Goal: Register for event/course: Register for event/course

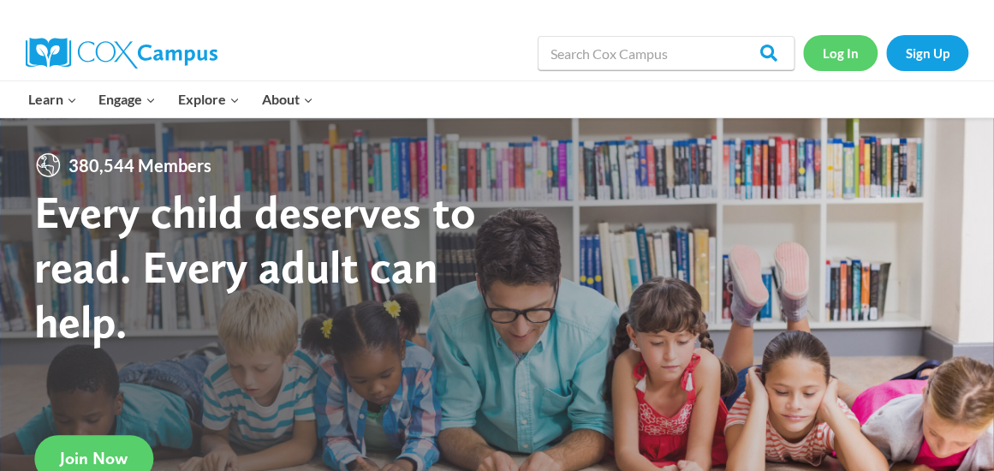
click at [831, 61] on link "Log In" at bounding box center [840, 52] width 75 height 35
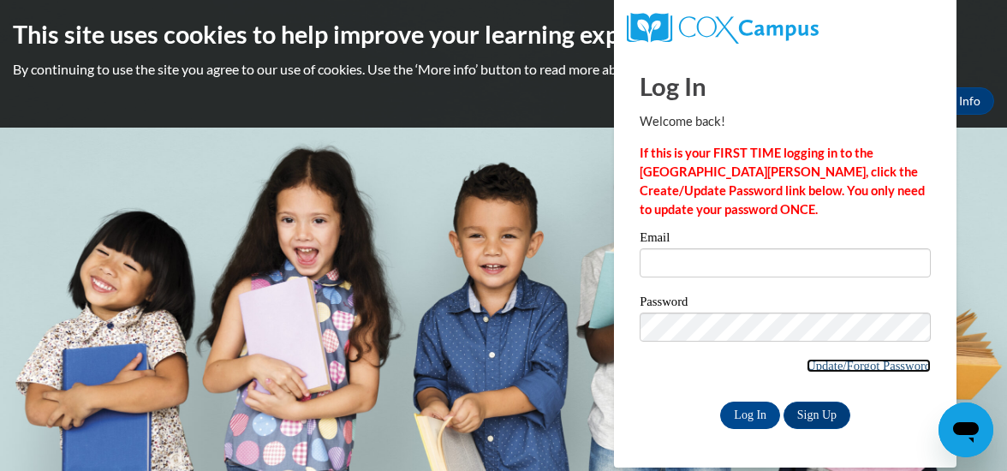
click at [852, 369] on link "Update/Forgot Password" at bounding box center [869, 366] width 124 height 14
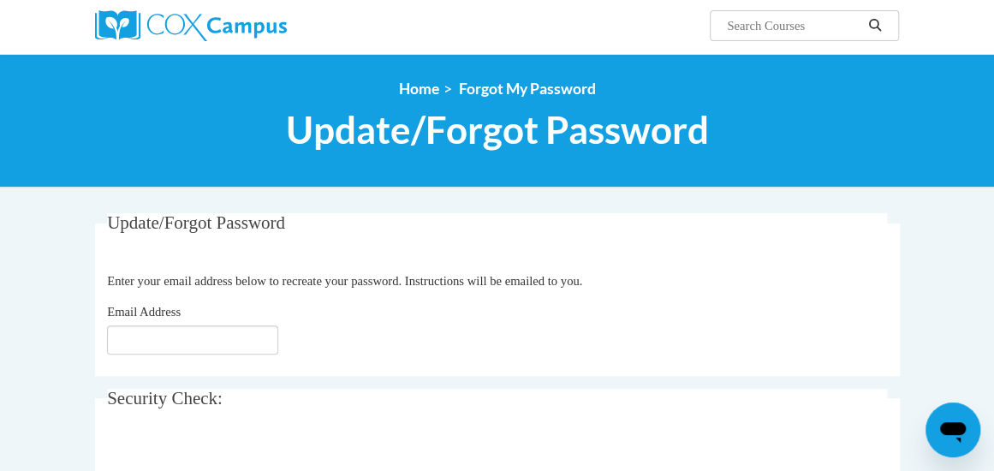
scroll to position [158, 0]
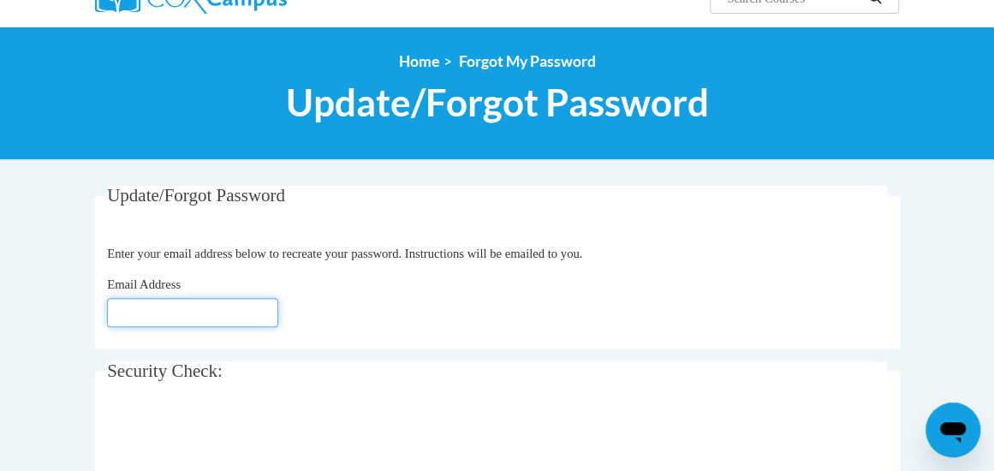
click at [192, 309] on input "Email Address" at bounding box center [192, 312] width 171 height 29
type input "davis.tania@fcboe.org"
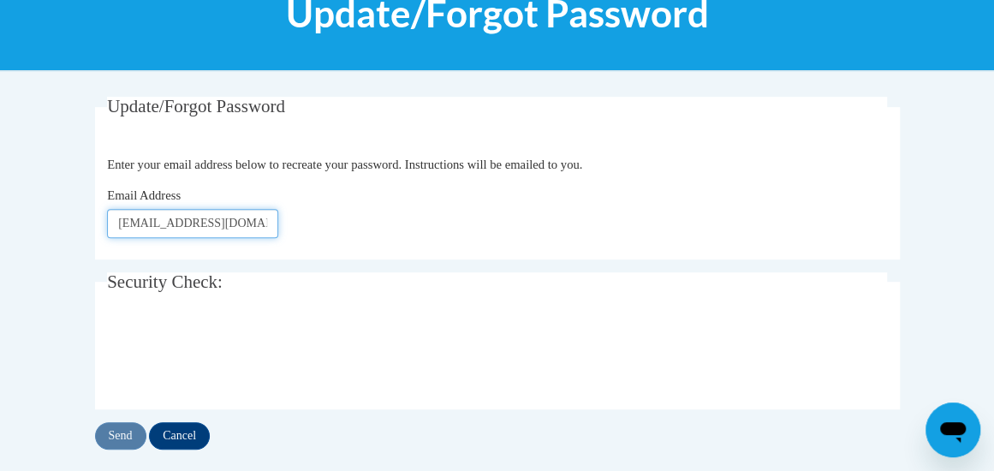
scroll to position [257, 0]
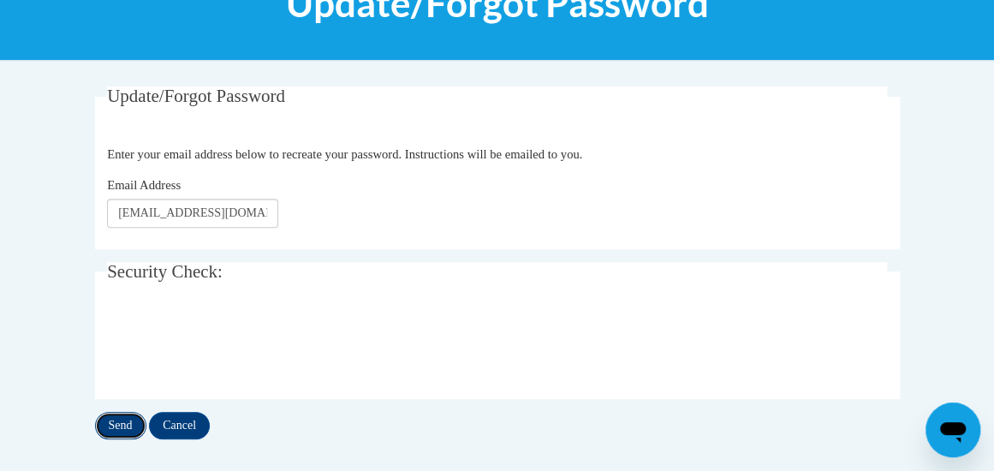
click at [119, 425] on input "Send" at bounding box center [120, 425] width 51 height 27
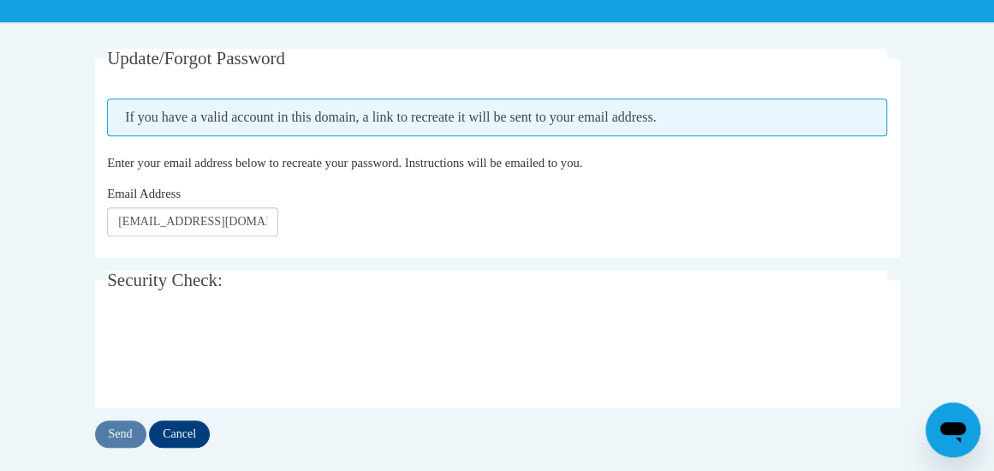
scroll to position [298, 0]
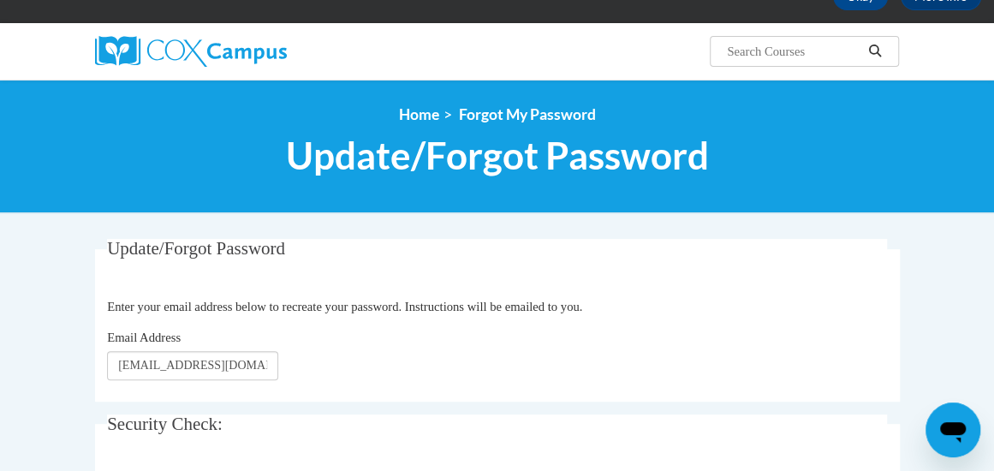
scroll to position [107, 0]
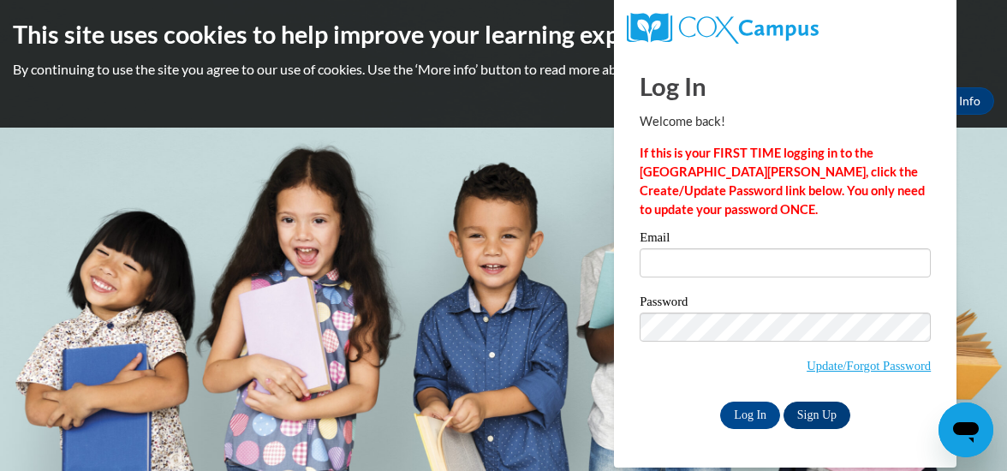
click at [813, 408] on link "Sign Up" at bounding box center [817, 415] width 67 height 27
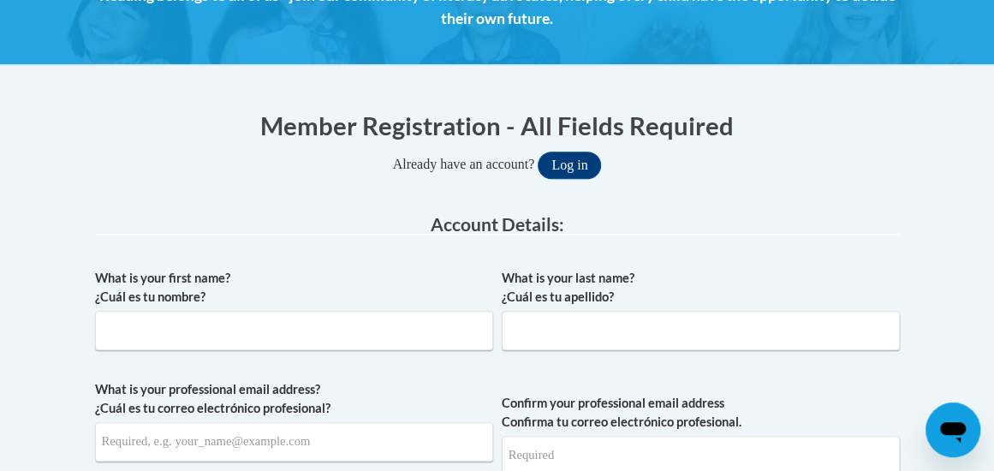
scroll to position [281, 0]
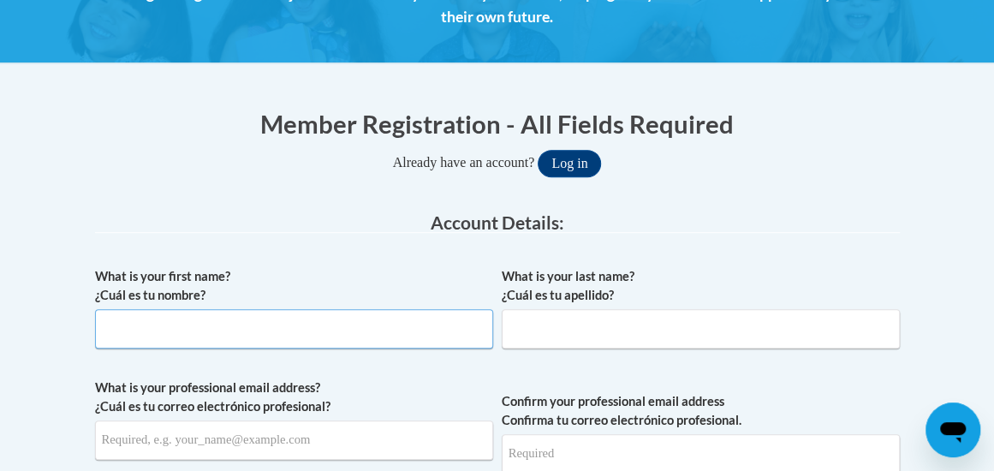
click at [306, 332] on input "What is your first name? ¿Cuál es tu nombre?" at bounding box center [294, 328] width 398 height 39
type input "Tania"
type input "Davis"
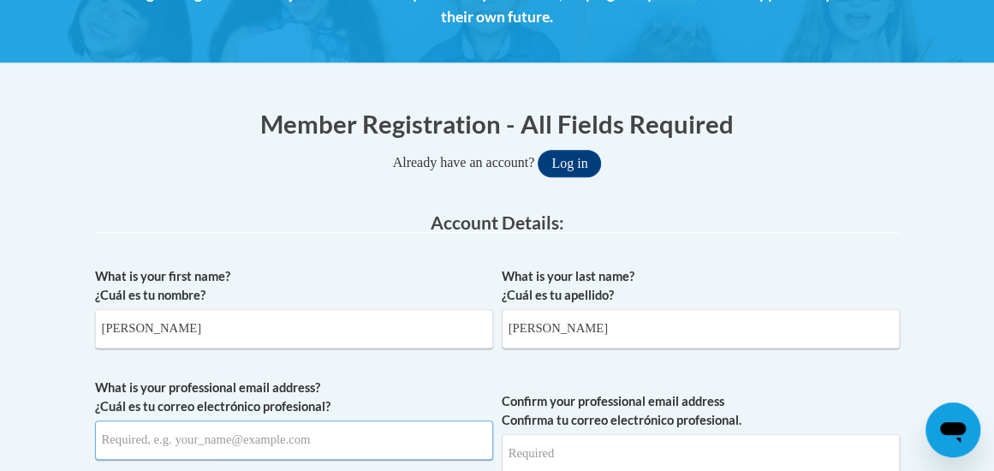
type input "davis.tania@fcboe.org"
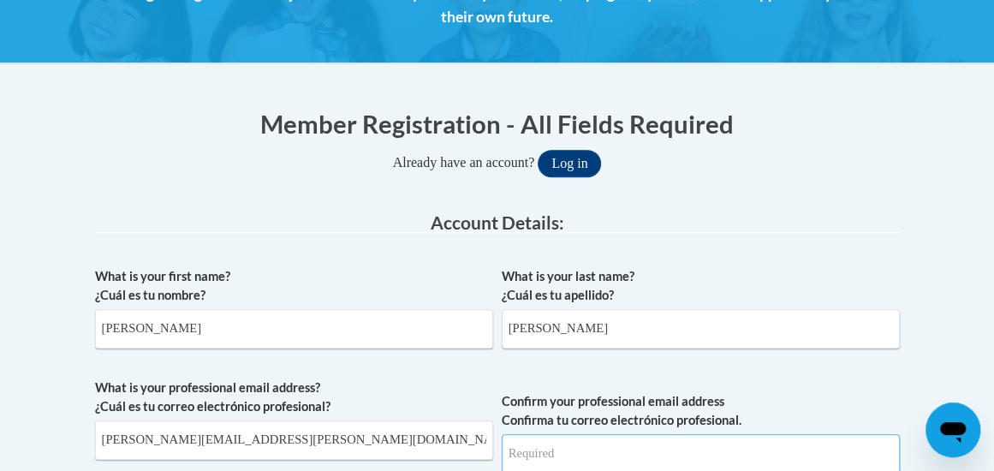
type input "davis.tania@fcboe.org"
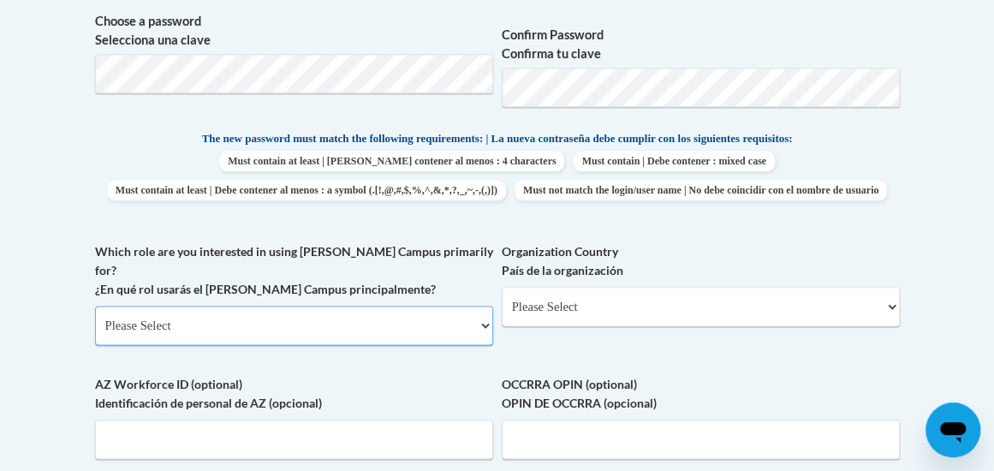
scroll to position [826, 0]
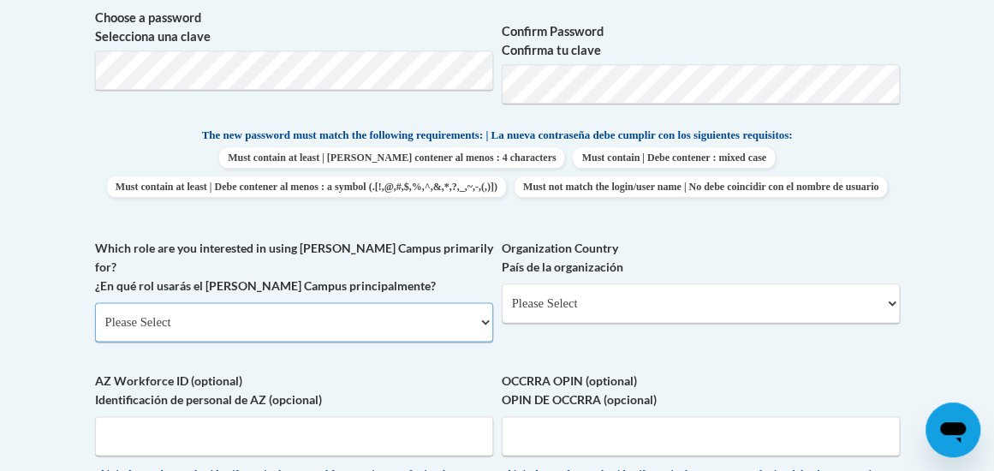
click at [476, 335] on select "Please Select College/University | Colegio/Universidad Community/Nonprofit Part…" at bounding box center [294, 321] width 398 height 39
select select "fbf2d438-af2f-41f8-98f1-81c410e29de3"
click at [95, 312] on select "Please Select College/University | Colegio/Universidad Community/Nonprofit Part…" at bounding box center [294, 321] width 398 height 39
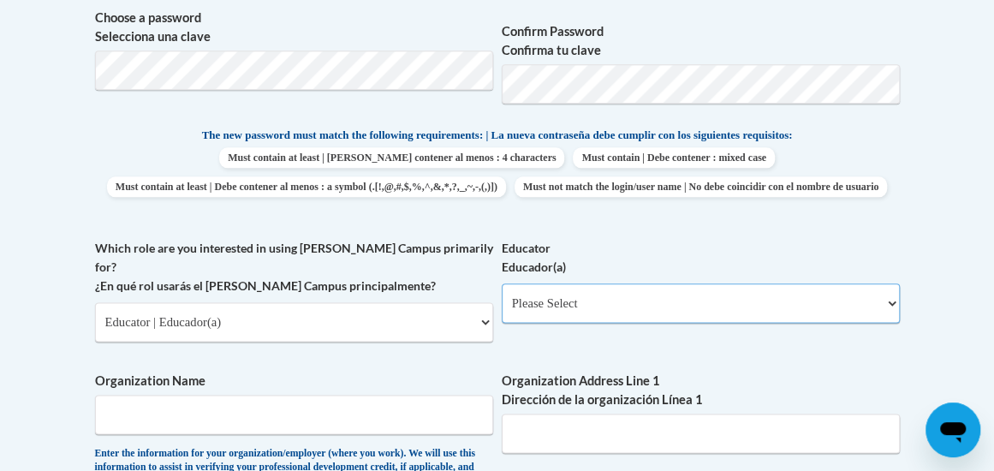
click at [891, 323] on select "Please Select Early Learning/Daycare Teacher/Family Home Care Provider | Maestr…" at bounding box center [701, 302] width 398 height 39
click at [885, 323] on select "Please Select Early Learning/Daycare Teacher/Family Home Care Provider | Maestr…" at bounding box center [701, 302] width 398 height 39
click at [882, 323] on select "Please Select Early Learning/Daycare Teacher/Family Home Care Provider | Maestr…" at bounding box center [701, 302] width 398 height 39
select select "8e40623d-54d0-45cd-9f92-5df65cd3f8cf"
click at [502, 312] on select "Please Select Early Learning/Daycare Teacher/Family Home Care Provider | Maestr…" at bounding box center [701, 302] width 398 height 39
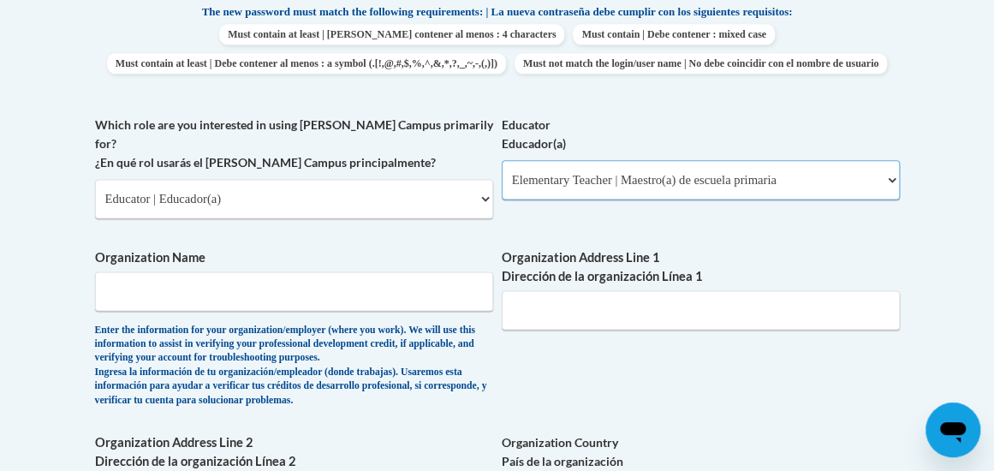
scroll to position [963, 0]
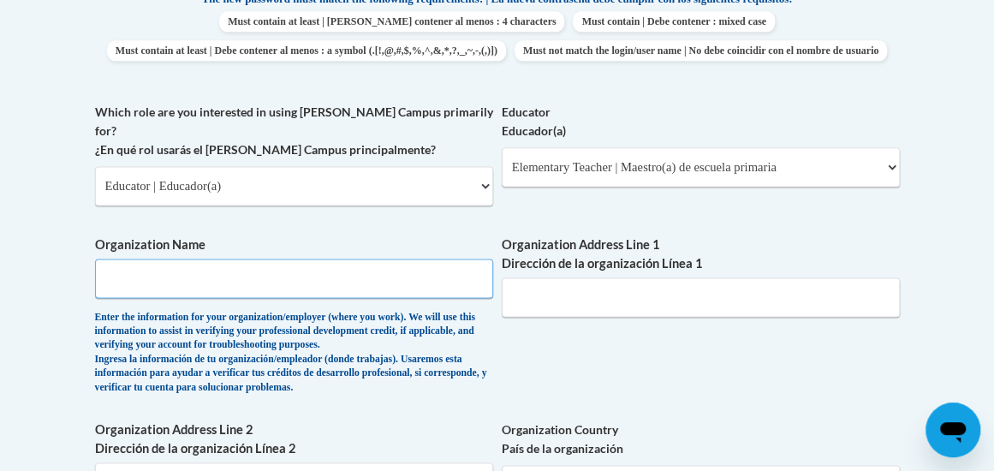
click at [312, 279] on input "Organization Name" at bounding box center [294, 278] width 398 height 39
type input "Inman Elementary"
type input "677 Inman Road"
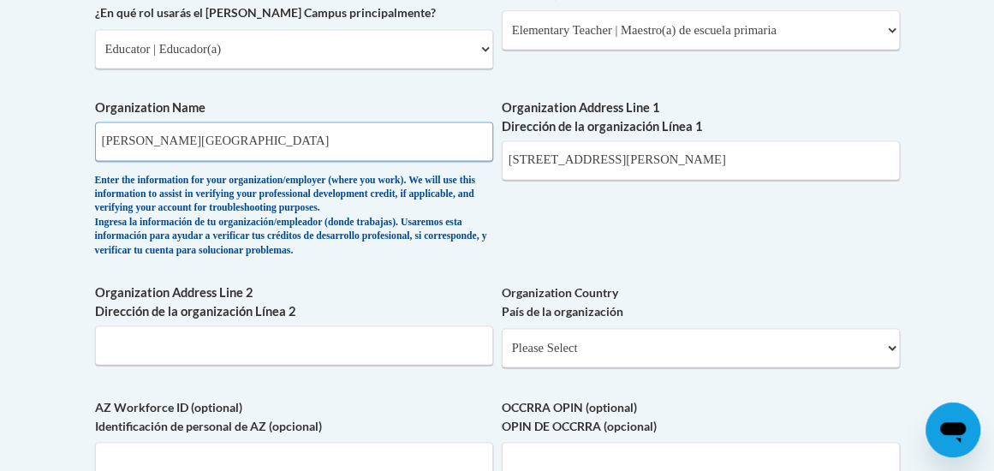
scroll to position [1112, 0]
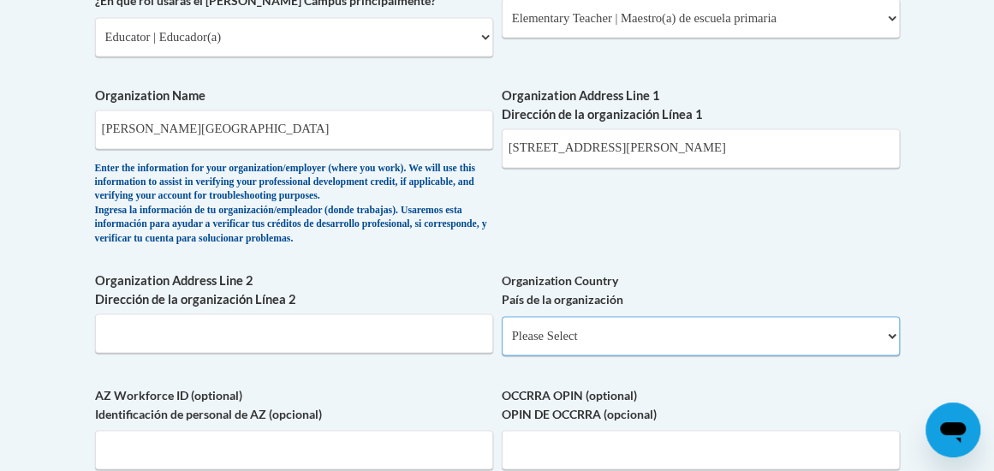
click at [624, 355] on select "Please Select United States | Estados Unidos Outside of the United States | Fue…" at bounding box center [701, 335] width 398 height 39
click at [502, 325] on select "Please Select United States | Estados Unidos Outside of the United States | Fue…" at bounding box center [701, 335] width 398 height 39
click at [675, 343] on select "Please Select United States | Estados Unidos Outside of the United States | Fue…" at bounding box center [701, 335] width 398 height 39
select select "ad49bcad-a171-4b2e-b99c-48b446064914"
click at [502, 325] on select "Please Select United States | Estados Unidos Outside of the United States | Fue…" at bounding box center [701, 335] width 398 height 39
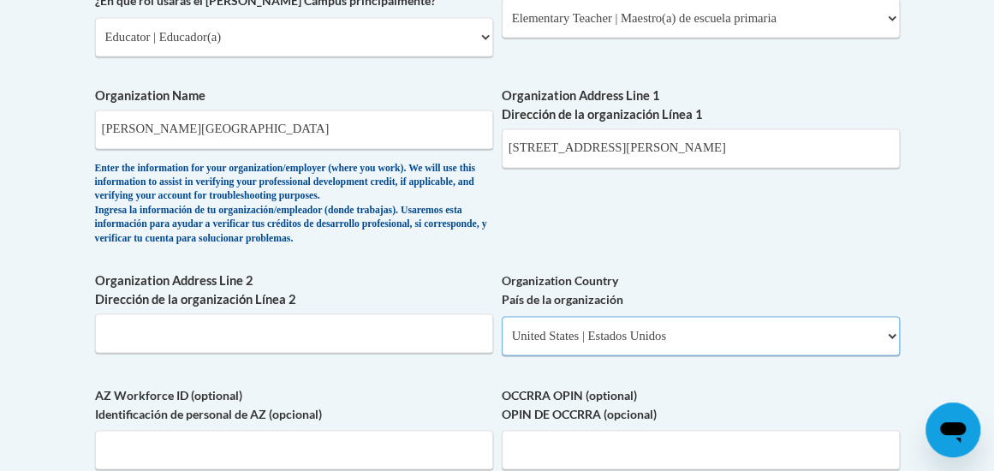
select select
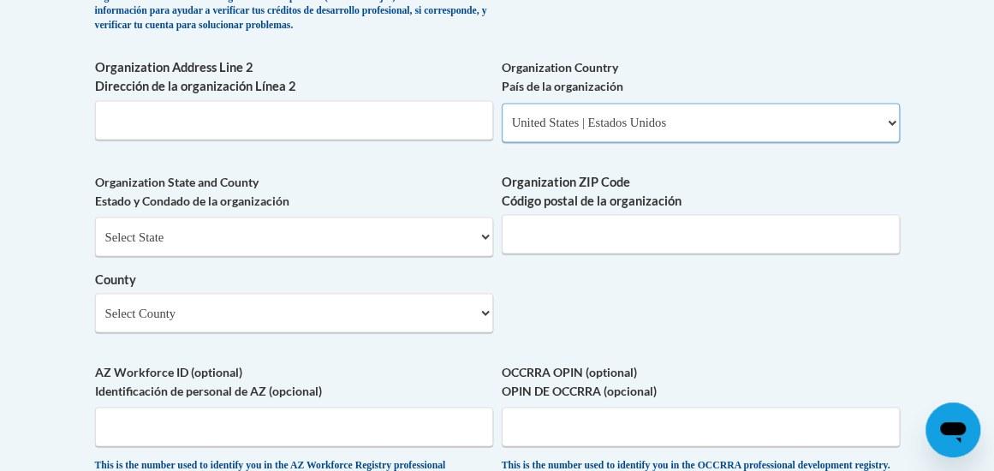
scroll to position [1326, 0]
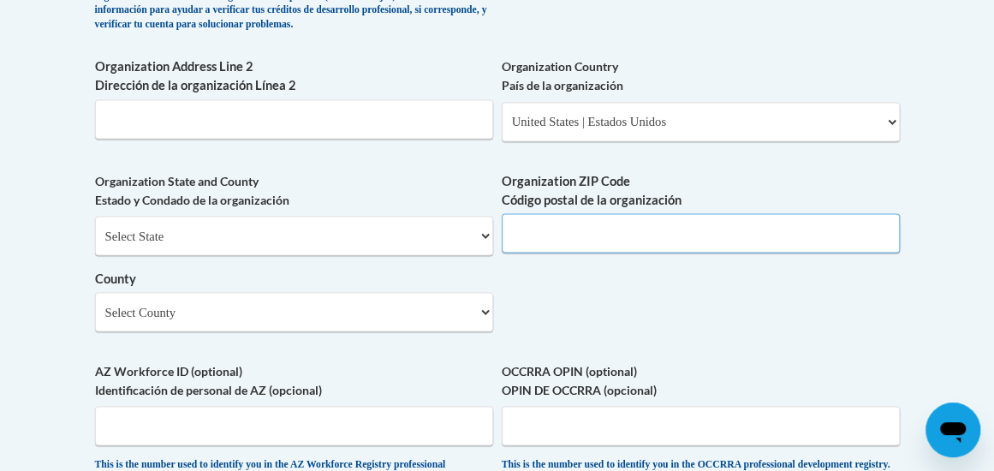
click at [611, 241] on input "Organization ZIP Code Código postal de la organización" at bounding box center [701, 232] width 398 height 39
type input "30215"
click at [471, 317] on select "Select County Appling Atkinson Bacon Baker Baldwin Banks Barrow Bartow Ben Hill…" at bounding box center [294, 311] width 398 height 39
select select "Fayette"
click at [95, 301] on select "Select County Appling Atkinson Bacon Baker Baldwin Banks Barrow Bartow Ben Hill…" at bounding box center [294, 311] width 398 height 39
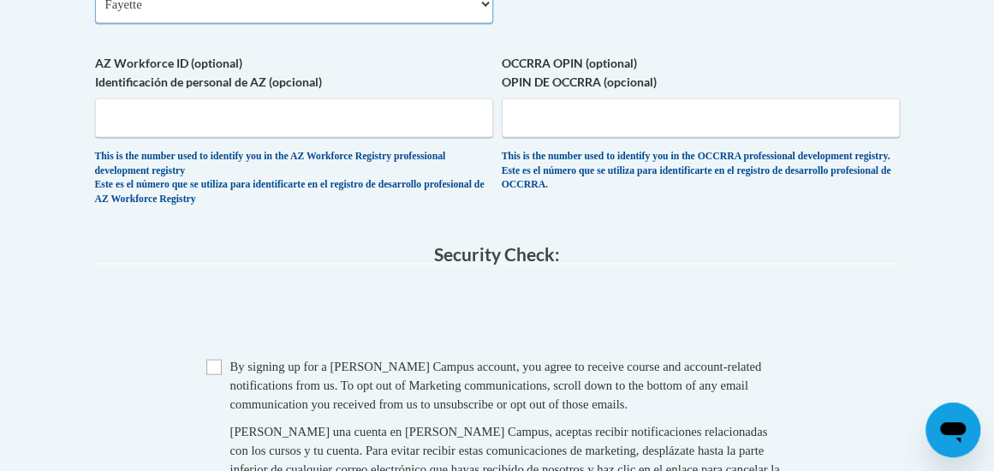
scroll to position [1646, 0]
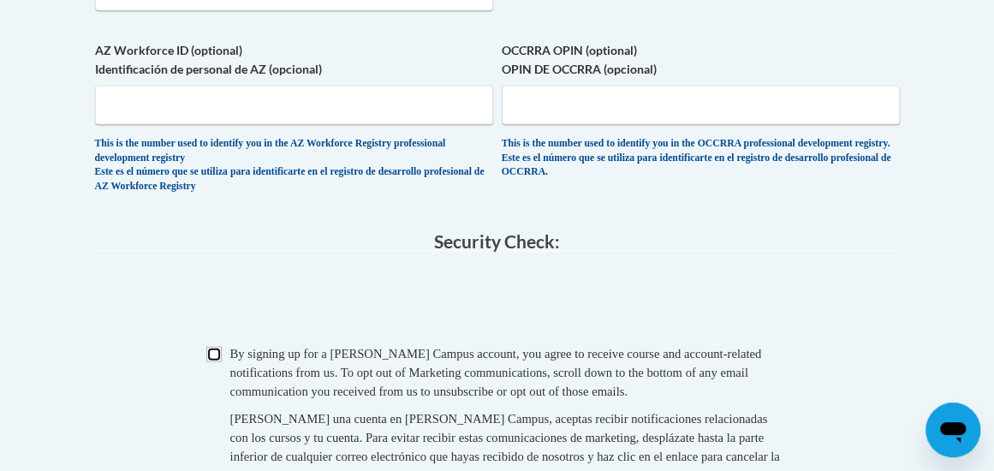
click at [219, 362] on input "Checkbox" at bounding box center [213, 354] width 15 height 15
checkbox input "true"
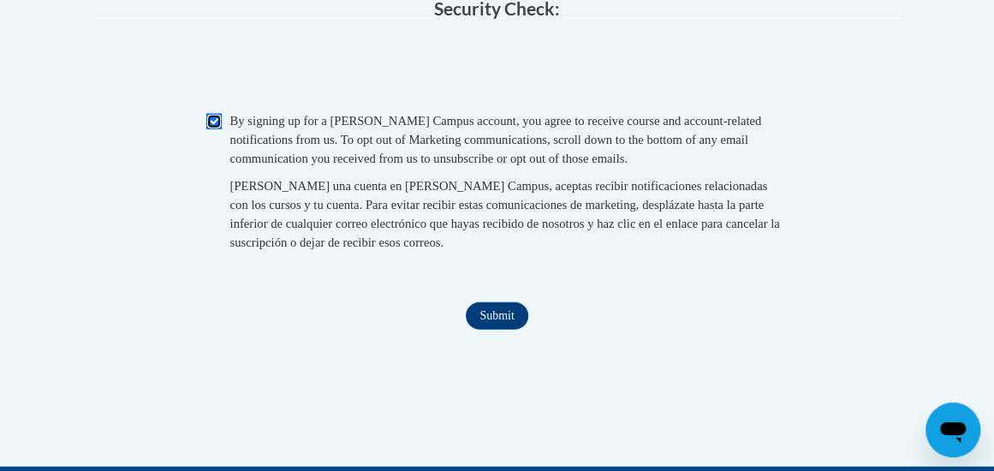
scroll to position [1880, 0]
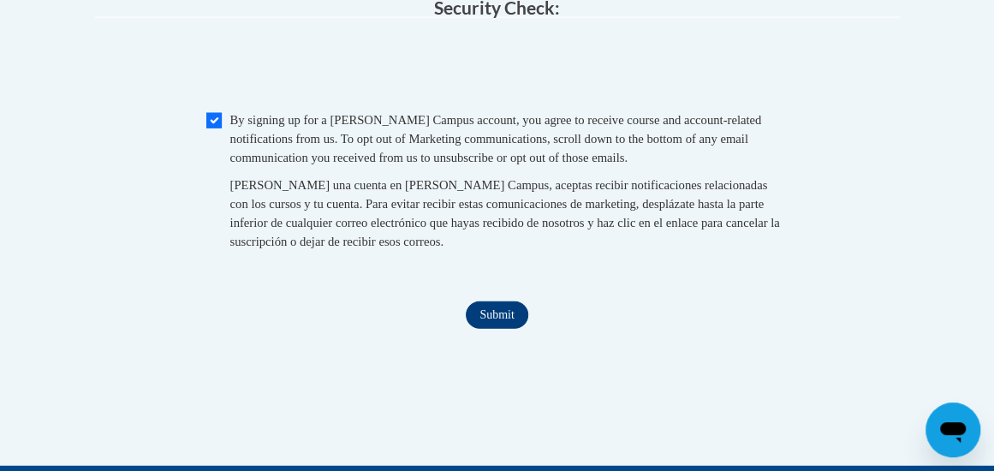
click at [492, 329] on input "Submit" at bounding box center [497, 314] width 62 height 27
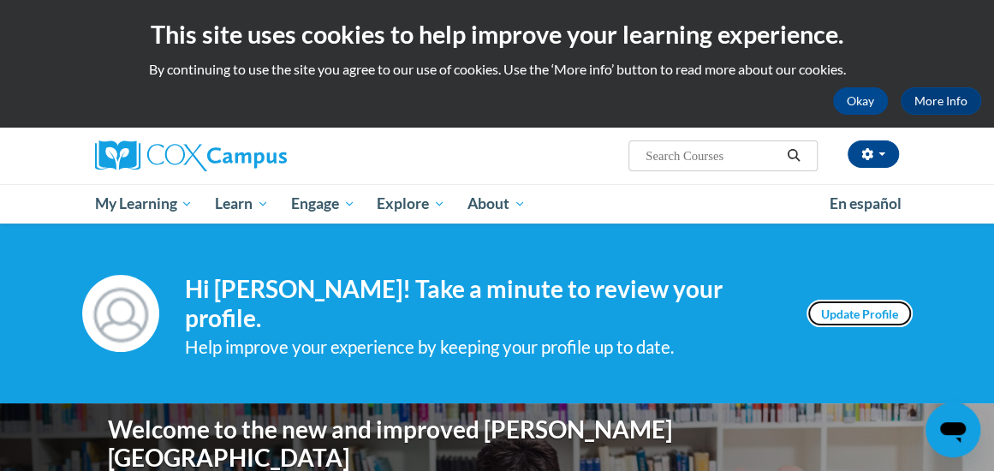
click at [865, 308] on link "Update Profile" at bounding box center [860, 313] width 106 height 27
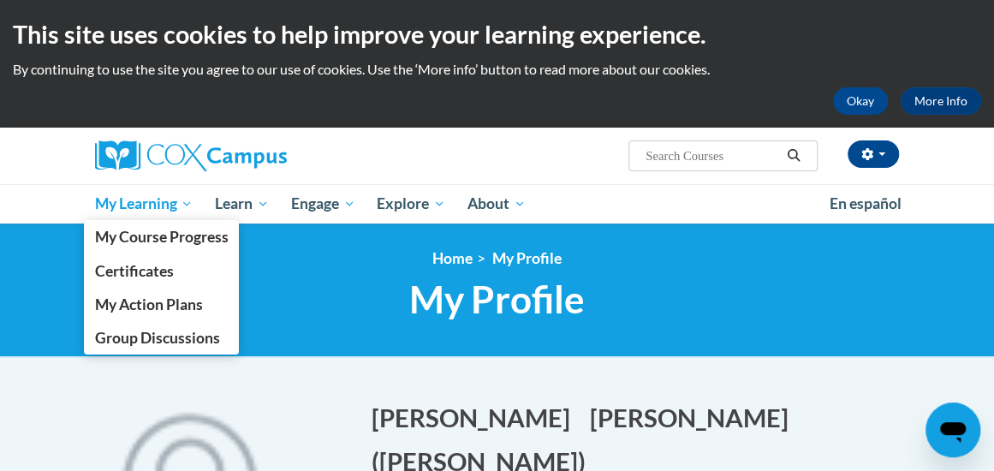
click at [157, 199] on span "My Learning" at bounding box center [143, 204] width 98 height 21
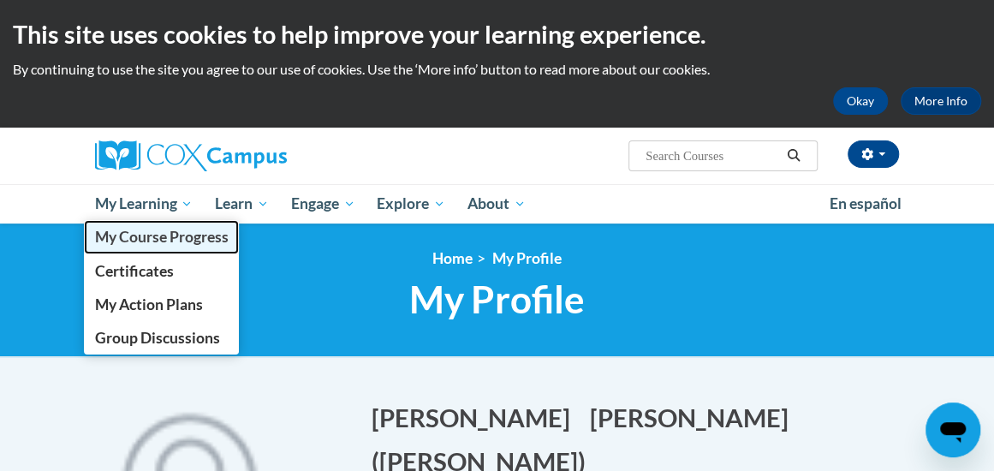
click at [190, 239] on span "My Course Progress" at bounding box center [161, 237] width 134 height 18
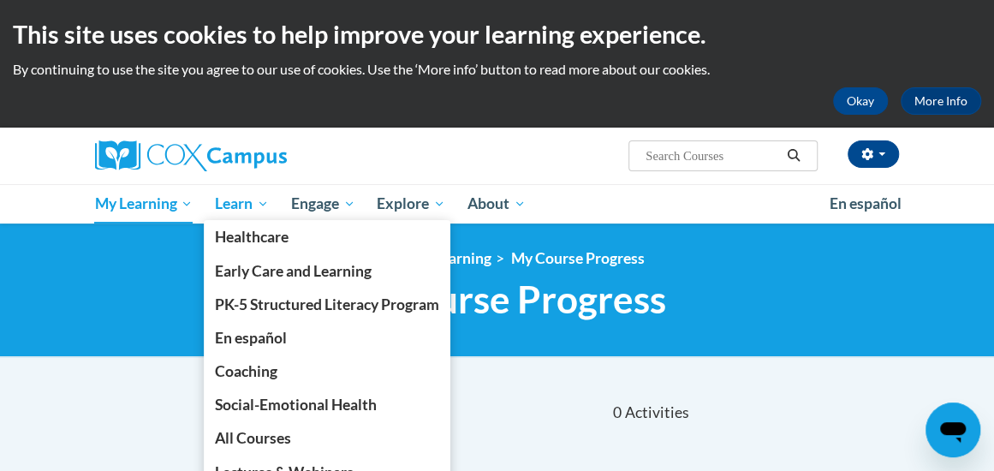
click at [260, 199] on span "Learn" at bounding box center [242, 204] width 54 height 21
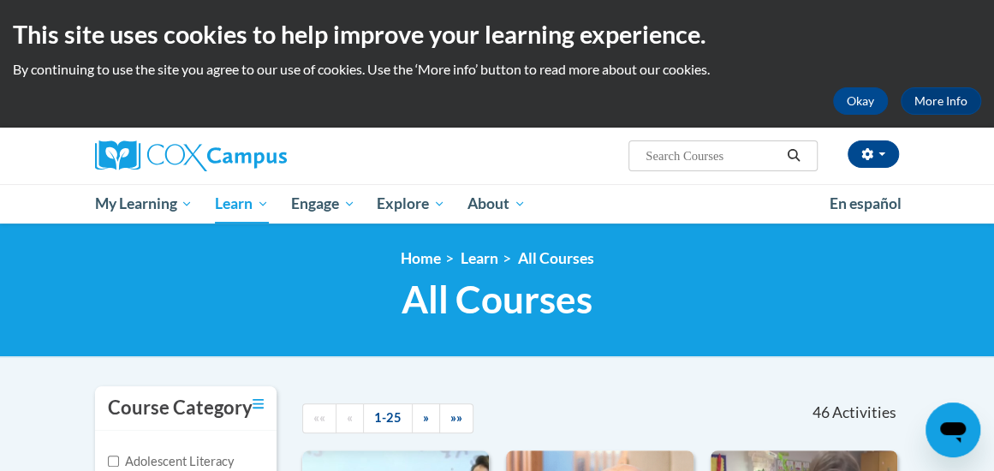
scroll to position [215, 0]
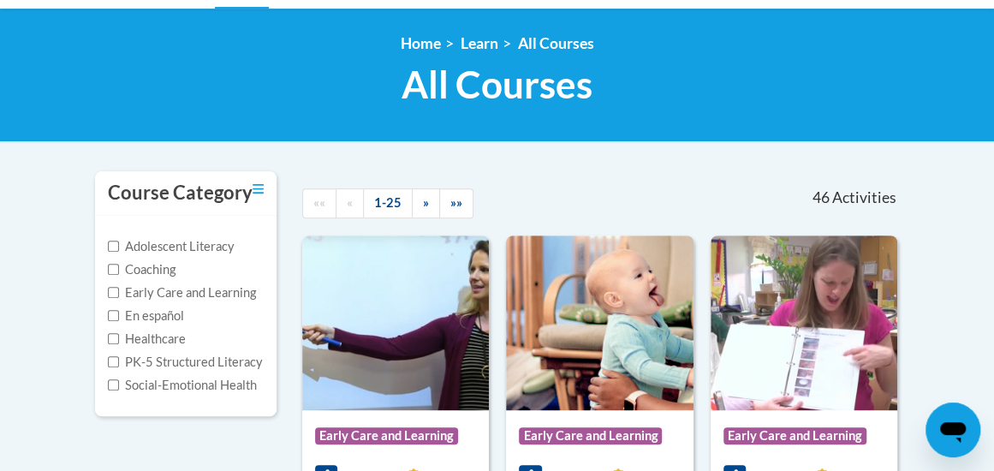
click at [120, 360] on label "PK-5 Structured Literacy" at bounding box center [185, 362] width 155 height 19
click at [119, 360] on input "PK-5 Structured Literacy" at bounding box center [113, 361] width 11 height 11
checkbox input "true"
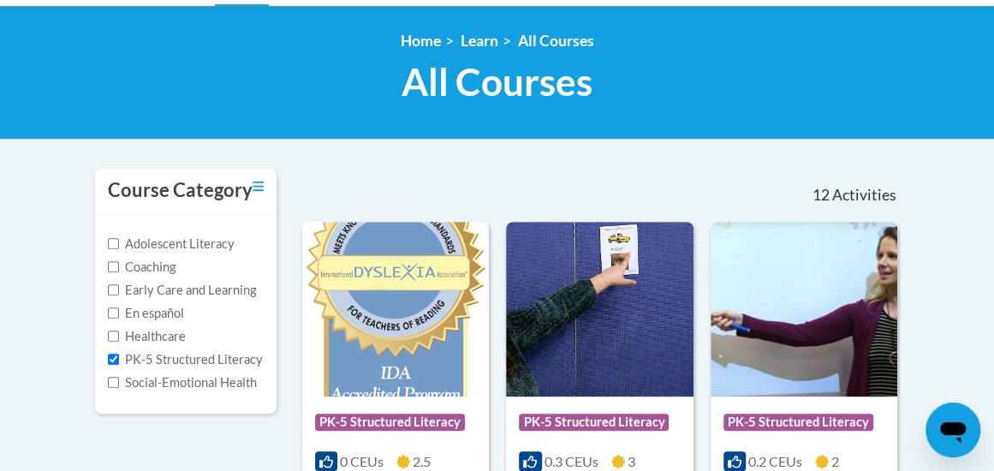
scroll to position [0, 0]
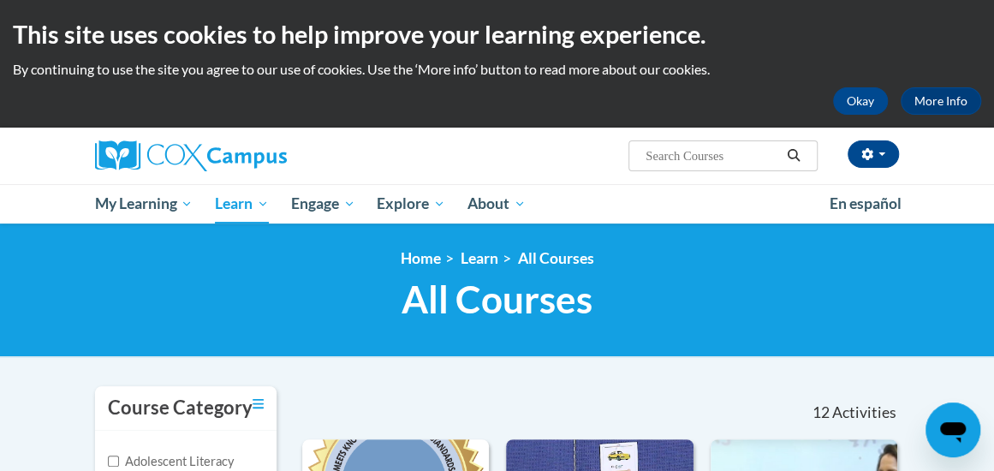
click at [711, 161] on input "Search..." at bounding box center [712, 156] width 137 height 21
type input "GaDOE Dyslexia Video Series"
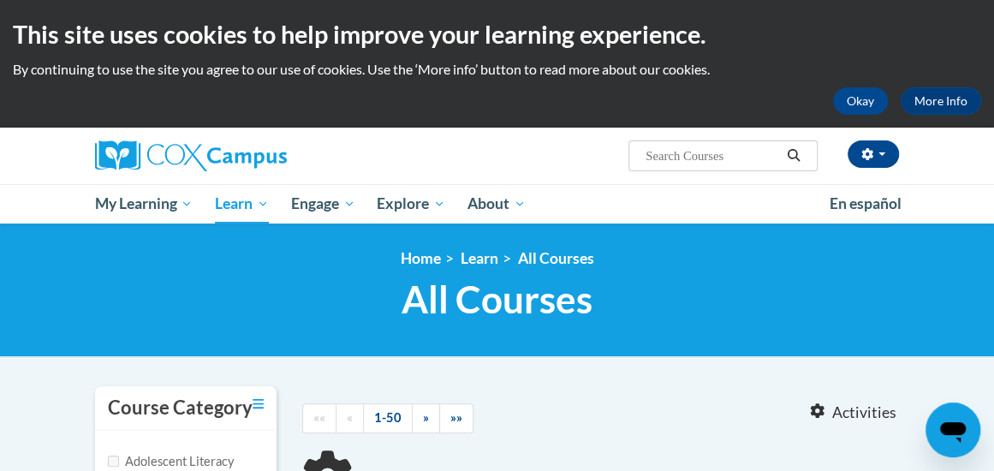
type input "GaDOE Dyslexia Video Series"
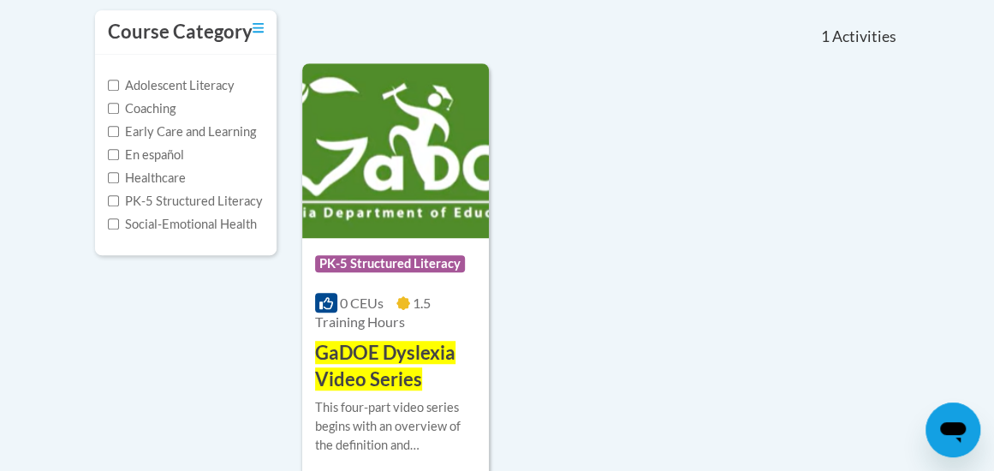
scroll to position [375, 0]
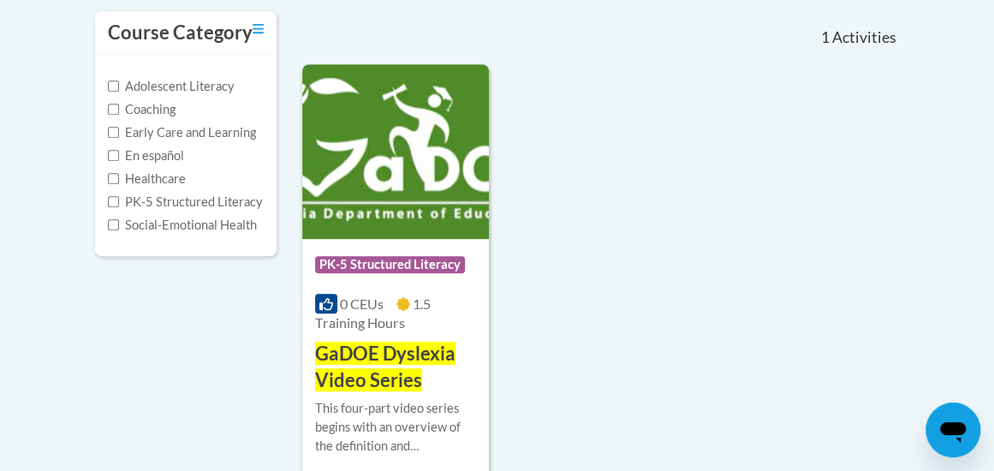
click at [402, 159] on img at bounding box center [395, 151] width 187 height 175
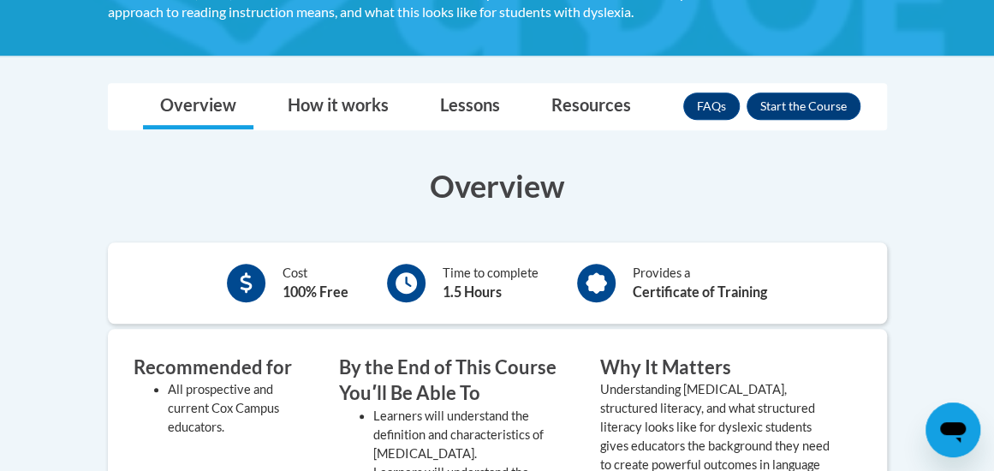
scroll to position [405, 0]
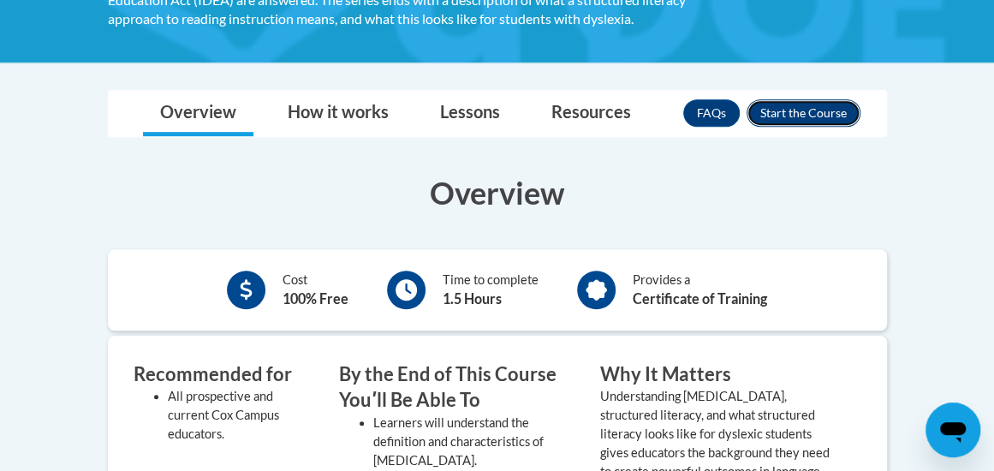
click at [798, 122] on button "Enroll" at bounding box center [804, 112] width 114 height 27
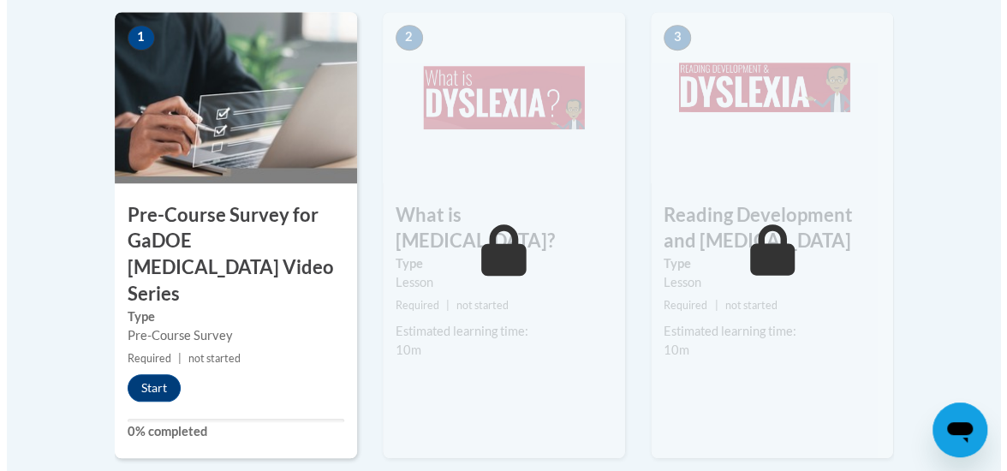
scroll to position [592, 0]
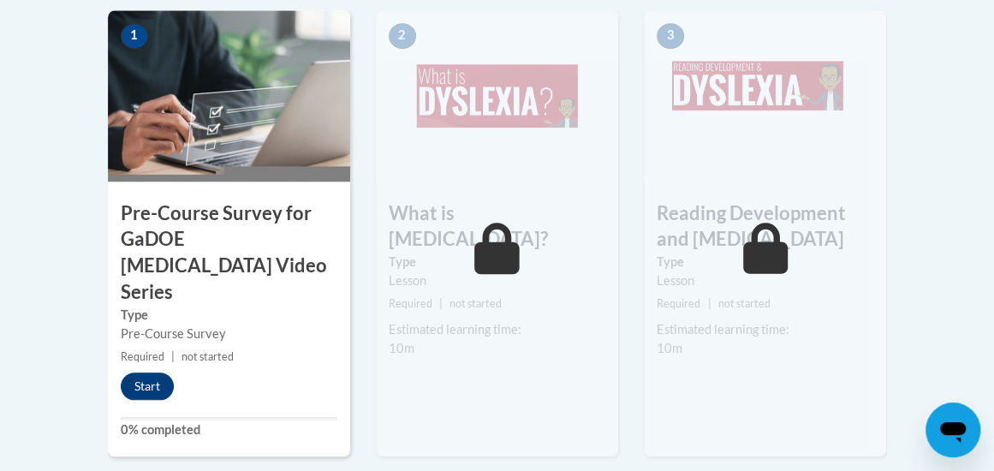
click at [158, 373] on button "Start" at bounding box center [147, 386] width 53 height 27
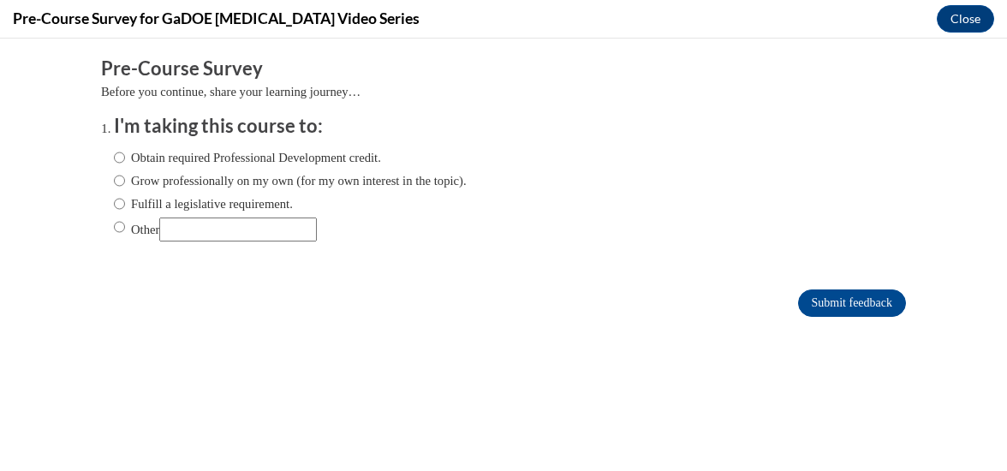
scroll to position [0, 0]
click at [114, 155] on input "Obtain required Professional Development credit." at bounding box center [119, 157] width 11 height 19
radio input "true"
click at [114, 207] on input "Fulfill a legislative requirement." at bounding box center [119, 203] width 11 height 19
radio input "true"
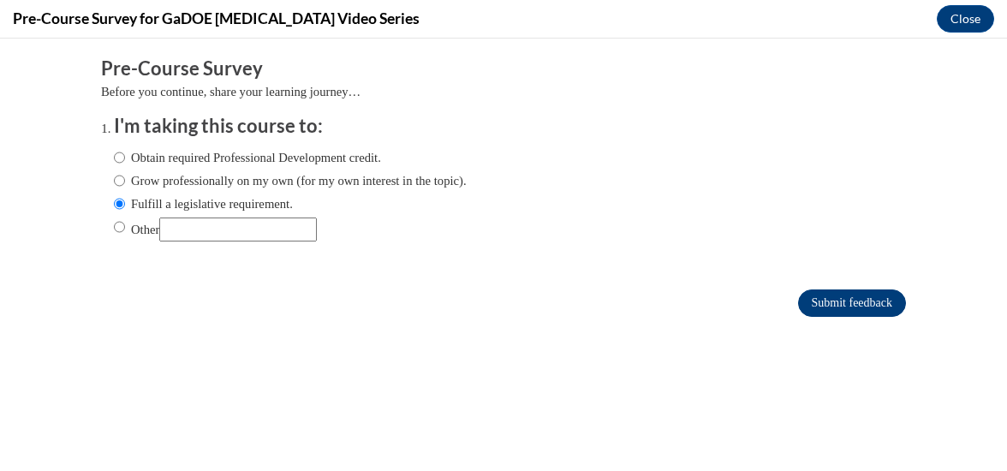
click at [841, 307] on input "Submit feedback" at bounding box center [852, 302] width 108 height 27
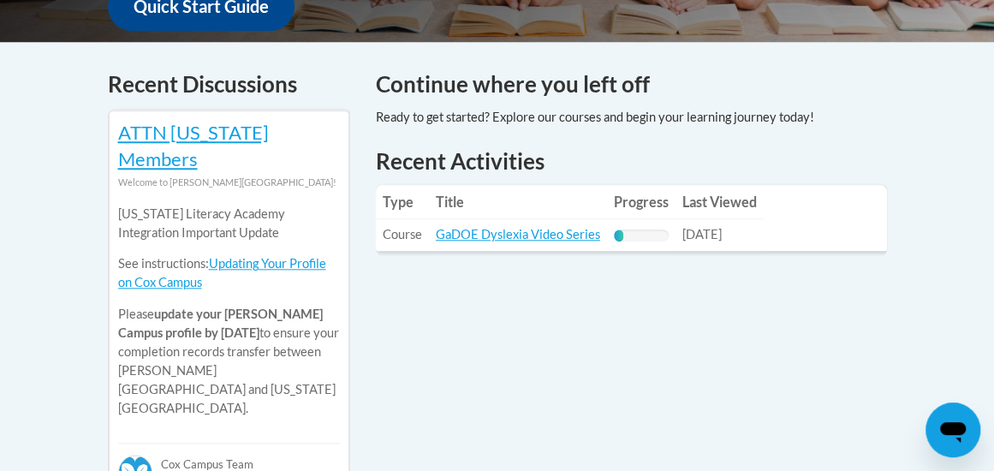
scroll to position [706, 0]
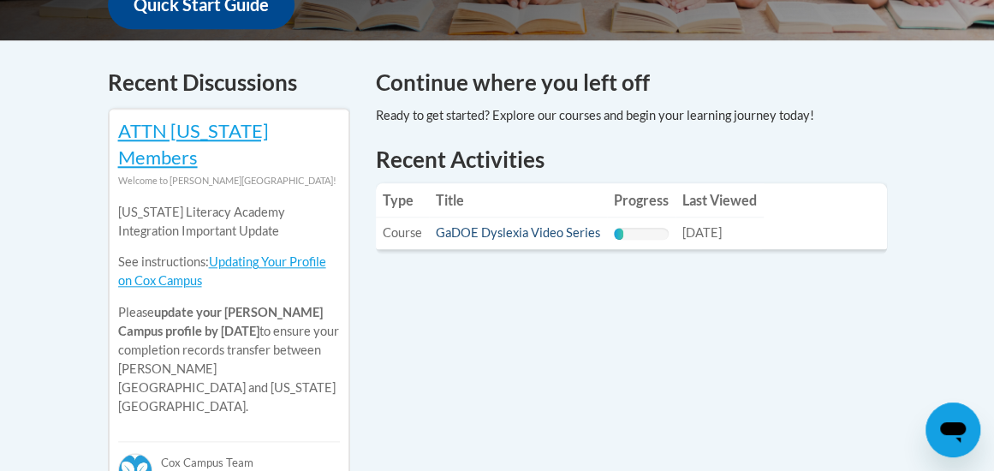
click at [512, 225] on link "GaDOE Dyslexia Video Series" at bounding box center [518, 232] width 164 height 15
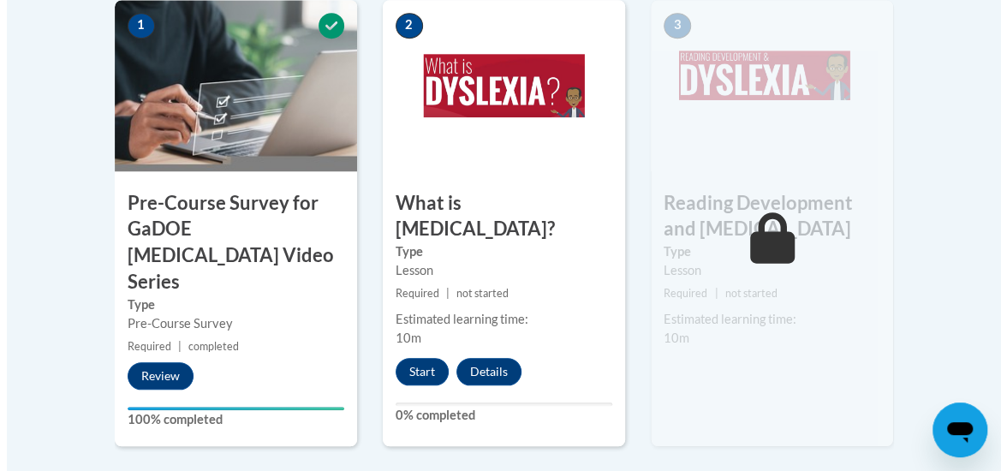
scroll to position [604, 0]
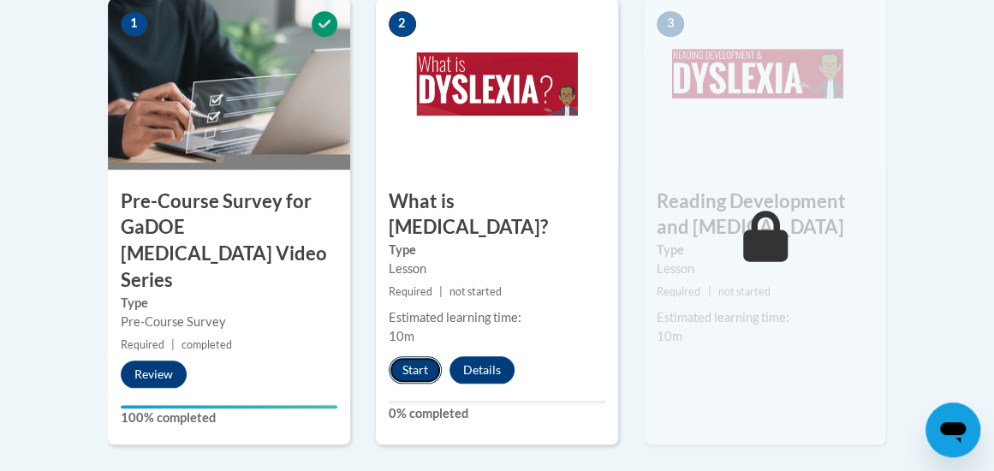
click at [416, 356] on button "Start" at bounding box center [415, 369] width 53 height 27
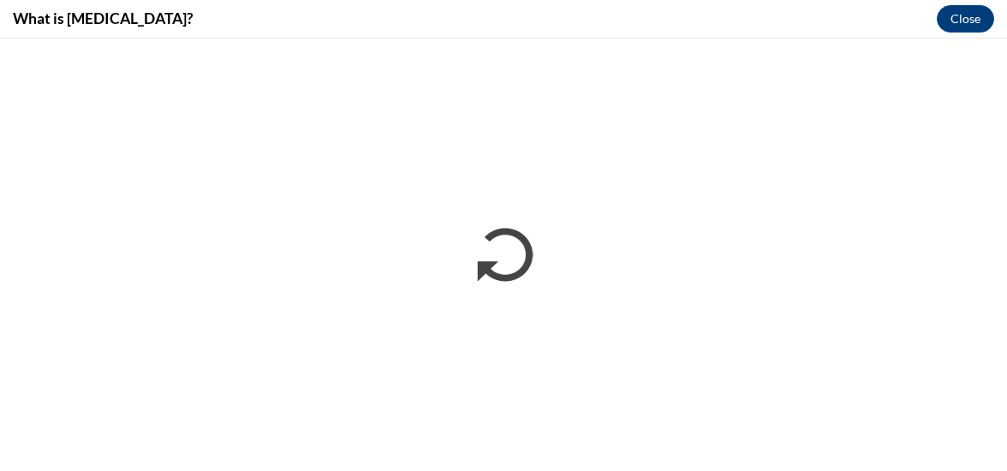
scroll to position [0, 0]
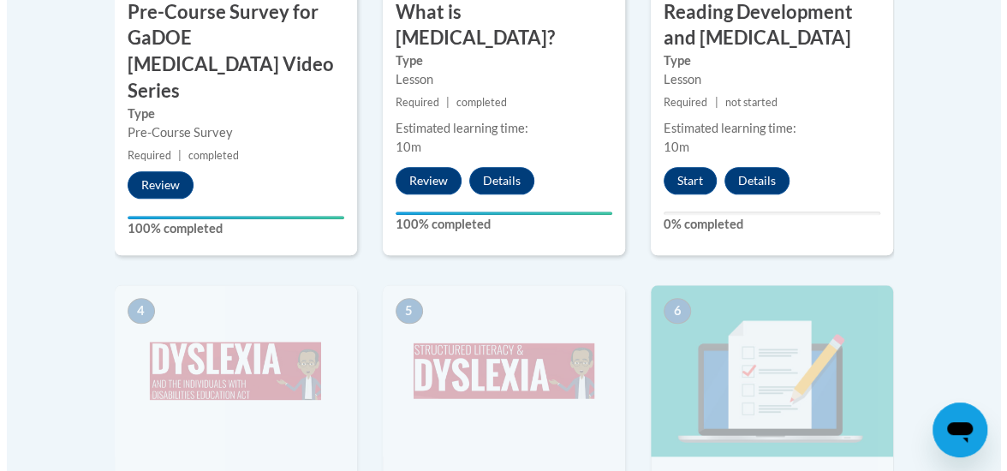
scroll to position [791, 0]
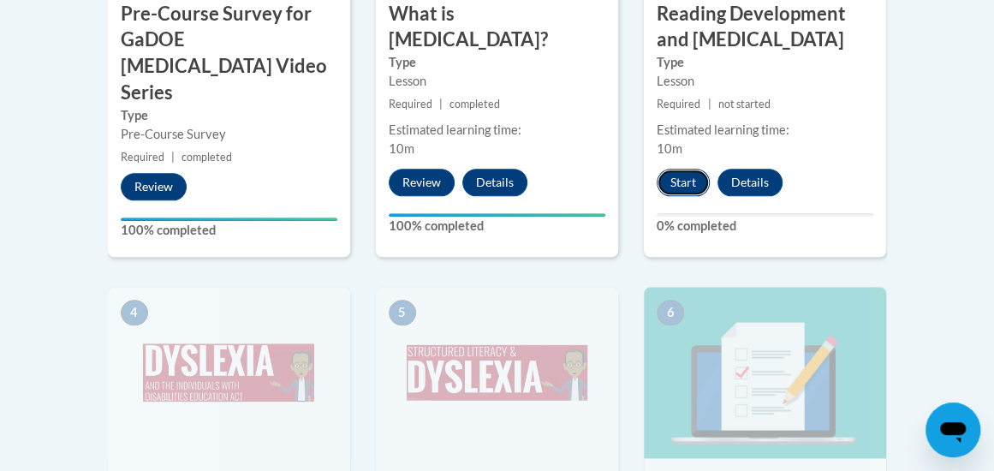
click at [686, 175] on button "Start" at bounding box center [683, 182] width 53 height 27
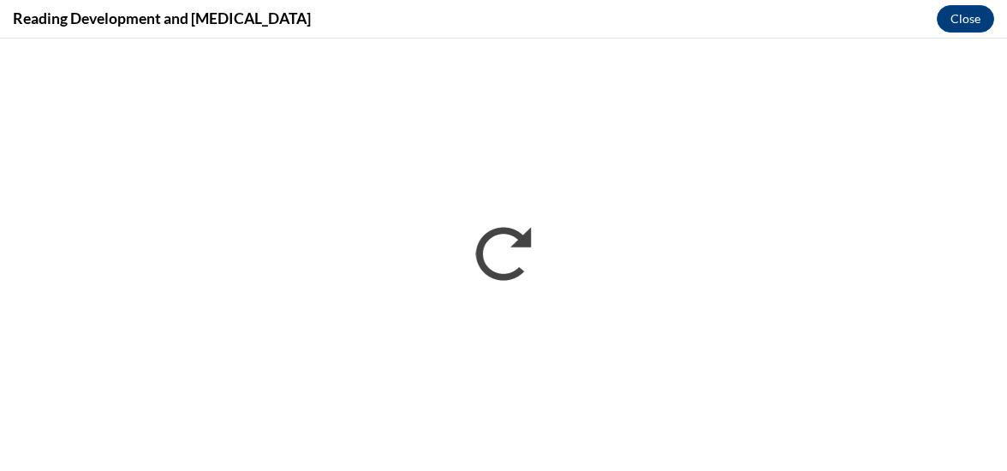
scroll to position [0, 0]
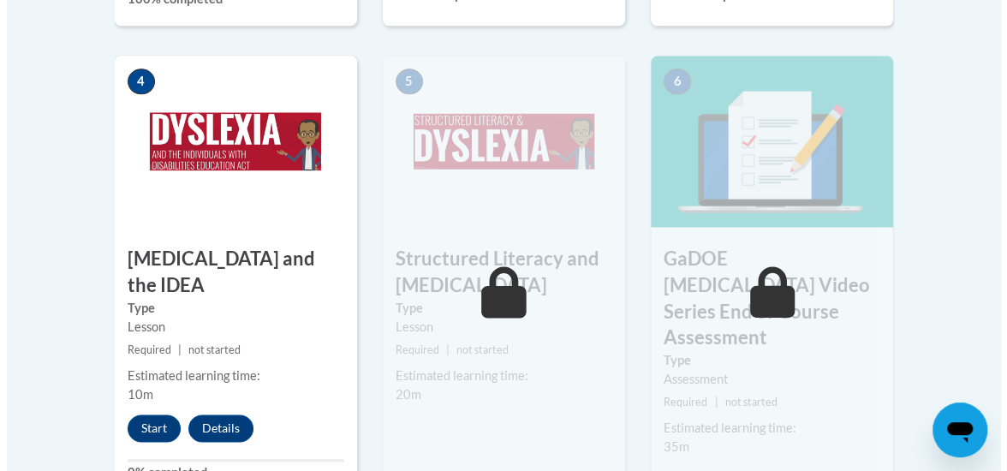
scroll to position [1018, 0]
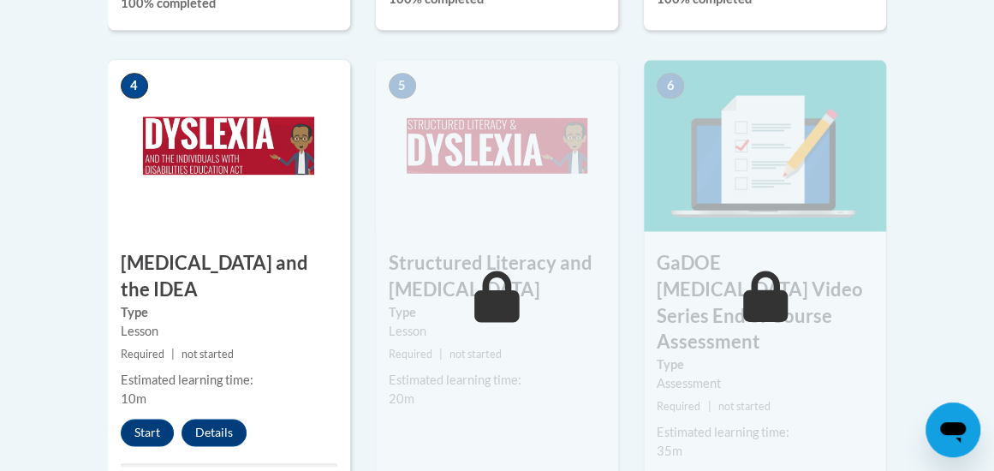
click at [528, 197] on img at bounding box center [497, 145] width 242 height 171
click at [134, 419] on button "Start" at bounding box center [147, 432] width 53 height 27
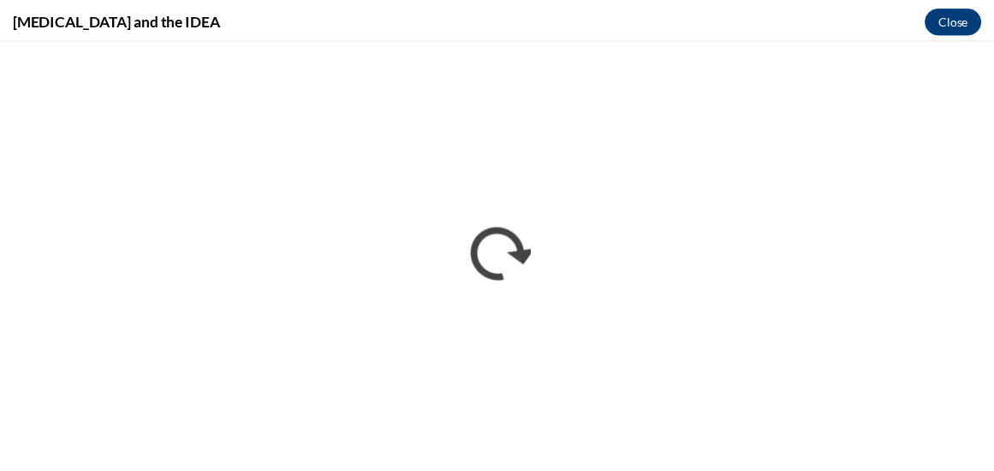
scroll to position [0, 0]
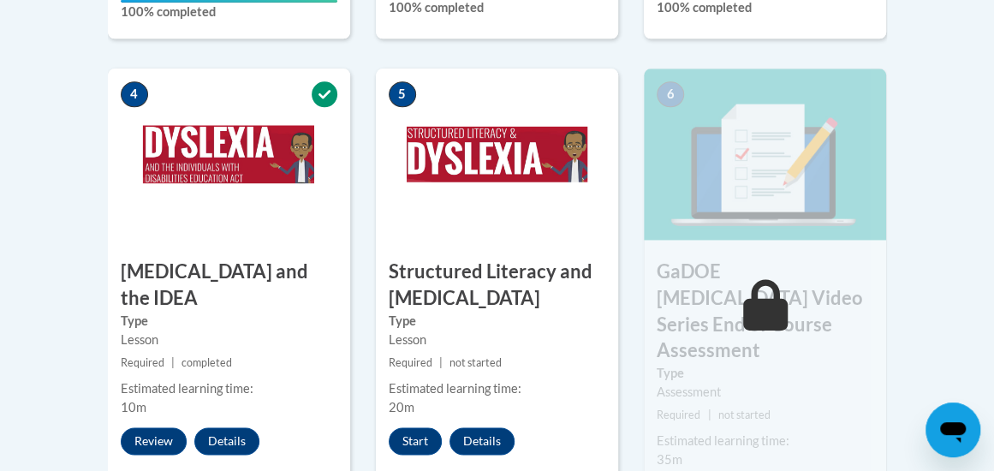
scroll to position [1005, 0]
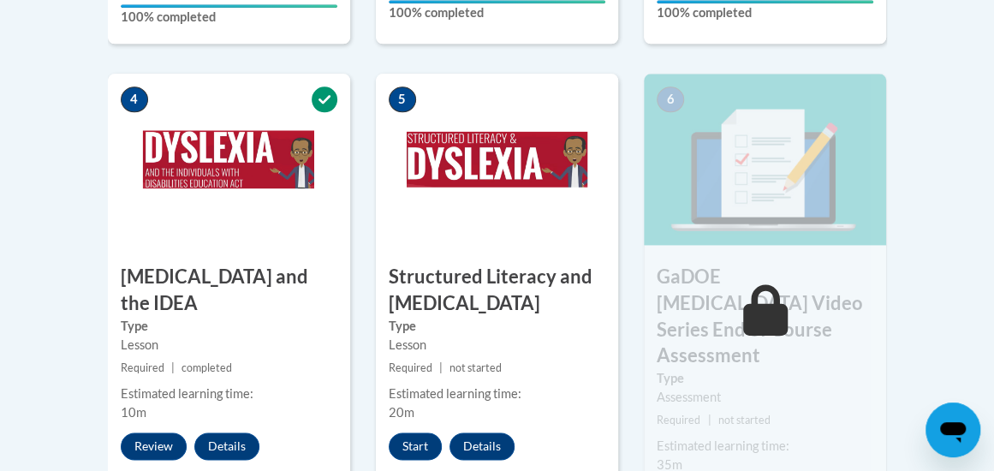
click at [879, 199] on img at bounding box center [765, 159] width 242 height 171
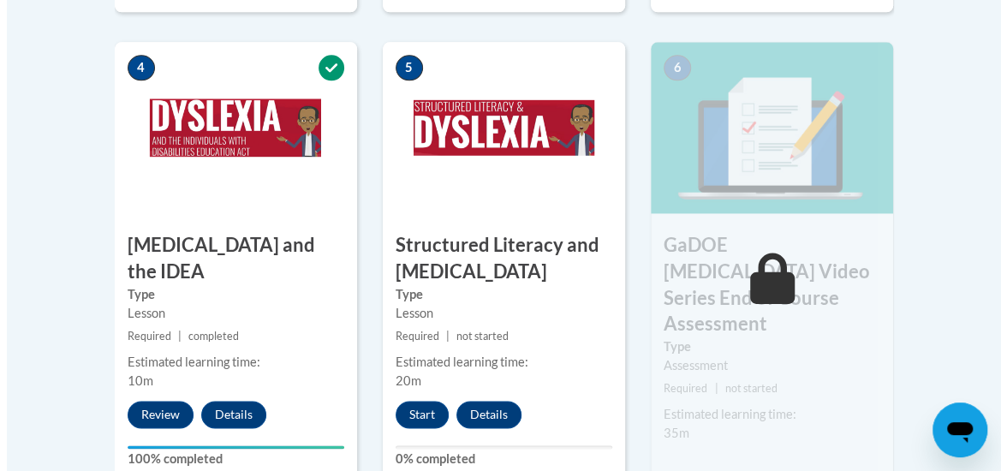
scroll to position [1041, 0]
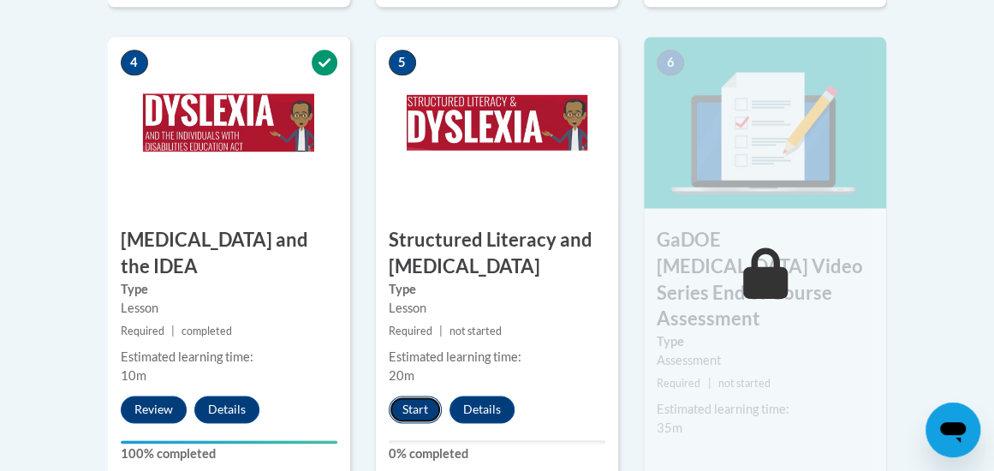
click at [416, 411] on button "Start" at bounding box center [415, 409] width 53 height 27
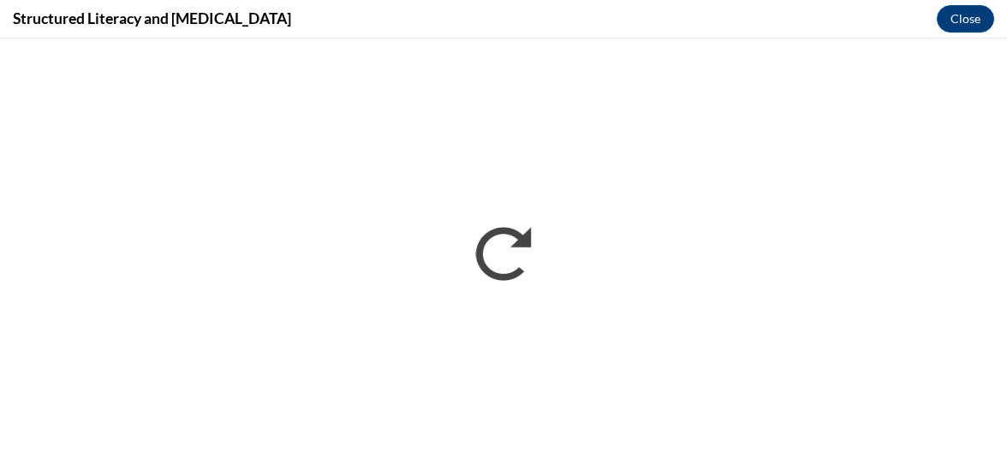
scroll to position [0, 0]
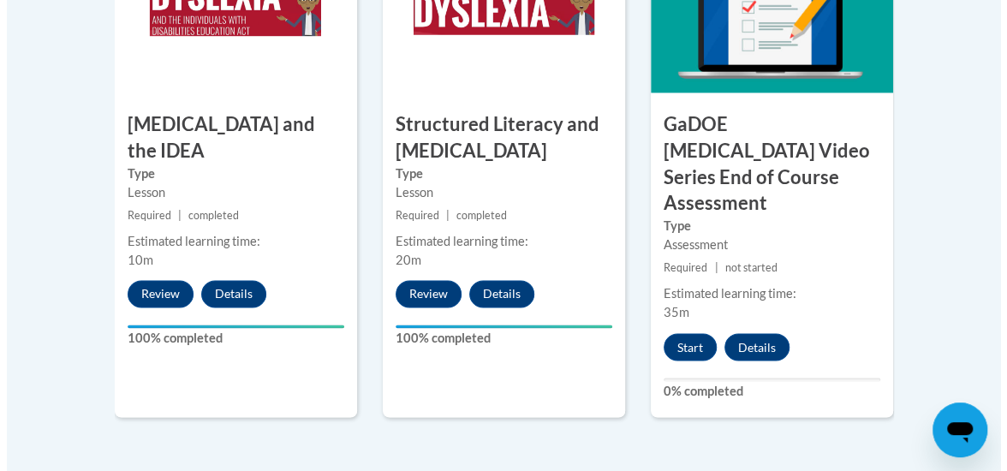
scroll to position [1154, 0]
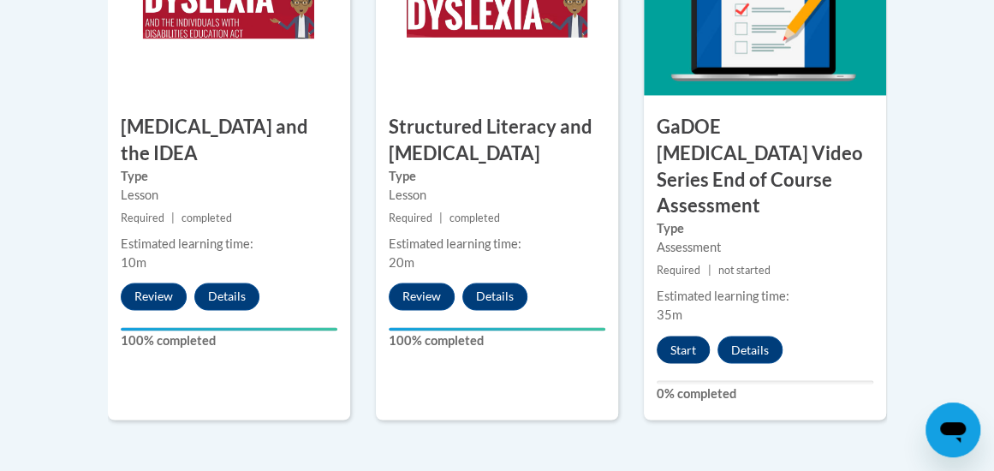
click at [675, 336] on button "Start" at bounding box center [683, 349] width 53 height 27
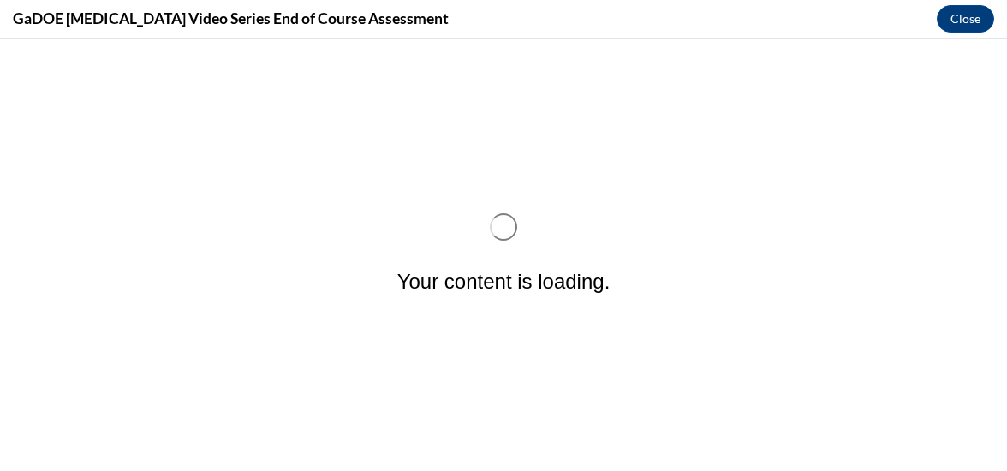
scroll to position [0, 0]
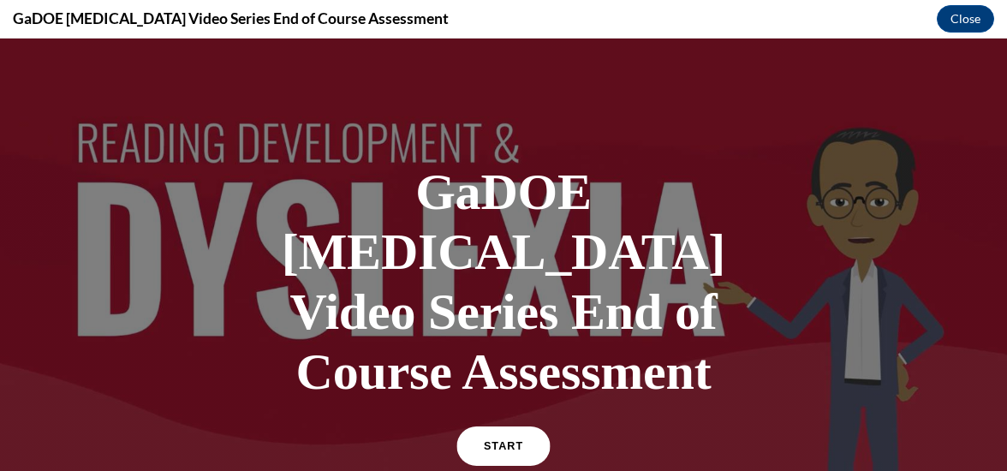
click at [510, 440] on span "START" at bounding box center [503, 446] width 39 height 13
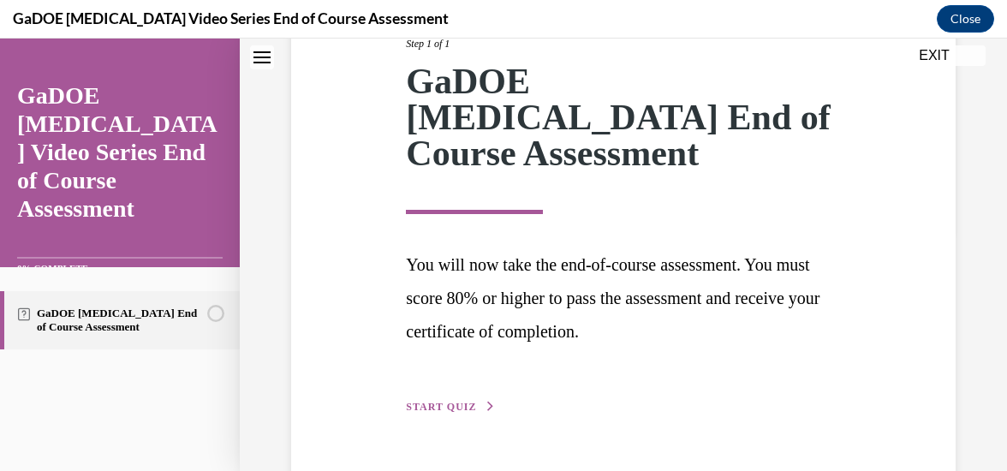
scroll to position [253, 0]
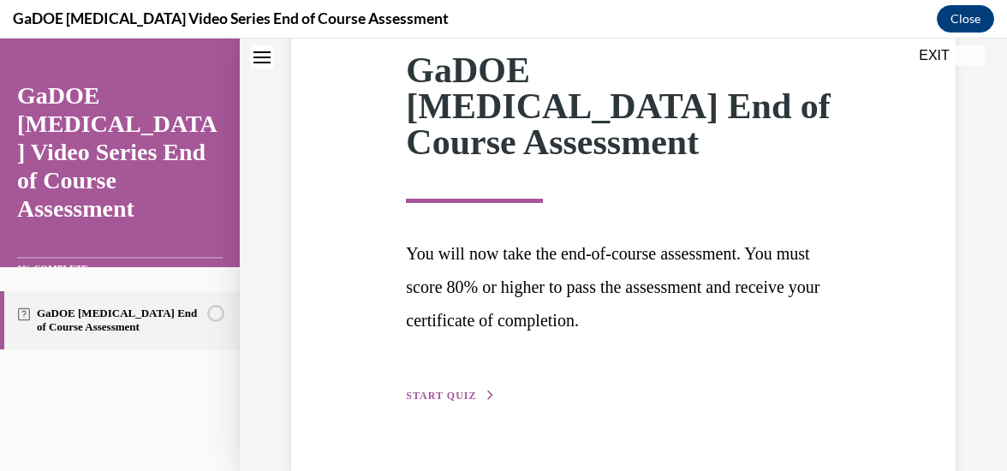
click at [450, 390] on span "START QUIZ" at bounding box center [441, 396] width 70 height 12
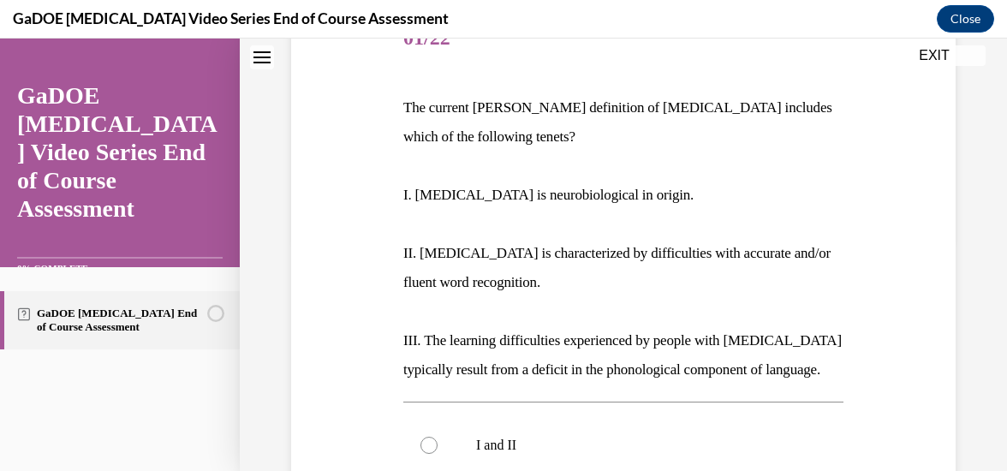
scroll to position [234, 0]
click at [787, 265] on p "II. Dyslexia is characterized by difficulties with accurate and/or fluent word …" at bounding box center [623, 267] width 440 height 58
click at [790, 272] on p "II. Dyslexia is characterized by difficulties with accurate and/or fluent word …" at bounding box center [623, 267] width 440 height 58
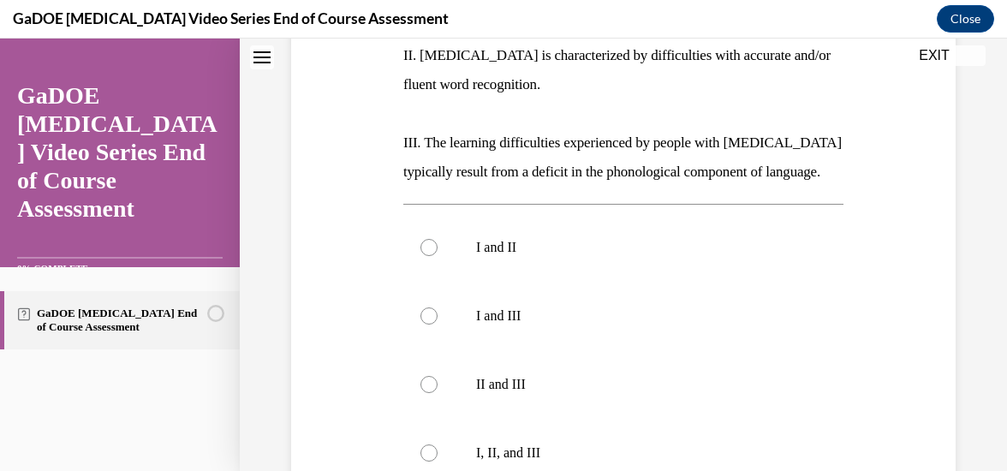
scroll to position [432, 0]
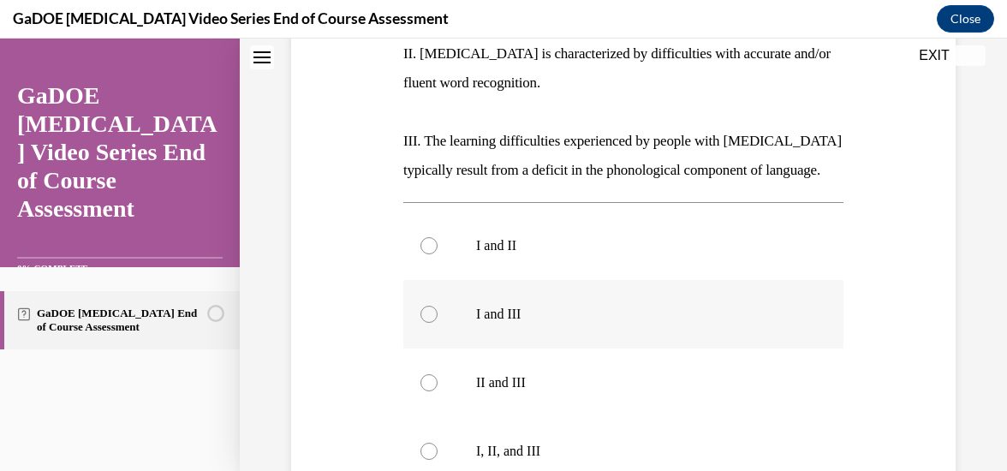
click at [430, 323] on div at bounding box center [428, 314] width 17 height 17
click at [430, 323] on input "I and III" at bounding box center [428, 314] width 17 height 17
radio input "true"
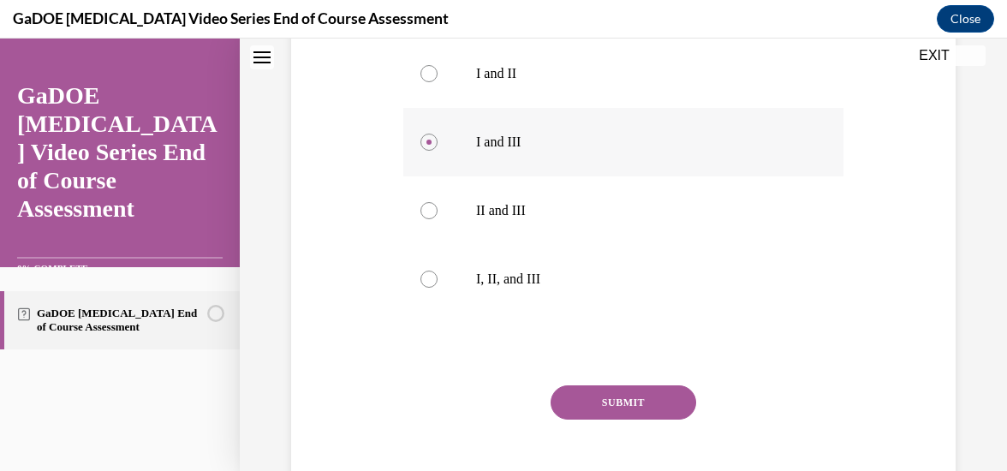
scroll to position [632, 0]
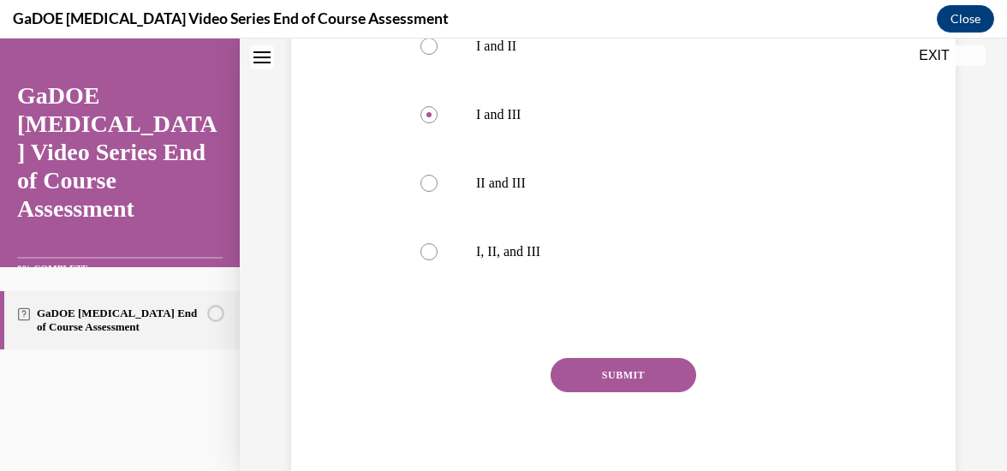
click at [642, 392] on button "SUBMIT" at bounding box center [624, 375] width 146 height 34
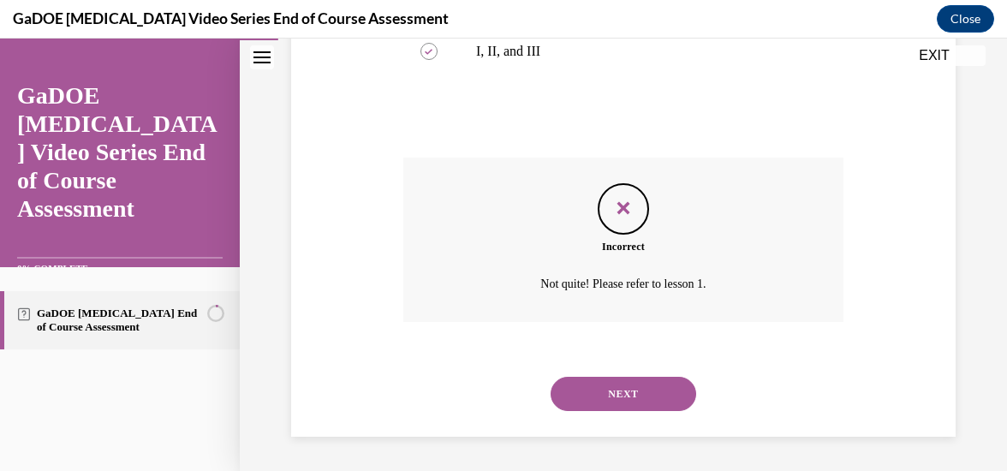
scroll to position [861, 0]
click at [653, 385] on button "NEXT" at bounding box center [624, 394] width 146 height 34
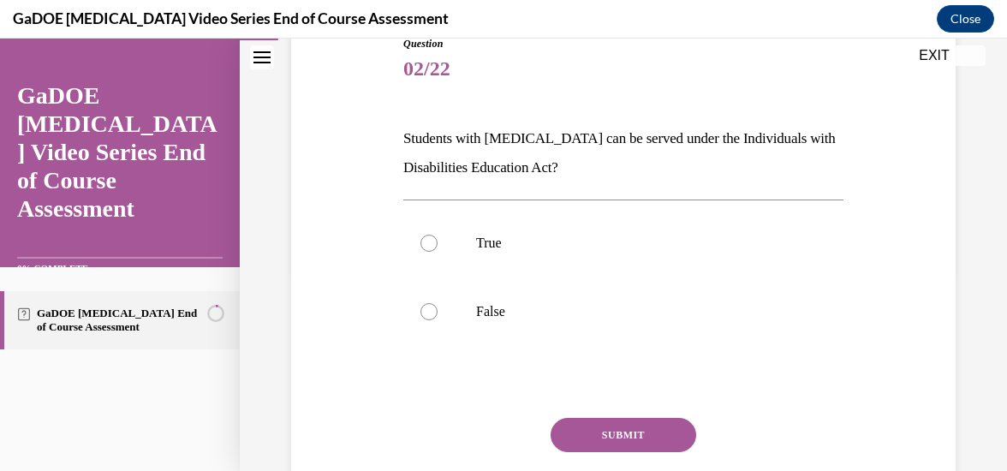
scroll to position [204, 0]
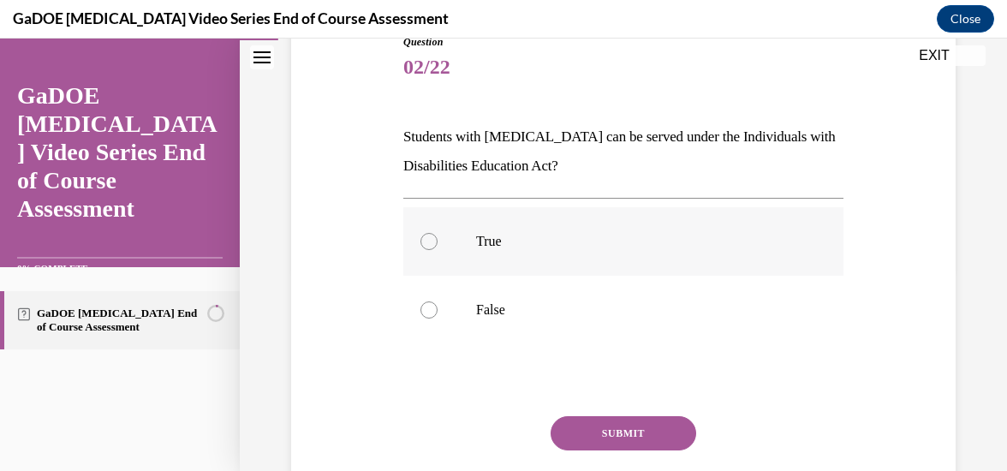
click at [420, 246] on div at bounding box center [428, 241] width 17 height 17
click at [420, 246] on input "True" at bounding box center [428, 241] width 17 height 17
radio input "true"
click at [631, 441] on button "SUBMIT" at bounding box center [624, 433] width 146 height 34
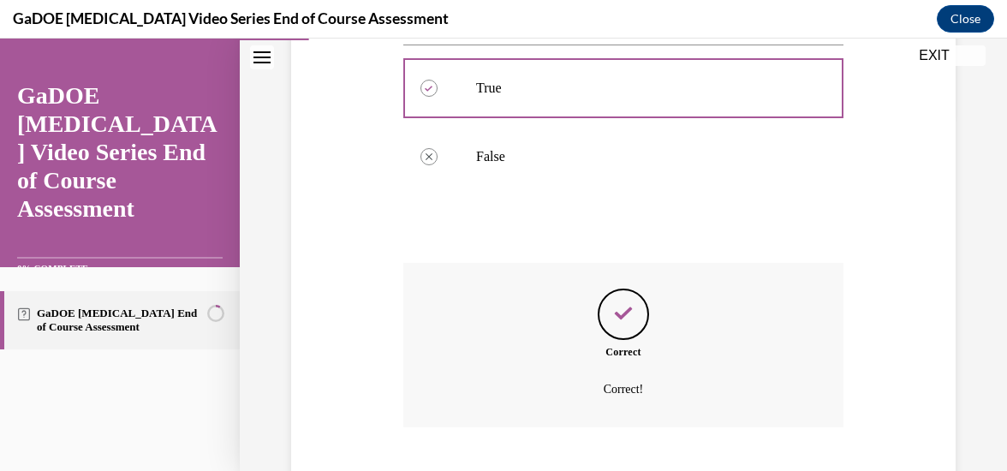
scroll to position [462, 0]
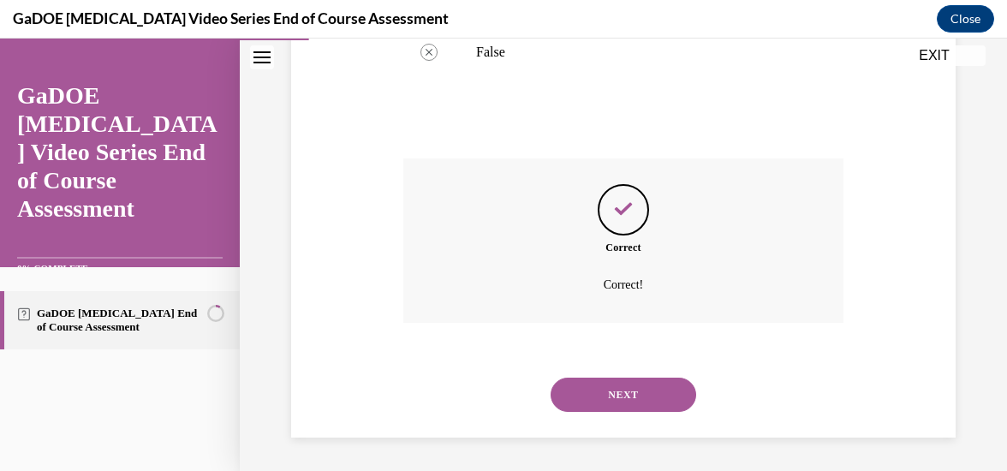
click at [647, 408] on button "NEXT" at bounding box center [624, 395] width 146 height 34
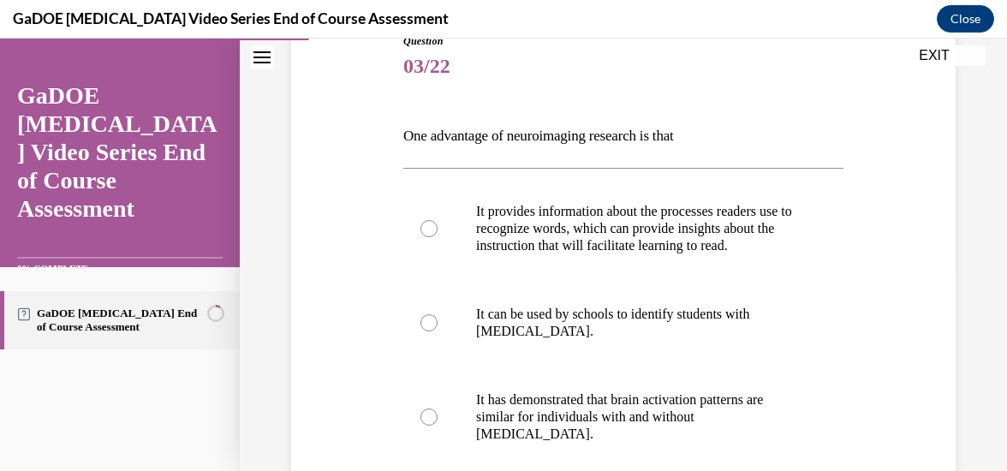
scroll to position [201, 0]
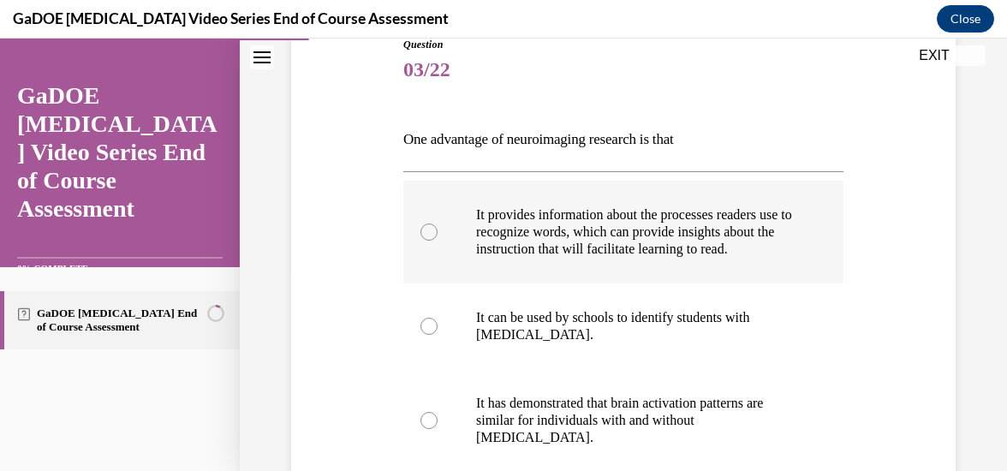
click at [435, 241] on label "It provides information about the processes readers use to recognize words, whi…" at bounding box center [623, 232] width 440 height 103
click at [435, 241] on input "It provides information about the processes readers use to recognize words, whi…" at bounding box center [428, 232] width 17 height 17
radio input "true"
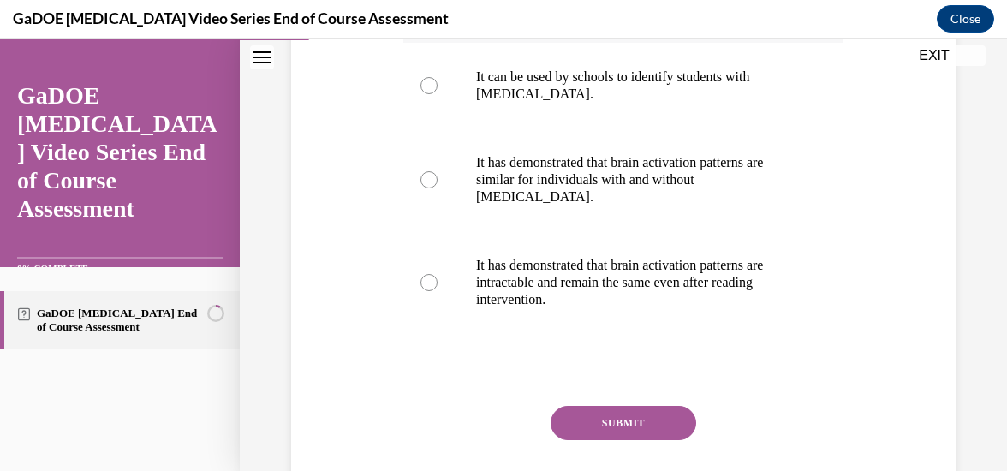
scroll to position [459, 0]
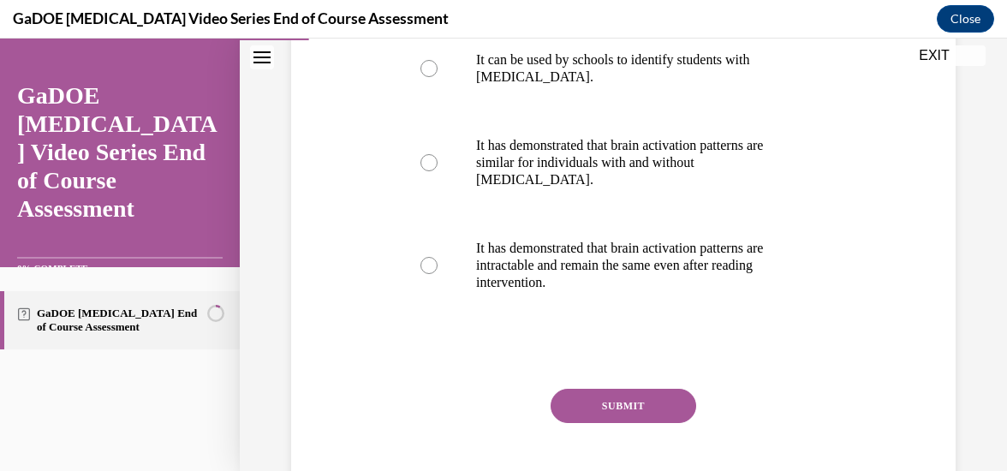
click at [633, 409] on button "SUBMIT" at bounding box center [624, 406] width 146 height 34
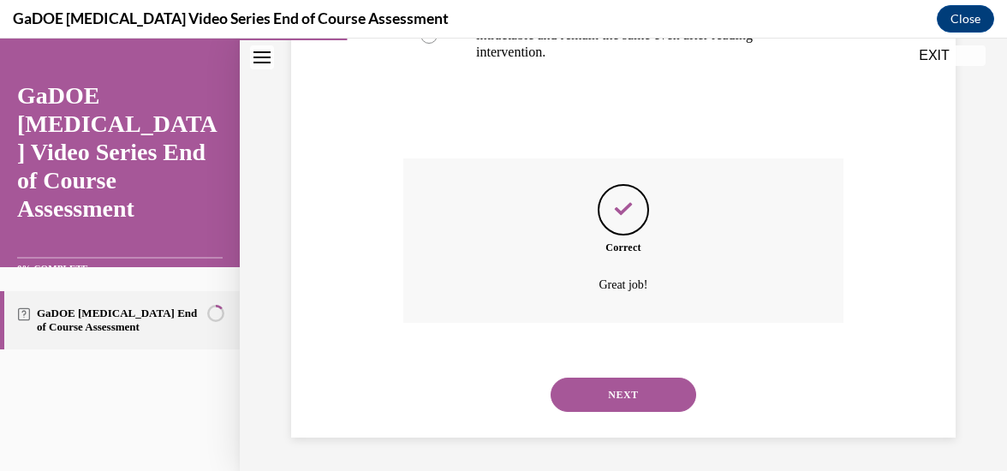
click at [629, 404] on button "NEXT" at bounding box center [624, 395] width 146 height 34
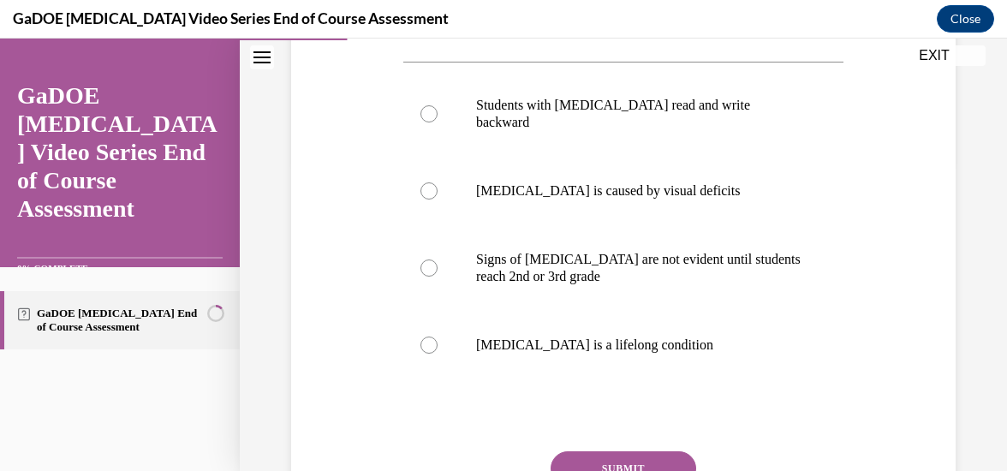
scroll to position [312, 0]
click at [423, 336] on div at bounding box center [428, 344] width 17 height 17
click at [423, 336] on input "Dyslexia is a lifelong condition" at bounding box center [428, 344] width 17 height 17
radio input "true"
click at [625, 452] on button "SUBMIT" at bounding box center [624, 467] width 146 height 34
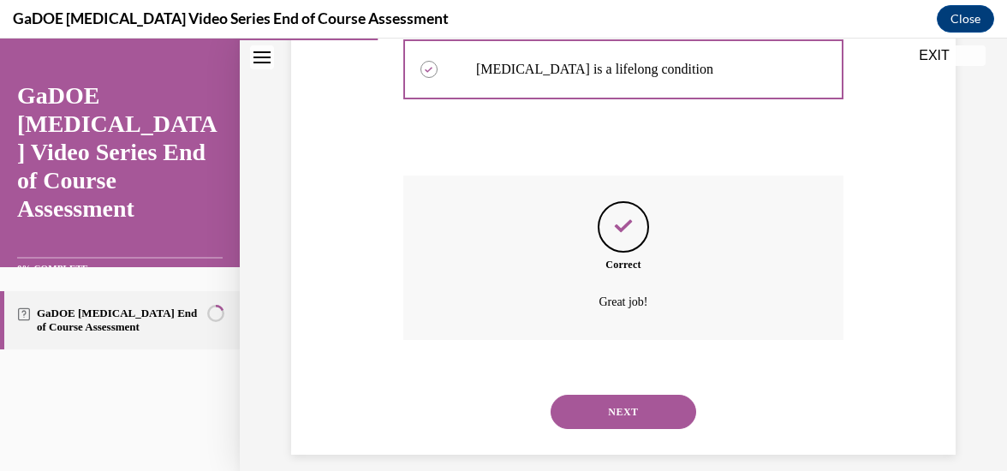
click at [633, 404] on button "NEXT" at bounding box center [624, 412] width 146 height 34
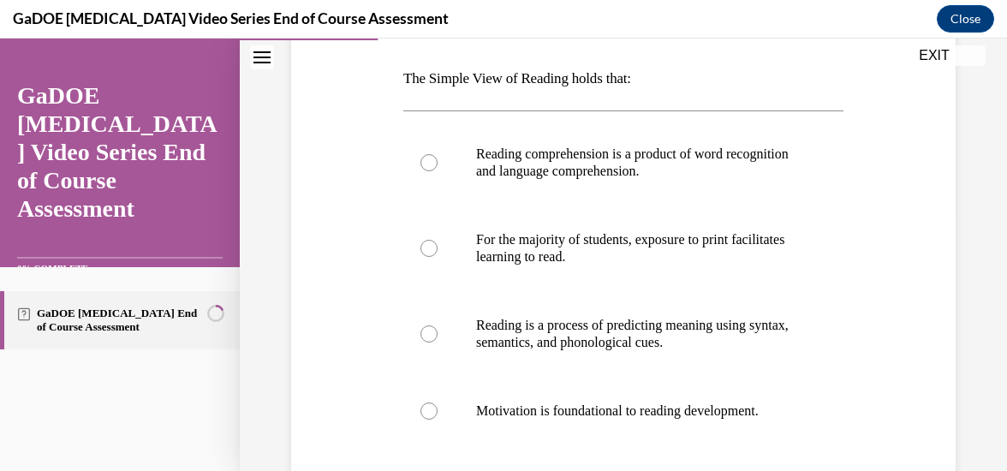
scroll to position [260, 0]
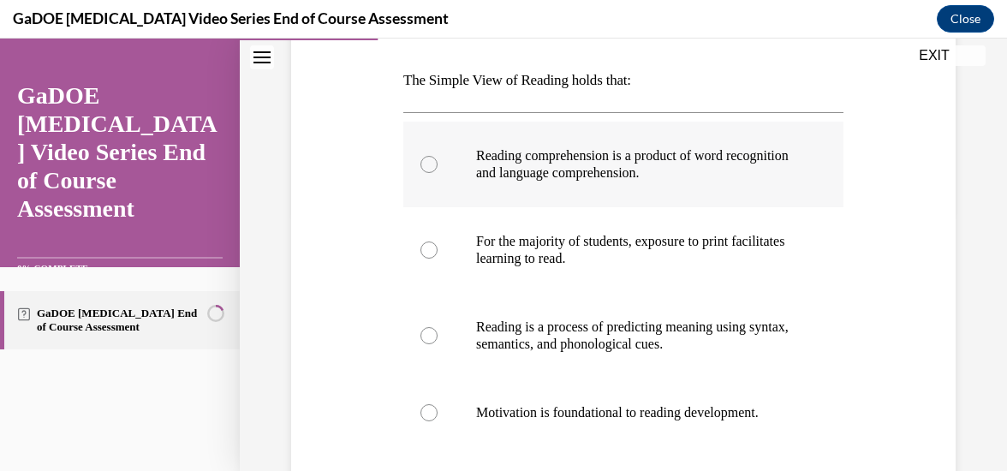
click at [420, 172] on label "Reading comprehension is a product of word recognition and language comprehensi…" at bounding box center [623, 165] width 440 height 86
click at [420, 172] on input "Reading comprehension is a product of word recognition and language comprehensi…" at bounding box center [428, 164] width 17 height 17
radio input "true"
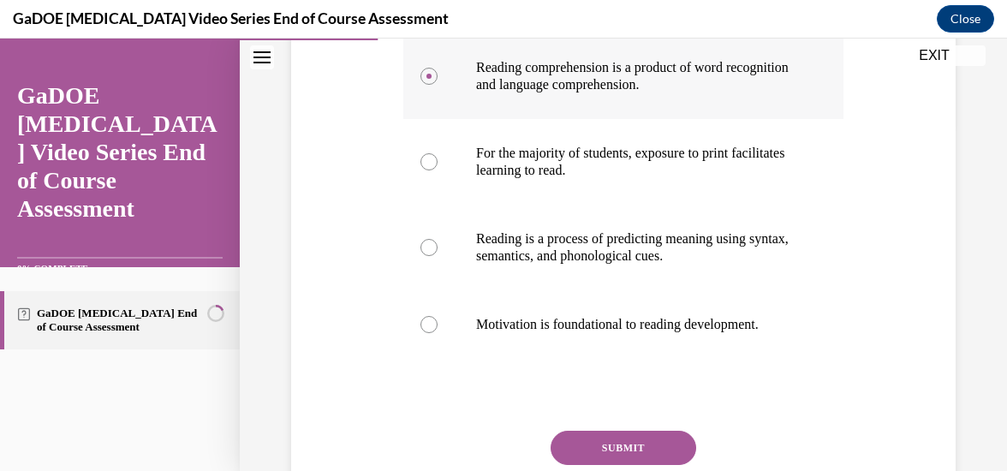
scroll to position [351, 0]
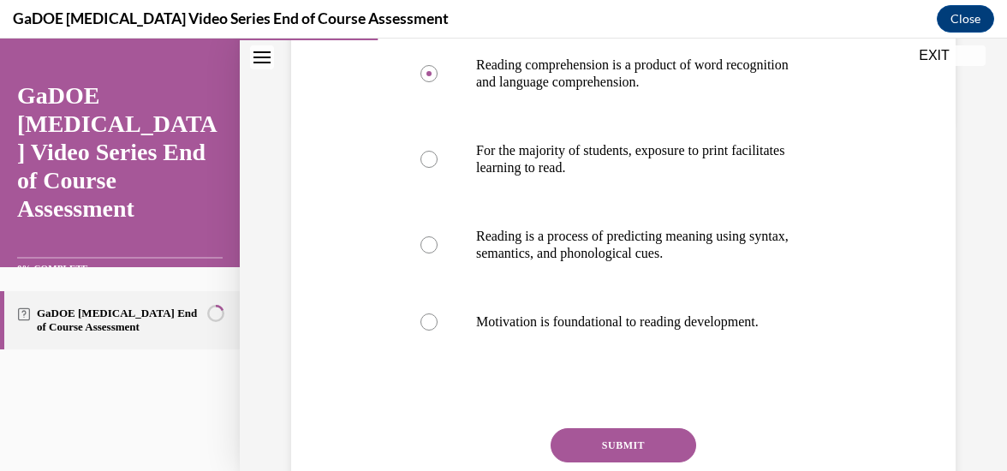
click at [627, 445] on button "SUBMIT" at bounding box center [624, 445] width 146 height 34
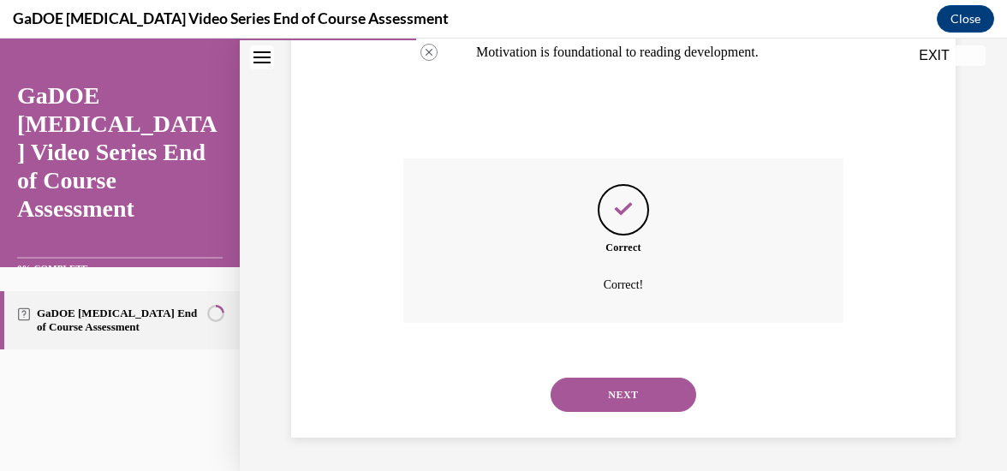
click at [631, 407] on button "NEXT" at bounding box center [624, 395] width 146 height 34
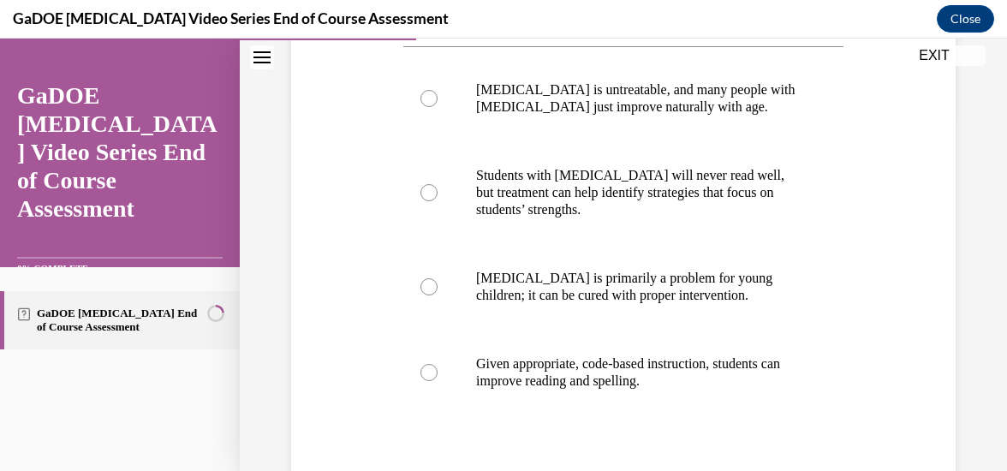
scroll to position [355, 0]
click at [438, 376] on label "Given appropriate, code-based instruction, students can improve reading and spe…" at bounding box center [623, 374] width 440 height 86
click at [438, 376] on input "Given appropriate, code-based instruction, students can improve reading and spe…" at bounding box center [428, 373] width 17 height 17
radio input "true"
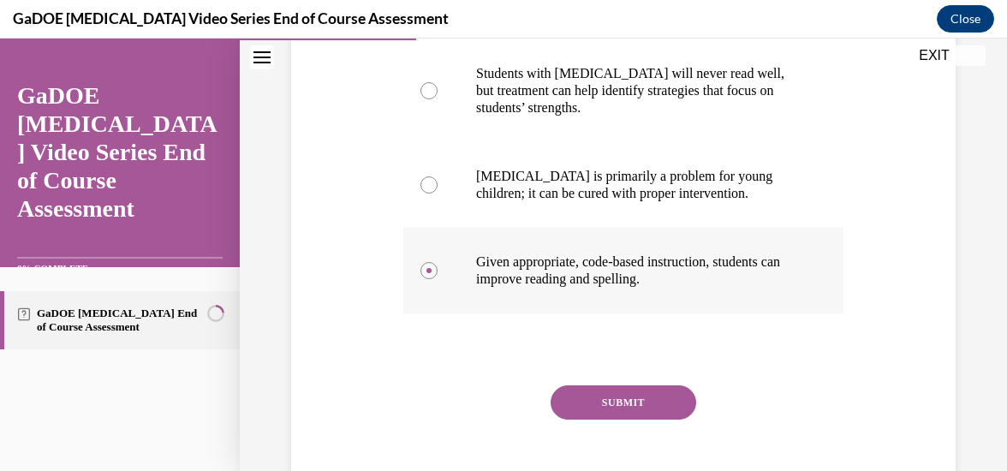
scroll to position [469, 0]
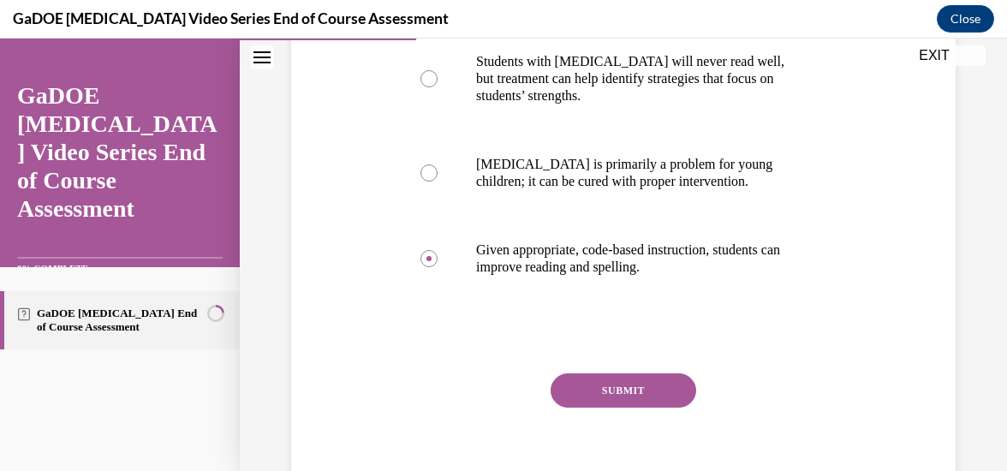
click at [629, 394] on button "SUBMIT" at bounding box center [624, 390] width 146 height 34
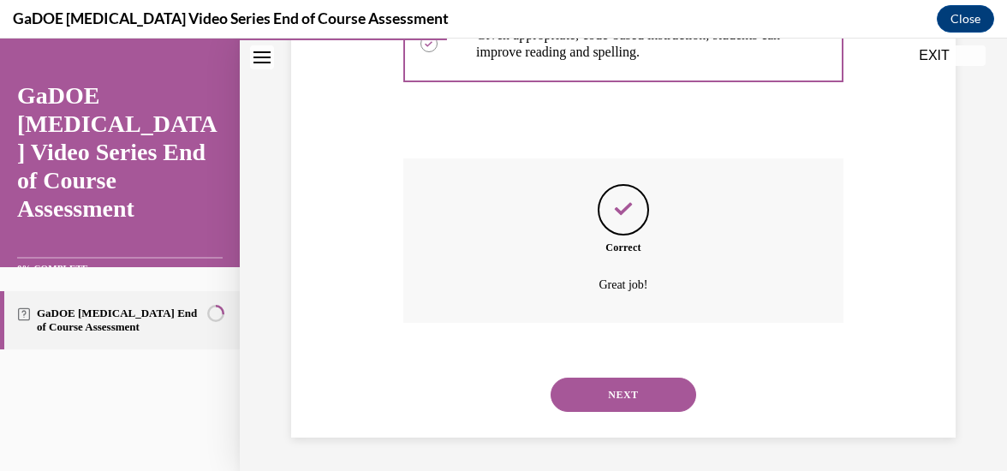
click at [620, 402] on button "NEXT" at bounding box center [624, 395] width 146 height 34
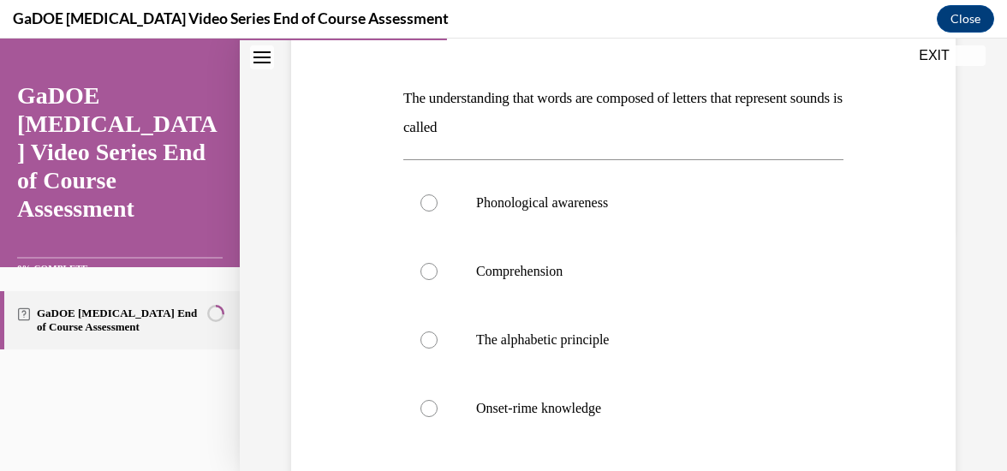
scroll to position [243, 0]
click at [430, 200] on div at bounding box center [428, 202] width 17 height 17
click at [430, 200] on input "Phonological awareness" at bounding box center [428, 202] width 17 height 17
radio input "true"
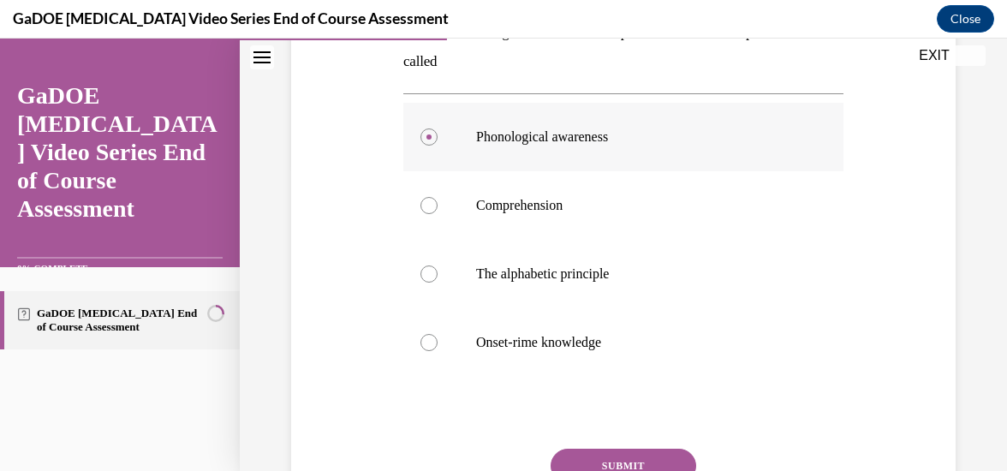
scroll to position [363, 0]
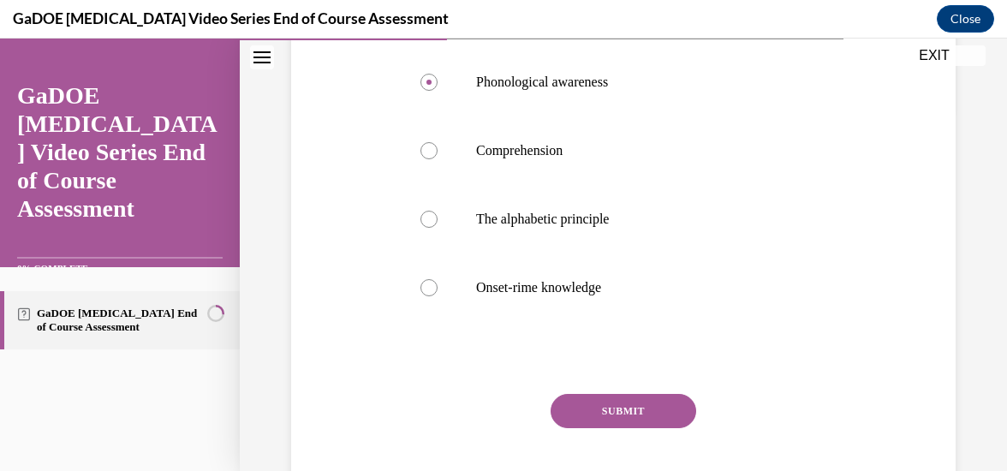
click at [626, 410] on button "SUBMIT" at bounding box center [624, 411] width 146 height 34
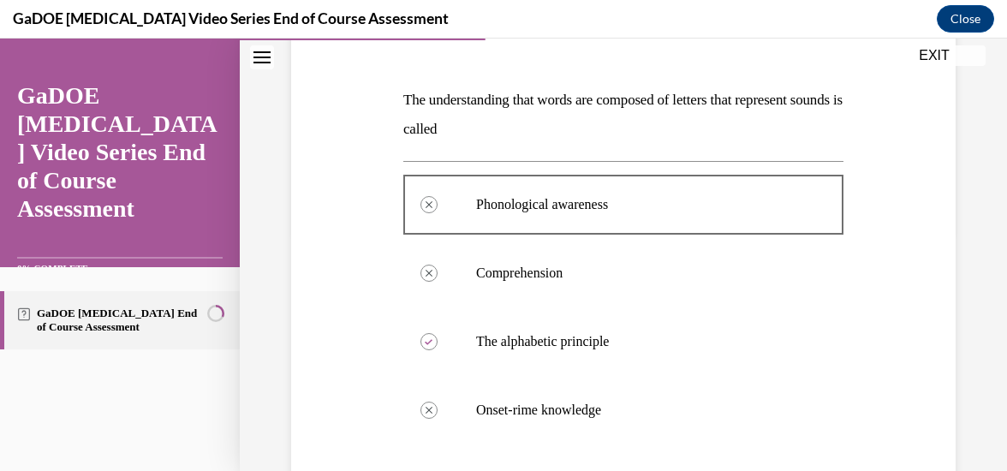
scroll to position [239, 0]
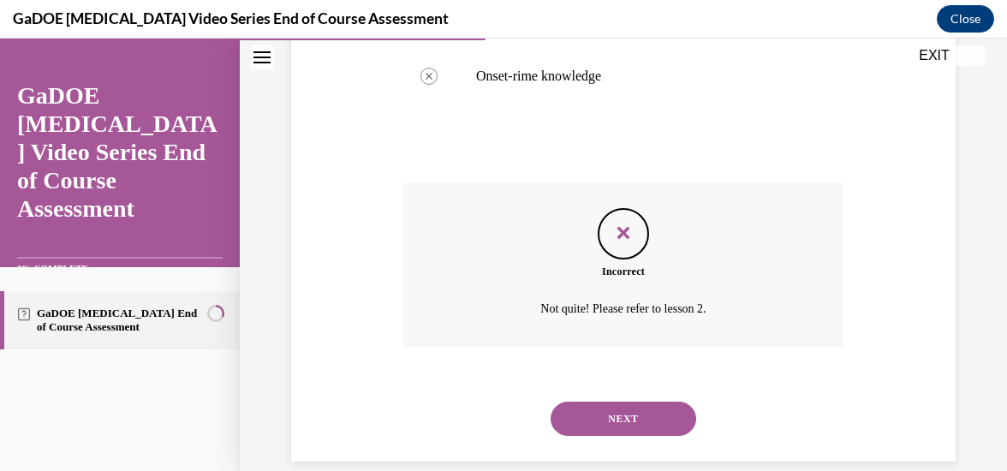
click at [623, 420] on button "NEXT" at bounding box center [624, 419] width 146 height 34
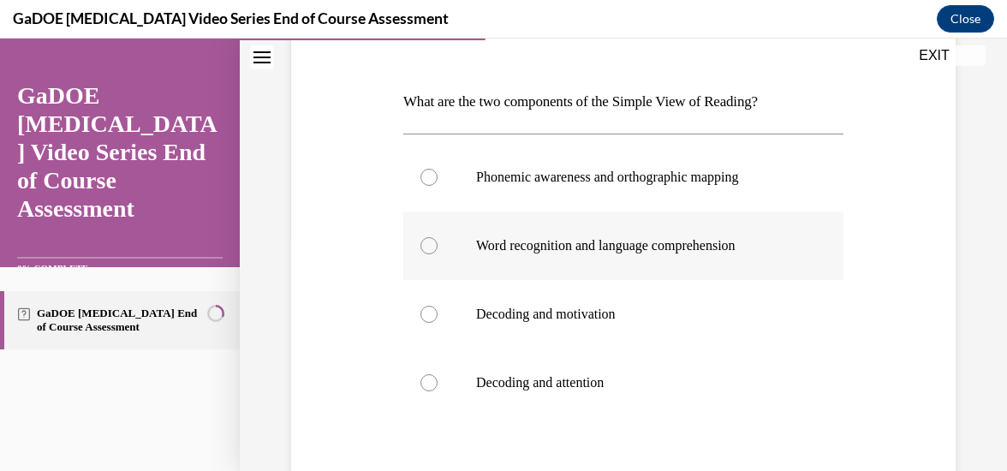
click at [420, 241] on div at bounding box center [428, 245] width 17 height 17
click at [420, 241] on input "Word recognition and language comprehension" at bounding box center [428, 245] width 17 height 17
radio input "true"
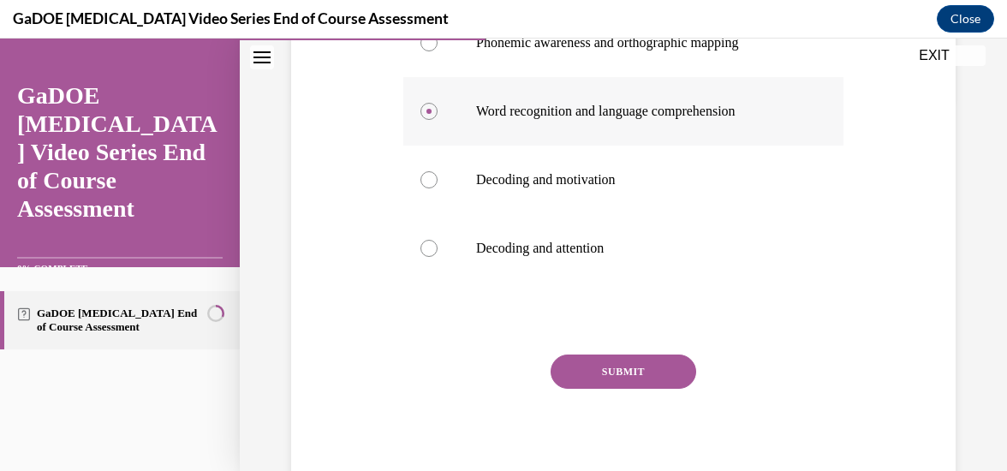
scroll to position [379, 0]
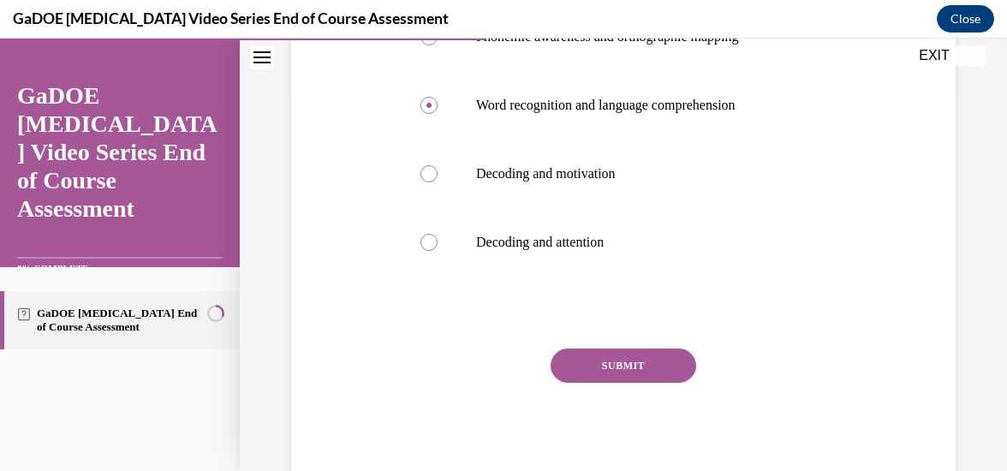
click at [634, 366] on button "SUBMIT" at bounding box center [624, 366] width 146 height 34
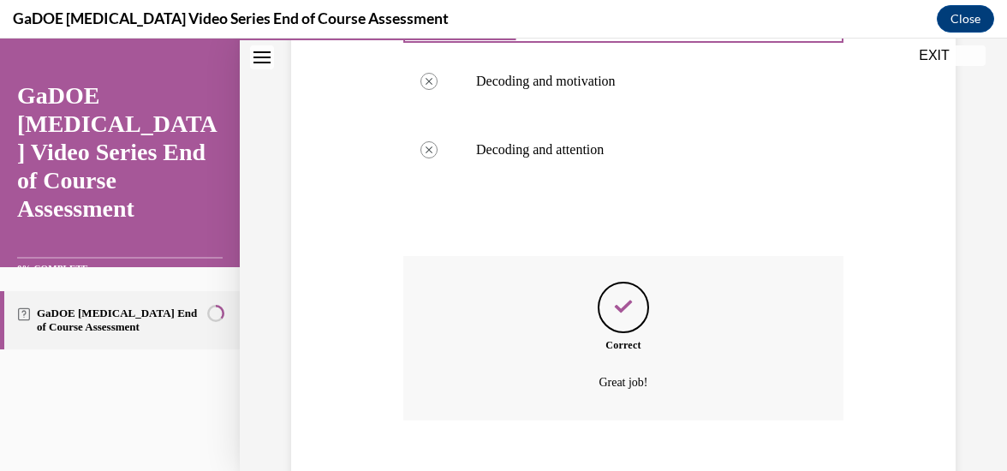
scroll to position [569, 0]
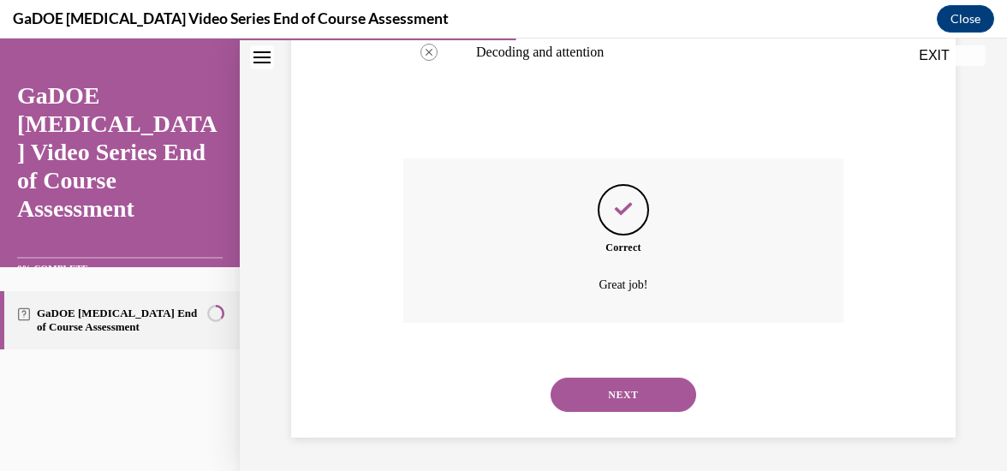
click at [624, 394] on button "NEXT" at bounding box center [624, 395] width 146 height 34
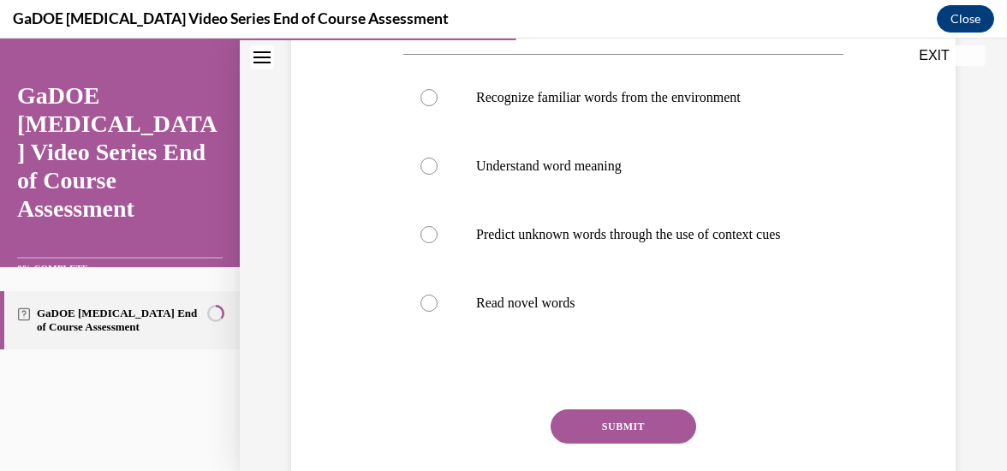
scroll to position [320, 0]
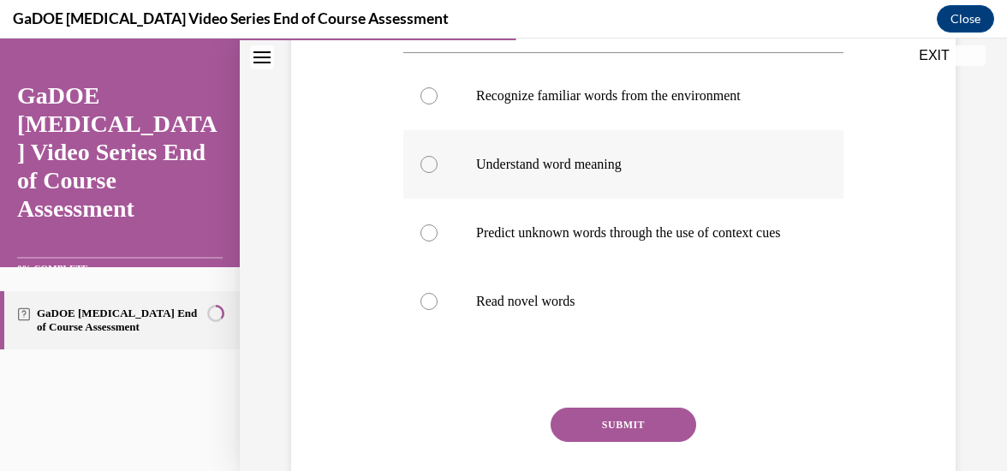
click at [416, 169] on label "Understand word meaning" at bounding box center [623, 164] width 440 height 69
click at [420, 169] on input "Understand word meaning" at bounding box center [428, 164] width 17 height 17
radio input "true"
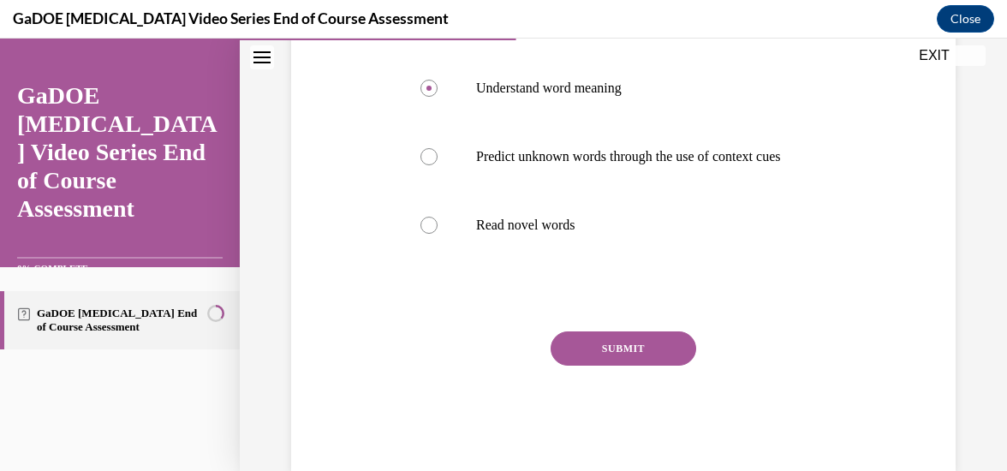
click at [620, 357] on button "SUBMIT" at bounding box center [624, 348] width 146 height 34
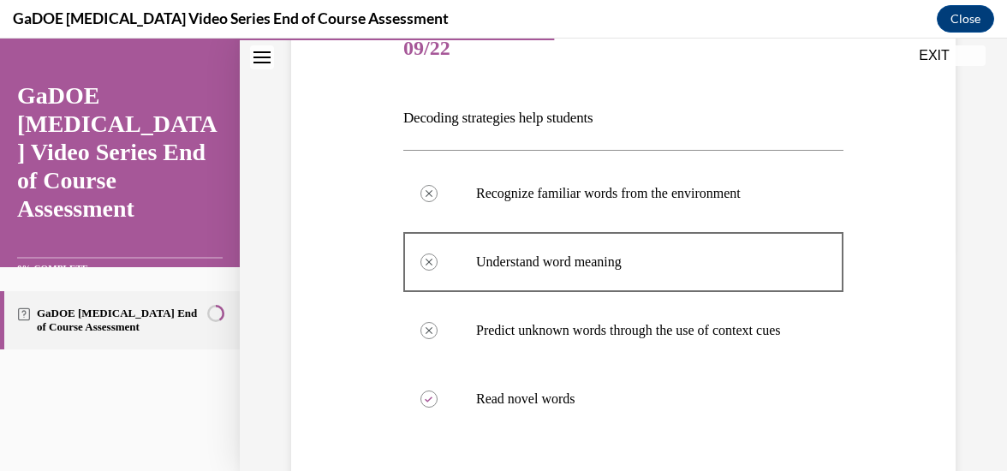
scroll to position [219, 0]
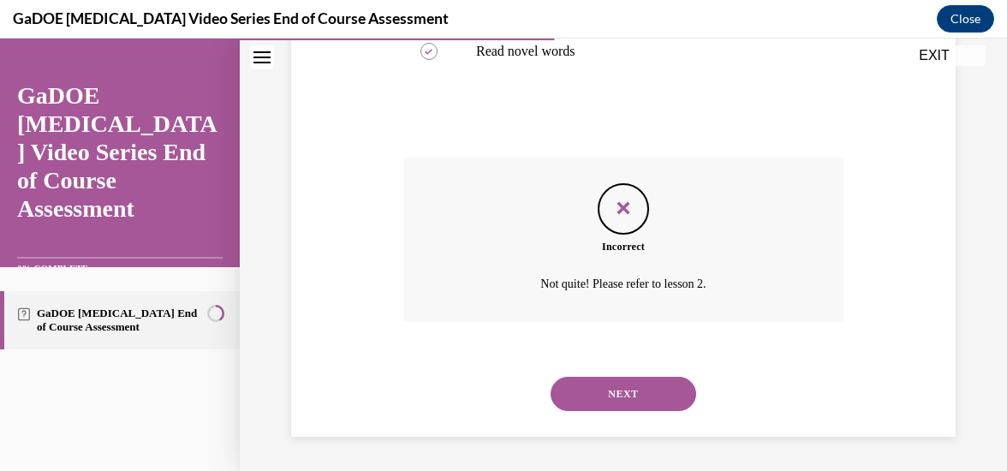
click at [628, 402] on button "NEXT" at bounding box center [624, 394] width 146 height 34
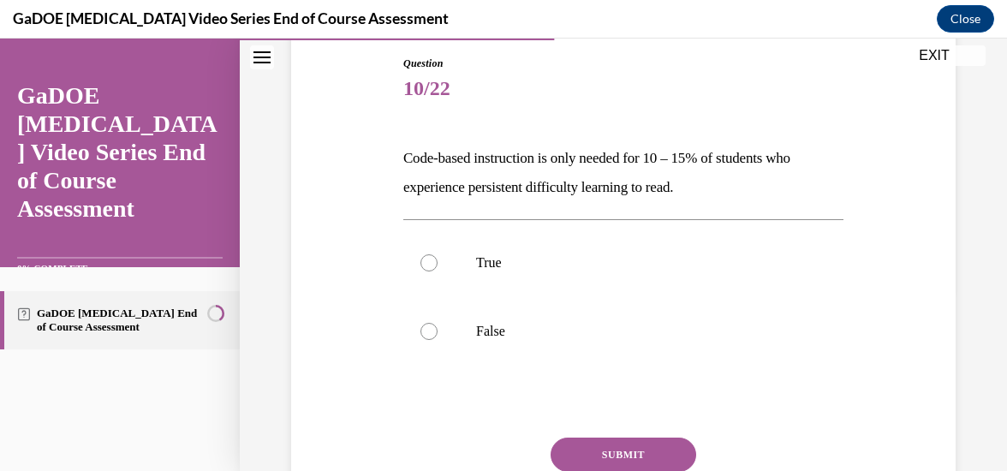
scroll to position [187, 0]
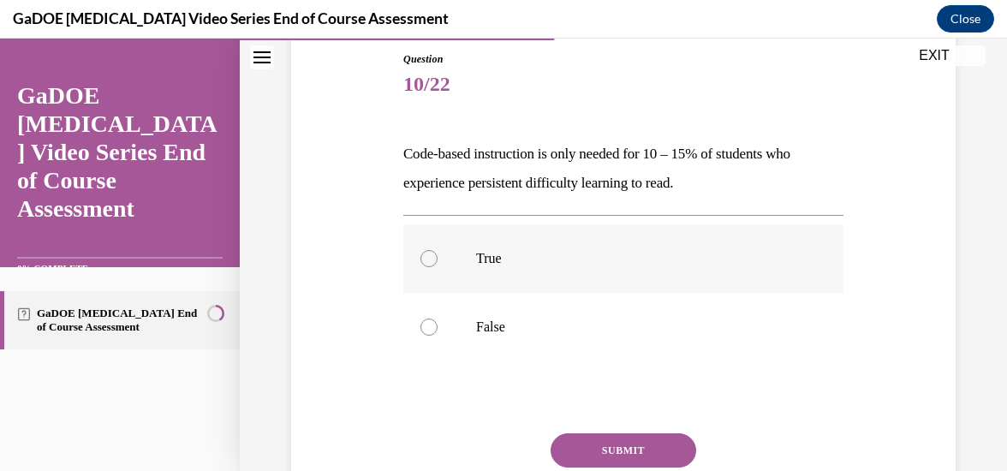
click at [425, 255] on div at bounding box center [428, 258] width 17 height 17
click at [425, 255] on input "True" at bounding box center [428, 258] width 17 height 17
radio input "true"
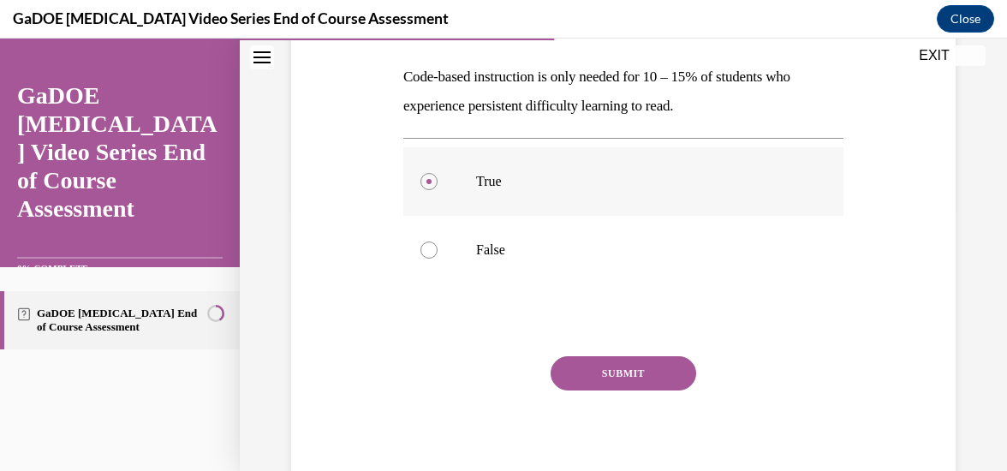
scroll to position [271, 0]
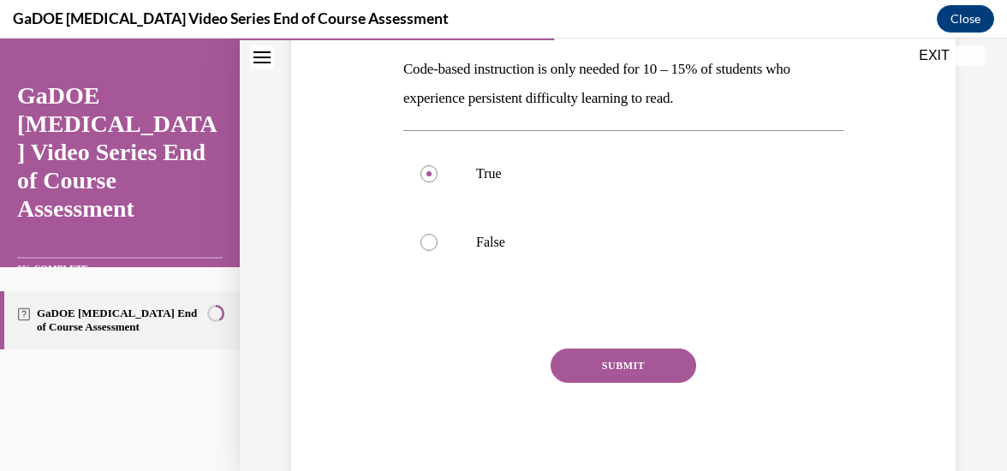
click at [635, 365] on button "SUBMIT" at bounding box center [624, 366] width 146 height 34
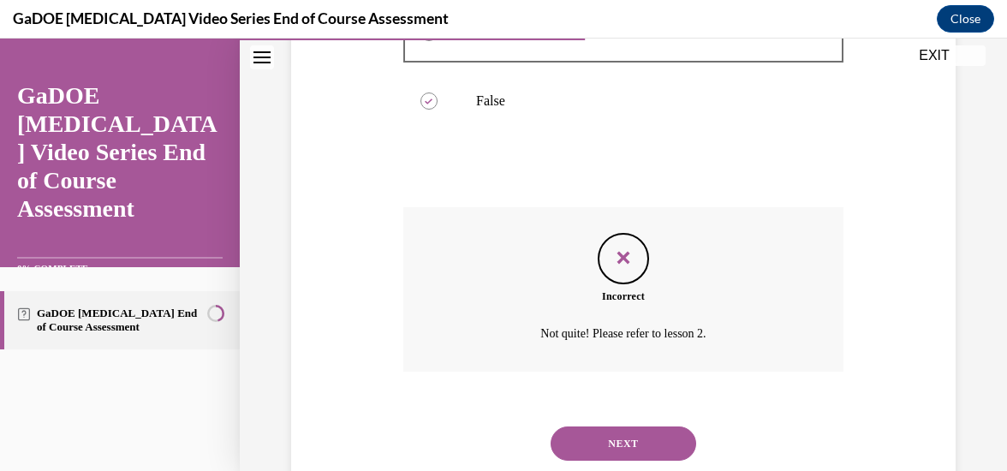
scroll to position [462, 0]
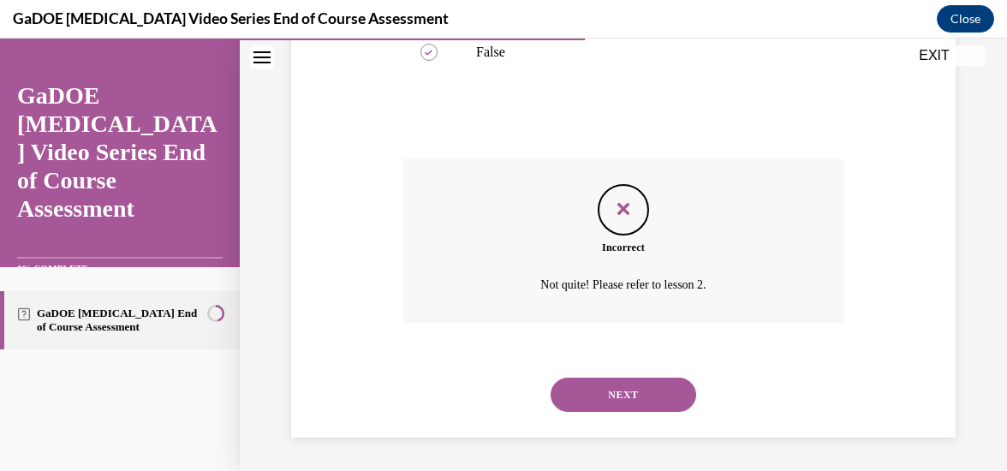
click at [628, 404] on button "NEXT" at bounding box center [624, 395] width 146 height 34
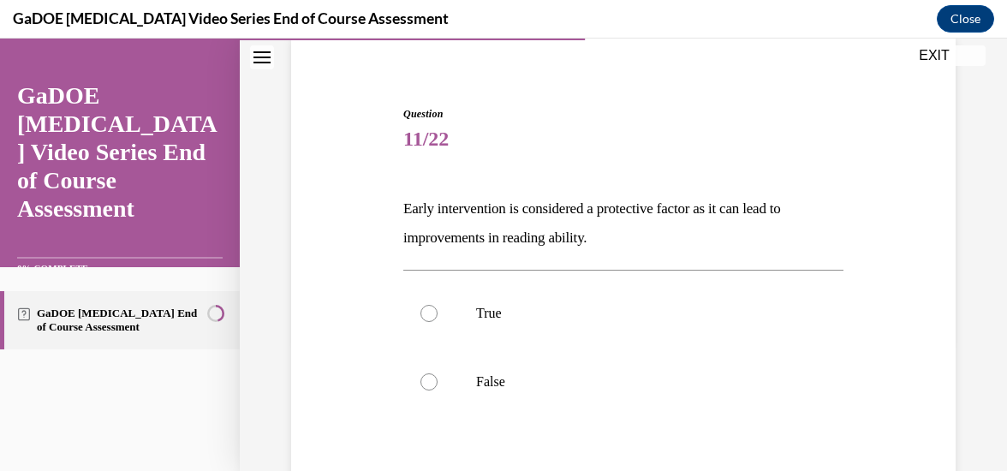
scroll to position [140, 0]
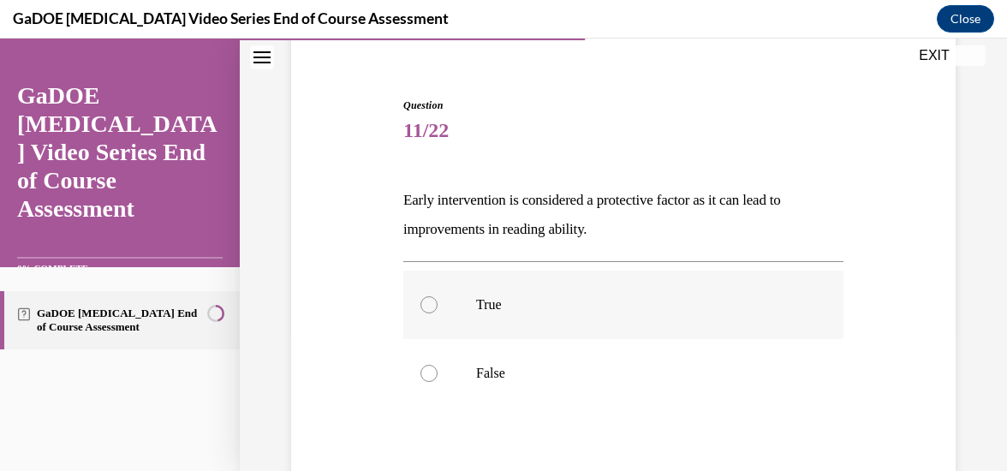
click at [432, 314] on label "True" at bounding box center [623, 305] width 440 height 69
click at [432, 313] on input "True" at bounding box center [428, 304] width 17 height 17
radio input "true"
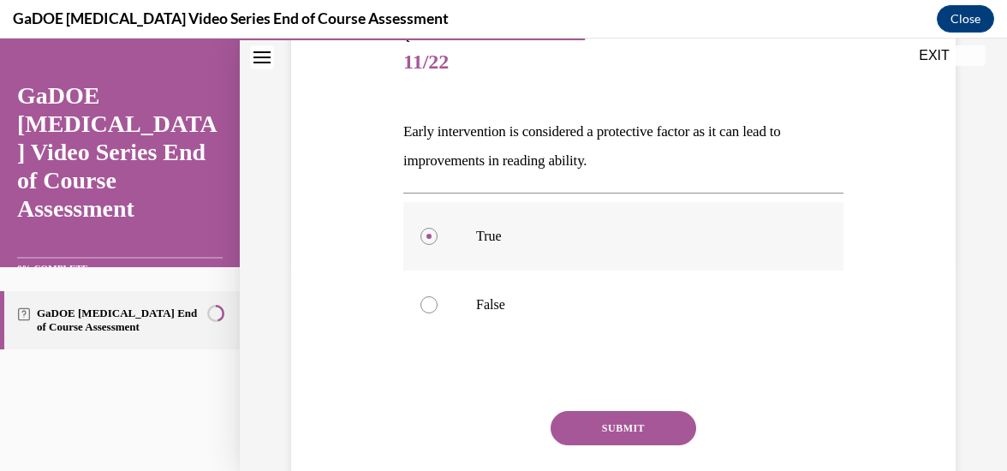
scroll to position [262, 0]
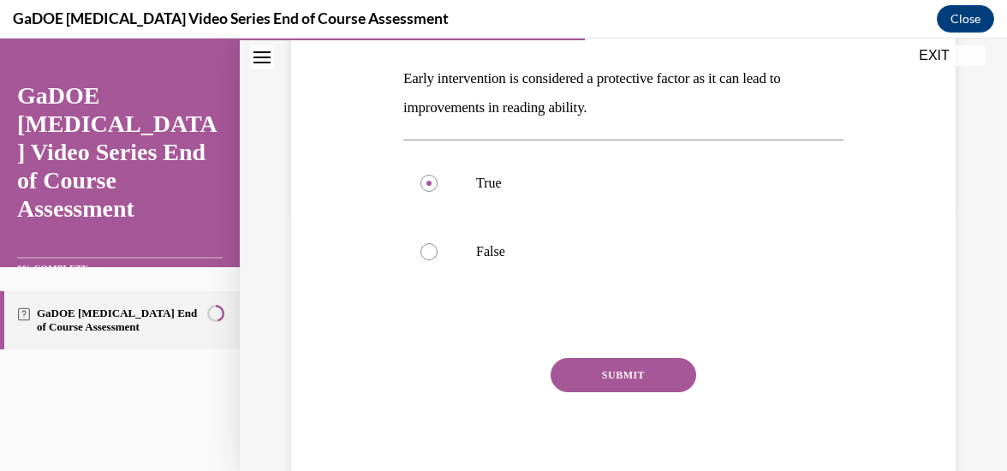
click at [639, 381] on button "SUBMIT" at bounding box center [624, 375] width 146 height 34
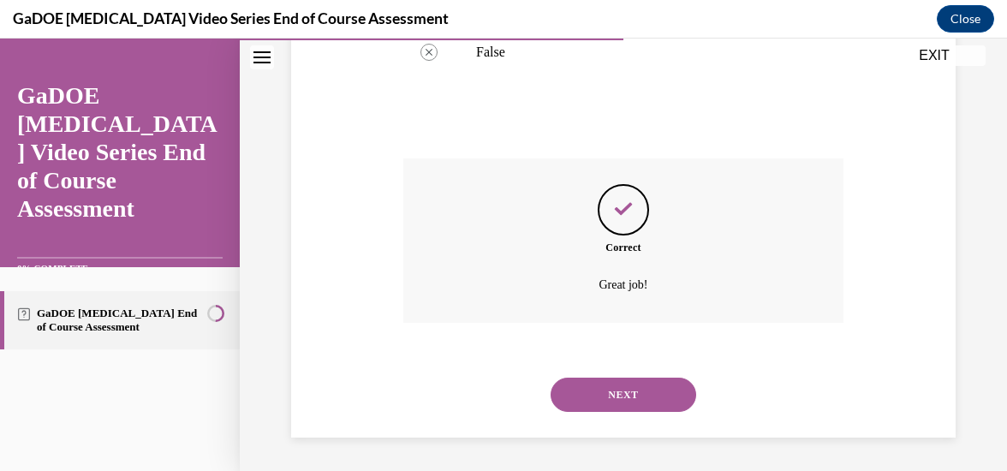
click at [632, 392] on button "NEXT" at bounding box center [624, 395] width 146 height 34
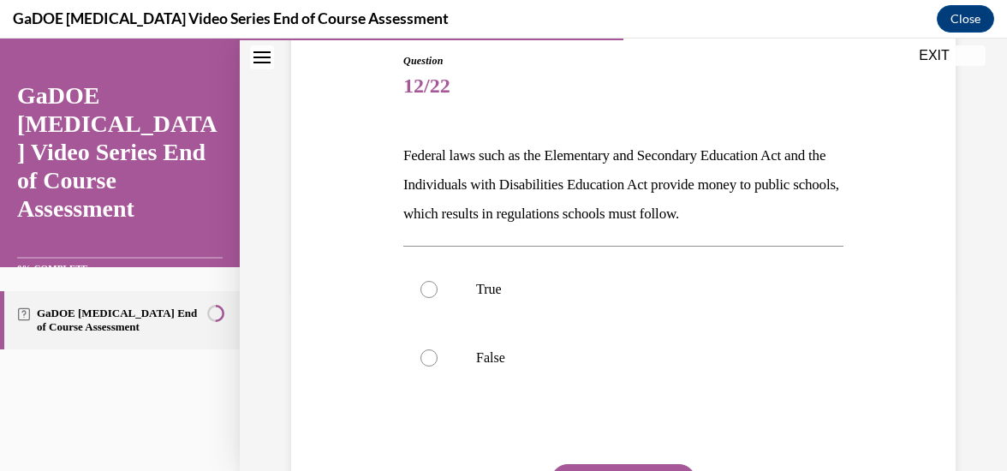
scroll to position [188, 0]
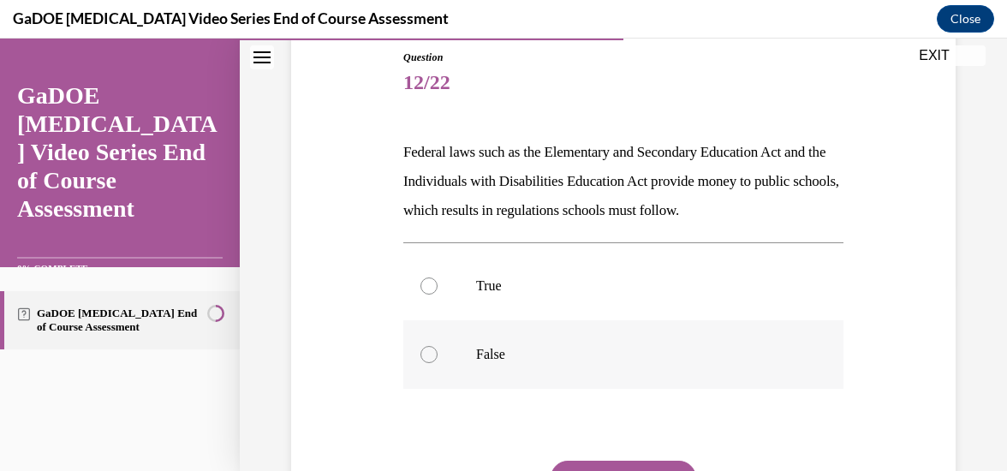
click at [428, 373] on label "False" at bounding box center [623, 354] width 440 height 69
click at [428, 363] on input "False" at bounding box center [428, 354] width 17 height 17
radio input "true"
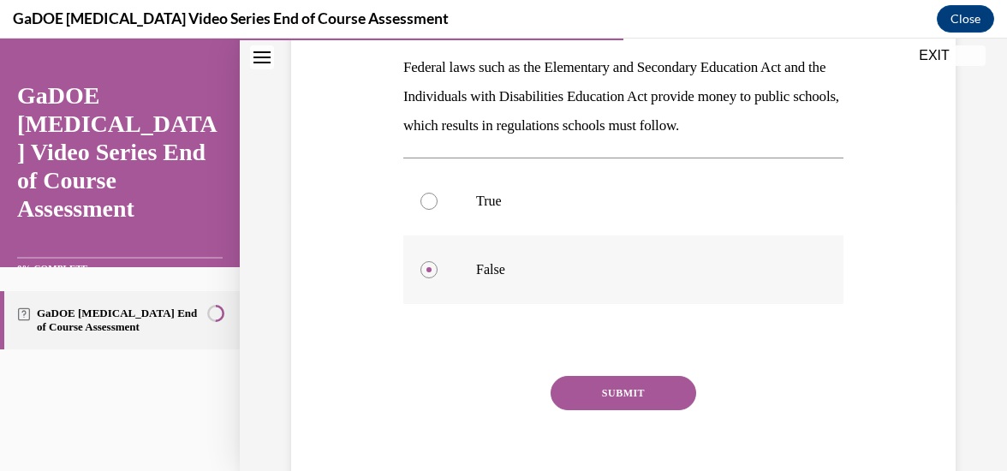
scroll to position [274, 0]
click at [632, 397] on button "SUBMIT" at bounding box center [624, 392] width 146 height 34
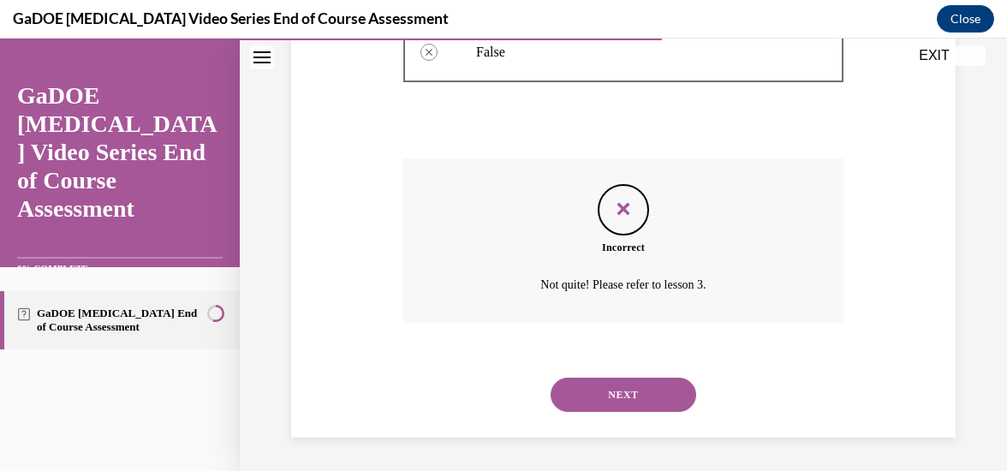
click at [633, 397] on button "NEXT" at bounding box center [624, 395] width 146 height 34
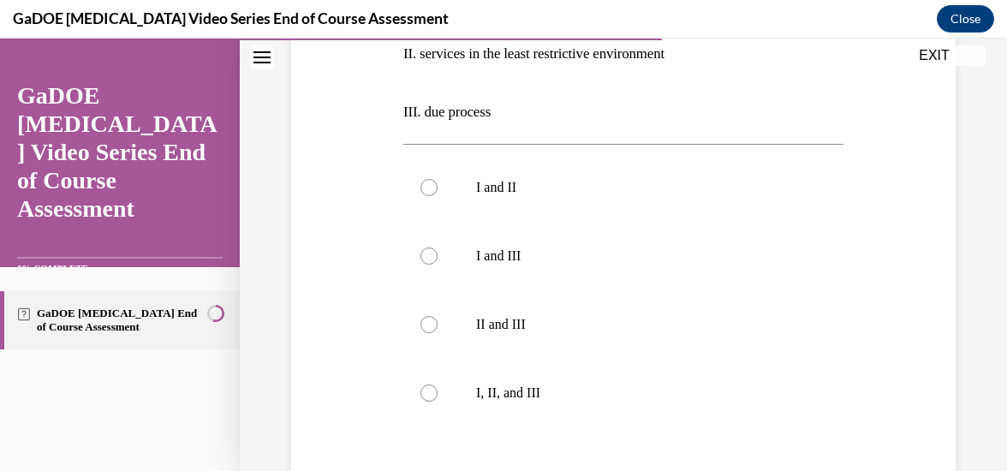
scroll to position [436, 0]
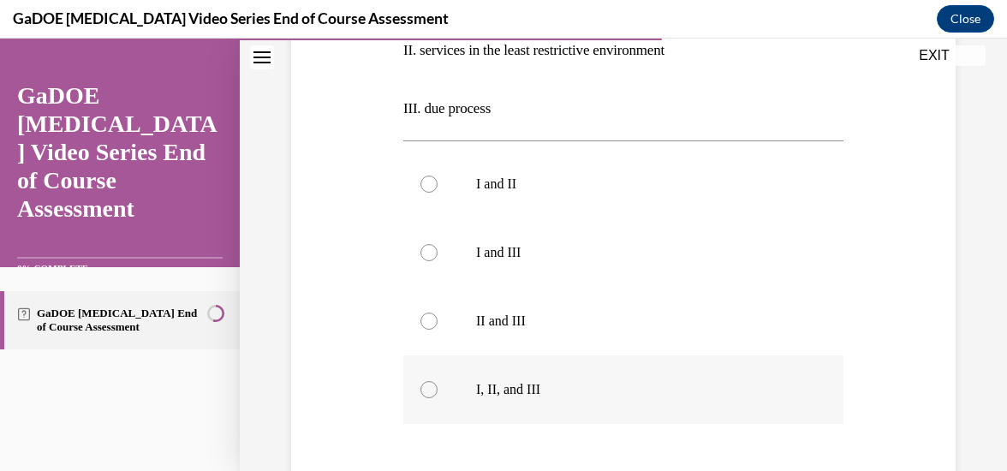
click at [430, 396] on div at bounding box center [428, 389] width 17 height 17
click at [430, 396] on input "I, II, and III" at bounding box center [428, 389] width 17 height 17
radio input "true"
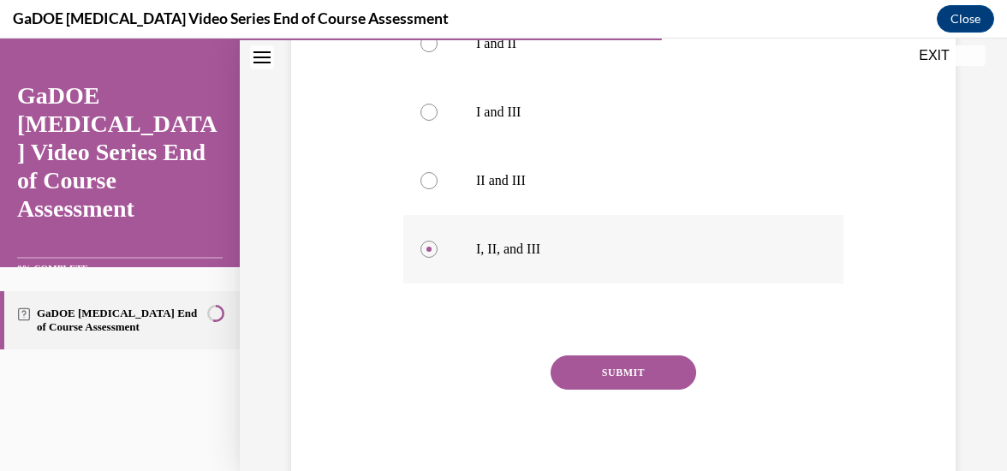
scroll to position [577, 0]
click at [629, 377] on button "SUBMIT" at bounding box center [624, 372] width 146 height 34
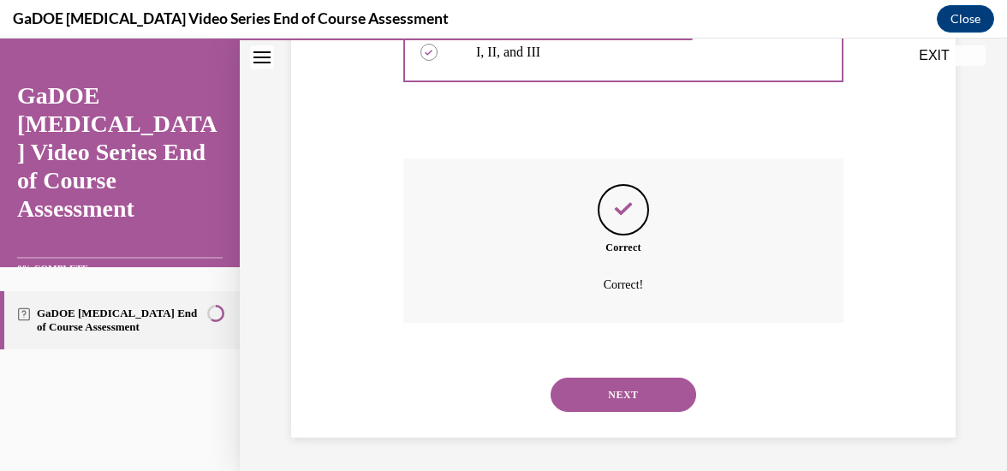
click at [634, 396] on button "NEXT" at bounding box center [624, 395] width 146 height 34
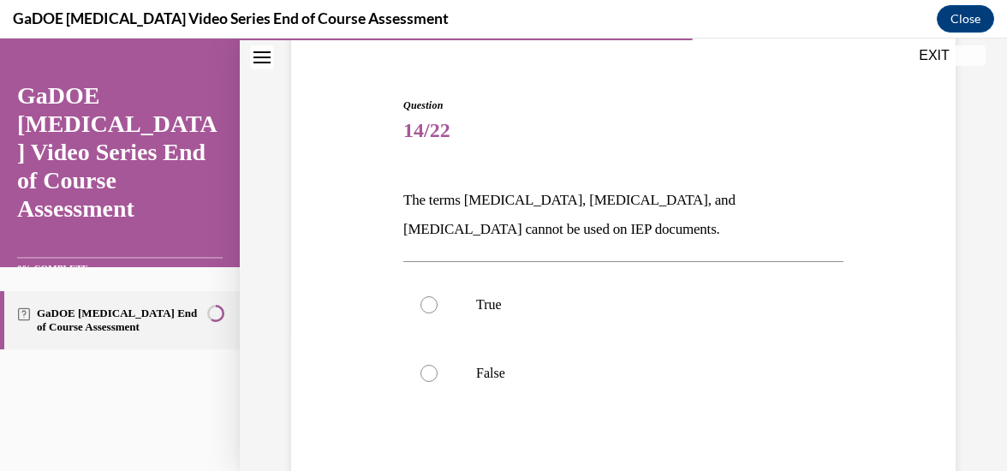
scroll to position [141, 0]
click at [430, 373] on div at bounding box center [428, 372] width 17 height 17
click at [430, 373] on input "False" at bounding box center [428, 372] width 17 height 17
radio input "true"
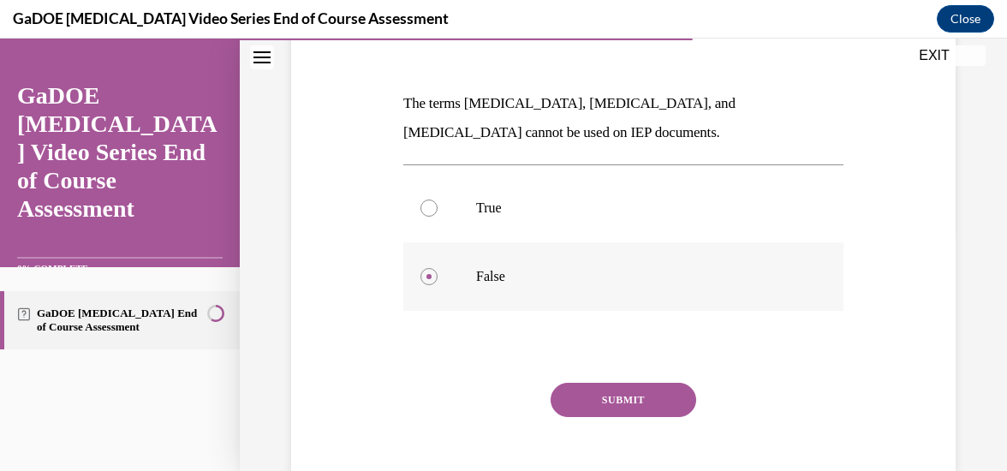
scroll to position [254, 0]
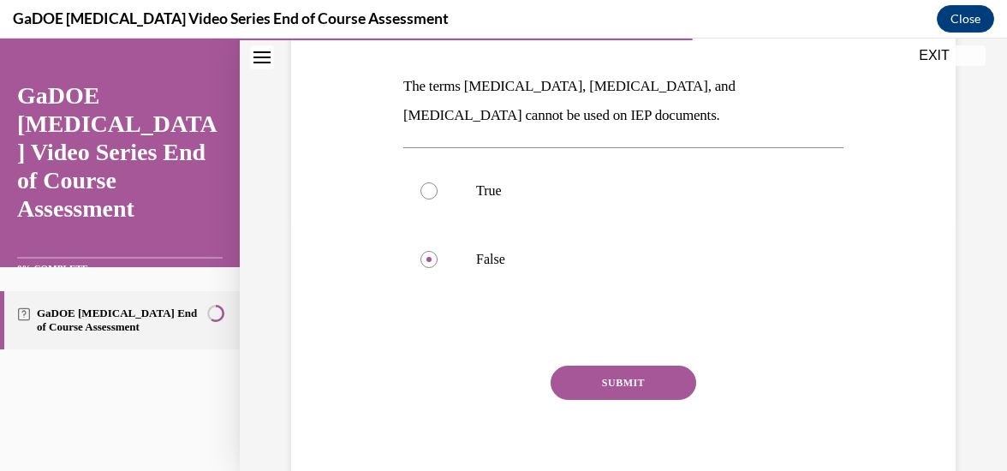
click at [633, 380] on button "SUBMIT" at bounding box center [624, 383] width 146 height 34
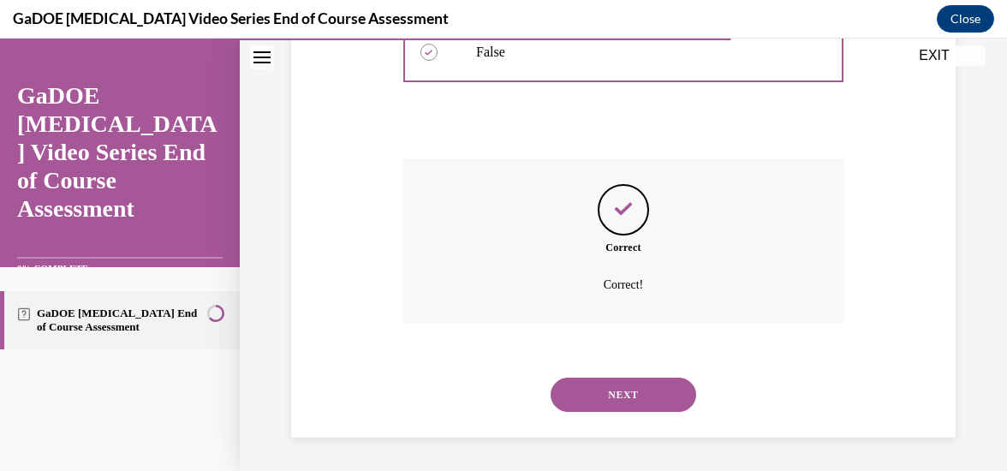
click at [627, 406] on button "NEXT" at bounding box center [624, 395] width 146 height 34
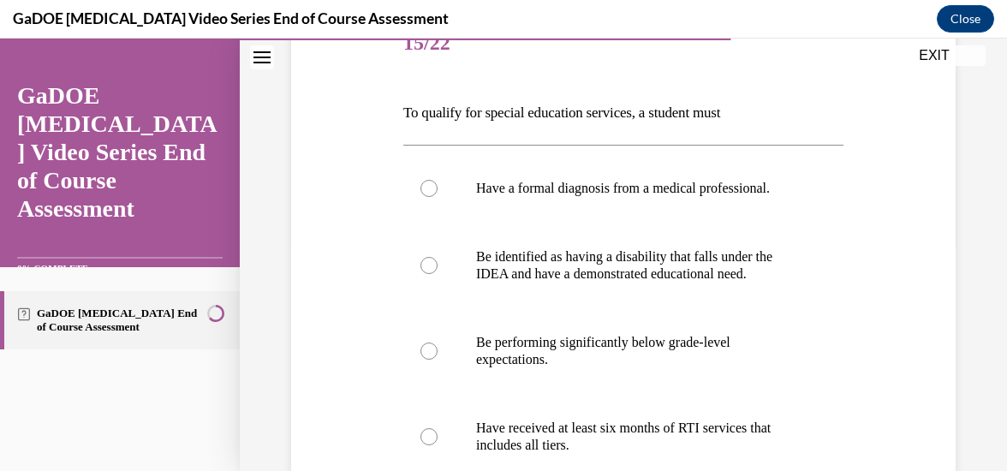
scroll to position [225, 0]
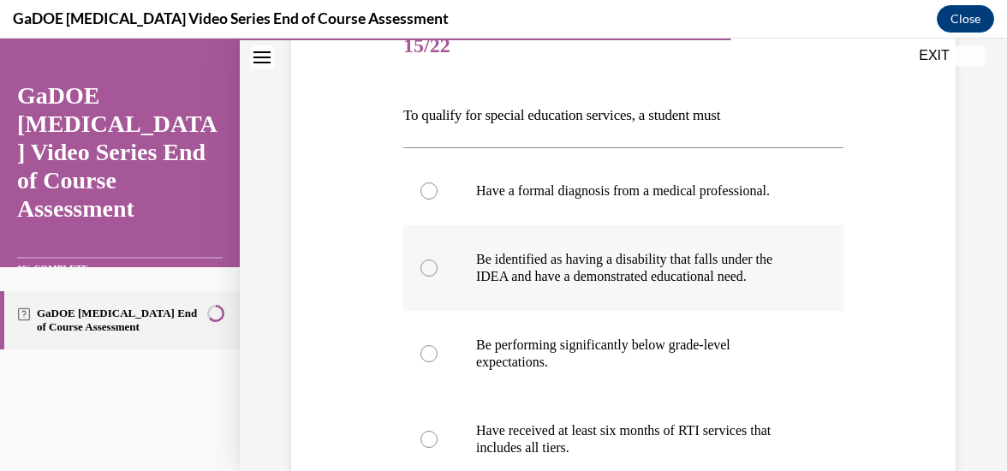
click at [430, 277] on div at bounding box center [428, 267] width 17 height 17
click at [430, 277] on input "Be identified as having a disability that falls under the IDEA and have a demon…" at bounding box center [428, 267] width 17 height 17
radio input "true"
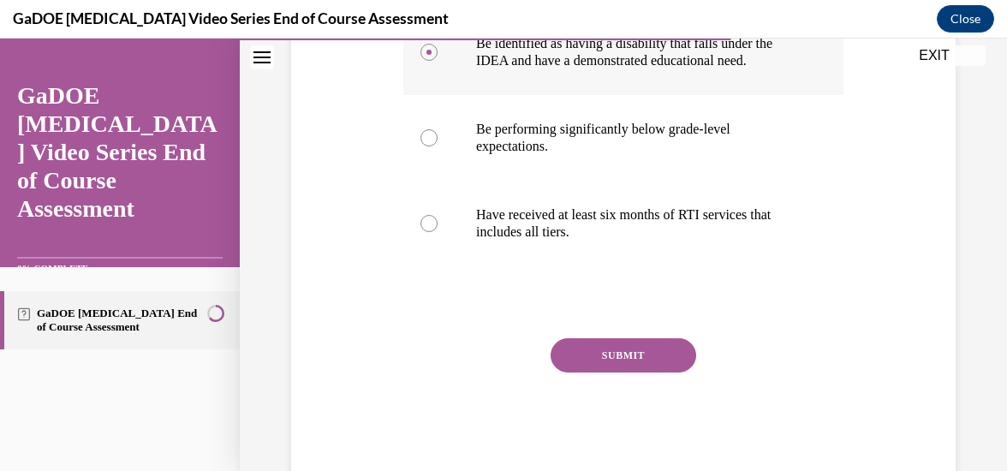
scroll to position [465, 0]
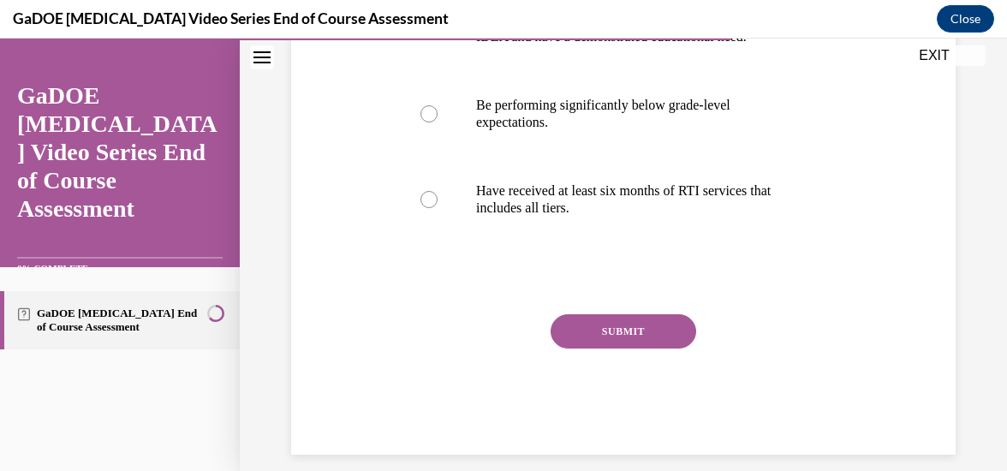
click at [625, 349] on button "SUBMIT" at bounding box center [624, 331] width 146 height 34
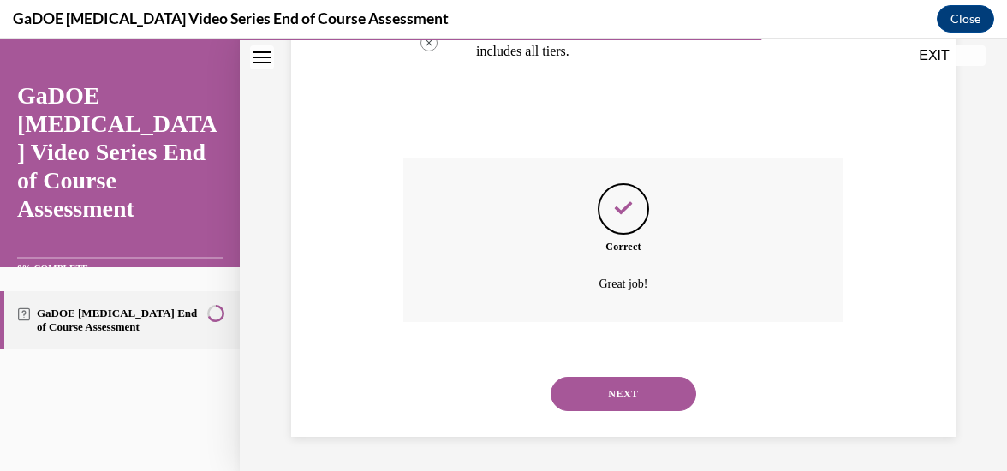
click at [633, 398] on button "NEXT" at bounding box center [624, 394] width 146 height 34
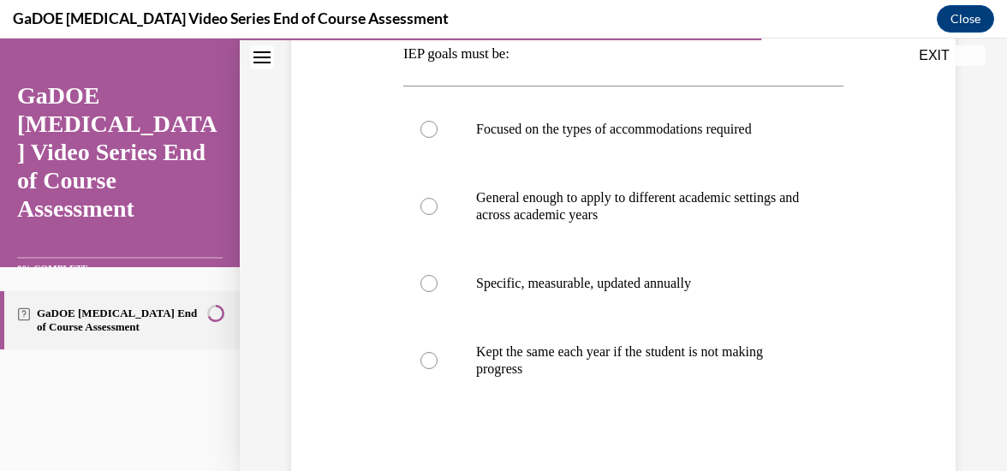
scroll to position [288, 0]
click at [432, 298] on label "Specific, measurable, updated annually" at bounding box center [623, 282] width 440 height 69
click at [432, 291] on input "Specific, measurable, updated annually" at bounding box center [428, 282] width 17 height 17
radio input "true"
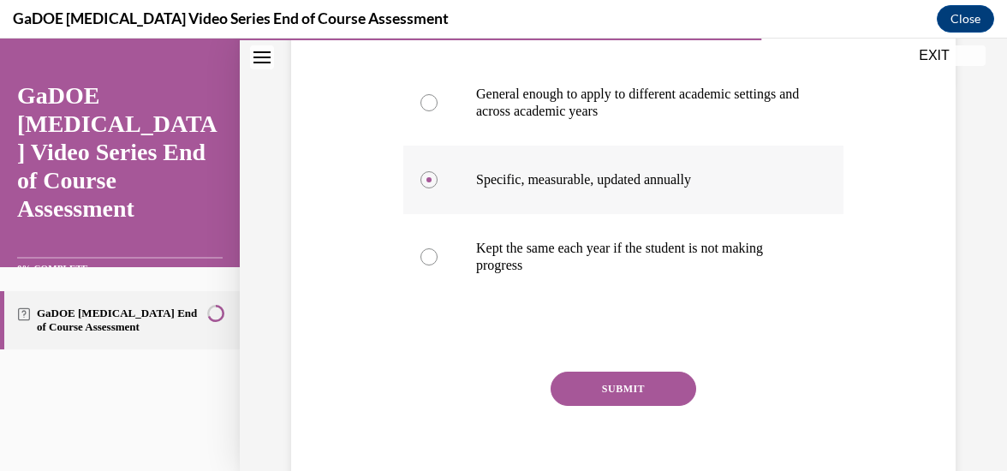
scroll to position [392, 0]
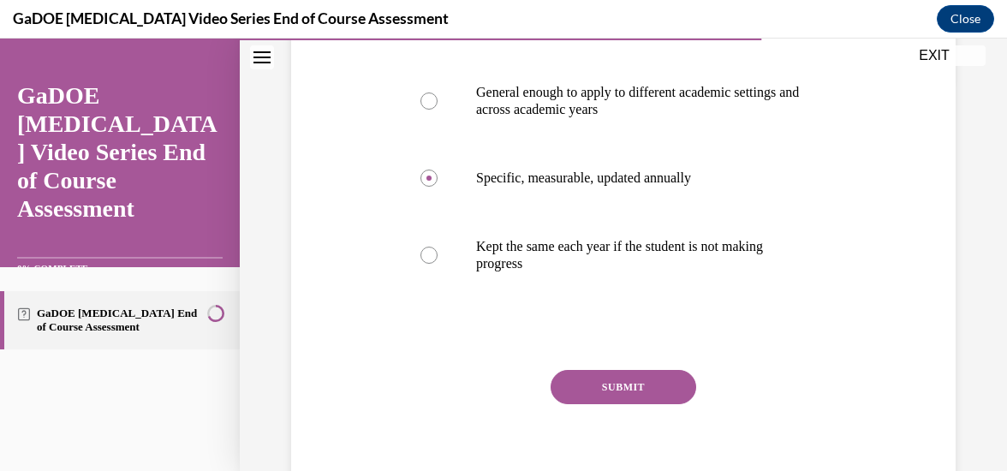
click at [634, 385] on button "SUBMIT" at bounding box center [624, 387] width 146 height 34
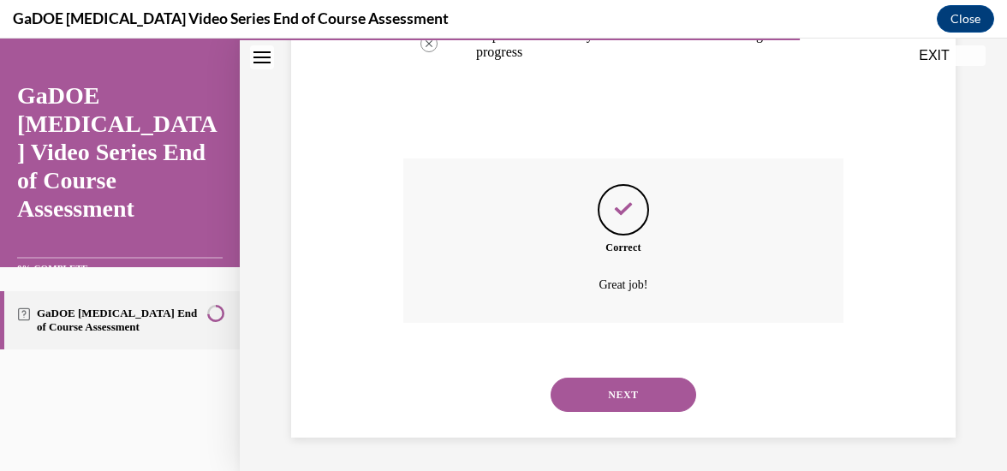
click at [628, 397] on button "NEXT" at bounding box center [624, 395] width 146 height 34
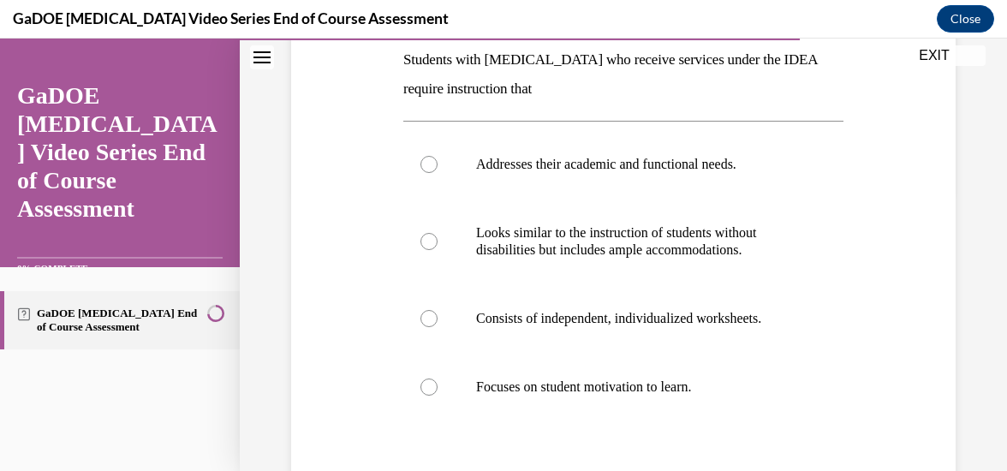
scroll to position [268, 0]
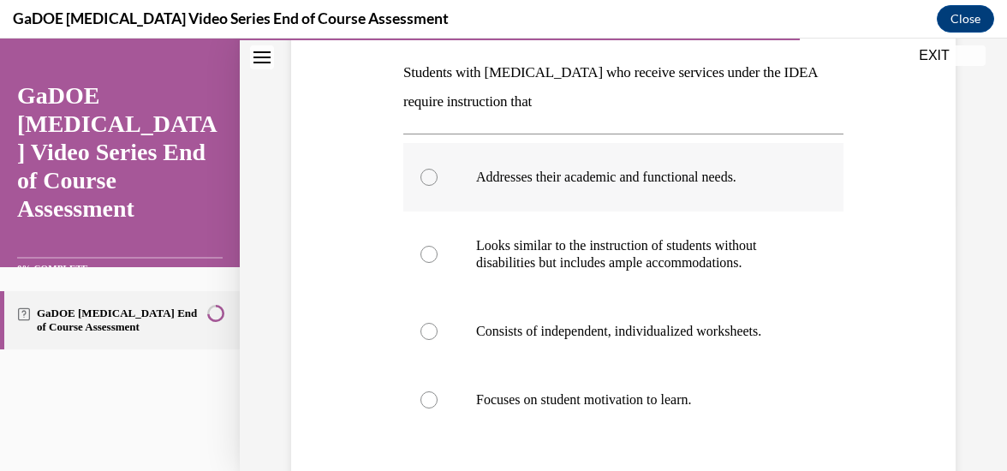
click at [437, 186] on label "Addresses their academic and functional needs." at bounding box center [623, 177] width 440 height 69
click at [437, 186] on input "Addresses their academic and functional needs." at bounding box center [428, 177] width 17 height 17
radio input "true"
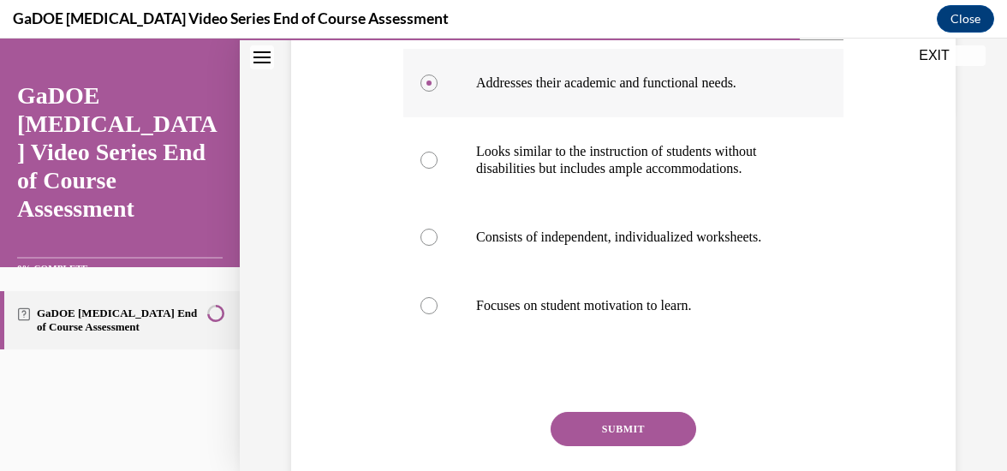
scroll to position [370, 0]
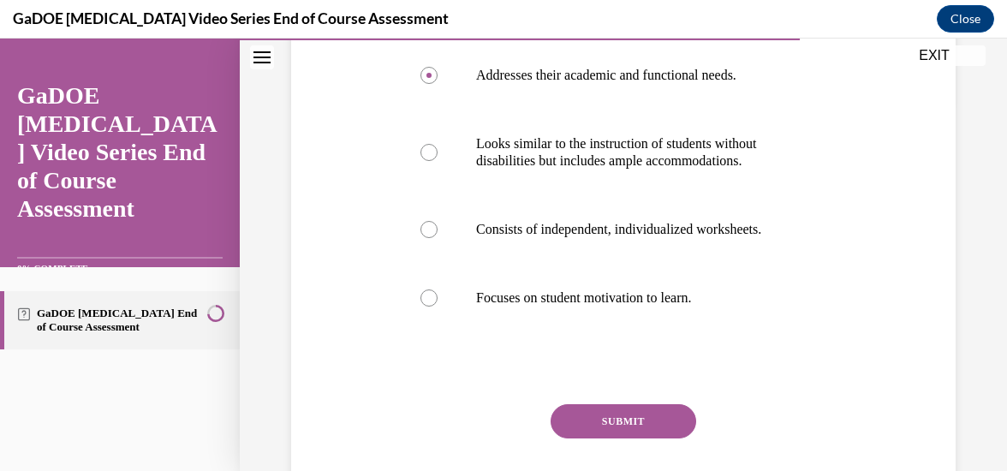
click at [634, 421] on button "SUBMIT" at bounding box center [624, 421] width 146 height 34
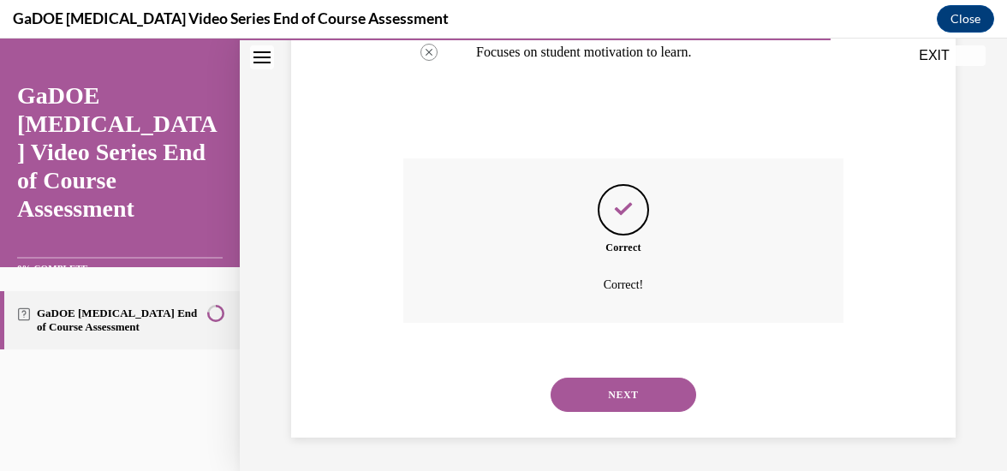
click at [629, 391] on button "NEXT" at bounding box center [624, 395] width 146 height 34
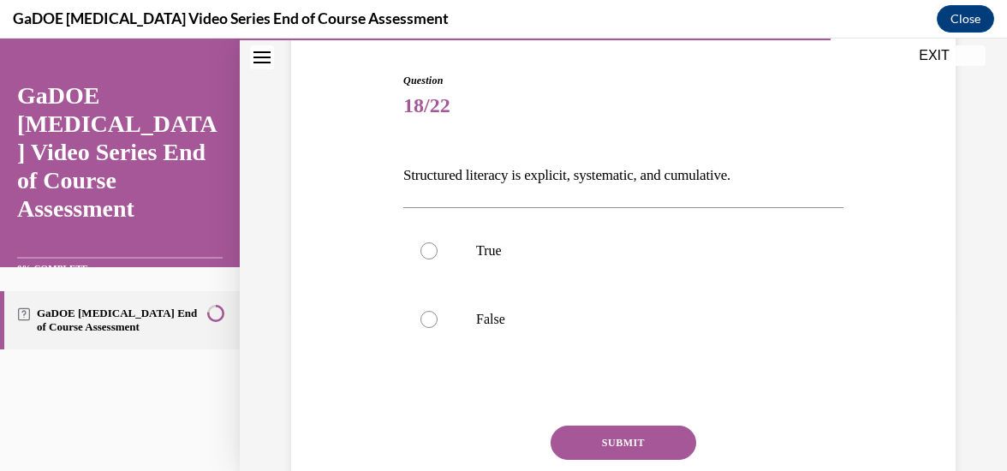
scroll to position [173, 0]
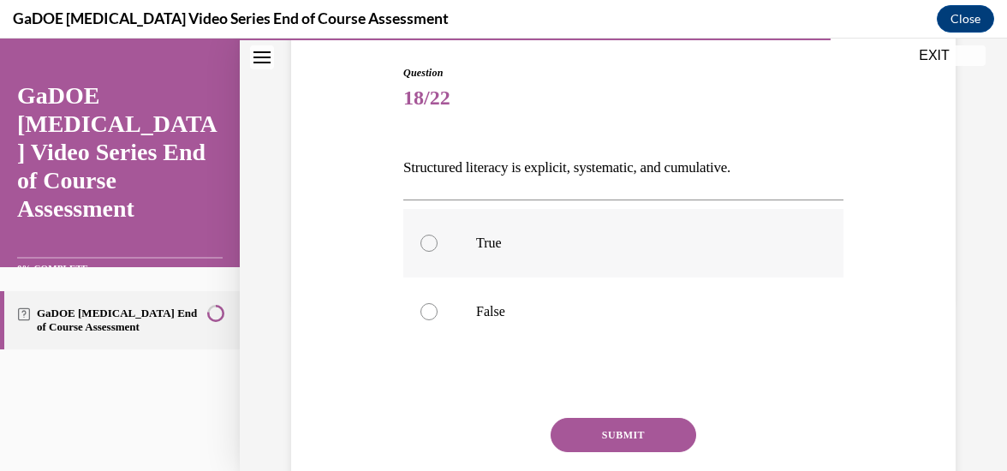
click at [431, 241] on div at bounding box center [428, 243] width 17 height 17
click at [431, 241] on input "True" at bounding box center [428, 243] width 17 height 17
radio input "true"
click at [622, 438] on button "SUBMIT" at bounding box center [624, 435] width 146 height 34
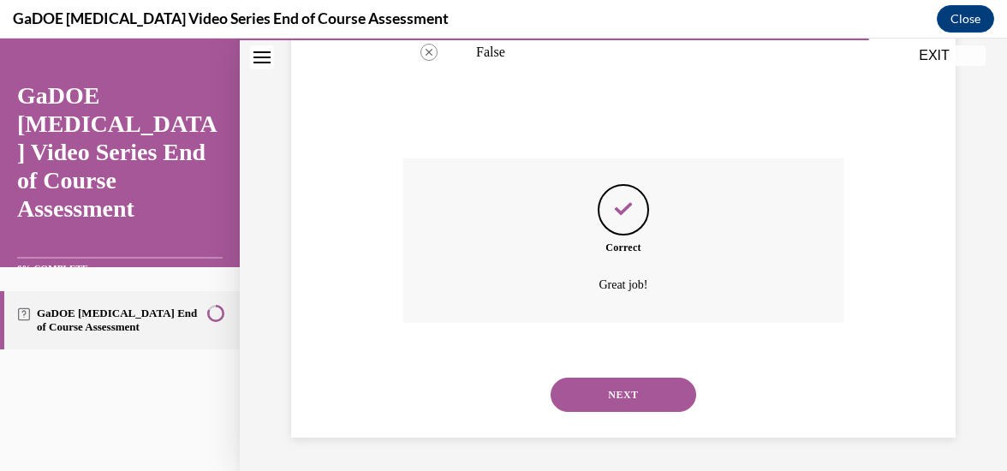
click at [620, 397] on button "NEXT" at bounding box center [624, 395] width 146 height 34
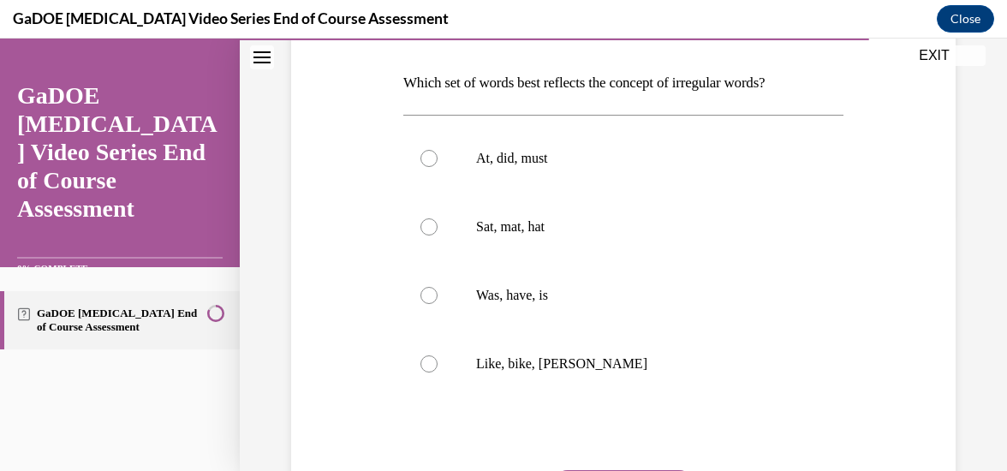
scroll to position [259, 0]
click at [428, 293] on div at bounding box center [428, 294] width 17 height 17
click at [428, 293] on input "Was, have, is" at bounding box center [428, 294] width 17 height 17
radio input "true"
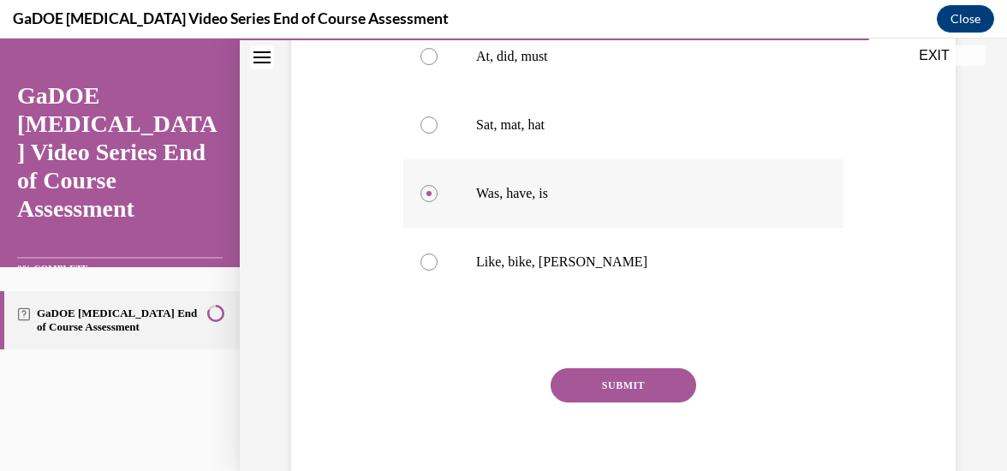
scroll to position [379, 0]
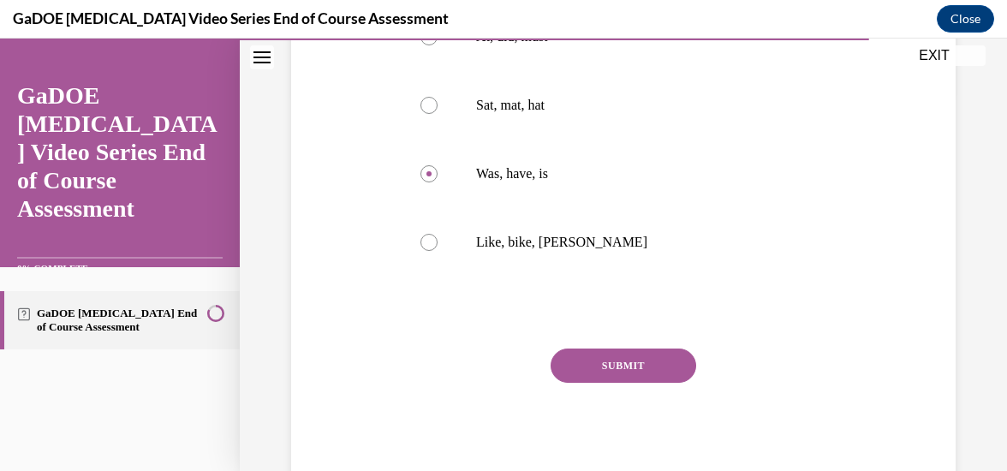
click at [620, 361] on button "SUBMIT" at bounding box center [624, 366] width 146 height 34
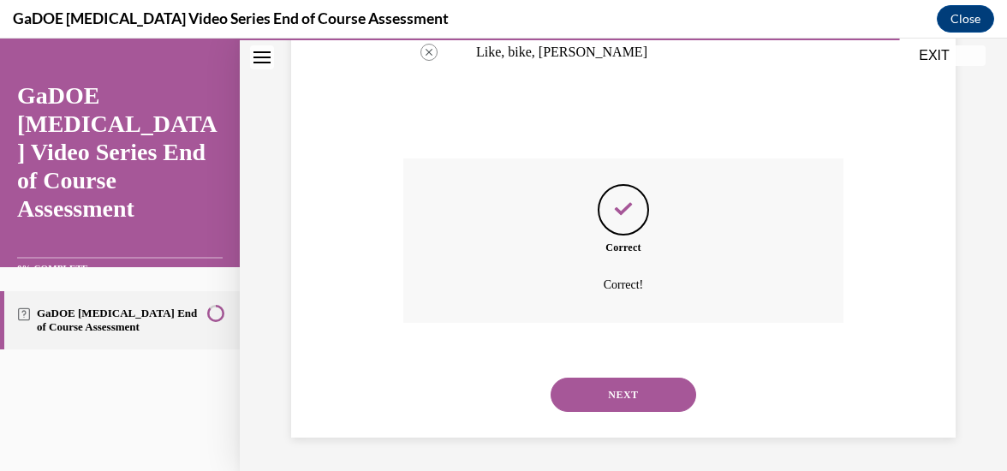
click at [630, 402] on button "NEXT" at bounding box center [624, 395] width 146 height 34
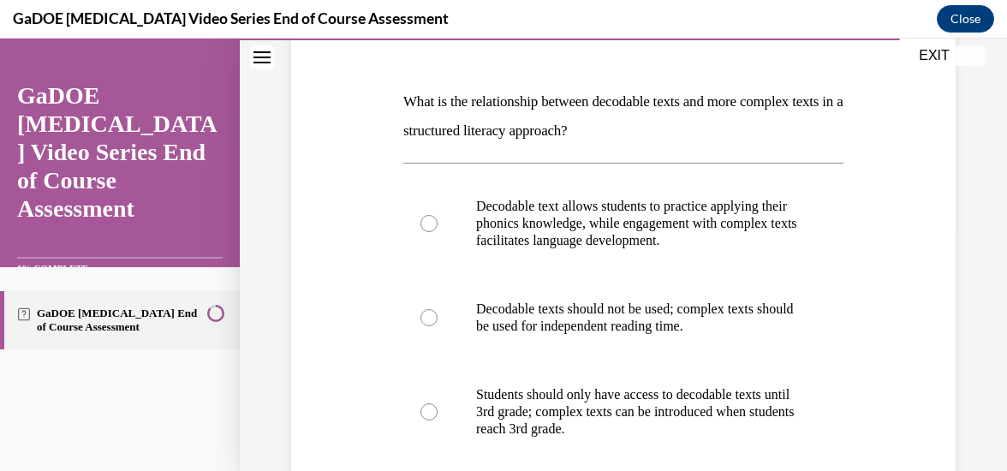
scroll to position [238, 0]
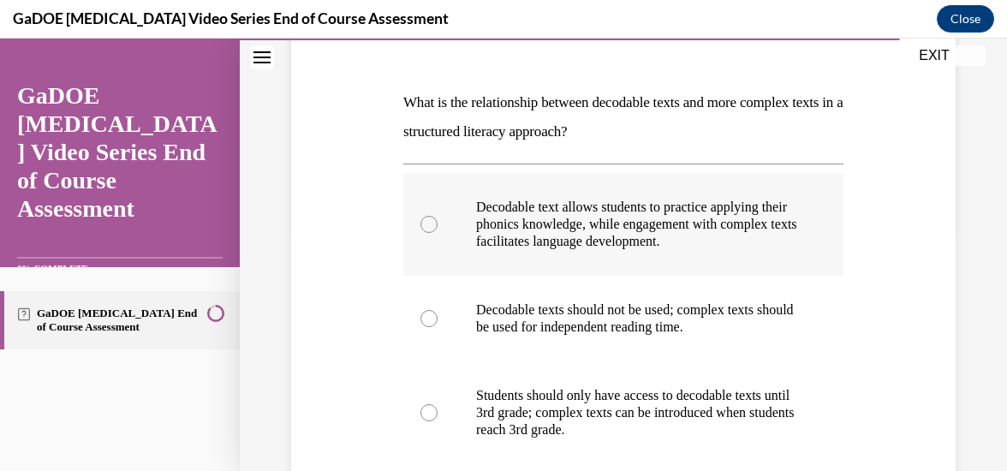
click at [432, 228] on div at bounding box center [428, 224] width 17 height 17
click at [432, 228] on input "Decodable text allows students to practice applying their phonics knowledge, wh…" at bounding box center [428, 224] width 17 height 17
radio input "true"
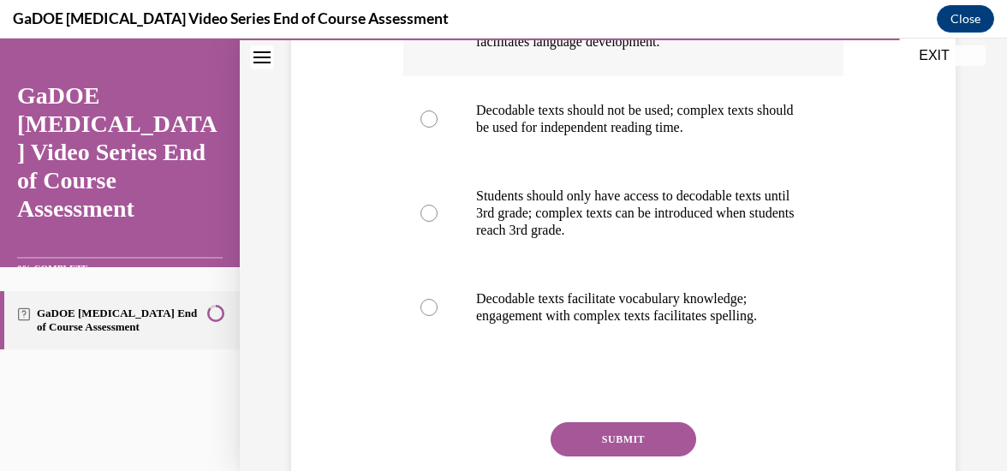
scroll to position [486, 0]
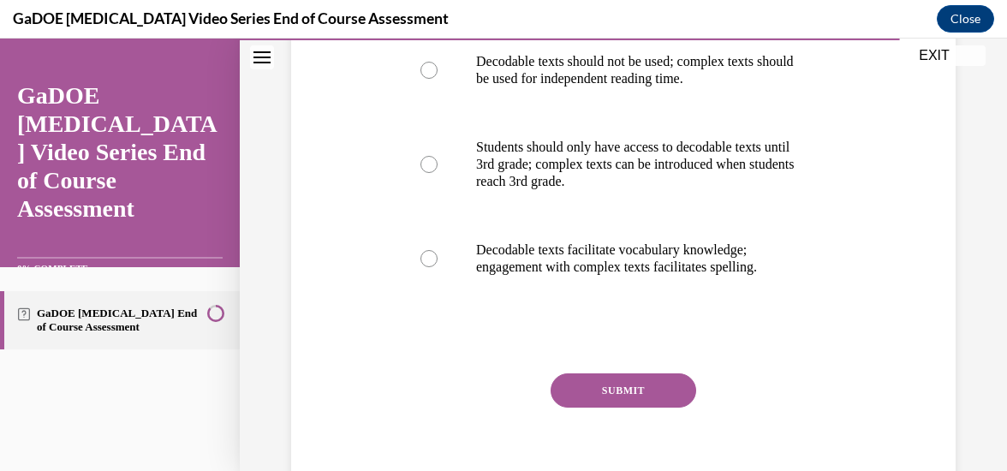
click at [639, 394] on button "SUBMIT" at bounding box center [624, 390] width 146 height 34
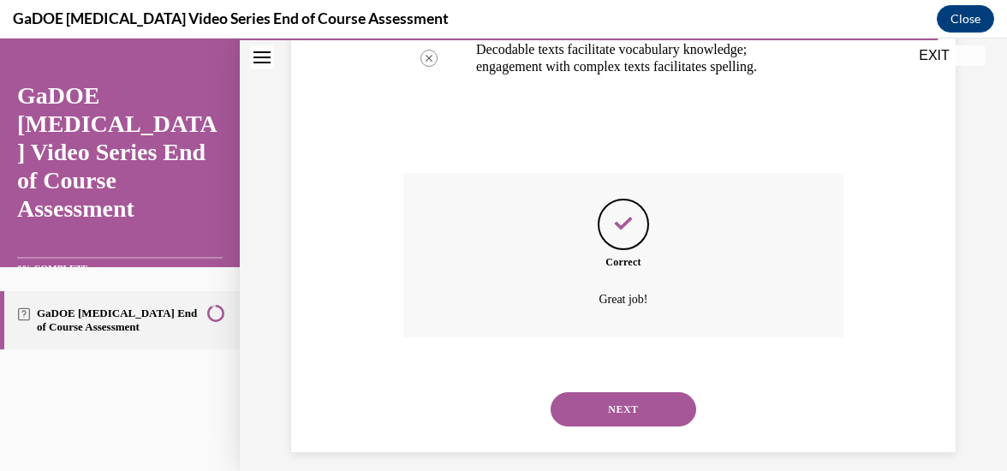
scroll to position [701, 0]
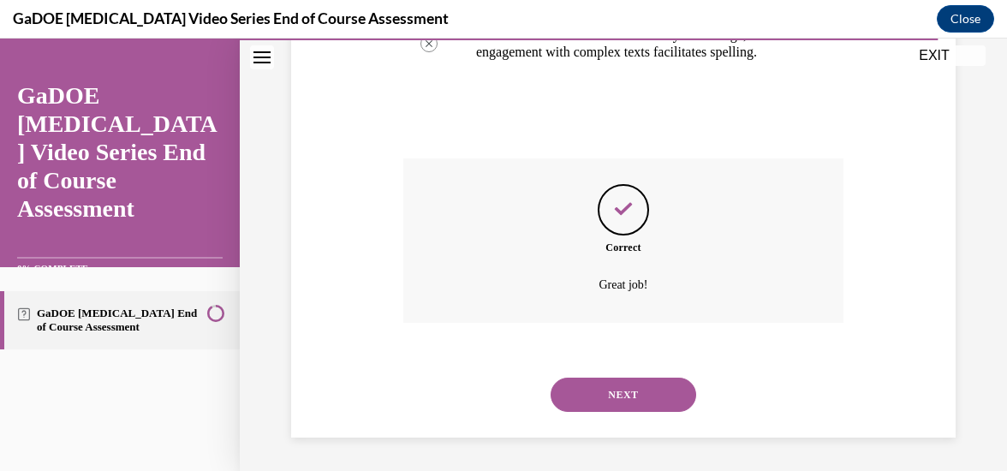
click at [618, 392] on button "NEXT" at bounding box center [624, 395] width 146 height 34
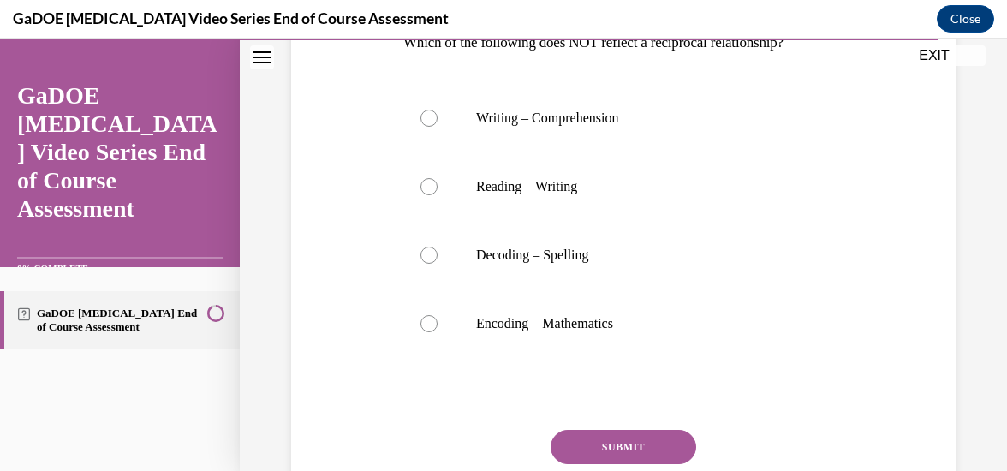
scroll to position [319, 0]
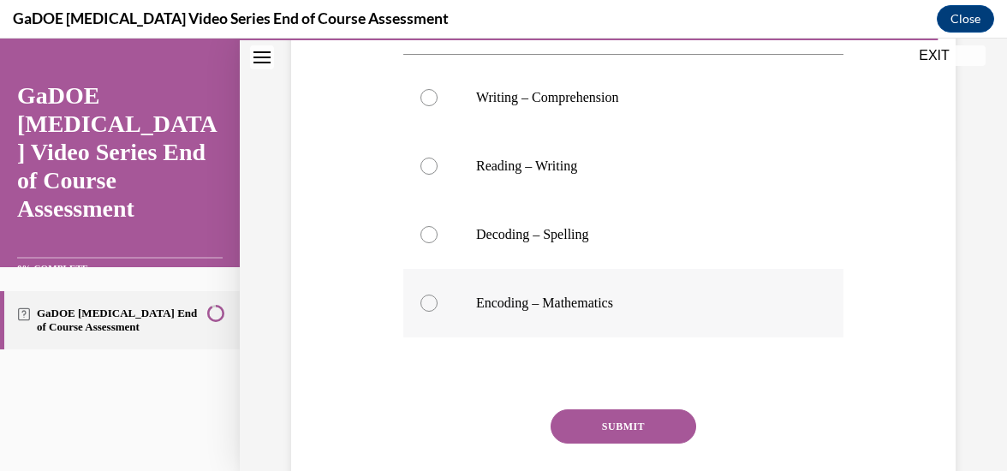
click at [434, 295] on label "Encoding – Mathematics" at bounding box center [623, 303] width 440 height 69
click at [434, 295] on input "Encoding – Mathematics" at bounding box center [428, 303] width 17 height 17
radio input "true"
click at [623, 428] on button "SUBMIT" at bounding box center [624, 426] width 146 height 34
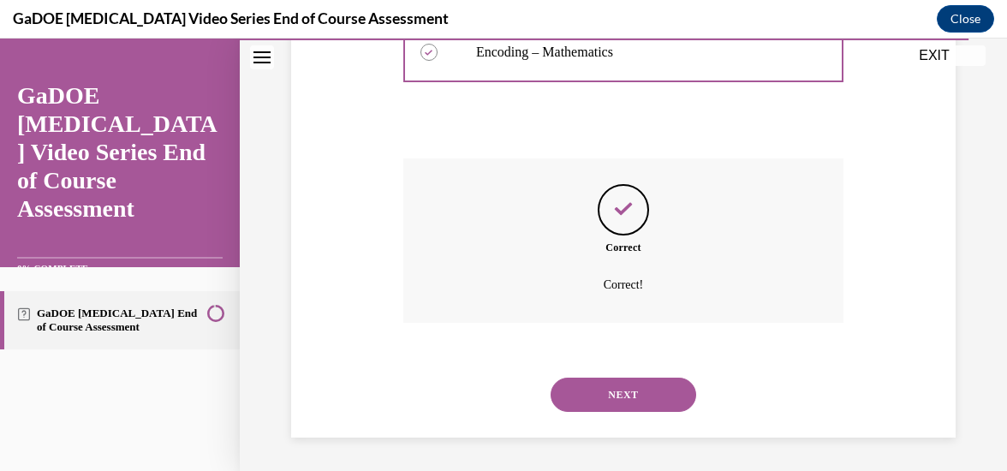
click at [630, 401] on button "NEXT" at bounding box center [624, 395] width 146 height 34
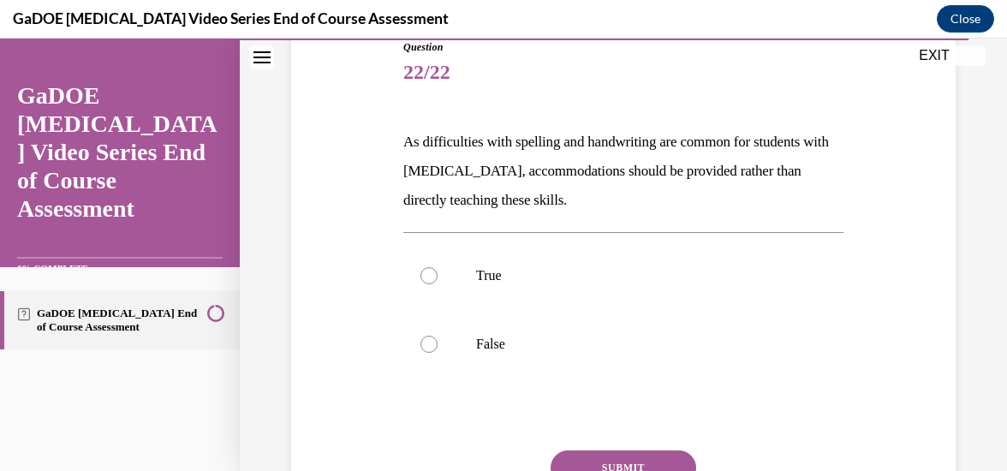
scroll to position [200, 0]
click at [426, 345] on div at bounding box center [428, 343] width 17 height 17
click at [426, 345] on input "False" at bounding box center [428, 343] width 17 height 17
radio input "true"
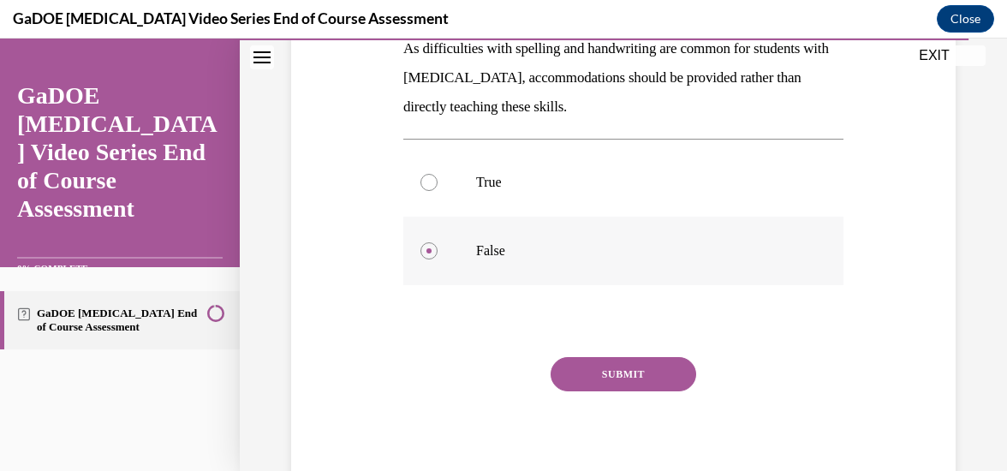
scroll to position [294, 0]
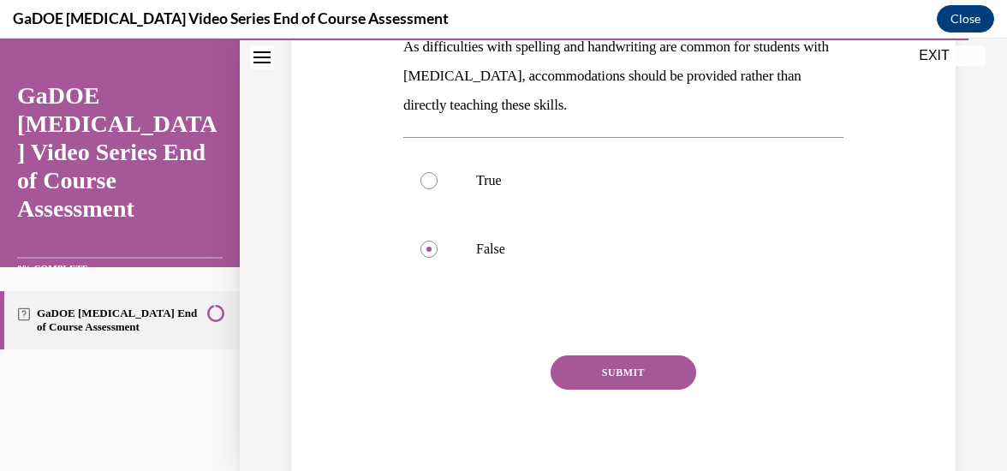
click at [623, 370] on button "SUBMIT" at bounding box center [624, 372] width 146 height 34
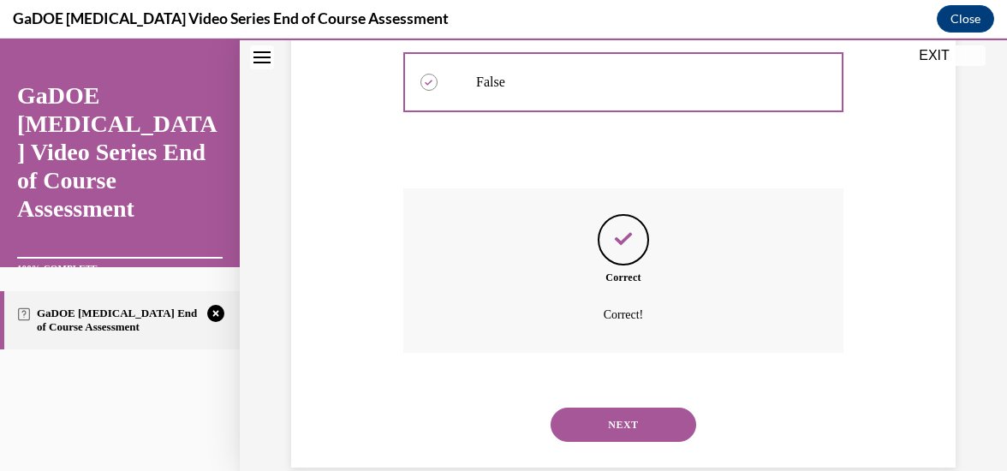
scroll to position [491, 0]
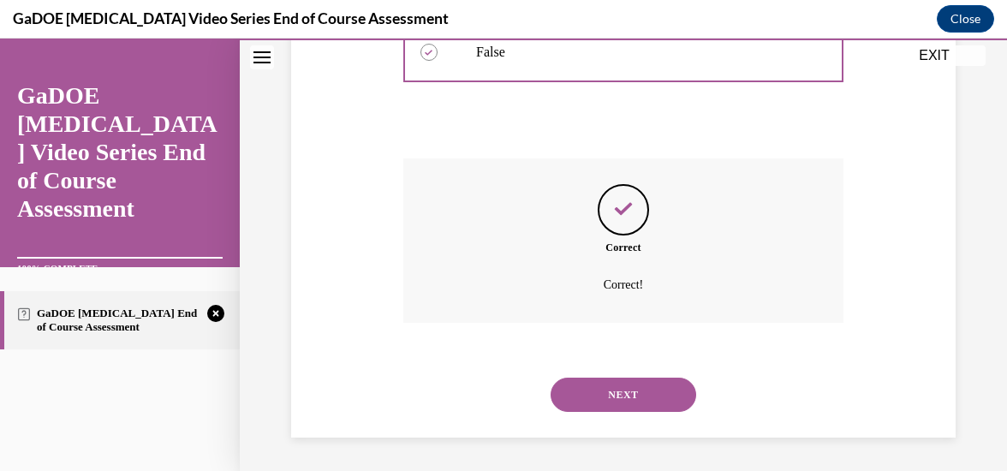
click at [629, 396] on button "NEXT" at bounding box center [624, 395] width 146 height 34
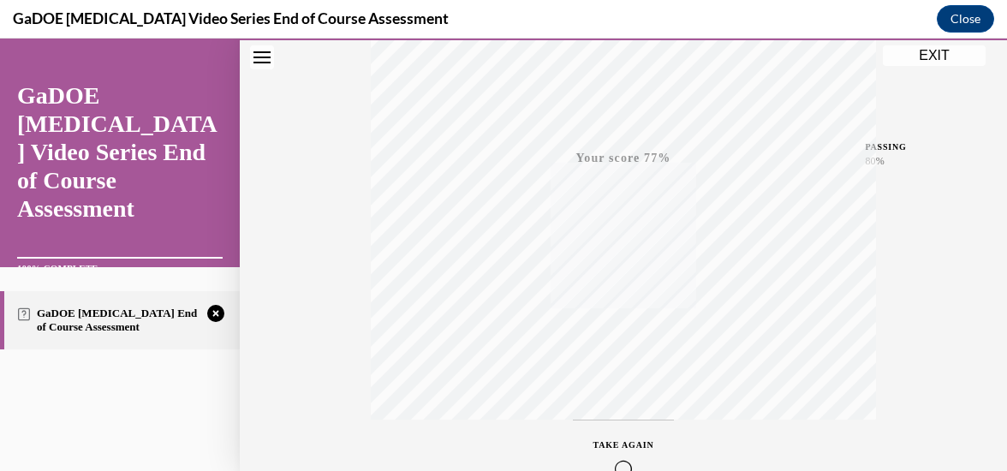
scroll to position [444, 0]
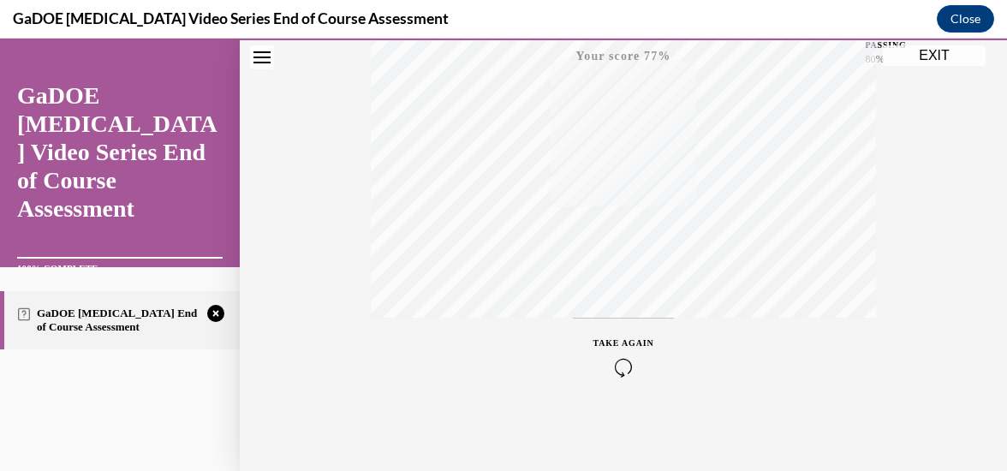
click at [617, 358] on icon "button" at bounding box center [623, 367] width 61 height 19
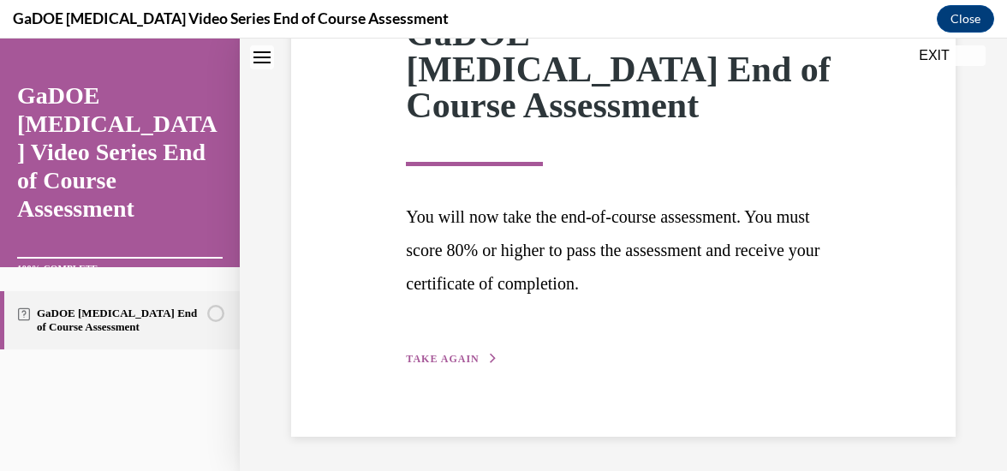
scroll to position [253, 0]
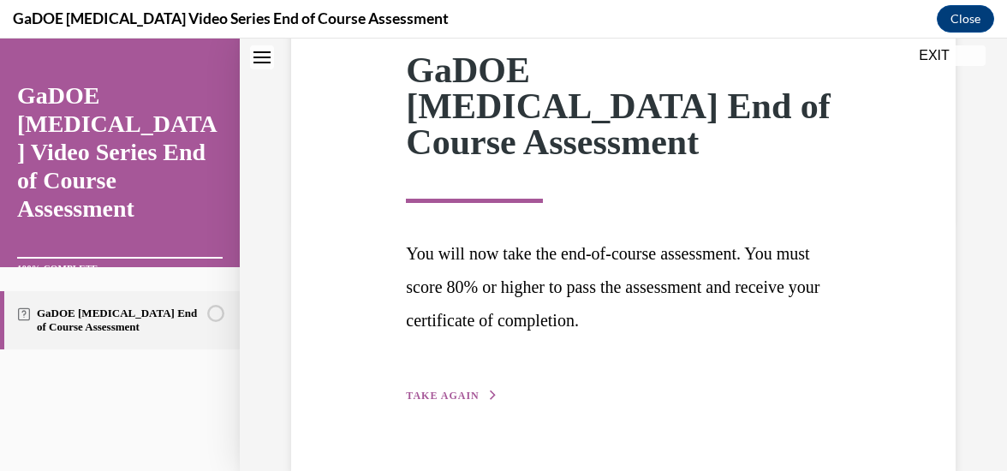
click at [456, 390] on span "TAKE AGAIN" at bounding box center [442, 396] width 73 height 12
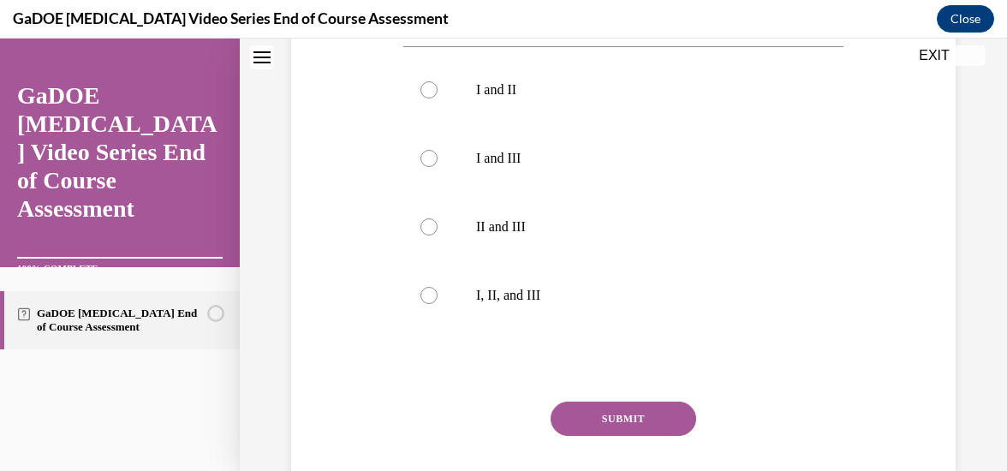
scroll to position [597, 0]
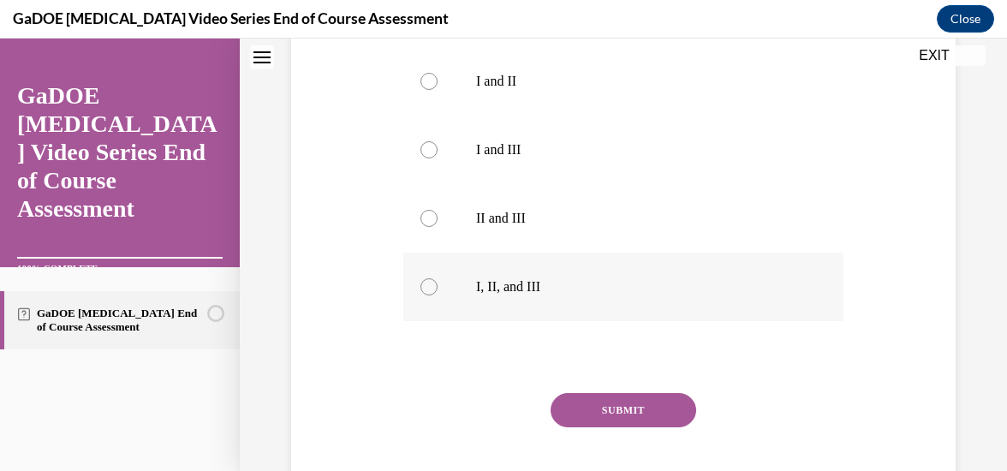
click at [417, 320] on label "I, II, and III" at bounding box center [623, 287] width 440 height 69
click at [420, 295] on input "I, II, and III" at bounding box center [428, 286] width 17 height 17
radio input "true"
click at [632, 427] on button "SUBMIT" at bounding box center [624, 410] width 146 height 34
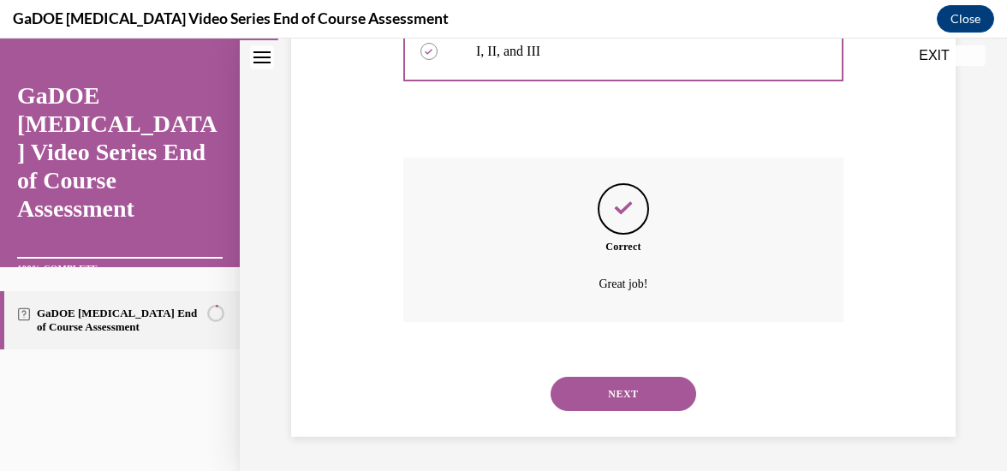
click at [617, 392] on button "NEXT" at bounding box center [624, 394] width 146 height 34
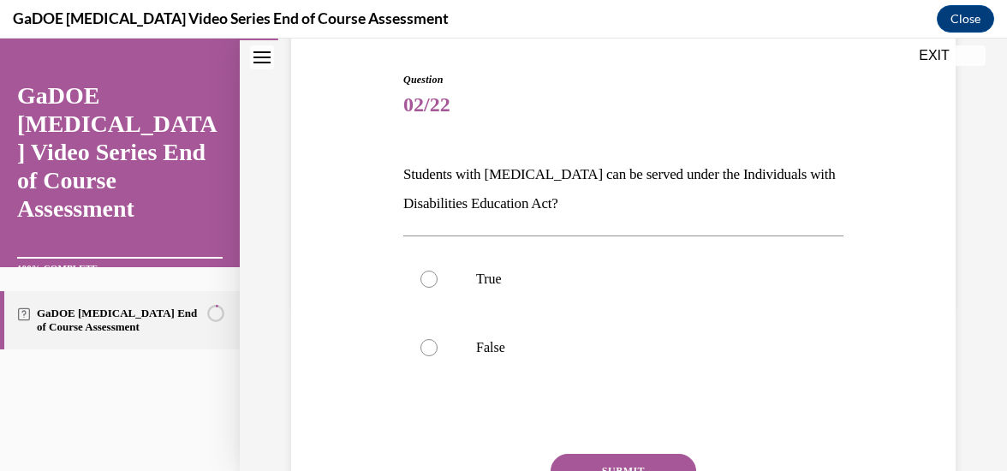
scroll to position [170, 0]
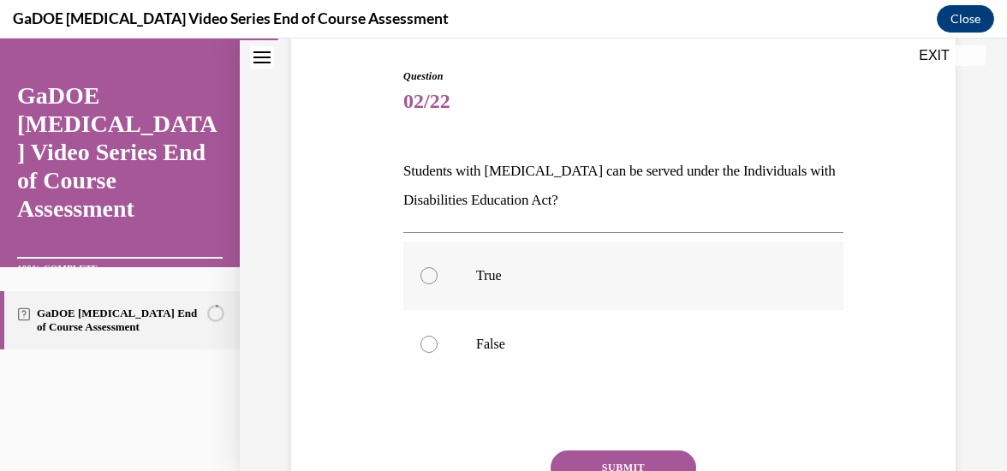
click at [428, 275] on div at bounding box center [428, 275] width 17 height 17
click at [428, 275] on input "True" at bounding box center [428, 275] width 17 height 17
radio input "true"
click at [633, 463] on button "SUBMIT" at bounding box center [624, 467] width 146 height 34
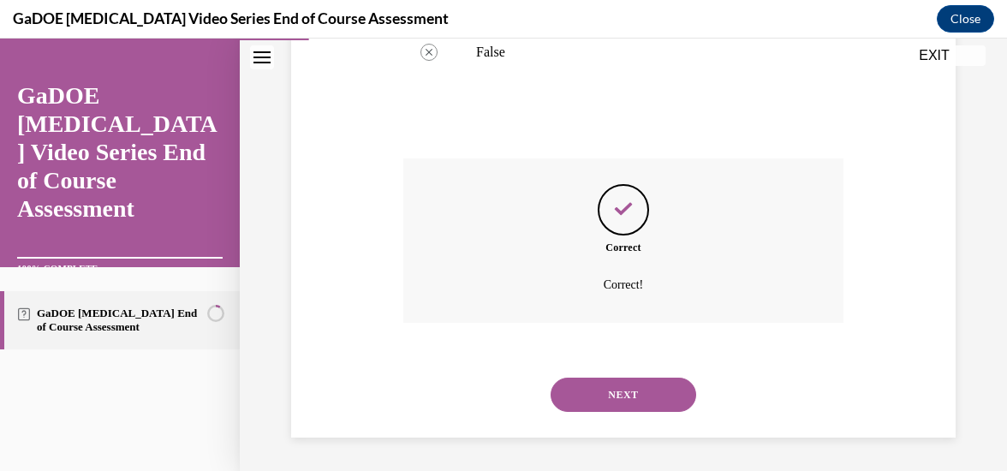
click at [633, 397] on button "NEXT" at bounding box center [624, 395] width 146 height 34
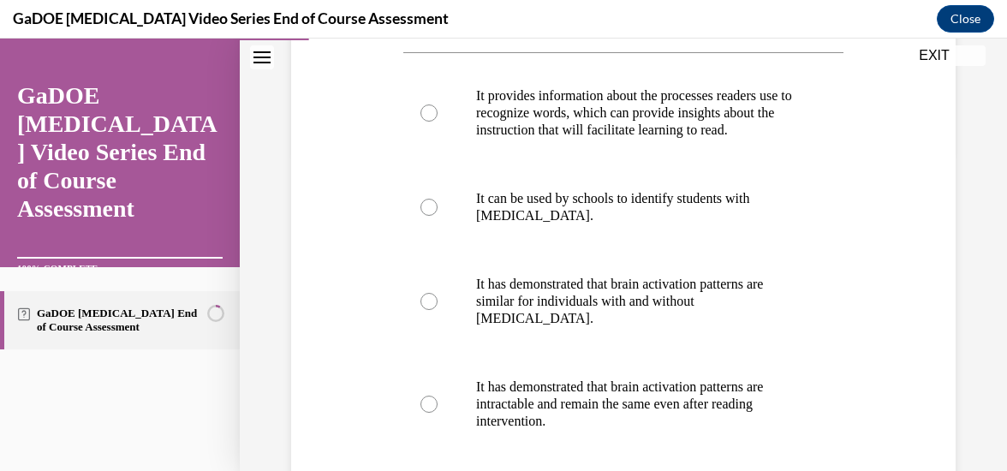
scroll to position [320, 0]
click at [426, 122] on div at bounding box center [428, 112] width 17 height 17
click at [426, 122] on input "It provides information about the processes readers use to recognize words, whi…" at bounding box center [428, 112] width 17 height 17
radio input "true"
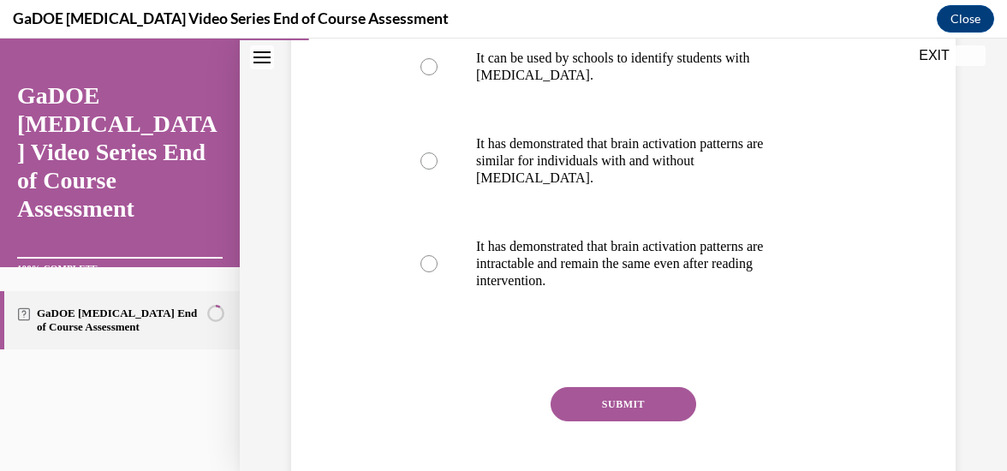
scroll to position [464, 0]
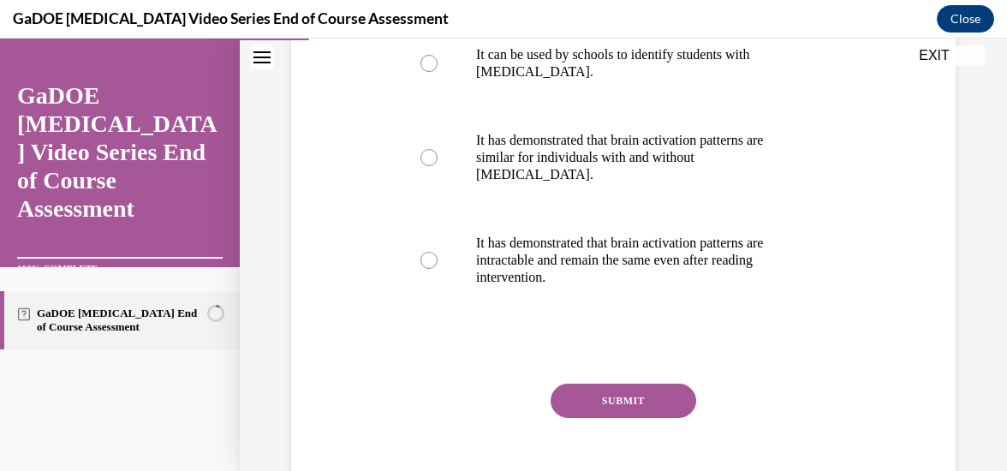
click at [627, 396] on button "SUBMIT" at bounding box center [624, 401] width 146 height 34
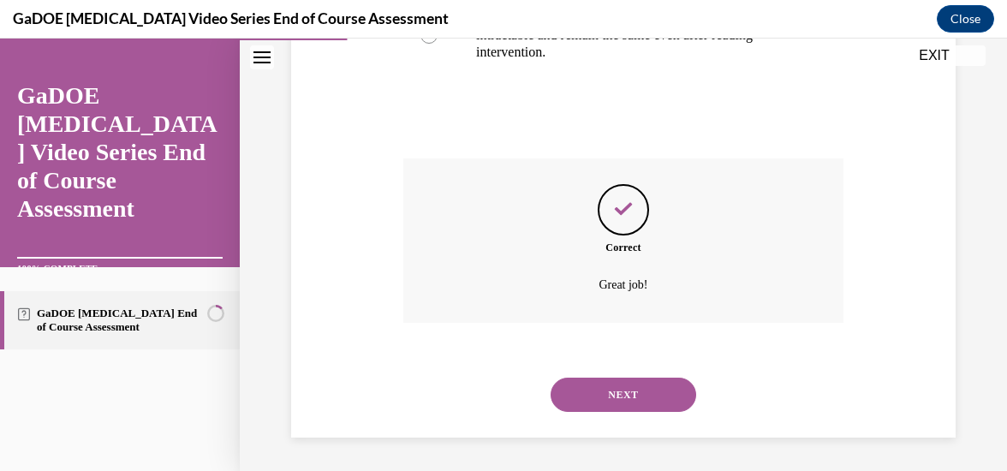
click at [623, 385] on button "NEXT" at bounding box center [624, 395] width 146 height 34
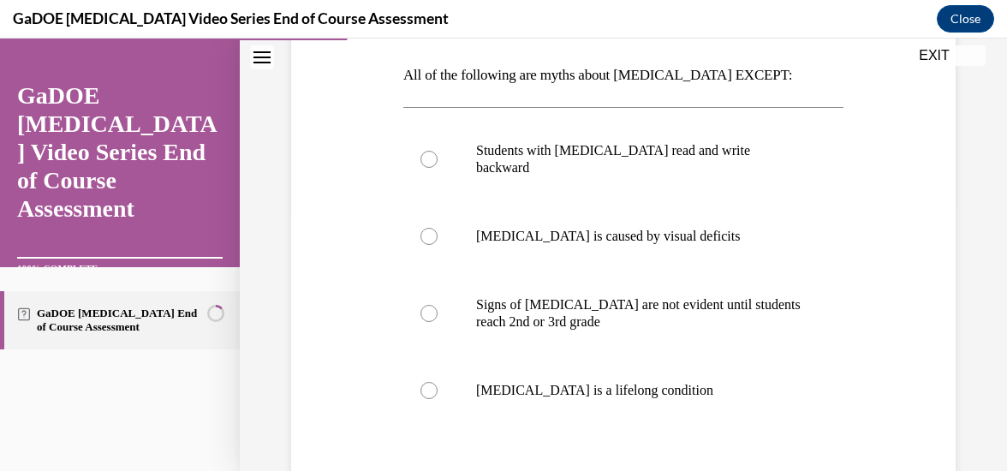
scroll to position [265, 0]
click at [427, 383] on div at bounding box center [428, 391] width 17 height 17
click at [427, 383] on input "Dyslexia is a lifelong condition" at bounding box center [428, 391] width 17 height 17
radio input "true"
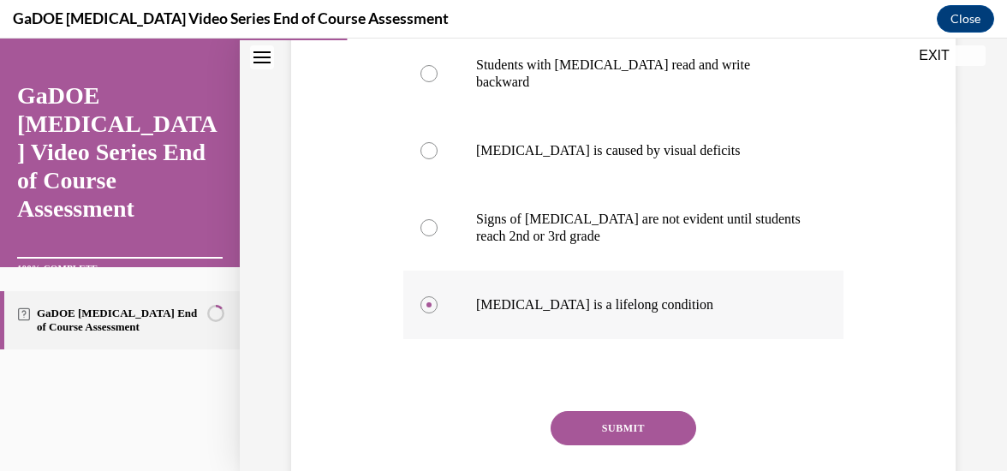
scroll to position [397, 0]
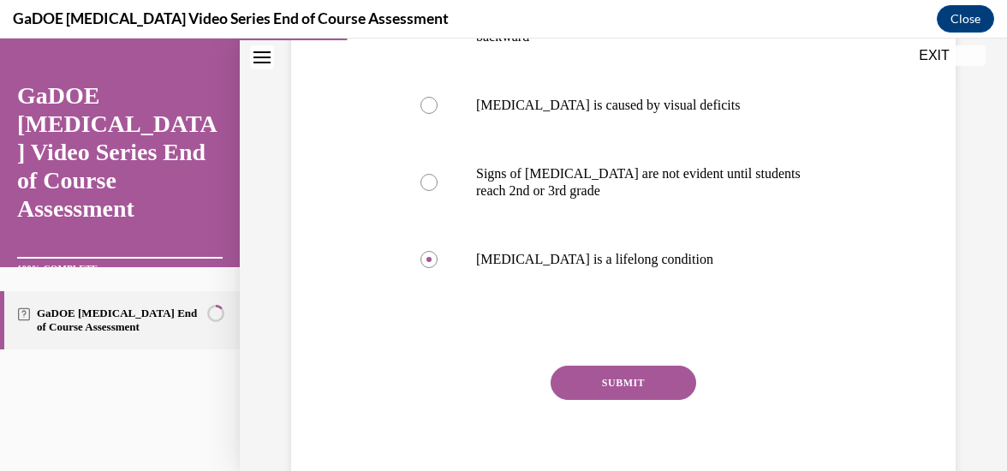
click at [624, 370] on button "SUBMIT" at bounding box center [624, 383] width 146 height 34
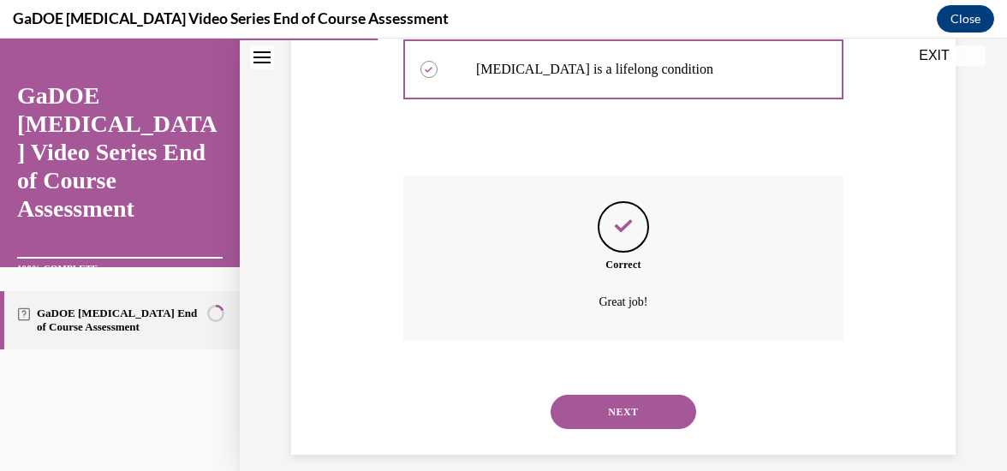
click at [617, 395] on button "NEXT" at bounding box center [624, 412] width 146 height 34
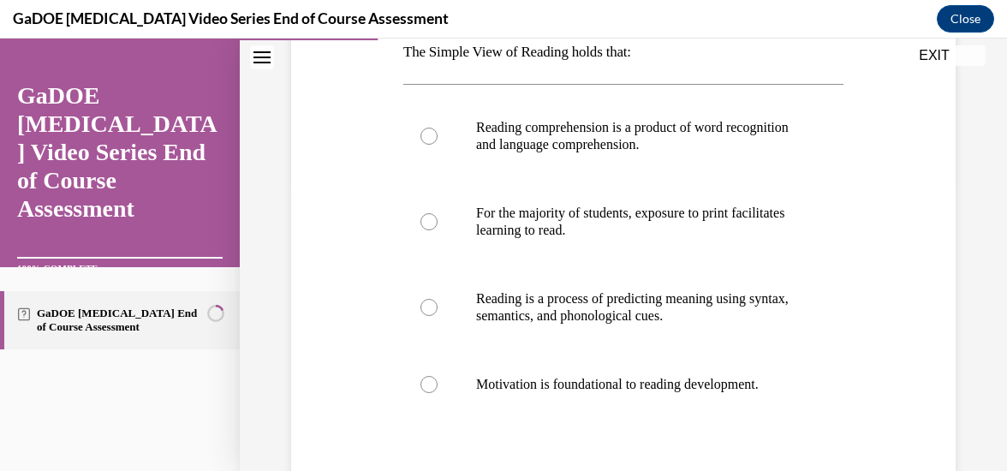
scroll to position [289, 0]
click at [420, 149] on label "Reading comprehension is a product of word recognition and language comprehensi…" at bounding box center [623, 135] width 440 height 86
click at [420, 144] on input "Reading comprehension is a product of word recognition and language comprehensi…" at bounding box center [428, 135] width 17 height 17
radio input "true"
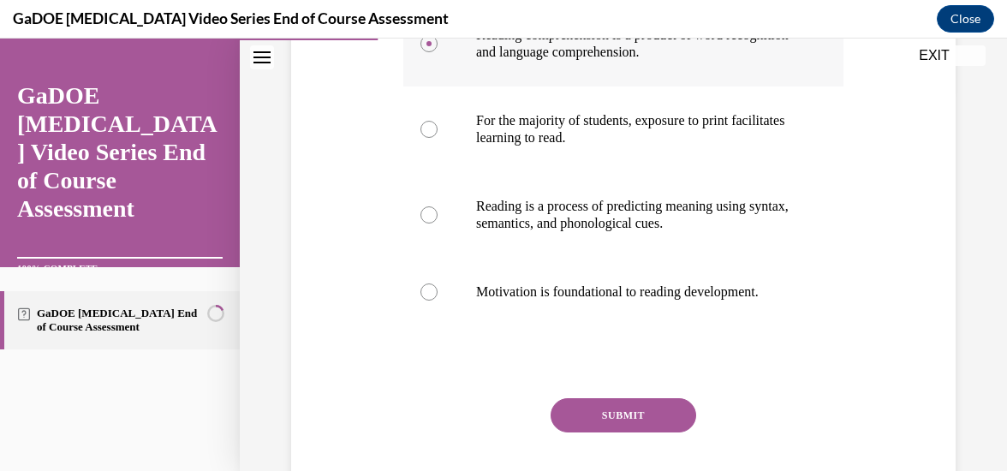
scroll to position [431, 0]
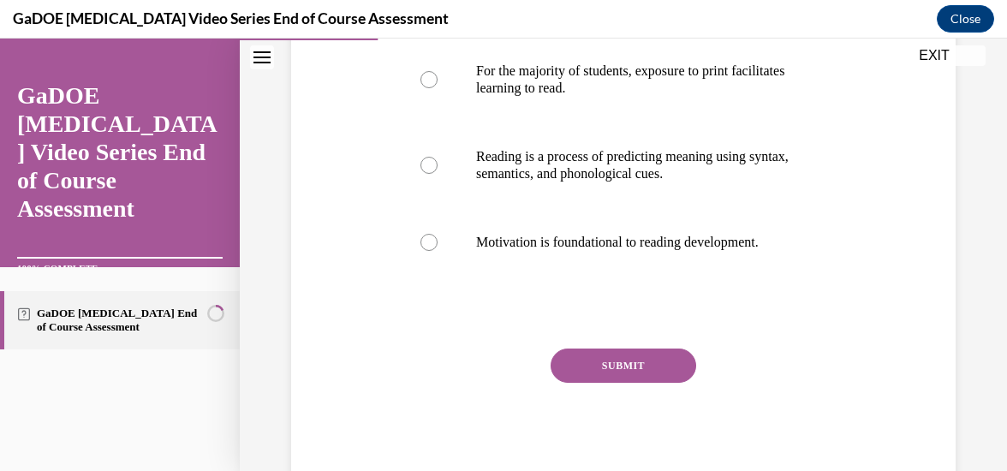
click at [631, 367] on button "SUBMIT" at bounding box center [624, 366] width 146 height 34
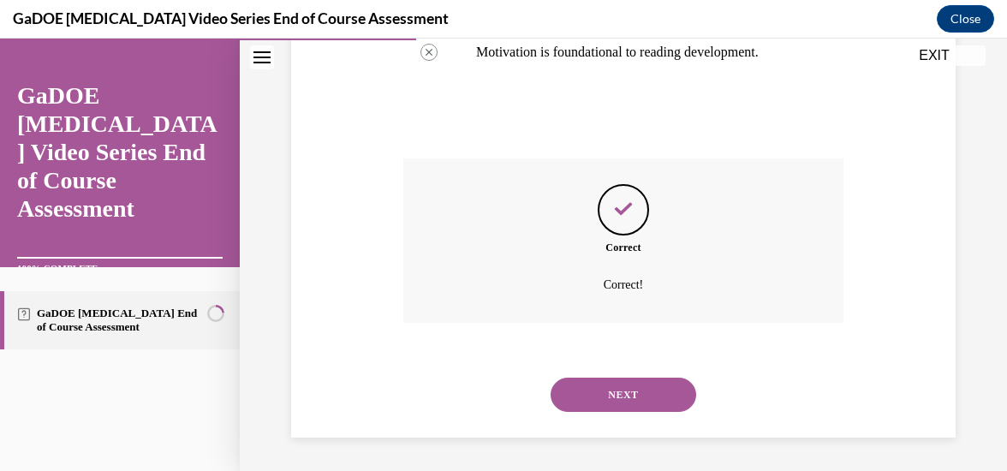
click at [616, 394] on button "NEXT" at bounding box center [624, 395] width 146 height 34
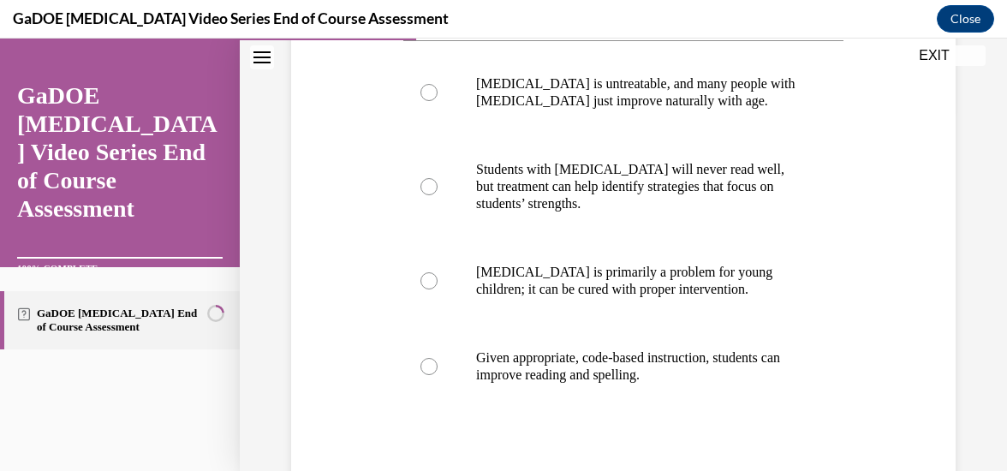
scroll to position [363, 0]
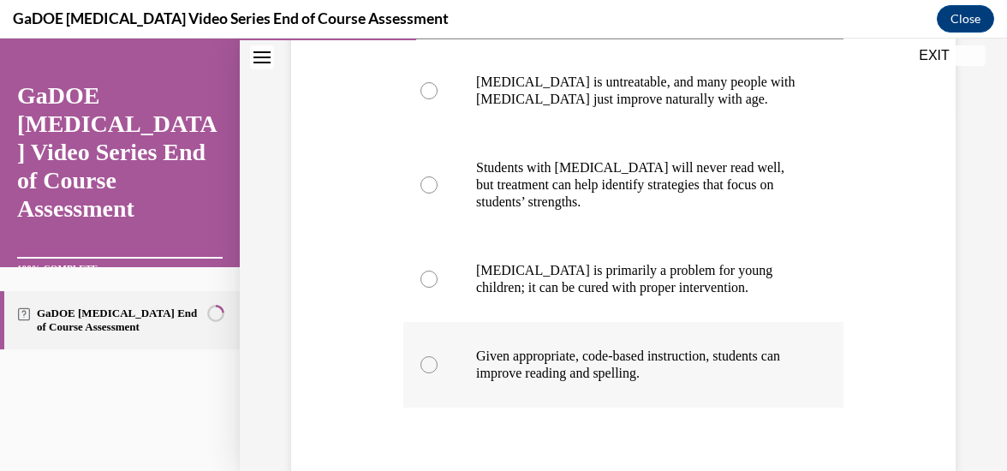
click at [420, 368] on div at bounding box center [428, 364] width 17 height 17
click at [420, 368] on input "Given appropriate, code-based instruction, students can improve reading and spe…" at bounding box center [428, 364] width 17 height 17
radio input "true"
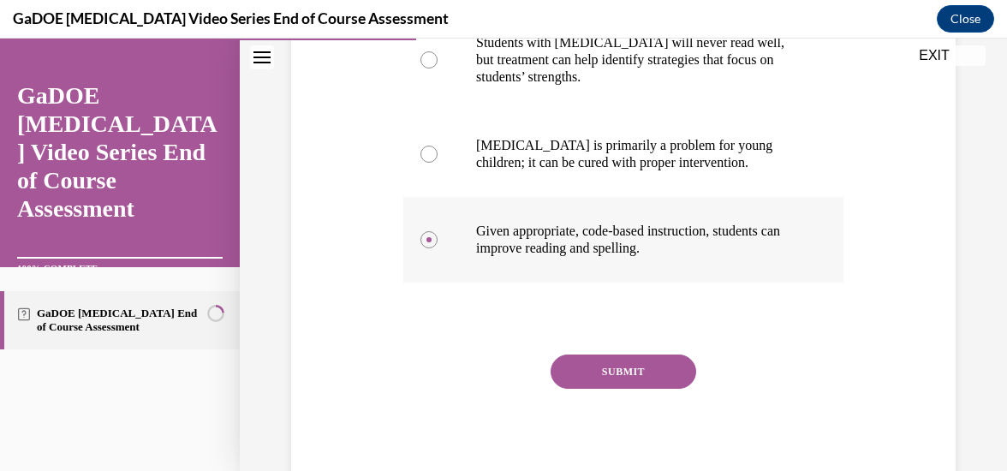
scroll to position [494, 0]
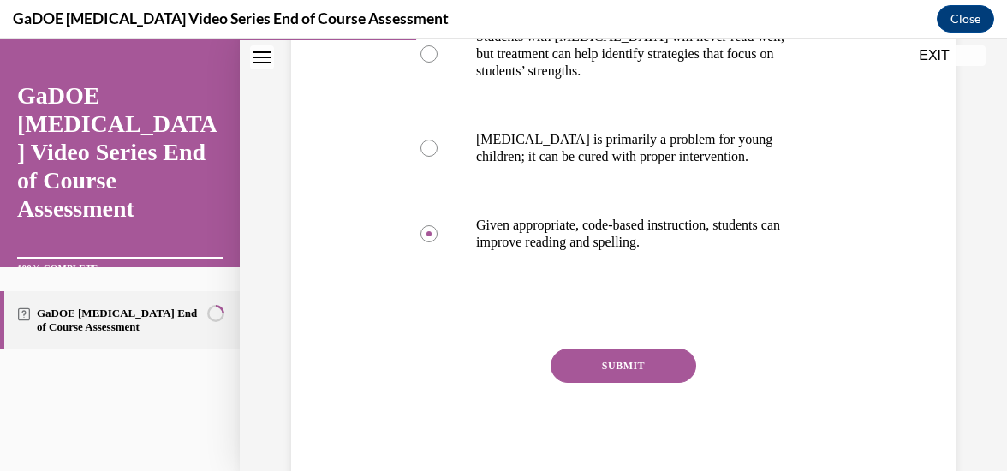
click at [623, 367] on button "SUBMIT" at bounding box center [624, 366] width 146 height 34
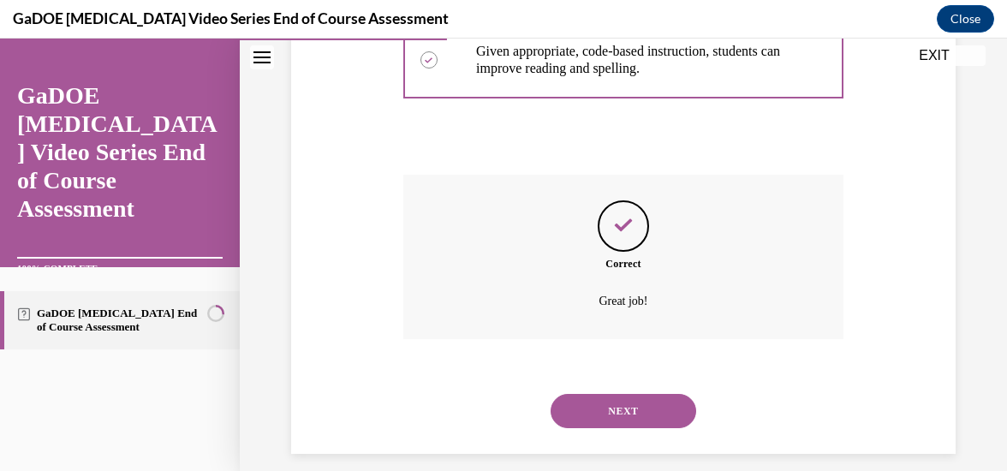
scroll to position [684, 0]
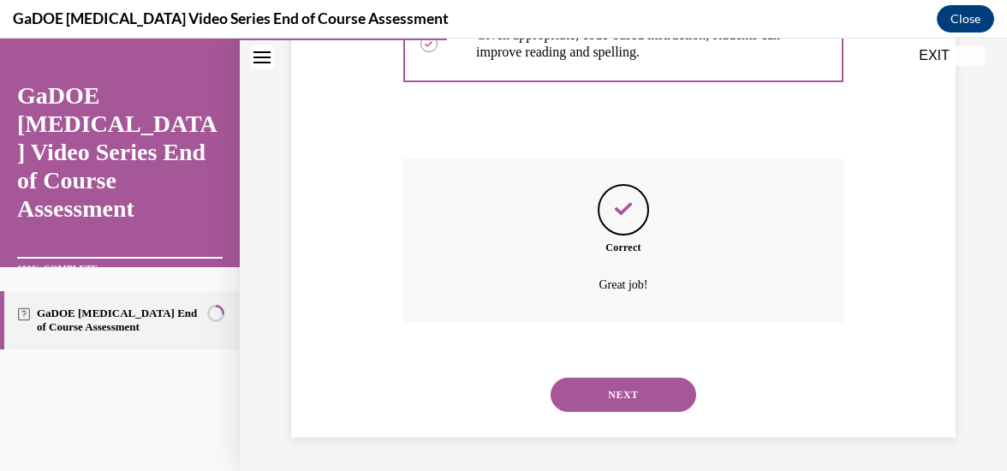
click at [620, 391] on button "NEXT" at bounding box center [624, 395] width 146 height 34
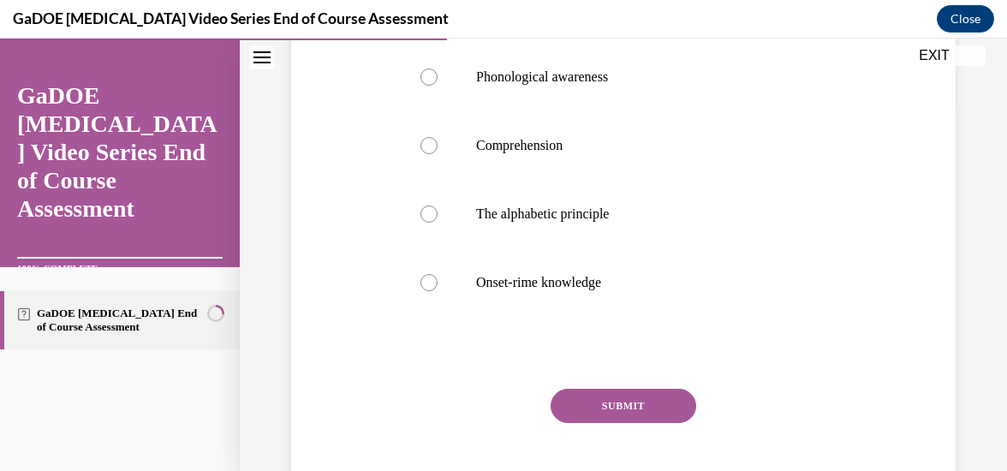
scroll to position [369, 0]
click at [420, 213] on div at bounding box center [428, 213] width 17 height 17
click at [420, 213] on input "The alphabetic principle" at bounding box center [428, 213] width 17 height 17
radio input "true"
click at [638, 406] on button "SUBMIT" at bounding box center [624, 405] width 146 height 34
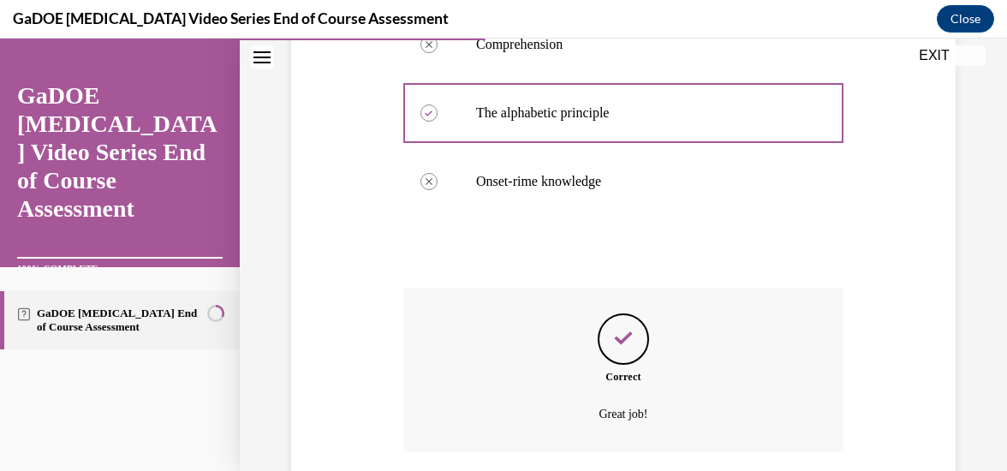
scroll to position [599, 0]
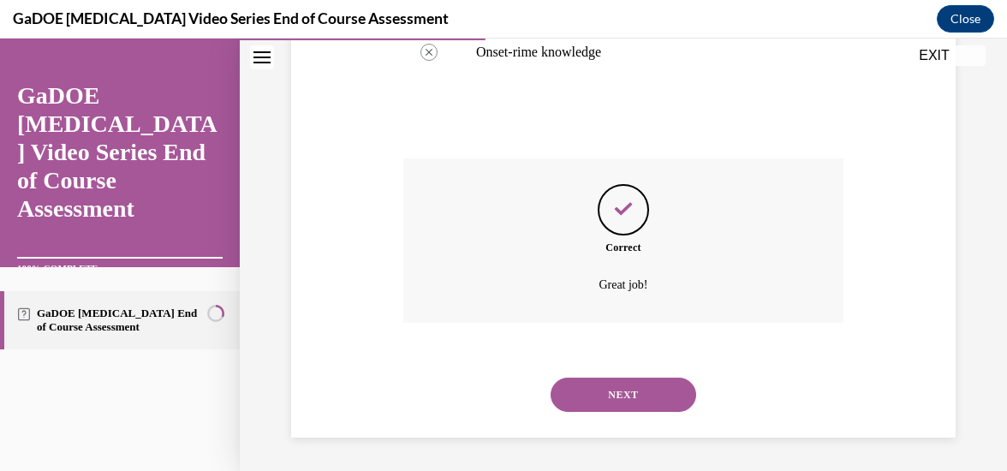
click at [640, 395] on button "NEXT" at bounding box center [624, 395] width 146 height 34
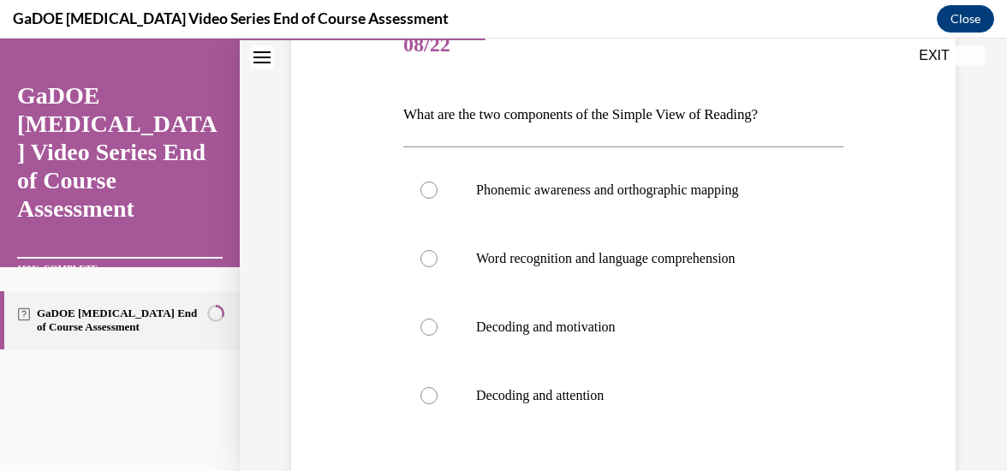
scroll to position [224, 0]
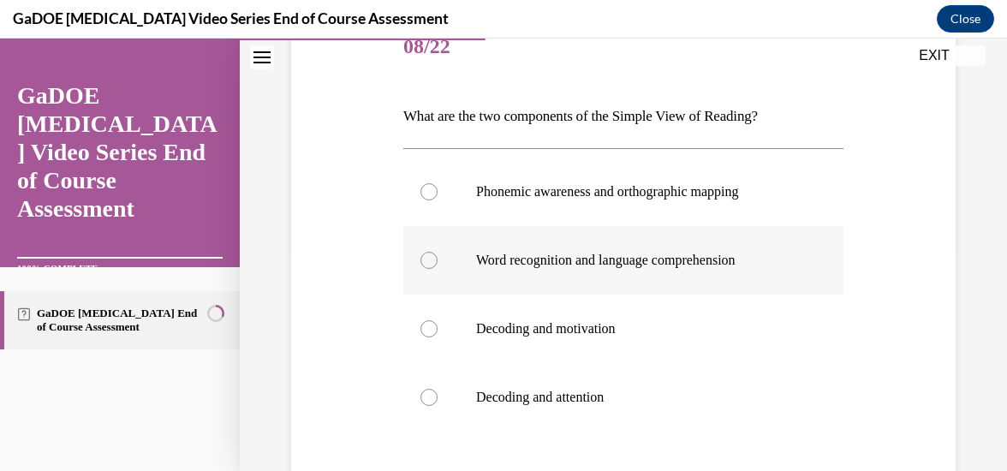
click at [426, 261] on div at bounding box center [428, 260] width 17 height 17
click at [426, 261] on input "Word recognition and language comprehension" at bounding box center [428, 260] width 17 height 17
radio input "true"
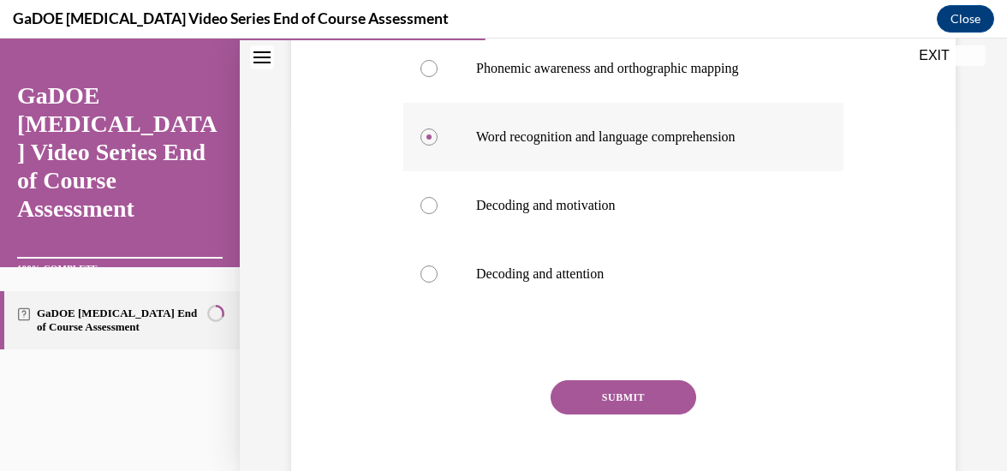
scroll to position [348, 0]
click at [608, 387] on button "SUBMIT" at bounding box center [624, 397] width 146 height 34
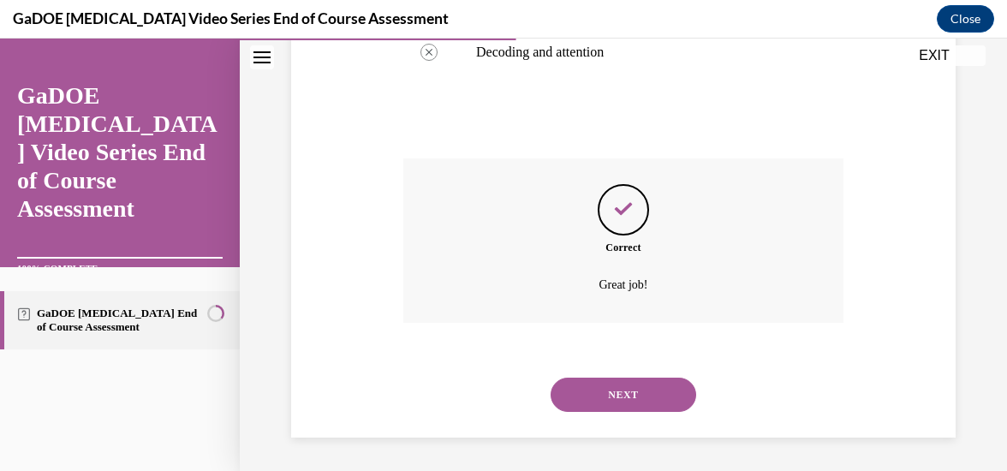
click at [626, 390] on button "NEXT" at bounding box center [624, 395] width 146 height 34
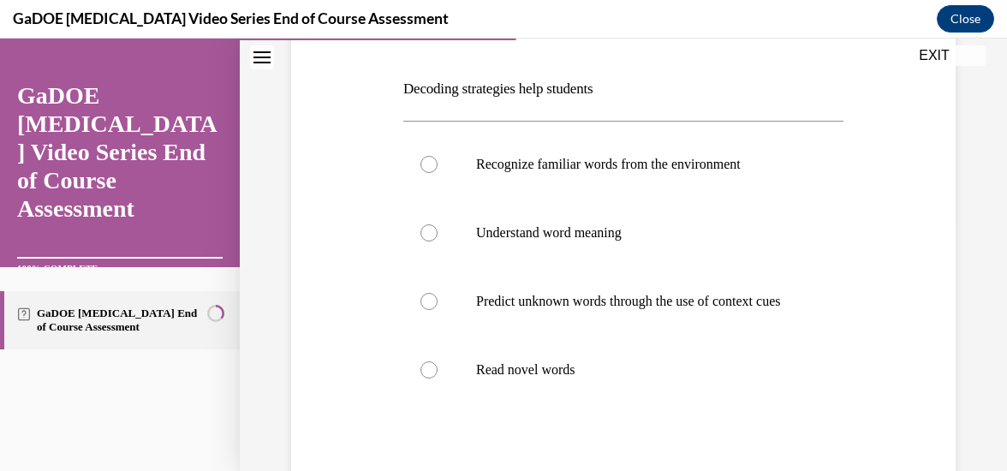
scroll to position [251, 0]
click at [431, 379] on div at bounding box center [428, 370] width 17 height 17
click at [431, 379] on input "Read novel words" at bounding box center [428, 370] width 17 height 17
radio input "true"
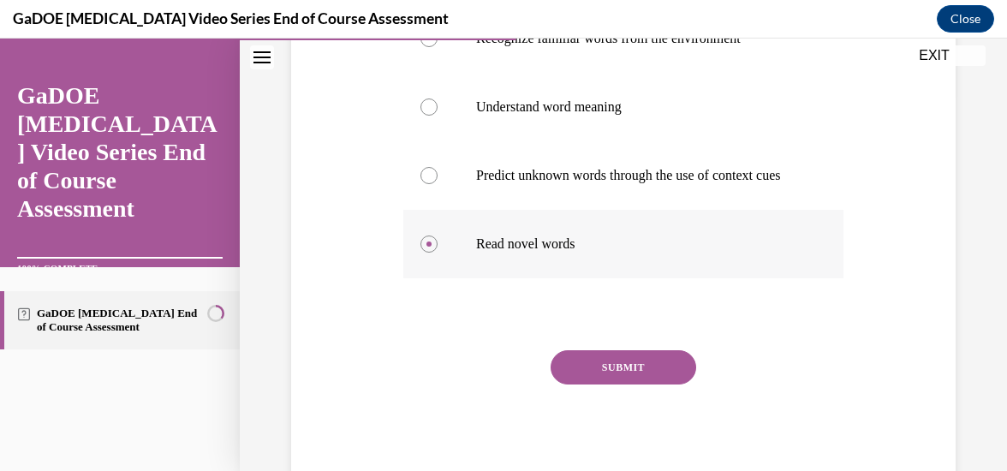
scroll to position [392, 0]
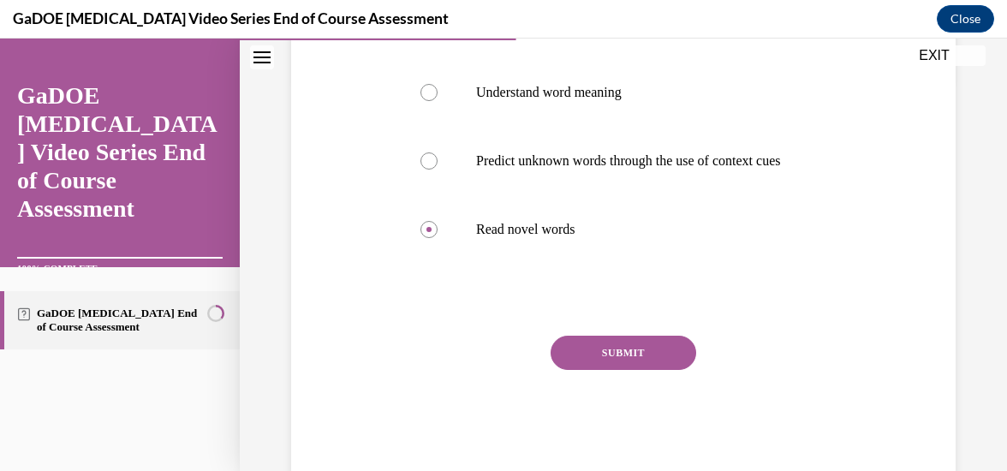
click at [625, 361] on button "SUBMIT" at bounding box center [624, 353] width 146 height 34
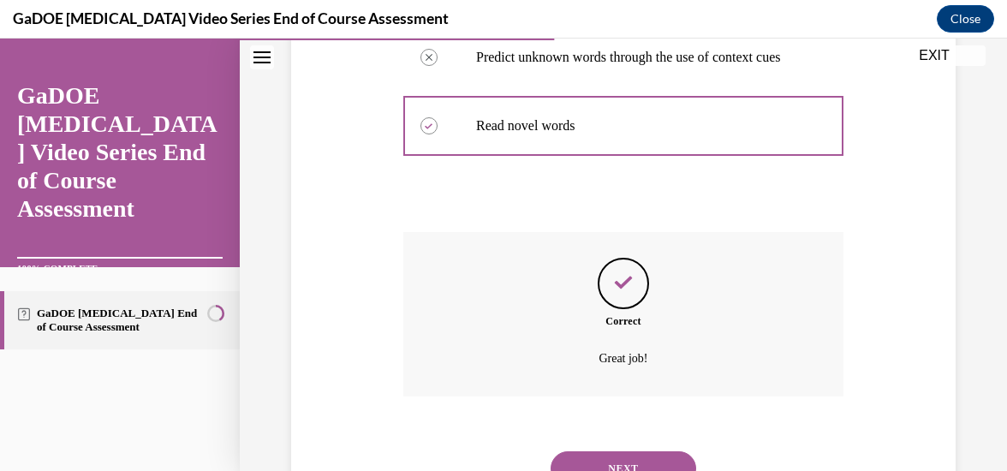
scroll to position [587, 0]
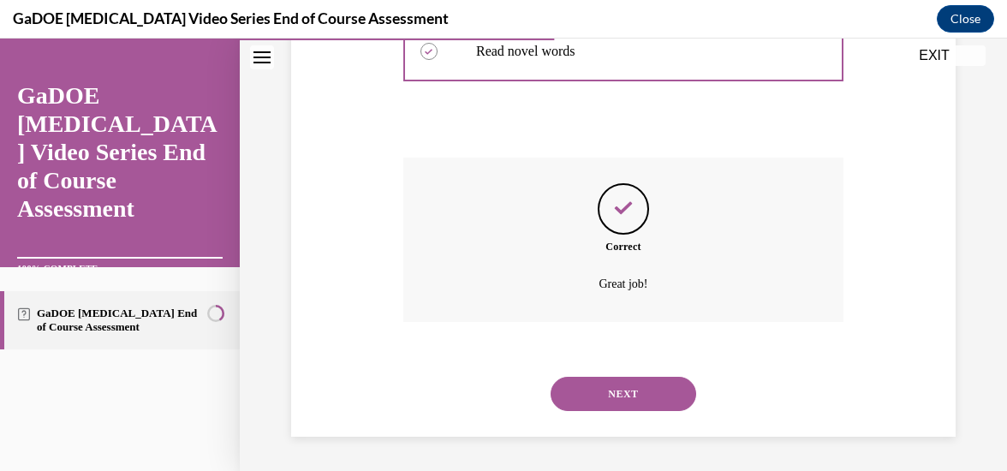
click at [615, 397] on button "NEXT" at bounding box center [624, 394] width 146 height 34
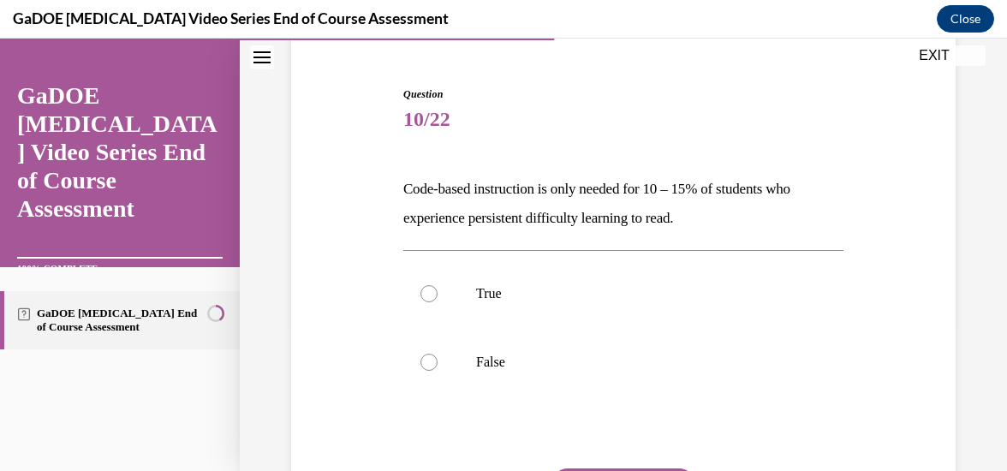
scroll to position [152, 0]
click at [420, 358] on div at bounding box center [428, 361] width 17 height 17
click at [420, 358] on input "False" at bounding box center [428, 361] width 17 height 17
radio input "true"
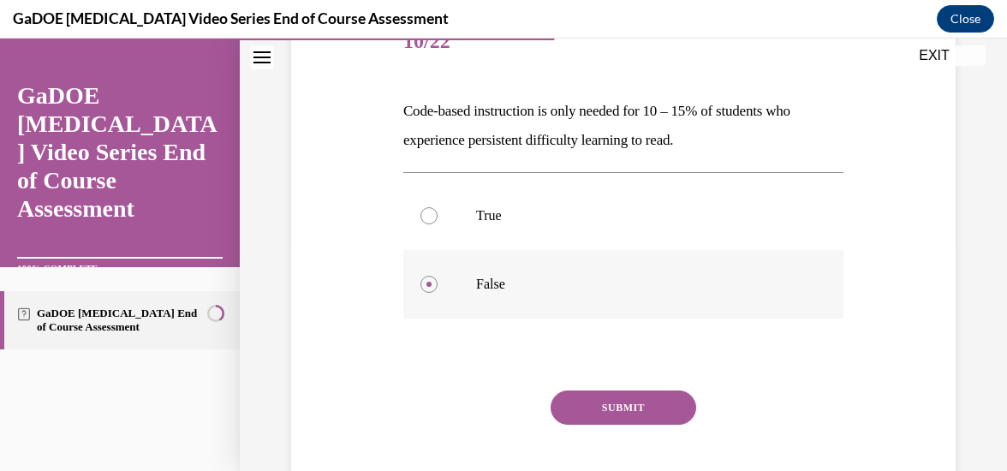
scroll to position [269, 0]
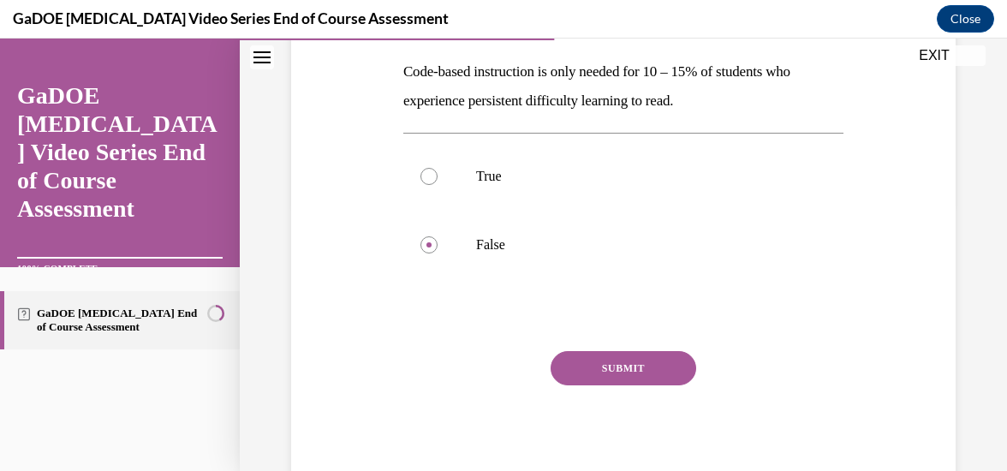
click at [627, 371] on button "SUBMIT" at bounding box center [624, 368] width 146 height 34
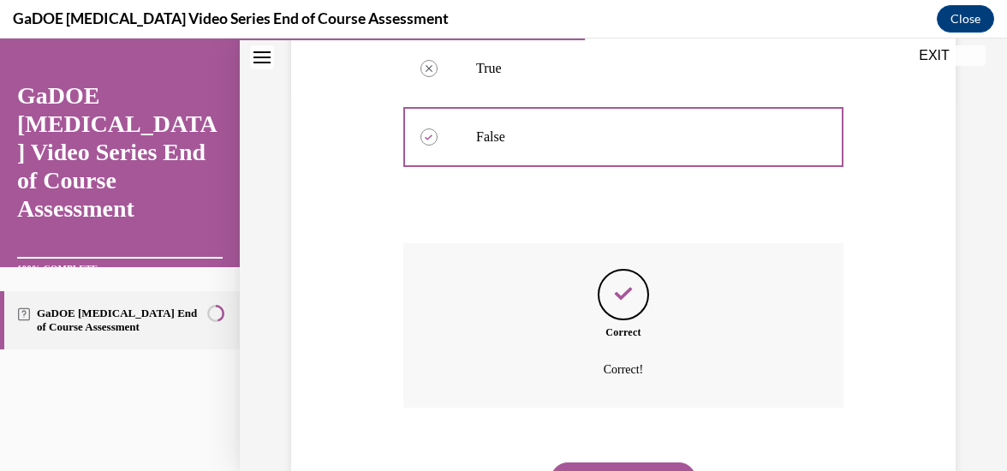
scroll to position [462, 0]
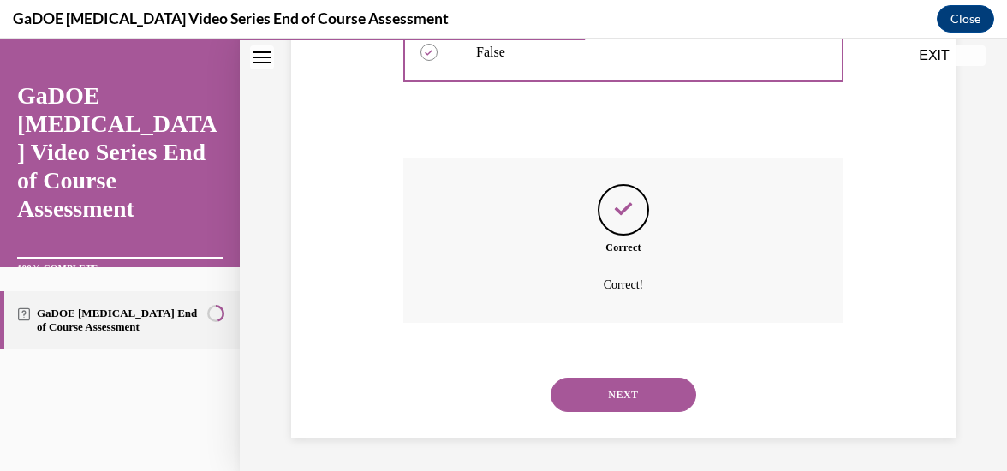
click at [629, 394] on button "NEXT" at bounding box center [624, 395] width 146 height 34
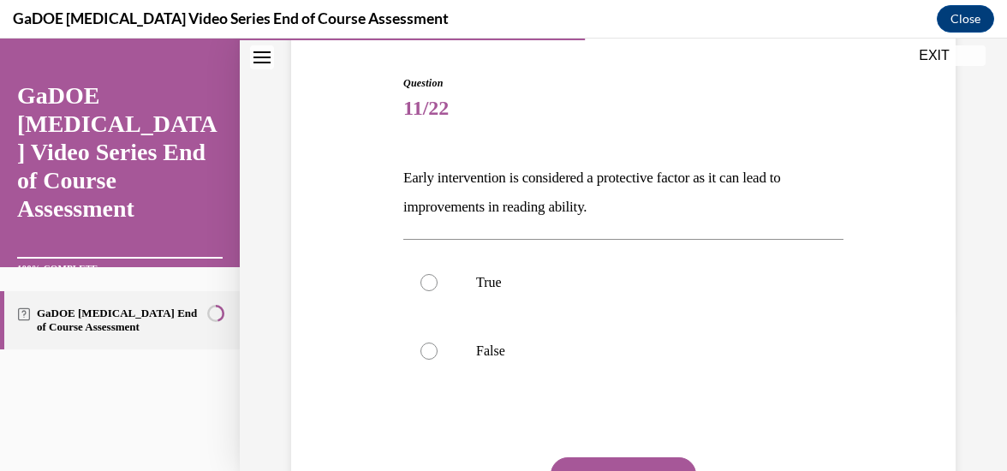
scroll to position [165, 0]
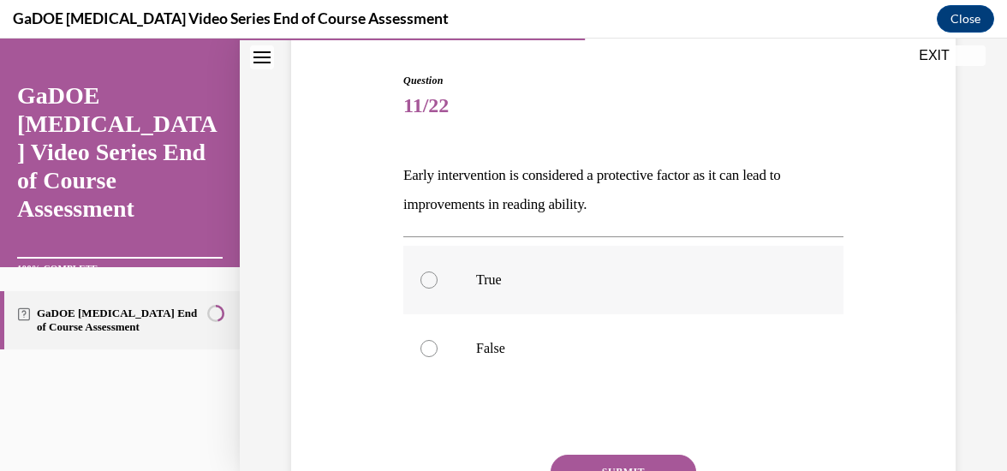
click at [416, 282] on label "True" at bounding box center [623, 280] width 440 height 69
click at [420, 282] on input "True" at bounding box center [428, 279] width 17 height 17
radio input "true"
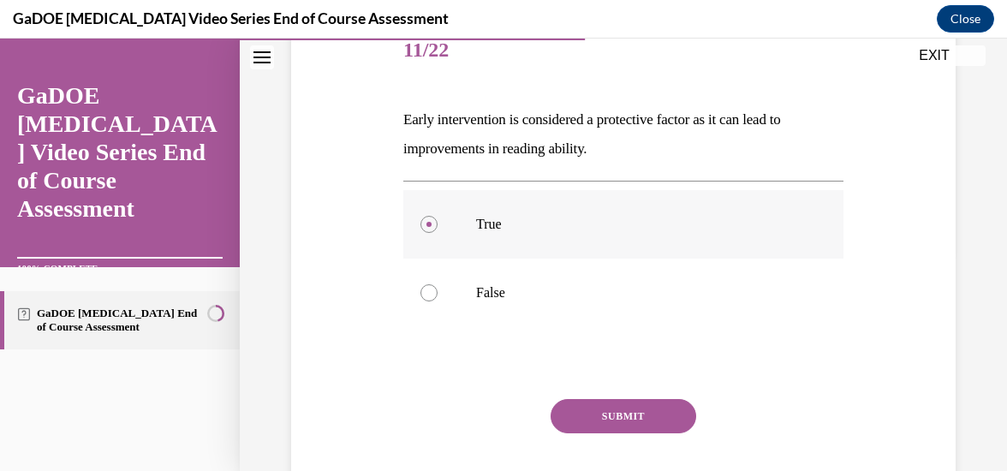
scroll to position [228, 0]
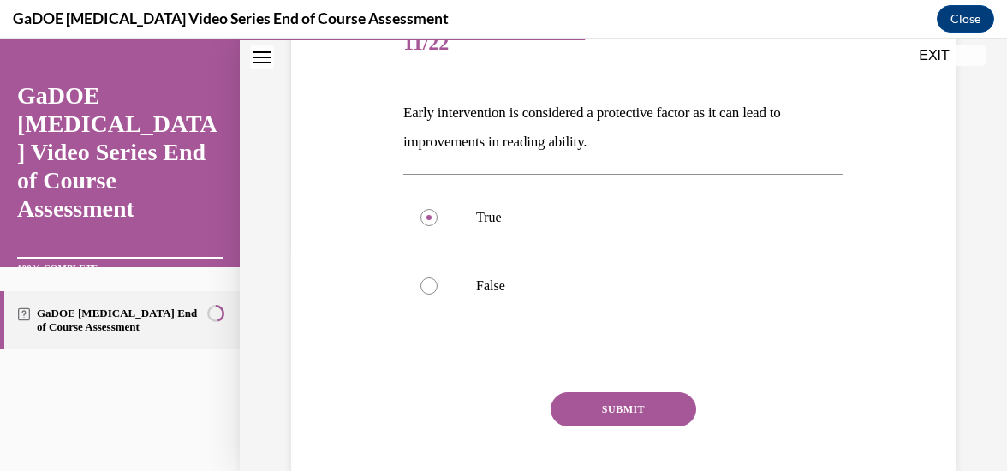
click at [618, 414] on button "SUBMIT" at bounding box center [624, 409] width 146 height 34
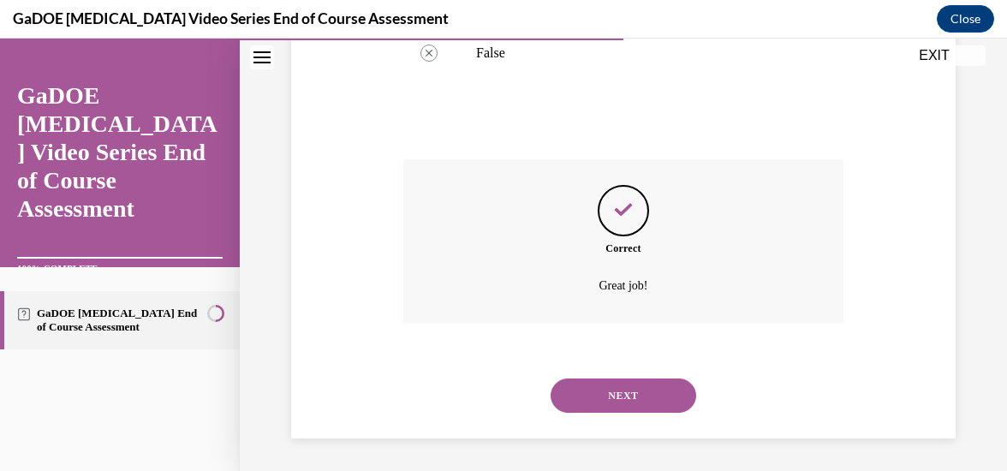
click at [621, 398] on button "NEXT" at bounding box center [624, 396] width 146 height 34
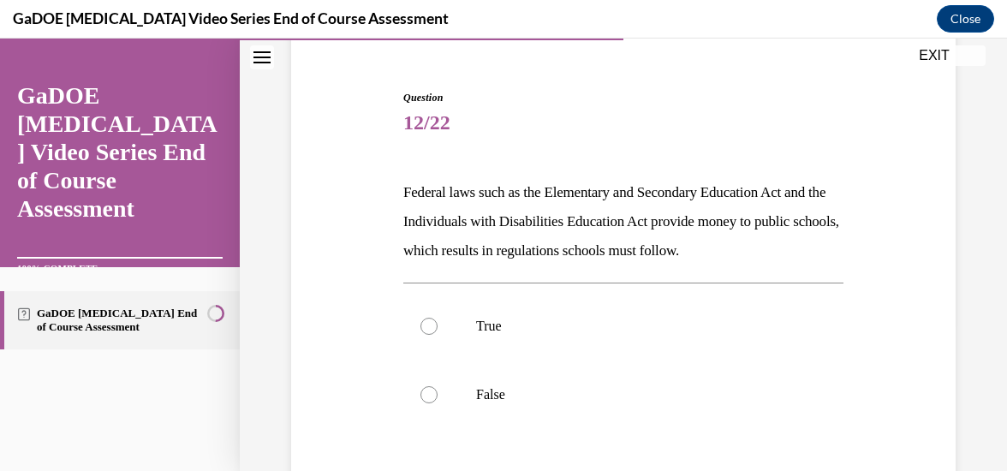
scroll to position [149, 0]
click at [425, 331] on div at bounding box center [428, 325] width 17 height 17
click at [425, 331] on input "True" at bounding box center [428, 325] width 17 height 17
radio input "true"
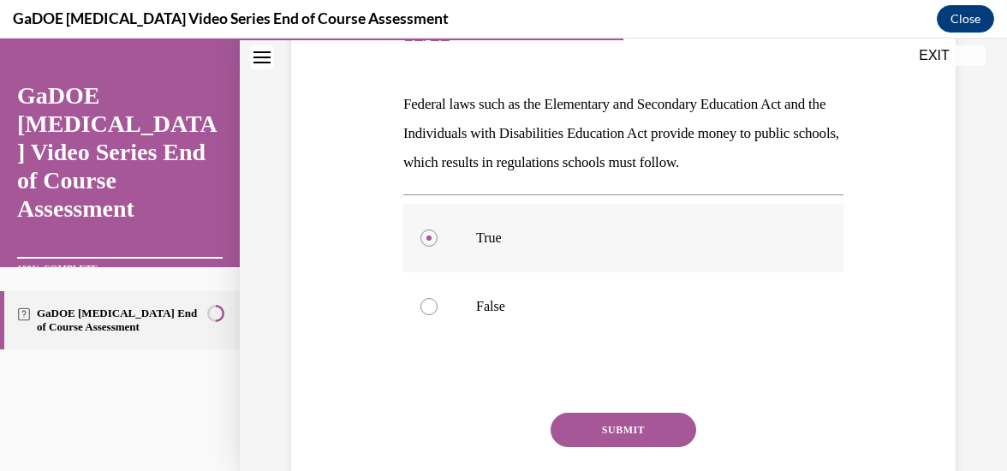
scroll to position [297, 0]
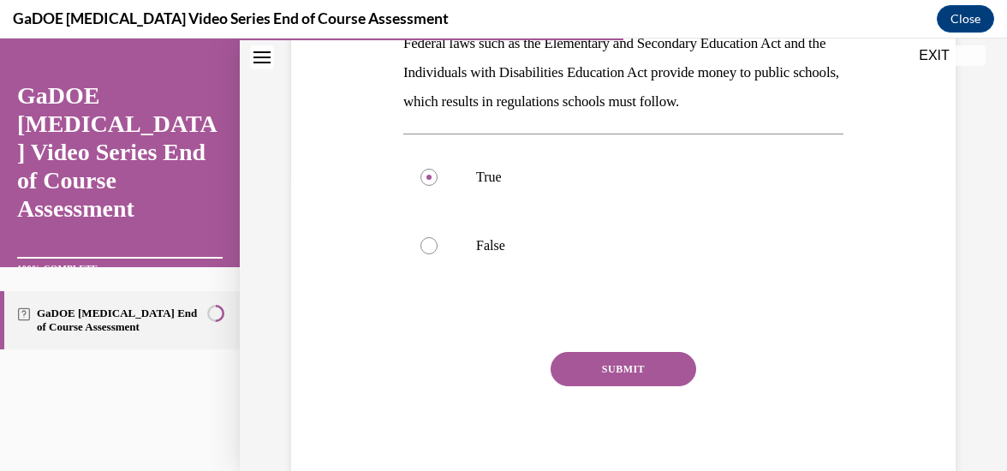
click at [611, 368] on button "SUBMIT" at bounding box center [624, 369] width 146 height 34
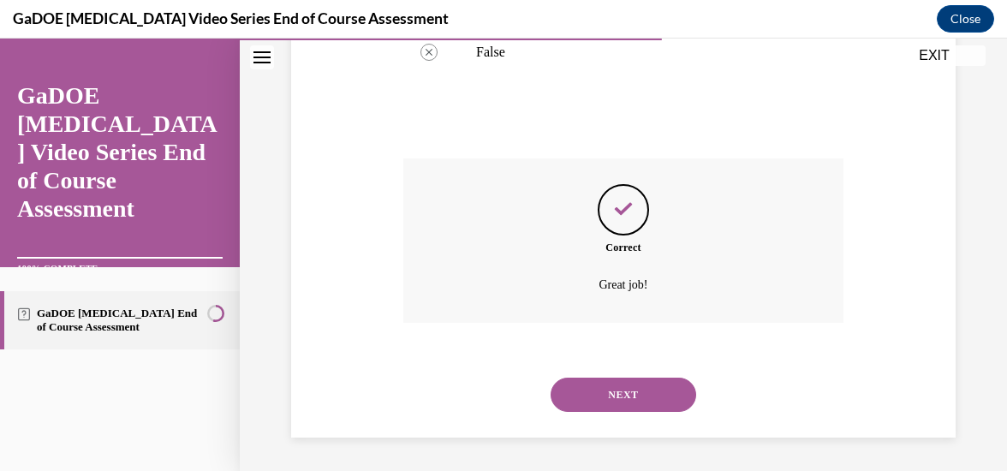
click at [617, 402] on button "NEXT" at bounding box center [624, 395] width 146 height 34
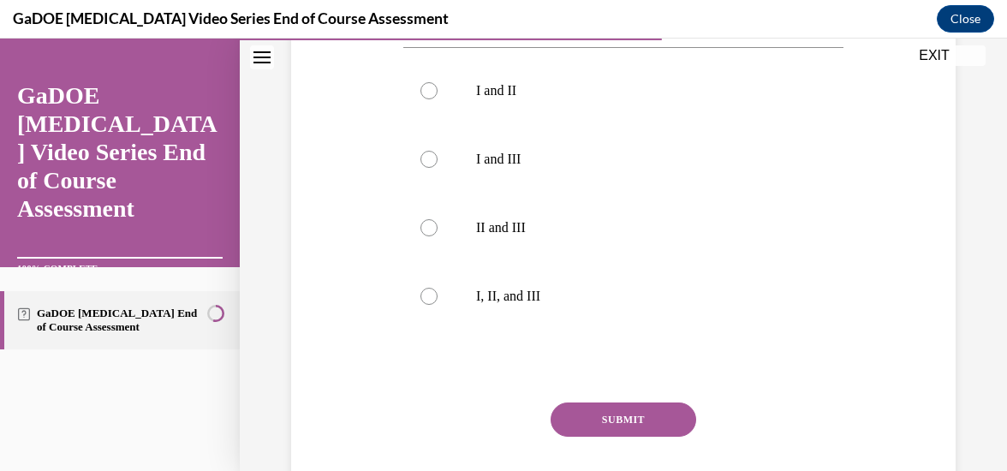
scroll to position [583, 0]
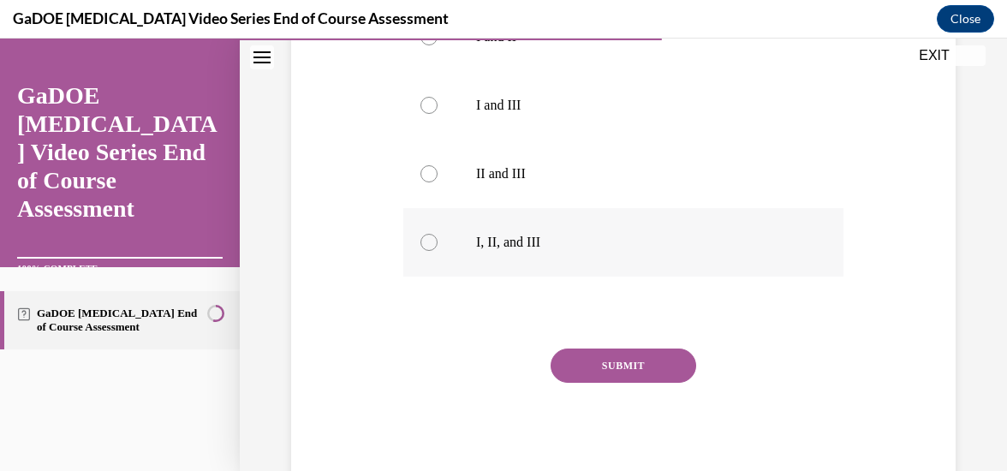
click at [422, 247] on div at bounding box center [428, 242] width 17 height 17
click at [422, 247] on input "I, II, and III" at bounding box center [428, 242] width 17 height 17
radio input "true"
click at [639, 366] on button "SUBMIT" at bounding box center [624, 366] width 146 height 34
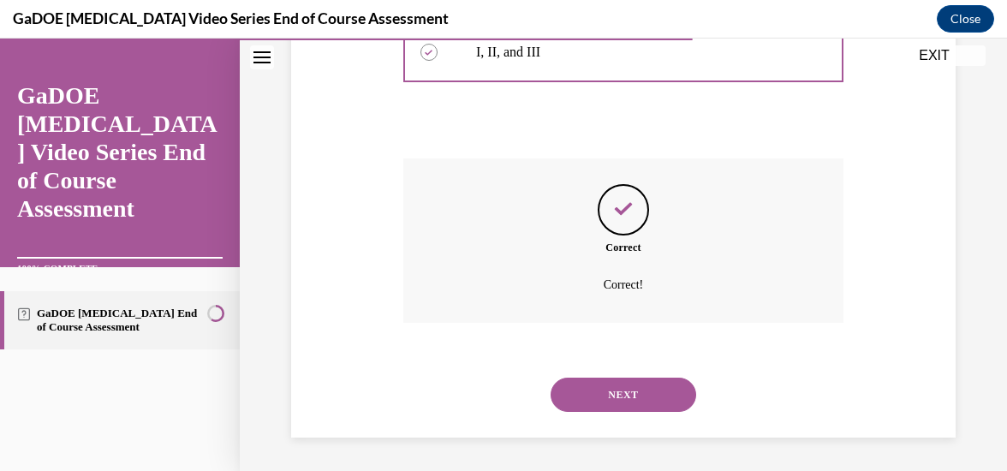
click at [611, 403] on button "NEXT" at bounding box center [624, 395] width 146 height 34
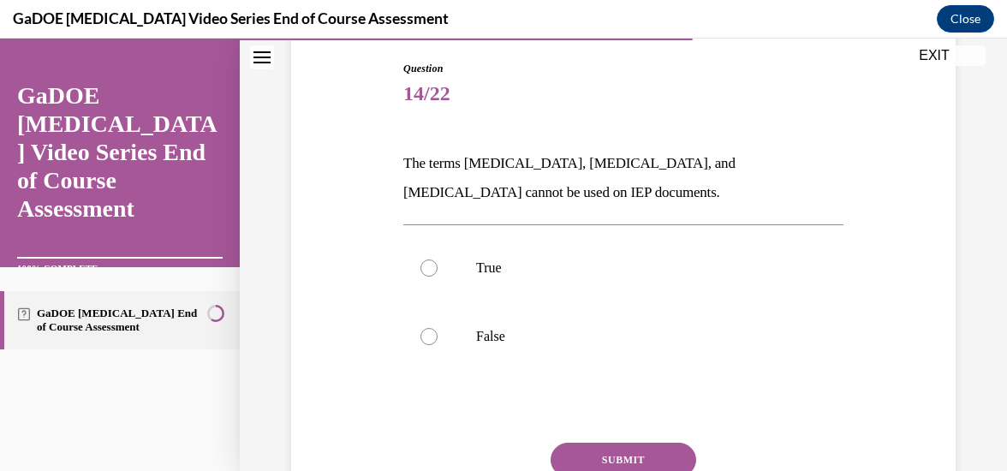
scroll to position [188, 0]
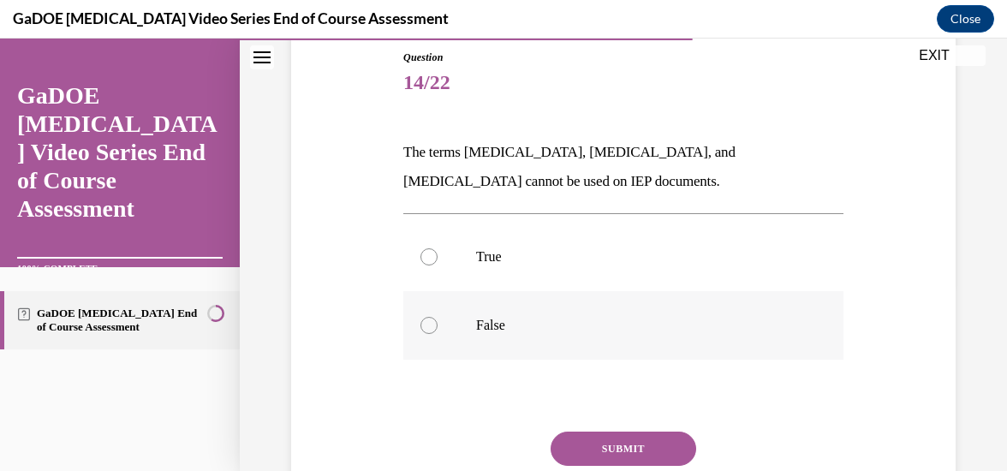
click at [423, 337] on label "False" at bounding box center [623, 325] width 440 height 69
click at [423, 334] on input "False" at bounding box center [428, 325] width 17 height 17
radio input "true"
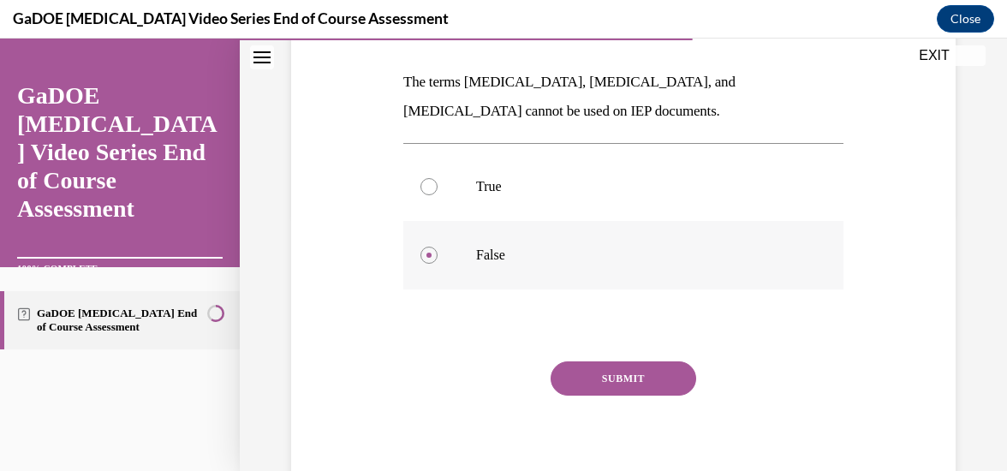
scroll to position [260, 0]
click at [613, 372] on button "SUBMIT" at bounding box center [624, 377] width 146 height 34
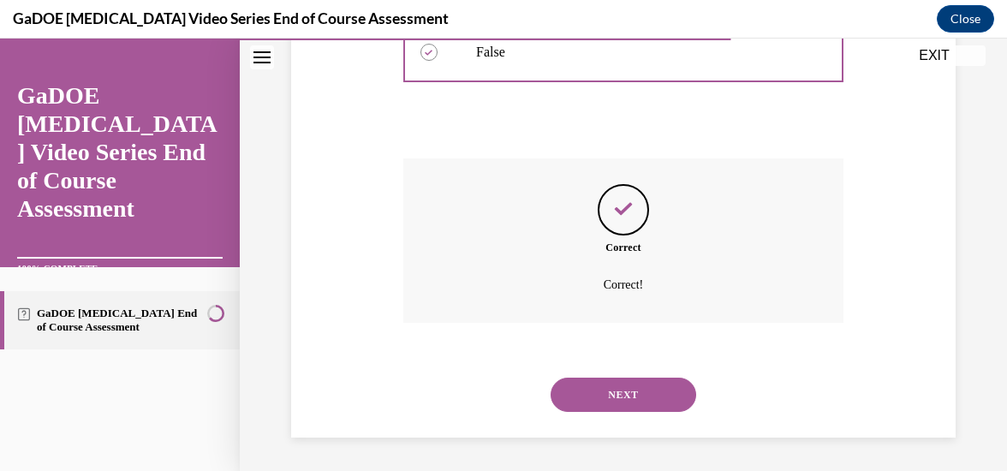
click at [630, 404] on button "NEXT" at bounding box center [624, 395] width 146 height 34
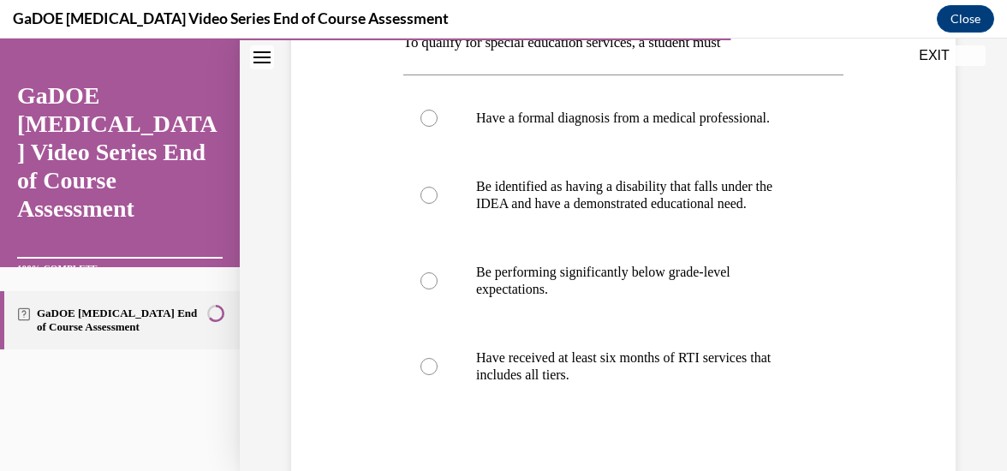
scroll to position [300, 0]
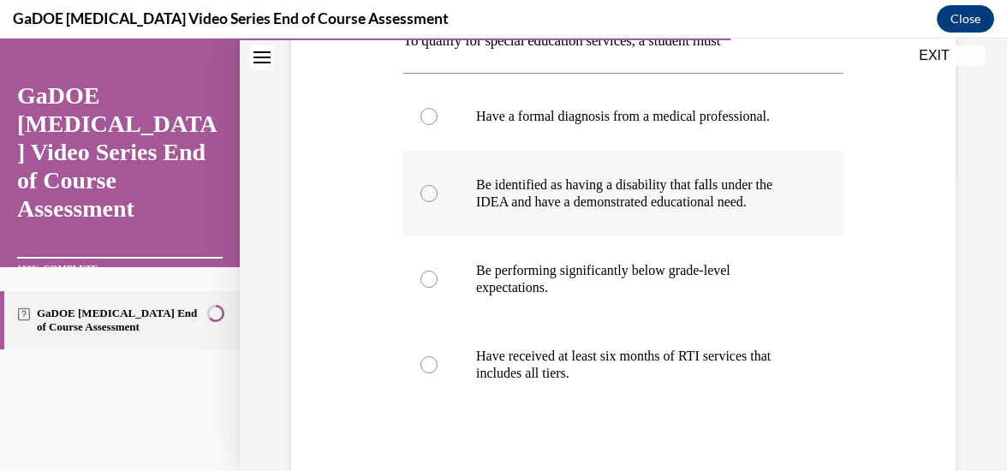
click at [427, 202] on div at bounding box center [428, 193] width 17 height 17
click at [427, 202] on input "Be identified as having a disability that falls under the IDEA and have a demon…" at bounding box center [428, 193] width 17 height 17
radio input "true"
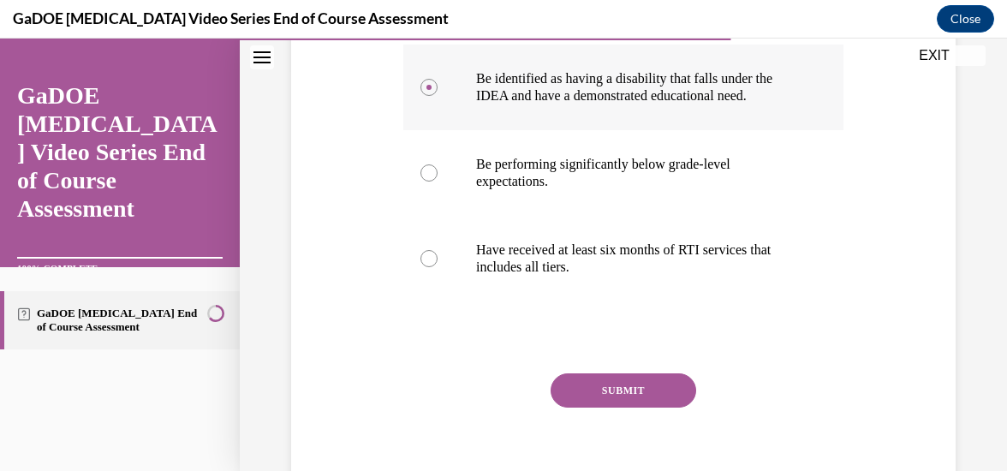
scroll to position [410, 0]
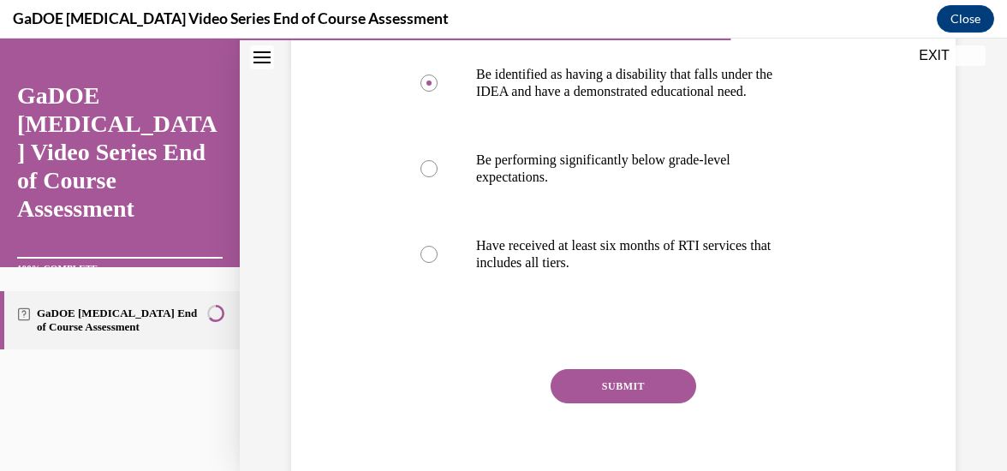
click at [637, 403] on button "SUBMIT" at bounding box center [624, 386] width 146 height 34
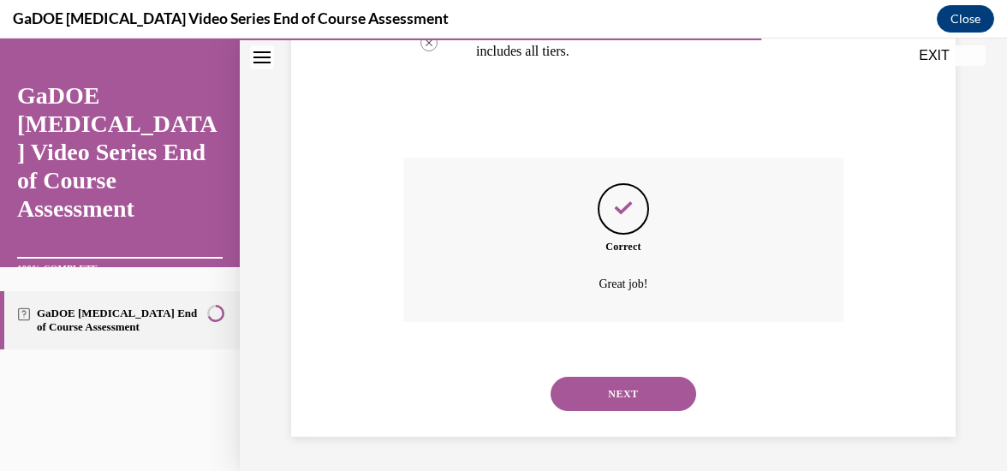
click at [627, 391] on button "NEXT" at bounding box center [624, 394] width 146 height 34
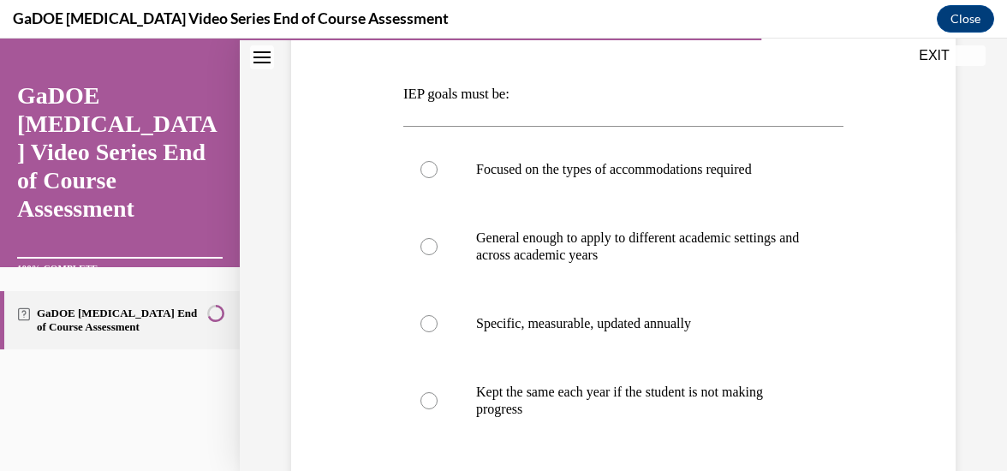
scroll to position [248, 0]
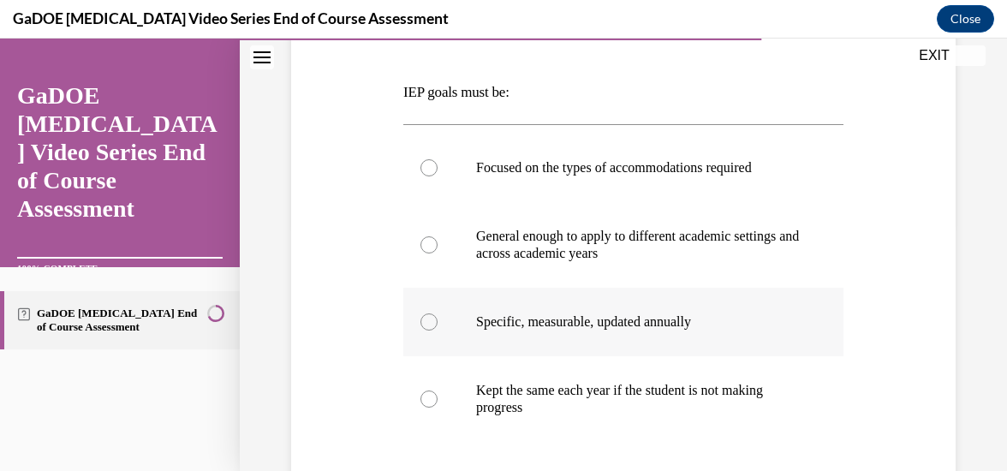
click at [421, 325] on div at bounding box center [428, 321] width 17 height 17
click at [421, 325] on input "Specific, measurable, updated annually" at bounding box center [428, 321] width 17 height 17
radio input "true"
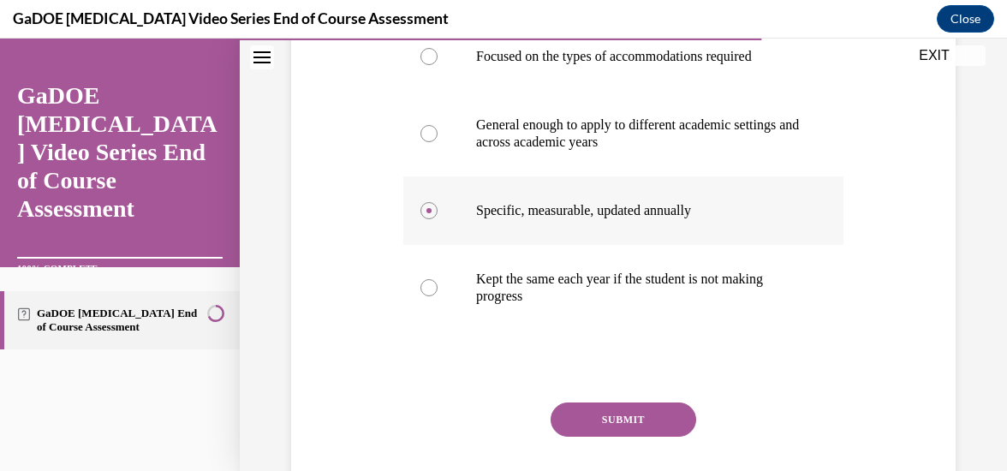
scroll to position [361, 0]
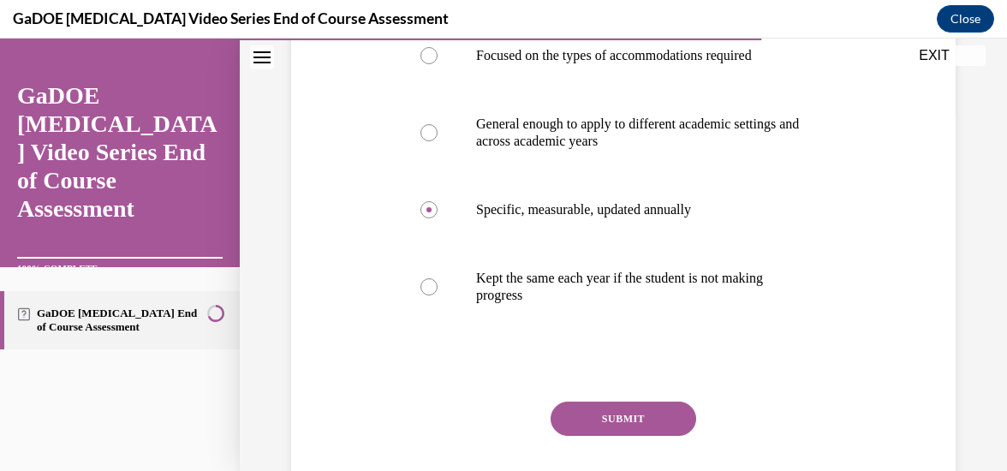
click at [618, 415] on button "SUBMIT" at bounding box center [624, 419] width 146 height 34
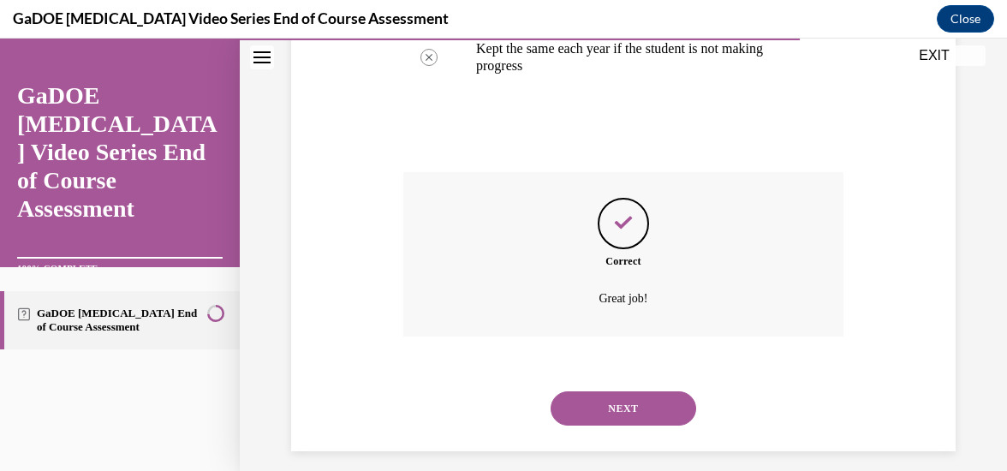
scroll to position [604, 0]
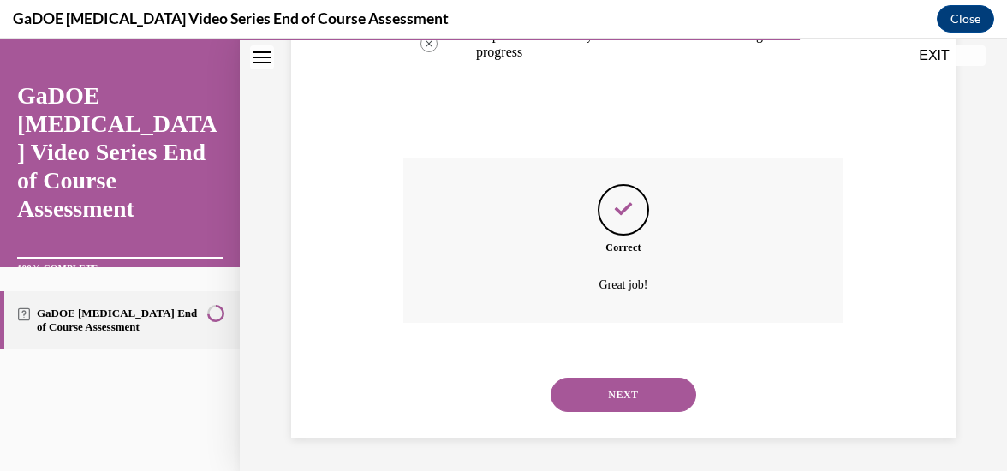
click at [626, 394] on button "NEXT" at bounding box center [624, 395] width 146 height 34
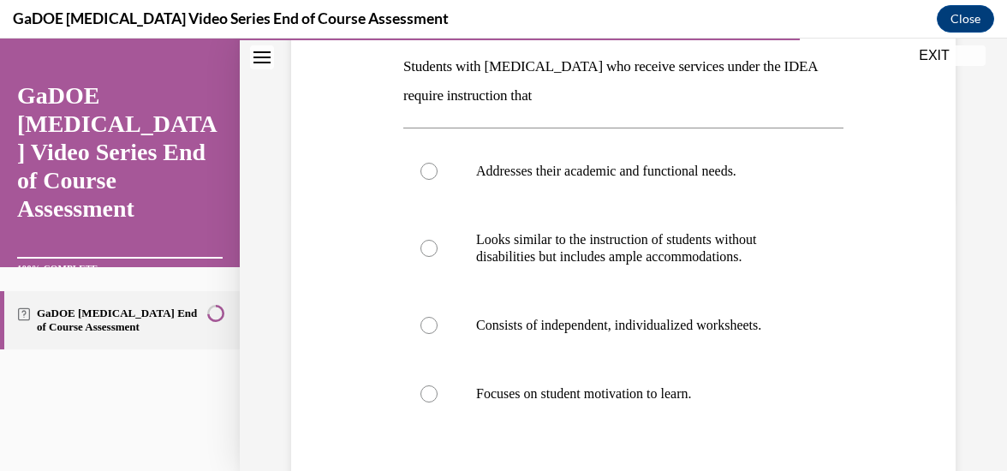
scroll to position [274, 0]
click at [433, 178] on label "Addresses their academic and functional needs." at bounding box center [623, 171] width 440 height 69
click at [433, 178] on input "Addresses their academic and functional needs." at bounding box center [428, 171] width 17 height 17
radio input "true"
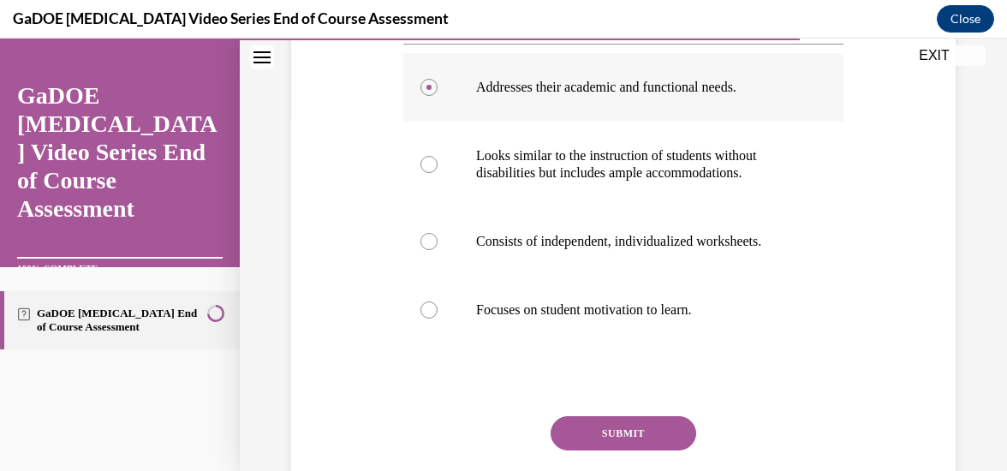
scroll to position [412, 0]
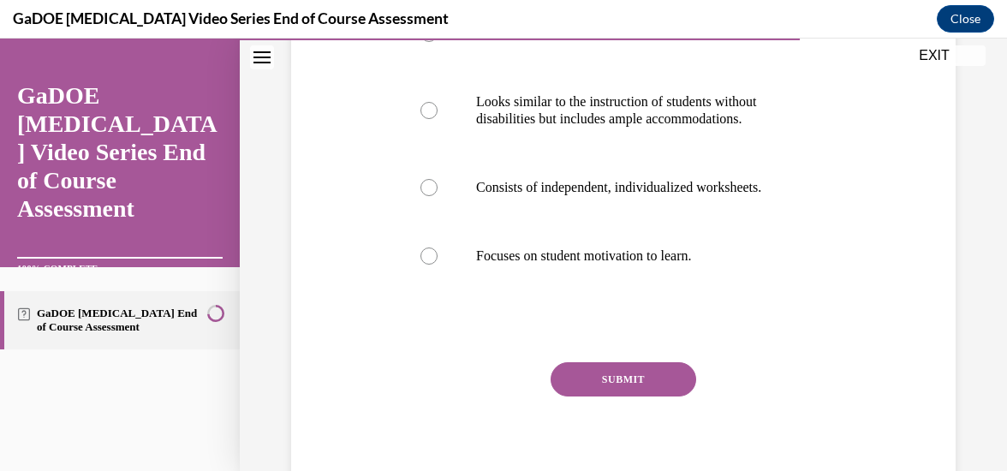
click at [632, 387] on button "SUBMIT" at bounding box center [624, 379] width 146 height 34
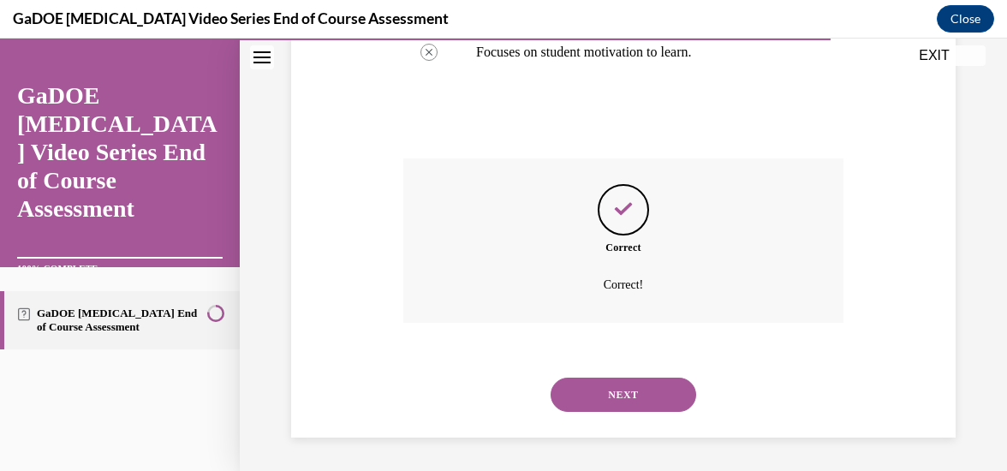
click at [625, 394] on button "NEXT" at bounding box center [624, 395] width 146 height 34
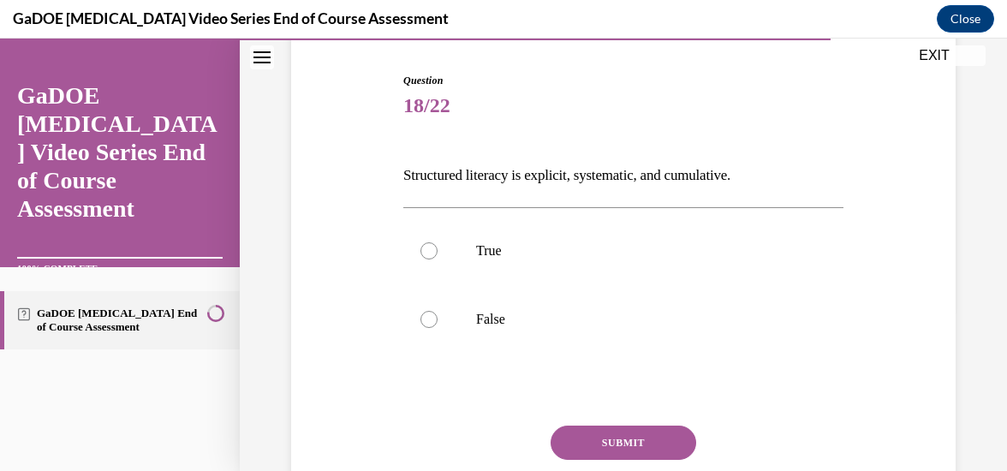
scroll to position [166, 0]
click at [420, 258] on label "True" at bounding box center [623, 250] width 440 height 69
click at [420, 258] on input "True" at bounding box center [428, 249] width 17 height 17
radio input "true"
click at [630, 439] on button "SUBMIT" at bounding box center [624, 442] width 146 height 34
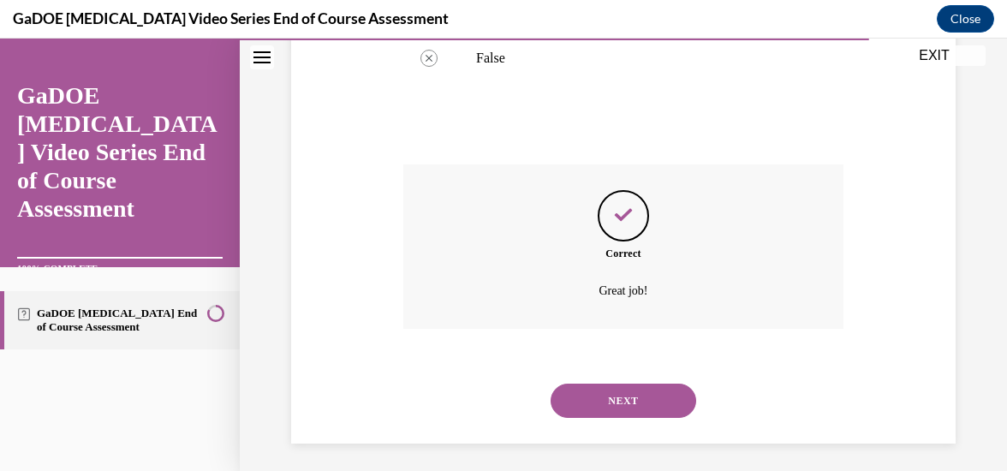
click at [631, 408] on button "NEXT" at bounding box center [624, 401] width 146 height 34
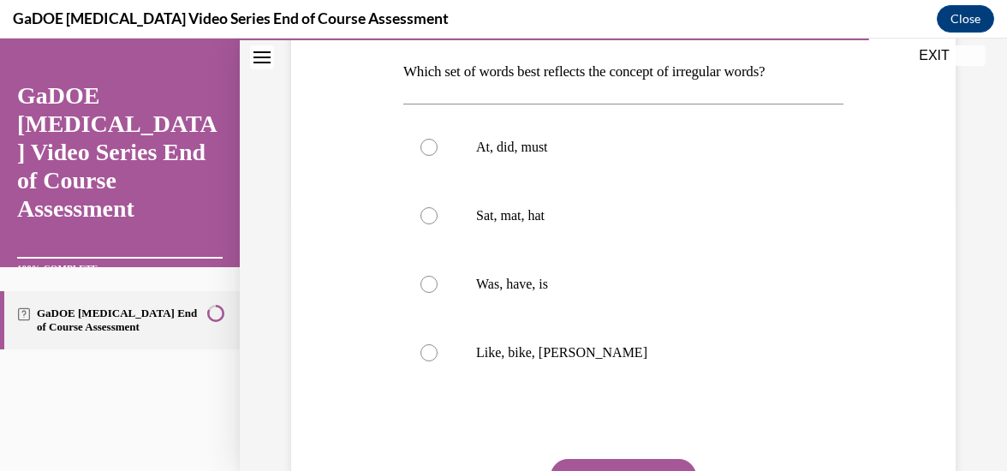
scroll to position [272, 0]
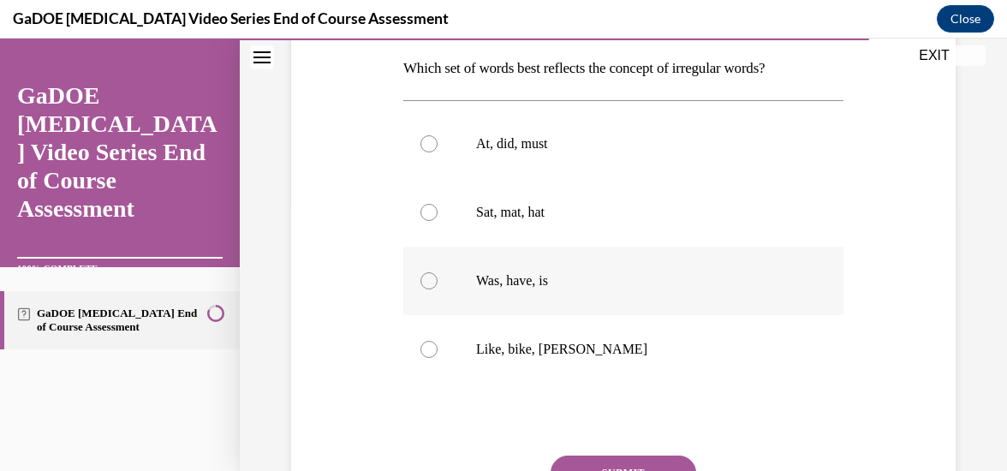
click at [418, 298] on label "Was, have, is" at bounding box center [623, 281] width 440 height 69
click at [420, 289] on input "Was, have, is" at bounding box center [428, 280] width 17 height 17
radio input "true"
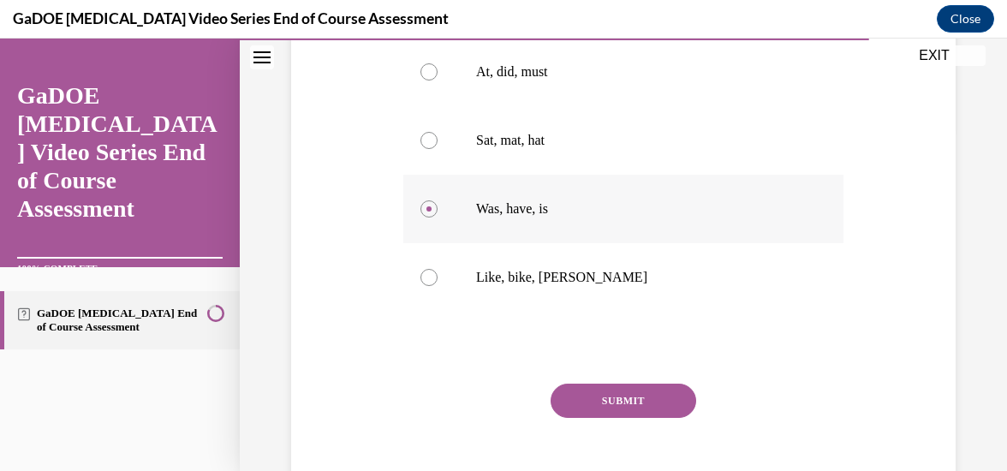
scroll to position [377, 0]
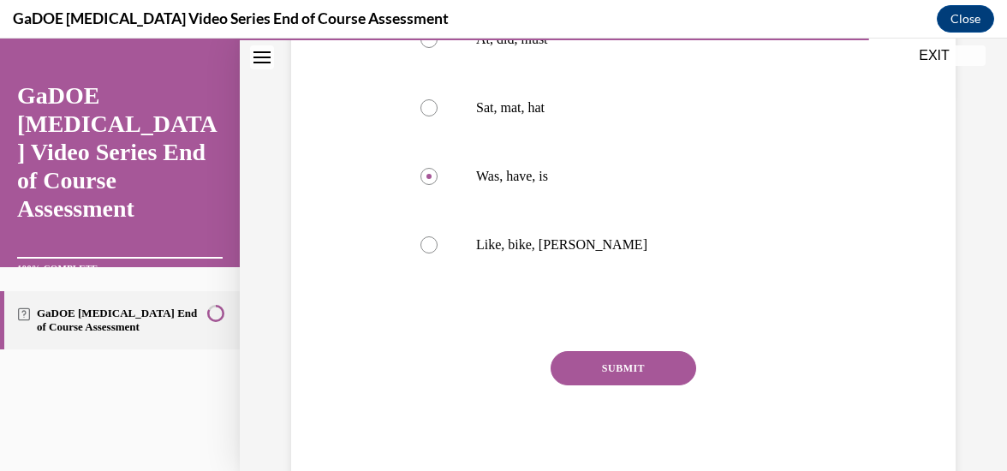
click at [631, 377] on button "SUBMIT" at bounding box center [624, 368] width 146 height 34
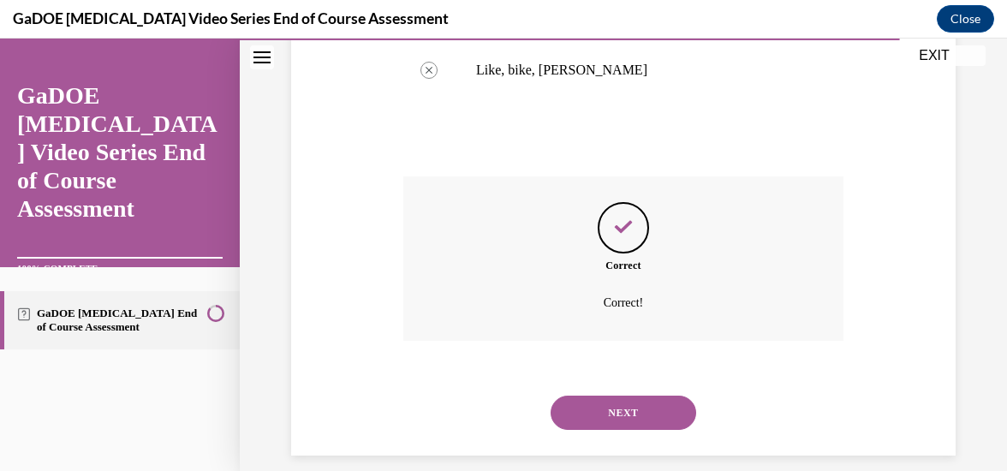
click at [633, 406] on button "NEXT" at bounding box center [624, 413] width 146 height 34
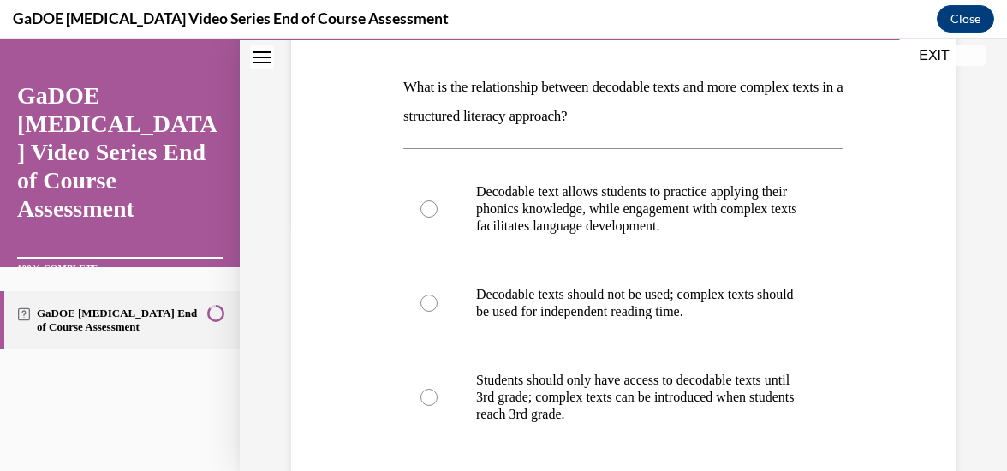
scroll to position [247, 0]
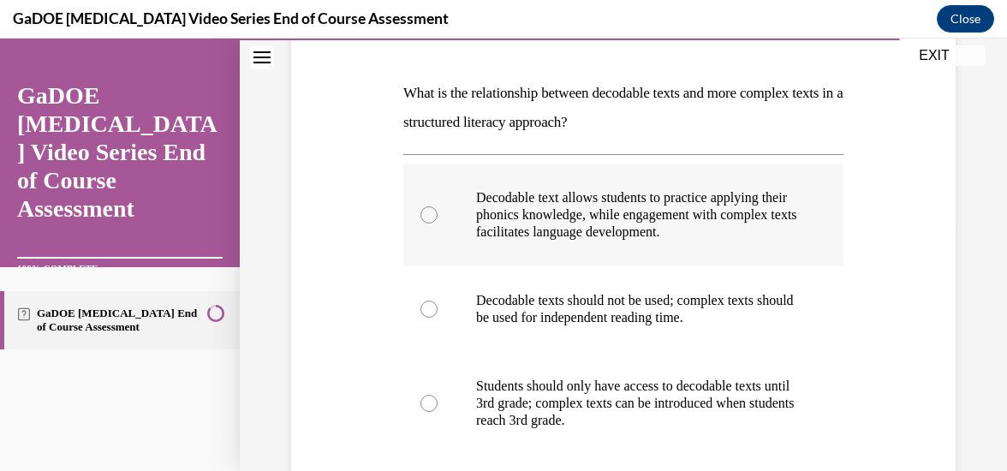
click at [438, 234] on label "Decodable text allows students to practice applying their phonics knowledge, wh…" at bounding box center [623, 215] width 440 height 103
click at [438, 224] on input "Decodable text allows students to practice applying their phonics knowledge, wh…" at bounding box center [428, 214] width 17 height 17
radio input "true"
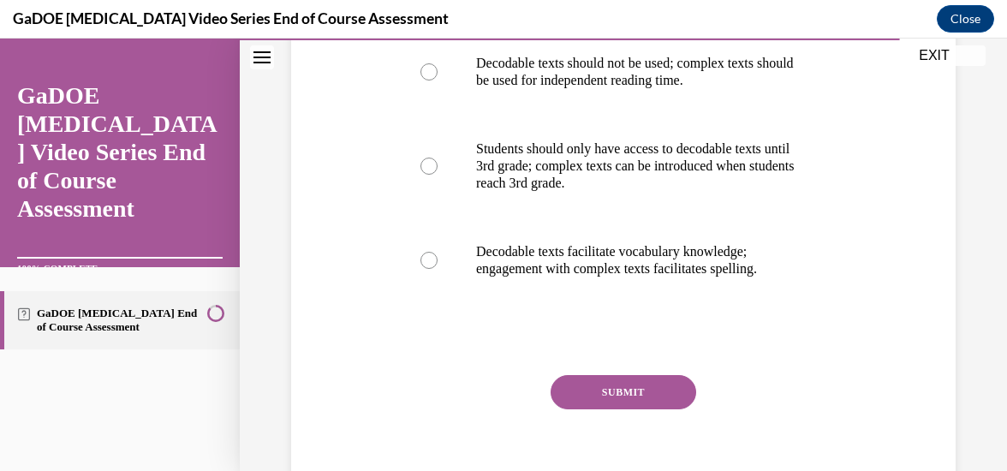
scroll to position [486, 0]
click at [630, 387] on button "SUBMIT" at bounding box center [624, 391] width 146 height 34
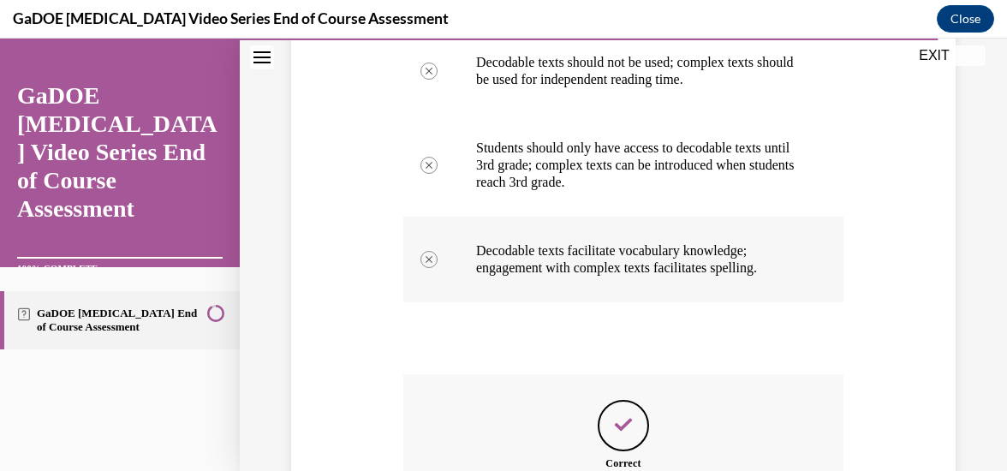
click at [817, 243] on label "Decodable texts facilitate vocabulary knowledge; engagement with complex texts …" at bounding box center [623, 260] width 440 height 86
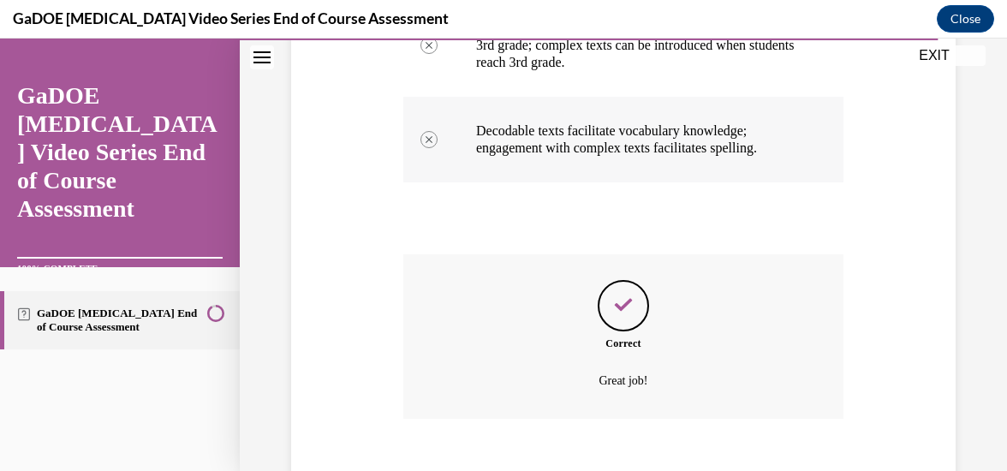
scroll to position [701, 0]
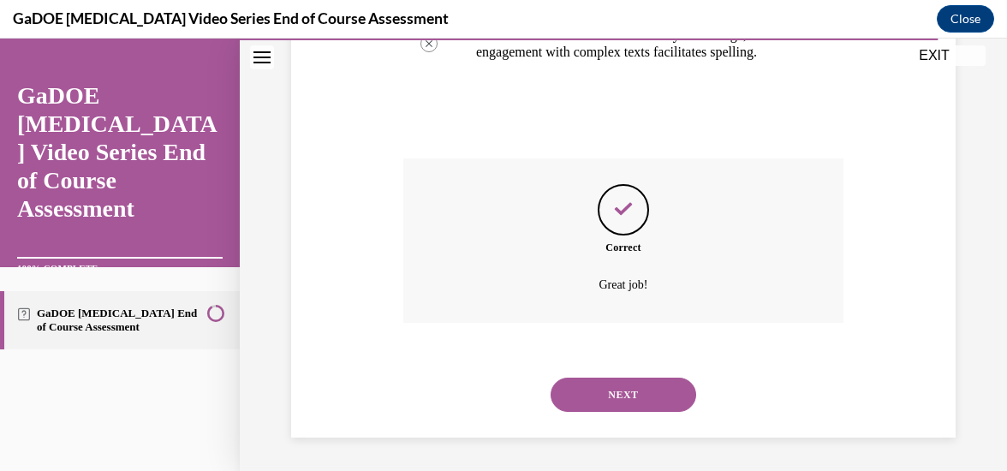
click at [628, 399] on button "NEXT" at bounding box center [624, 395] width 146 height 34
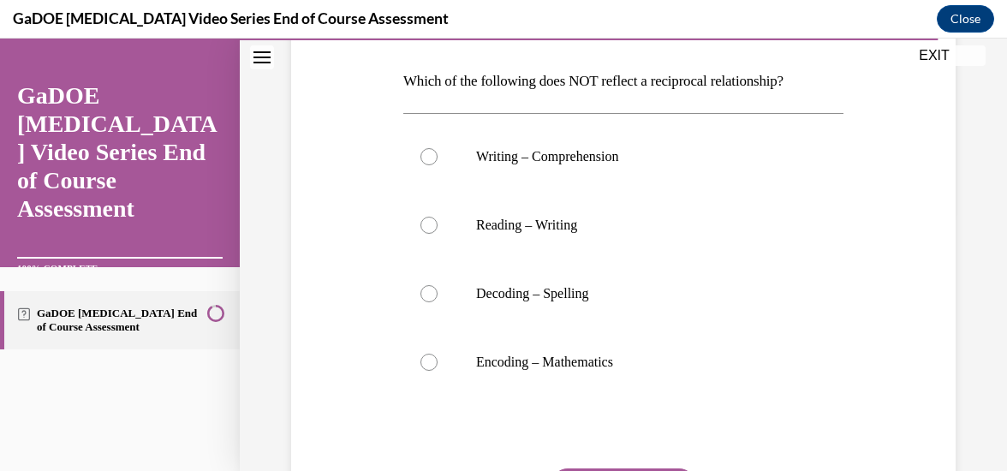
scroll to position [262, 0]
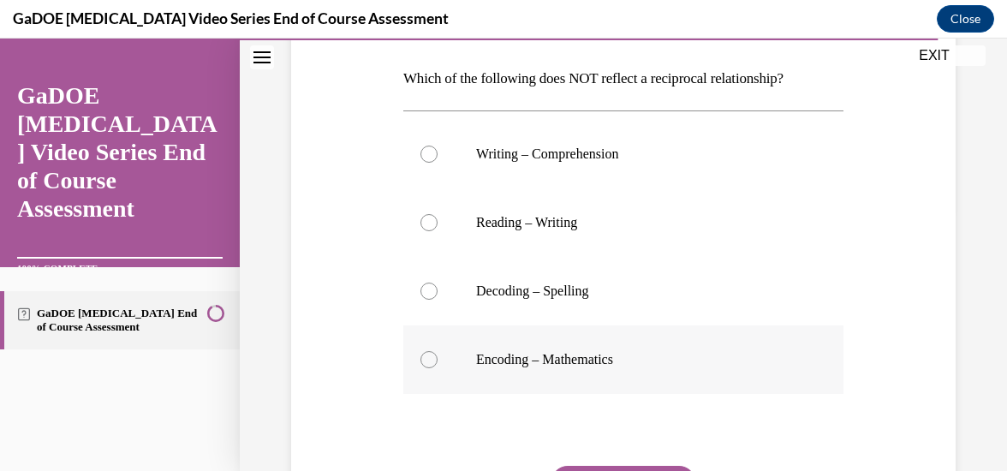
click at [425, 353] on div at bounding box center [428, 359] width 17 height 17
click at [425, 353] on input "Encoding – Mathematics" at bounding box center [428, 359] width 17 height 17
radio input "true"
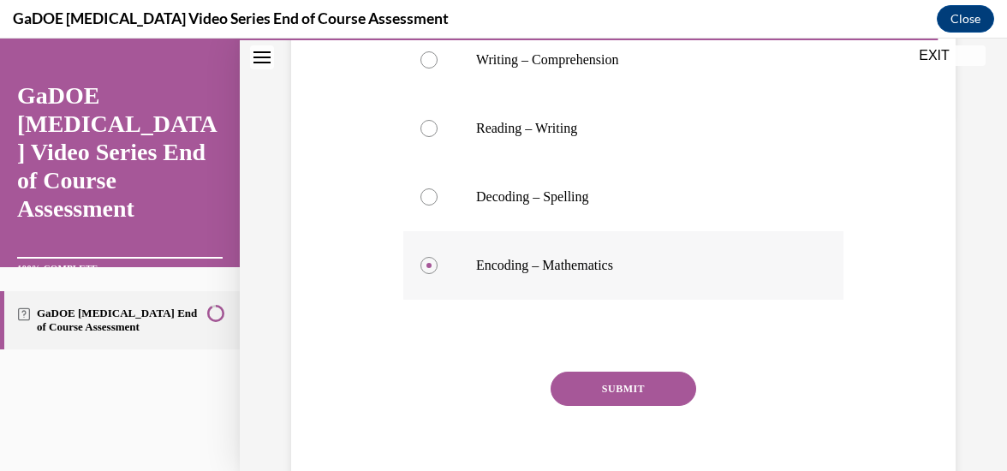
scroll to position [379, 0]
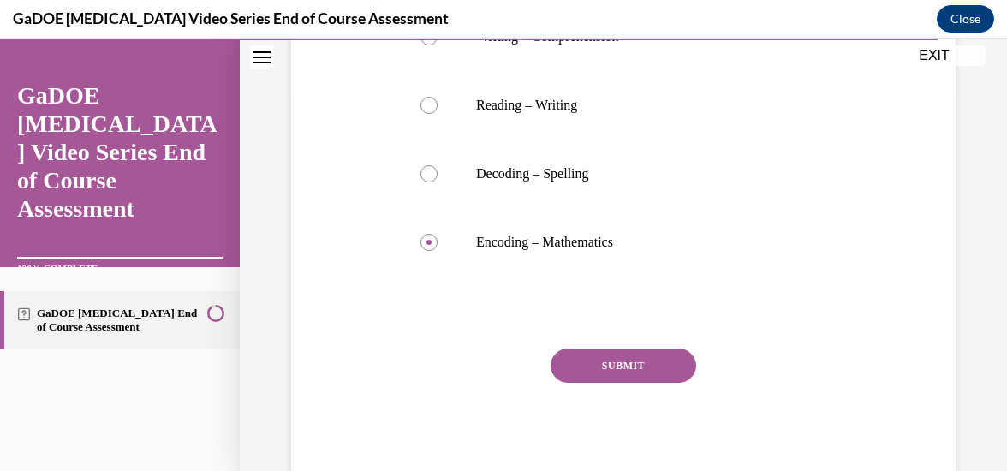
click at [627, 379] on button "SUBMIT" at bounding box center [624, 366] width 146 height 34
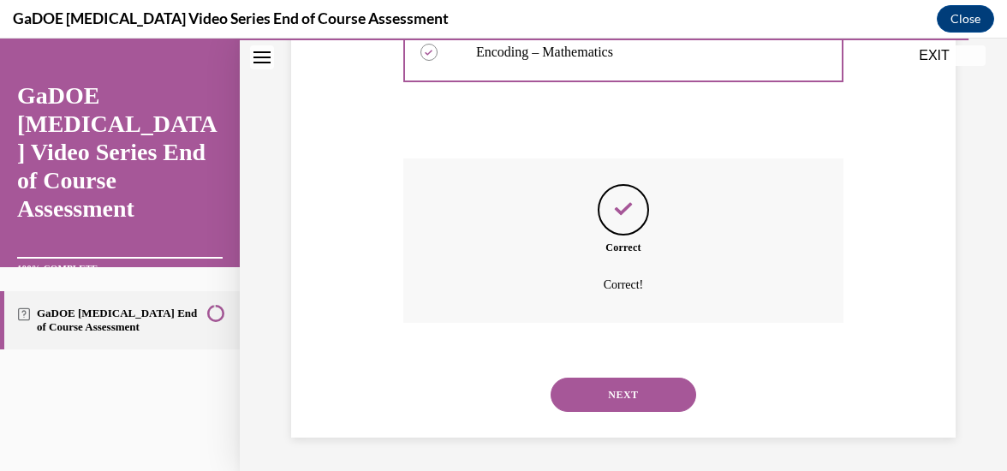
click at [622, 393] on button "NEXT" at bounding box center [624, 395] width 146 height 34
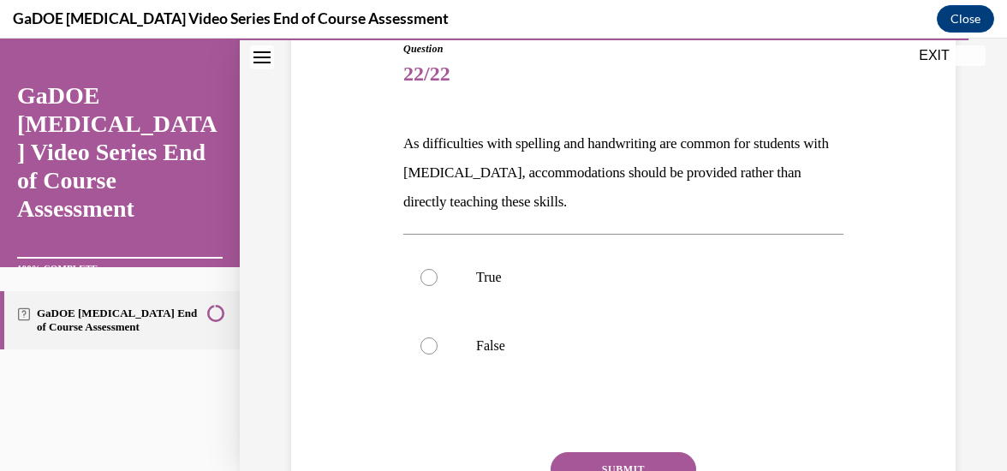
scroll to position [199, 0]
click at [435, 343] on label "False" at bounding box center [623, 344] width 440 height 69
click at [435, 343] on input "False" at bounding box center [428, 344] width 17 height 17
radio input "true"
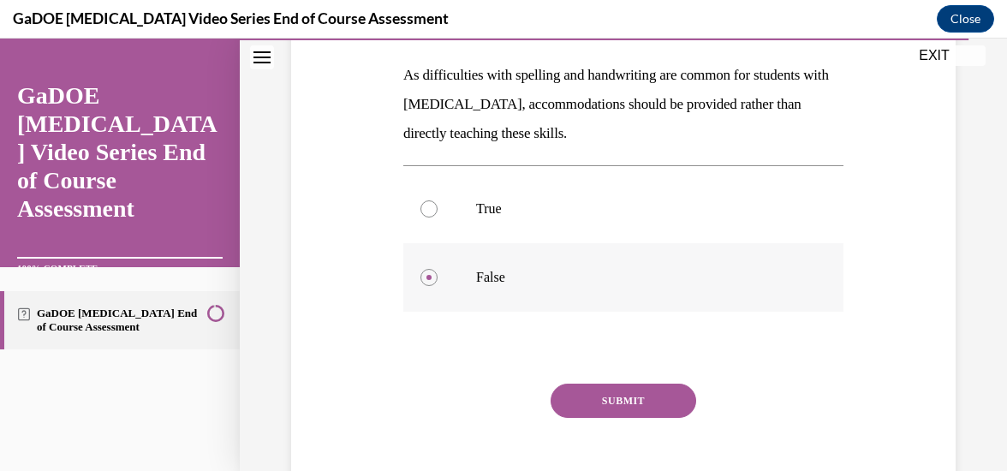
scroll to position [301, 0]
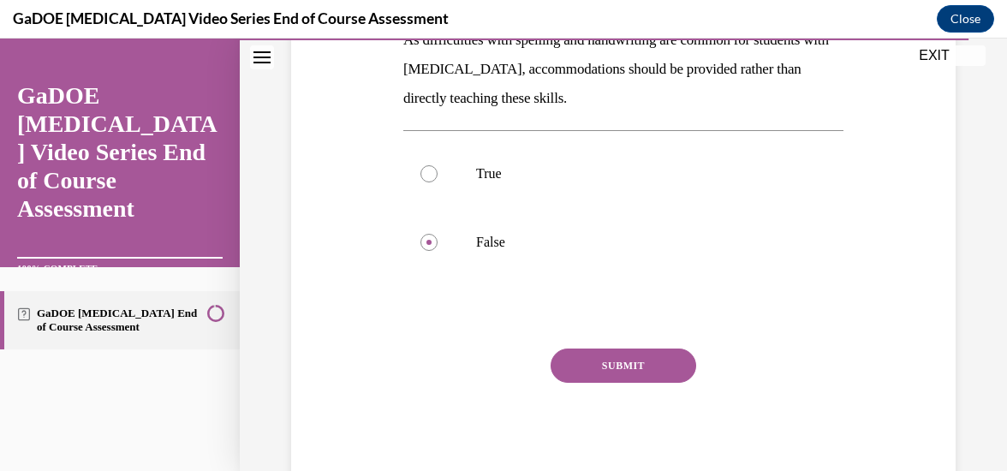
click at [623, 377] on button "SUBMIT" at bounding box center [624, 366] width 146 height 34
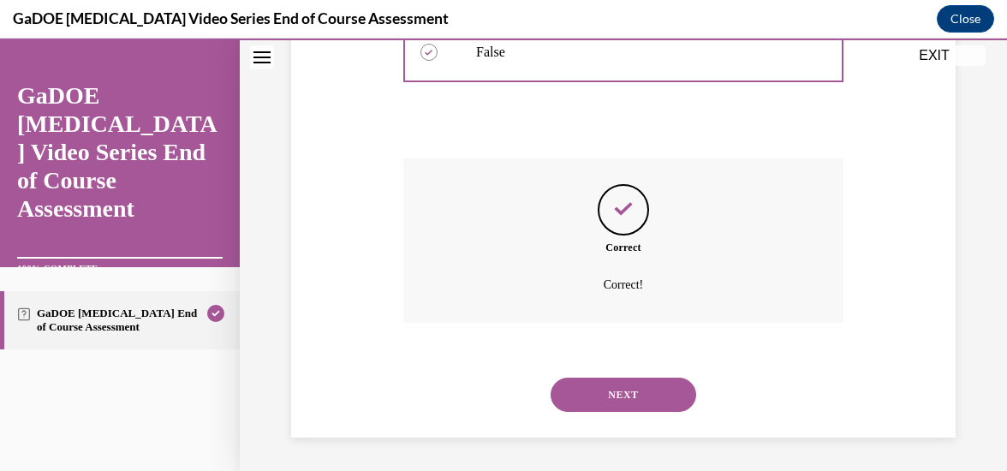
click at [615, 407] on button "NEXT" at bounding box center [624, 395] width 146 height 34
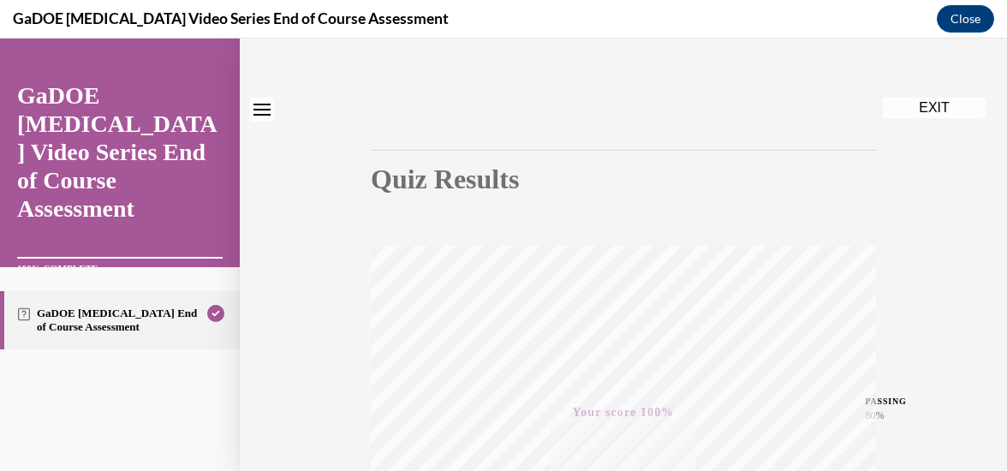
scroll to position [0, 0]
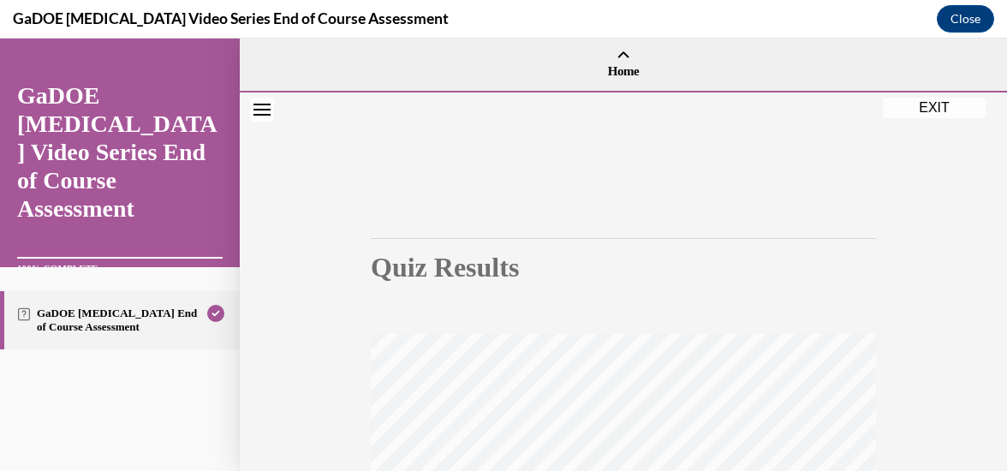
click at [933, 108] on button "EXIT" at bounding box center [934, 108] width 103 height 21
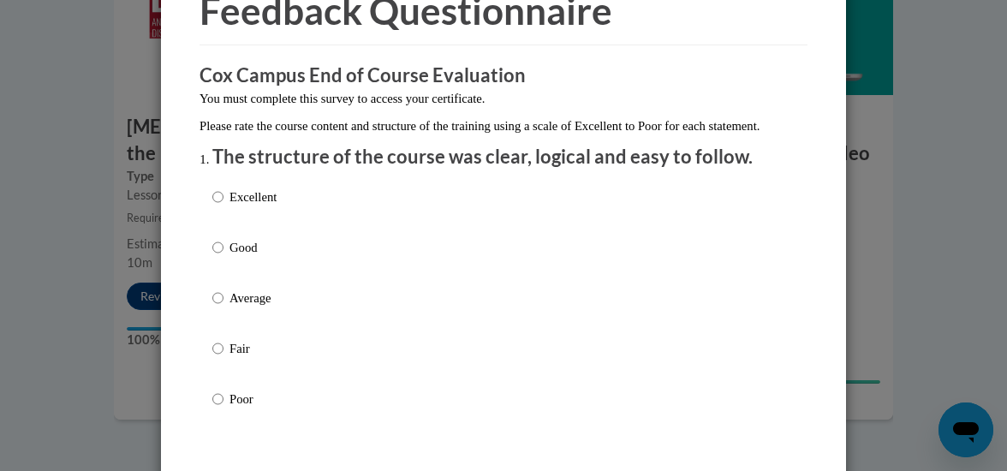
scroll to position [92, 0]
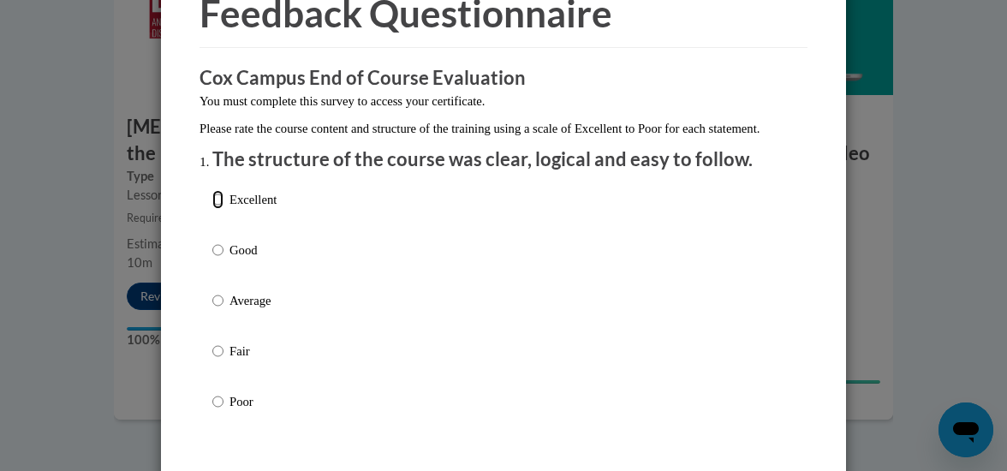
click at [212, 209] on input "Excellent" at bounding box center [217, 199] width 11 height 19
radio input "true"
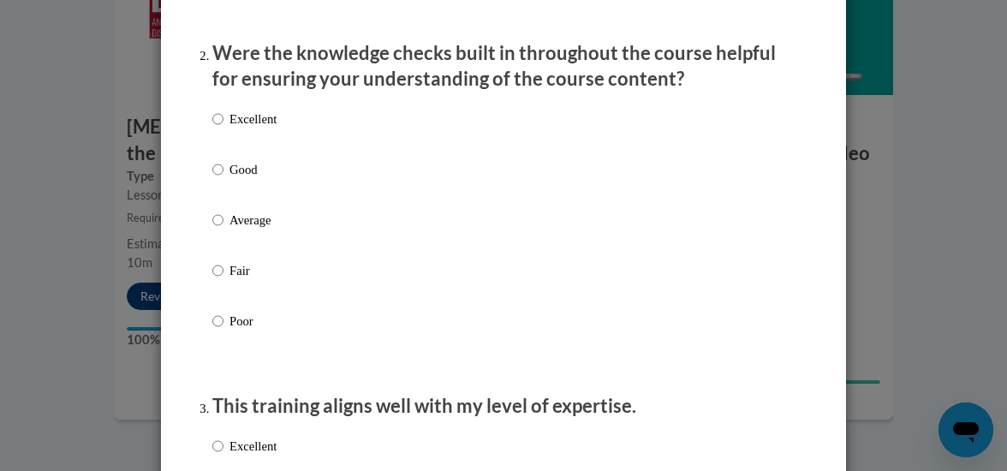
scroll to position [537, 0]
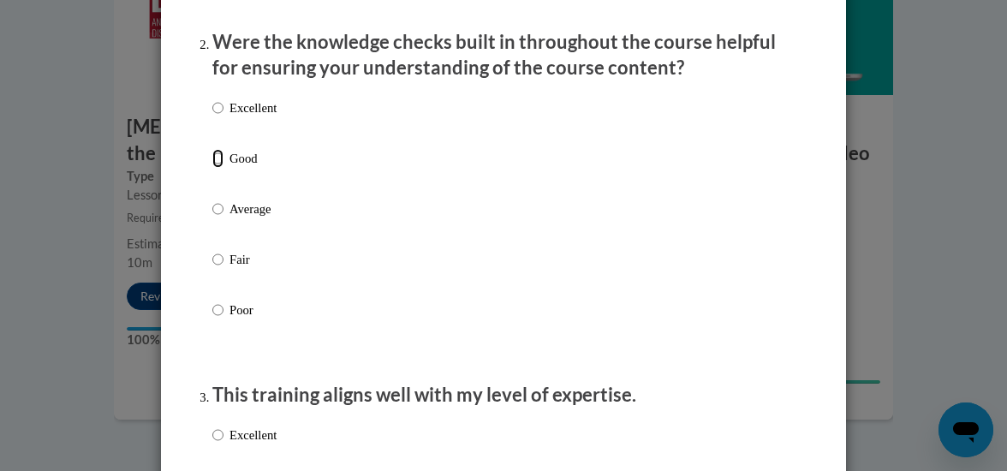
click at [212, 168] on input "Good" at bounding box center [217, 158] width 11 height 19
radio input "true"
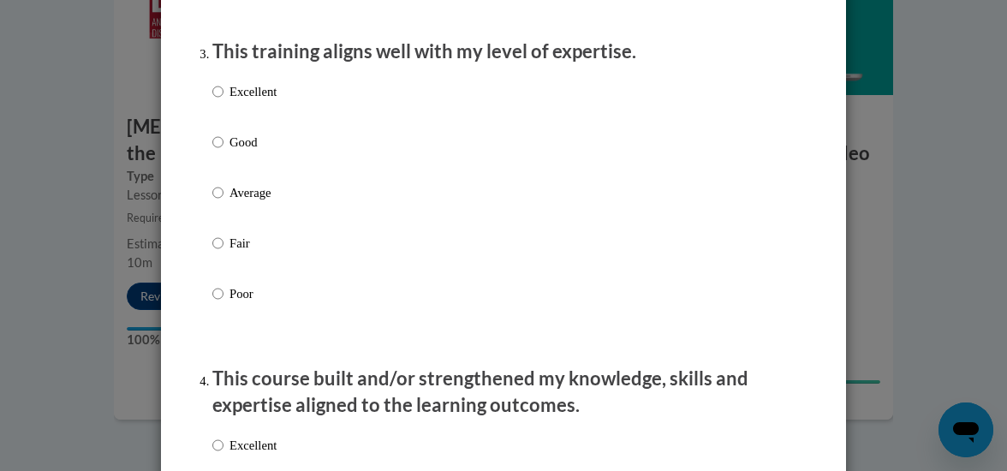
scroll to position [882, 0]
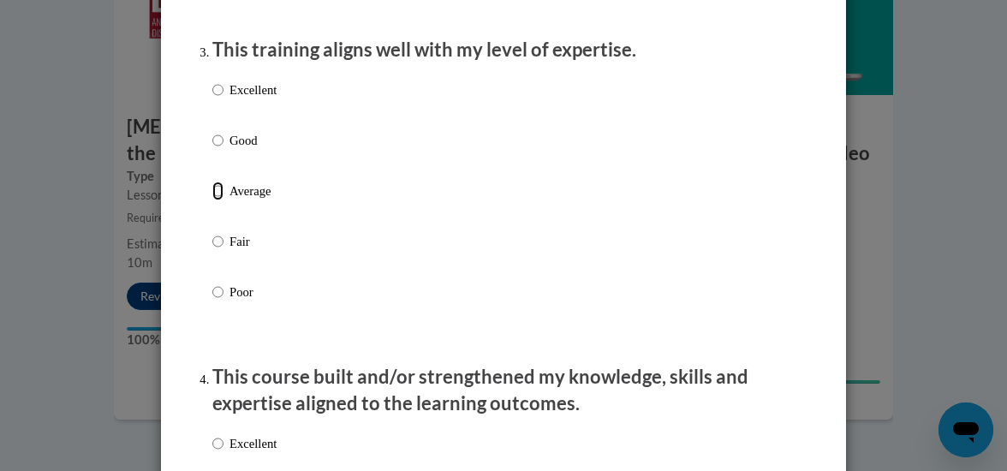
click at [214, 200] on input "Average" at bounding box center [217, 191] width 11 height 19
radio input "true"
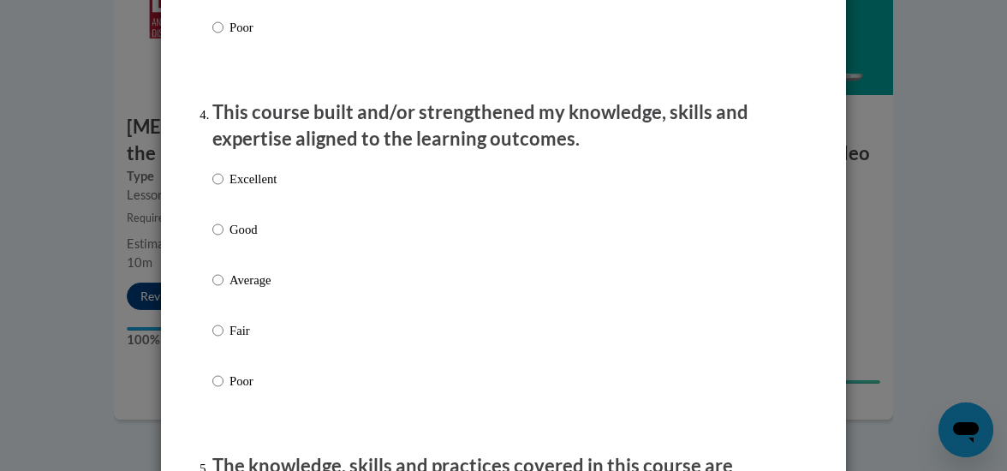
scroll to position [1156, 0]
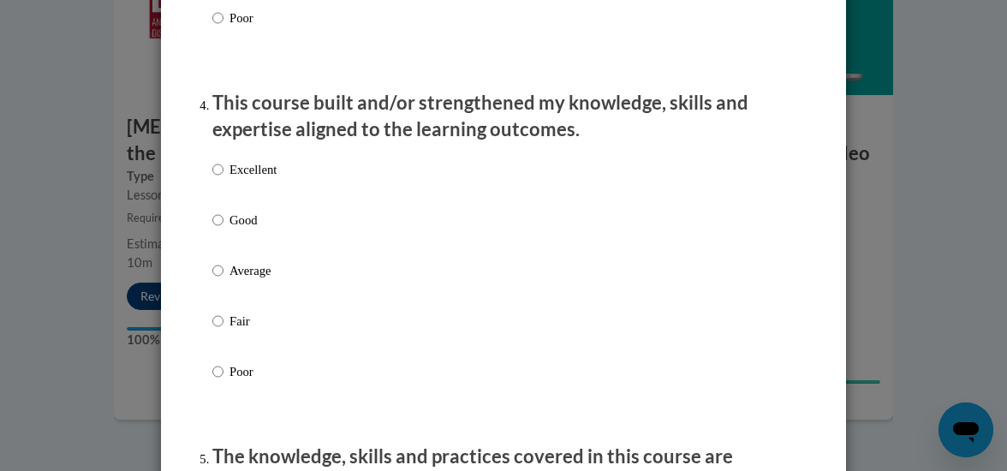
click at [216, 230] on input "Good" at bounding box center [217, 220] width 11 height 19
radio input "true"
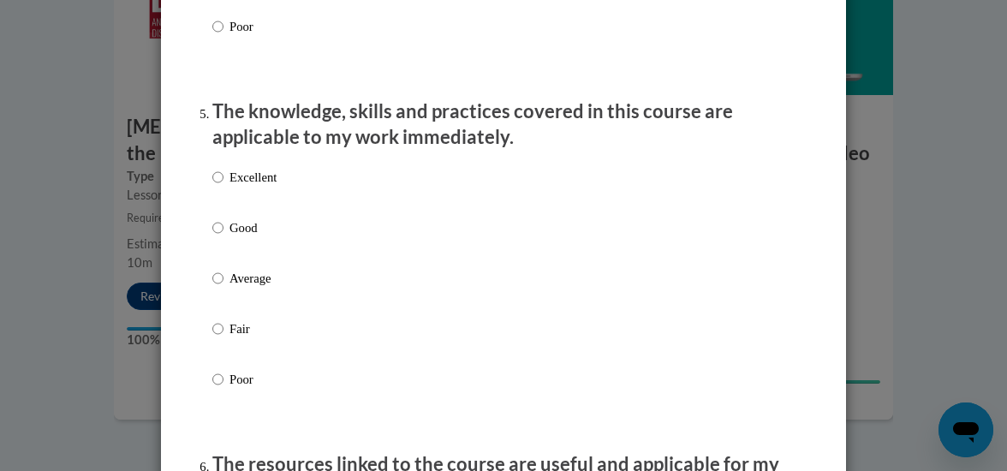
scroll to position [1512, 0]
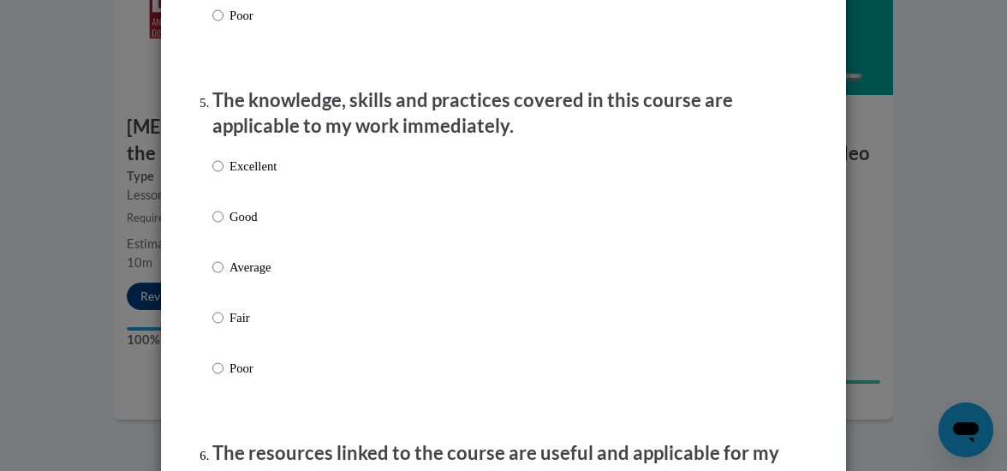
click at [230, 174] on p "Excellent" at bounding box center [253, 166] width 47 height 19
click at [224, 174] on input "Excellent" at bounding box center [217, 166] width 11 height 19
radio input "true"
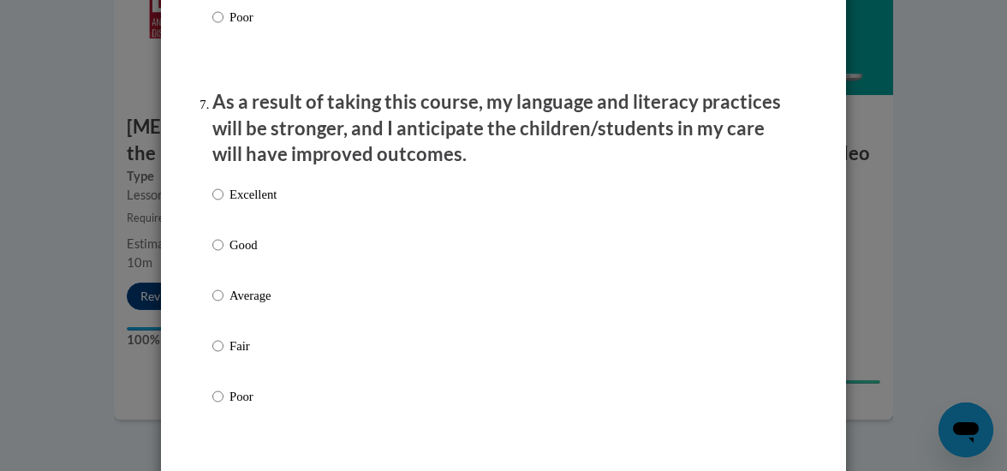
scroll to position [2244, 0]
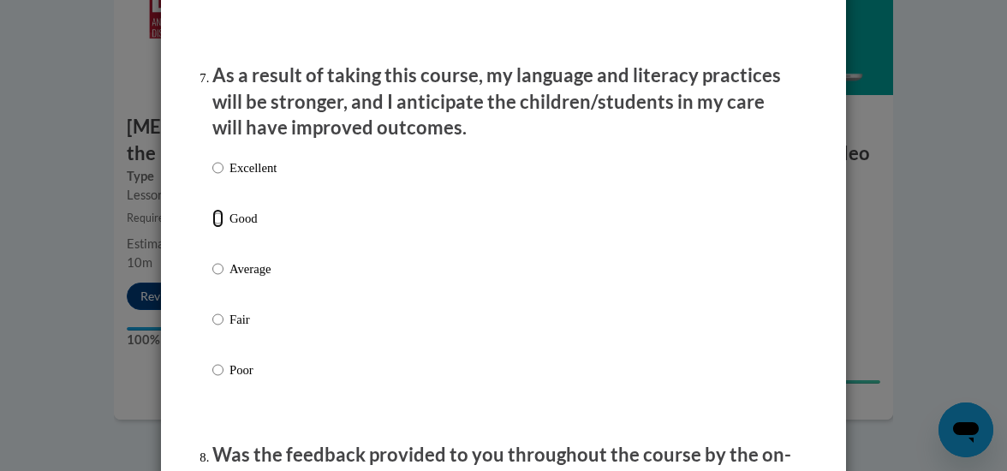
click at [212, 228] on input "Good" at bounding box center [217, 218] width 11 height 19
radio input "true"
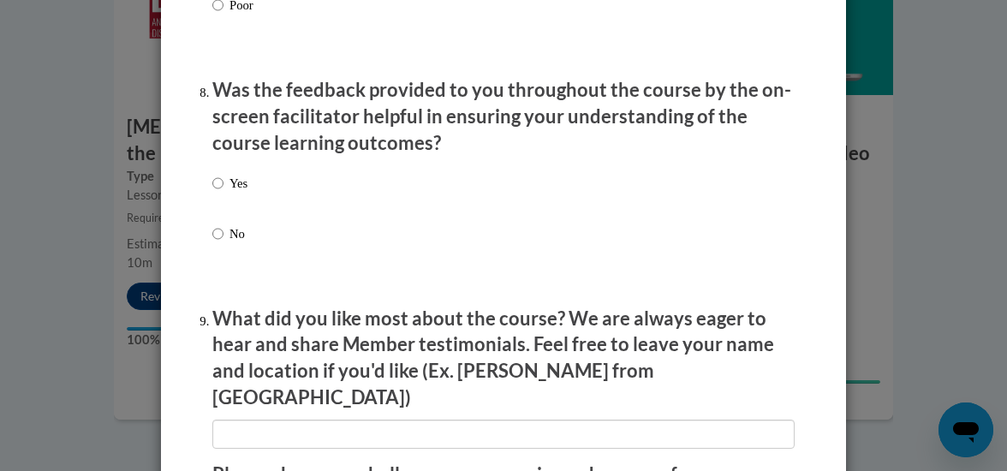
scroll to position [2620, 0]
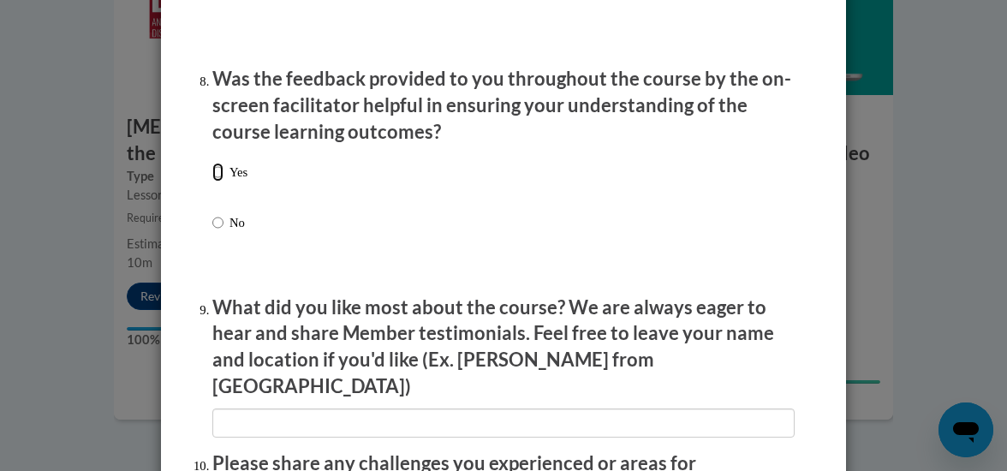
click at [212, 182] on input "Yes" at bounding box center [217, 172] width 11 height 19
radio input "true"
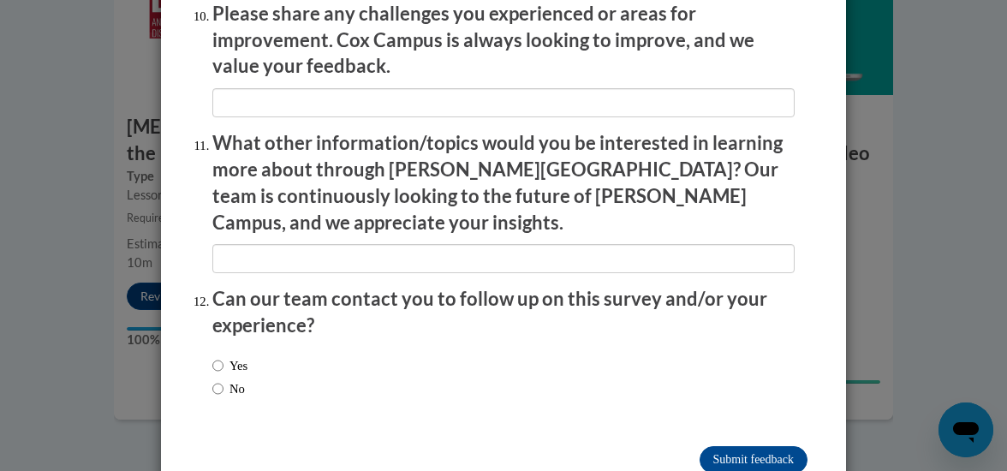
scroll to position [3090, 0]
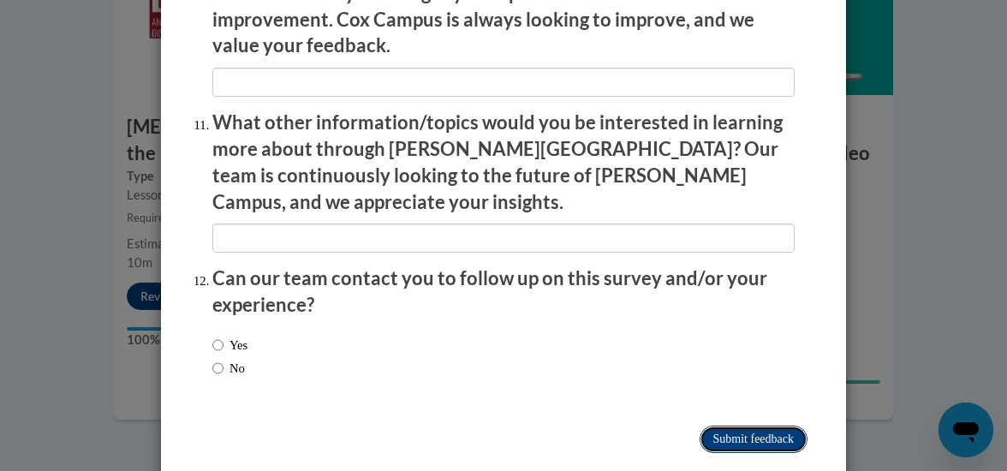
click at [715, 426] on input "Submit feedback" at bounding box center [754, 439] width 108 height 27
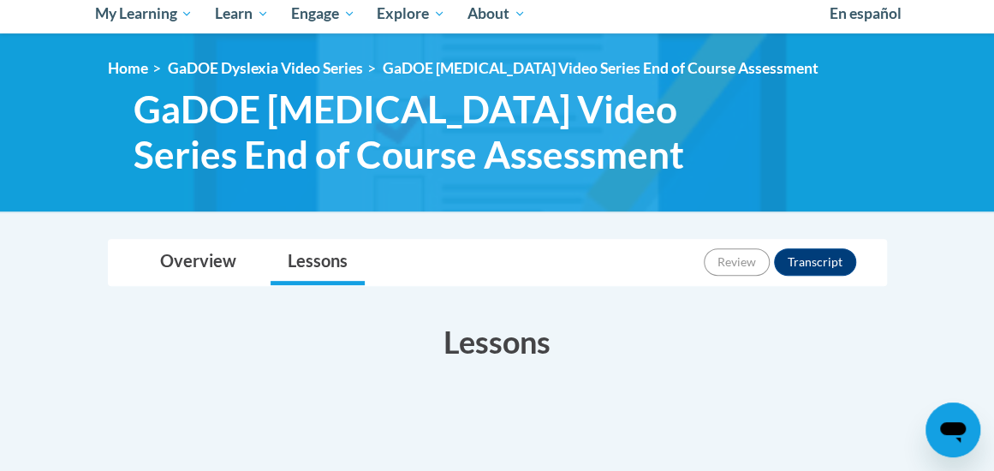
scroll to position [191, 0]
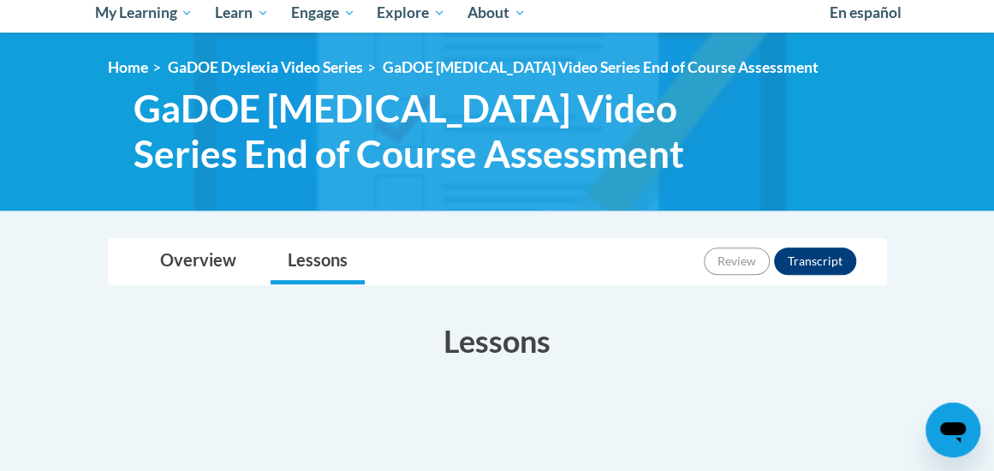
click at [814, 267] on button "Transcript" at bounding box center [815, 260] width 82 height 27
